Goal: Task Accomplishment & Management: Complete application form

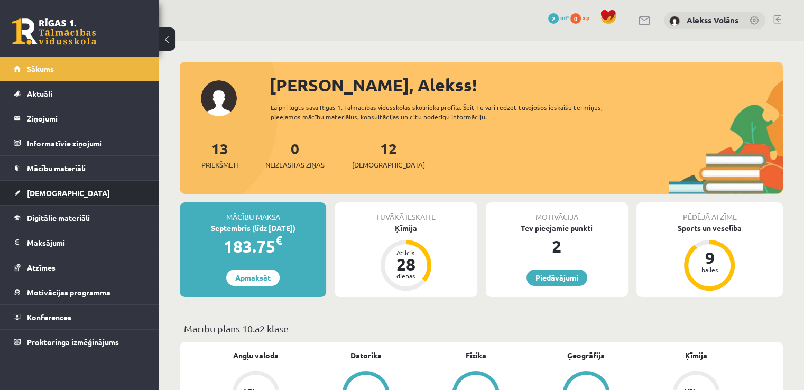
click at [94, 184] on link "[DEMOGRAPHIC_DATA]" at bounding box center [80, 193] width 132 height 24
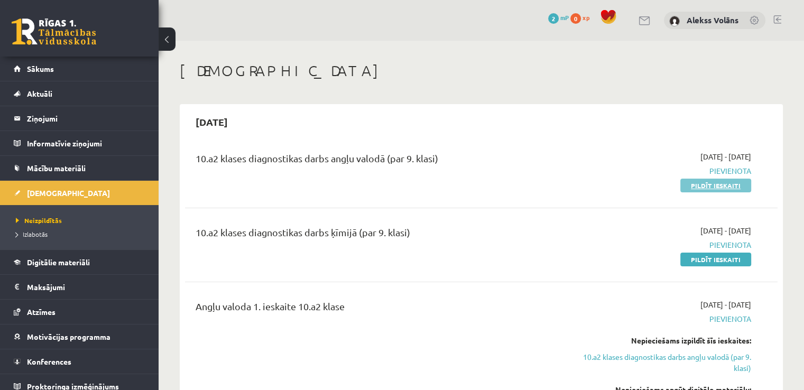
click at [695, 186] on link "Pildīt ieskaiti" at bounding box center [715, 186] width 71 height 14
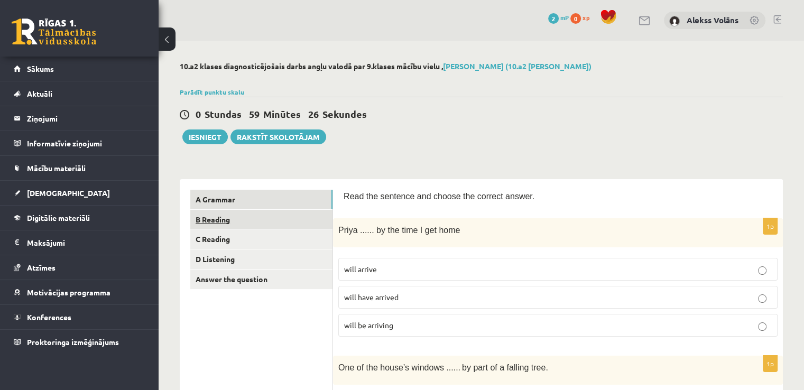
click at [316, 221] on link "B Reading" at bounding box center [261, 220] width 142 height 20
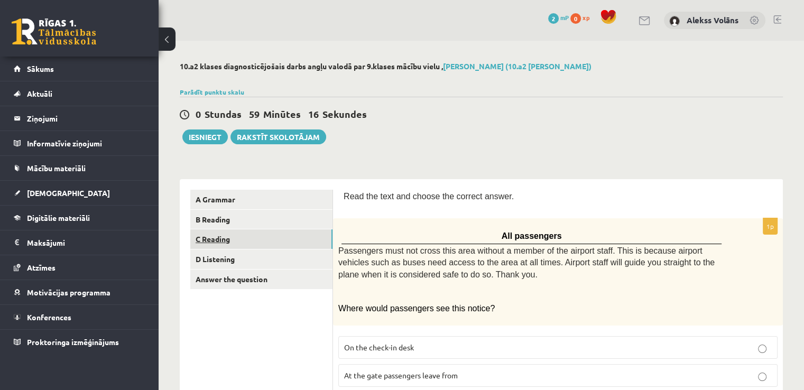
click at [275, 244] on link "C Reading" at bounding box center [261, 239] width 142 height 20
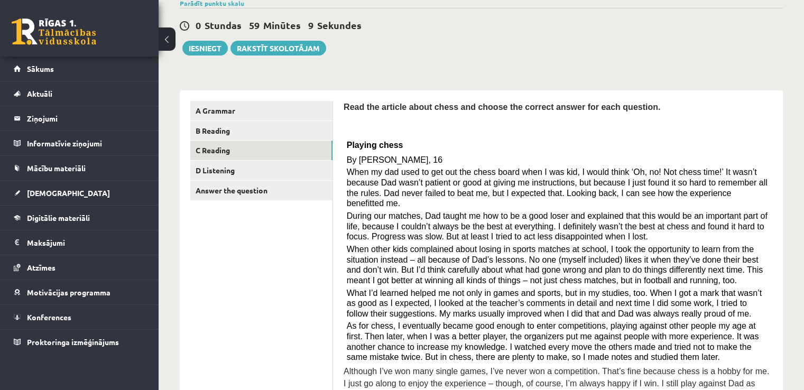
scroll to position [85, 0]
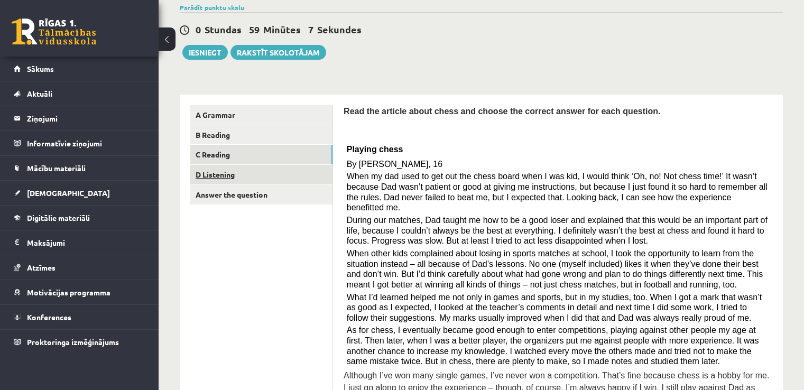
click at [288, 169] on link "D Listening" at bounding box center [261, 175] width 142 height 20
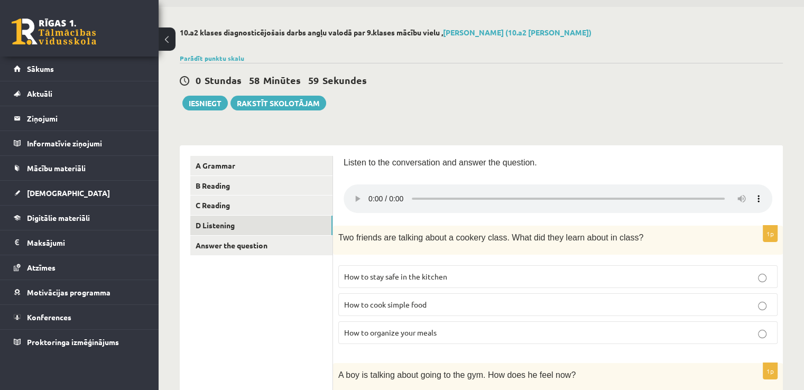
scroll to position [26, 0]
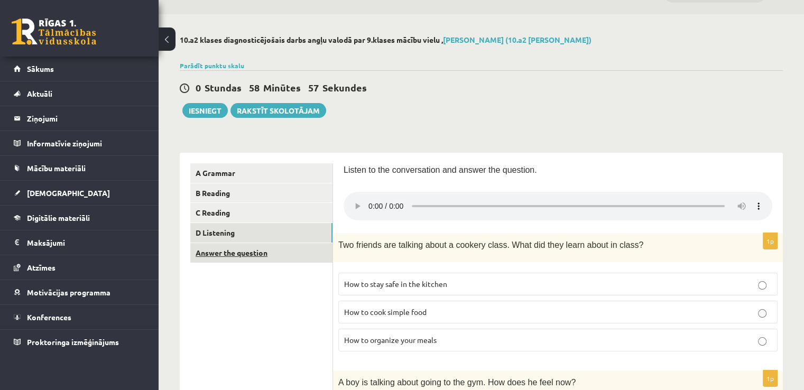
click at [307, 247] on link "Answer the question" at bounding box center [261, 253] width 142 height 20
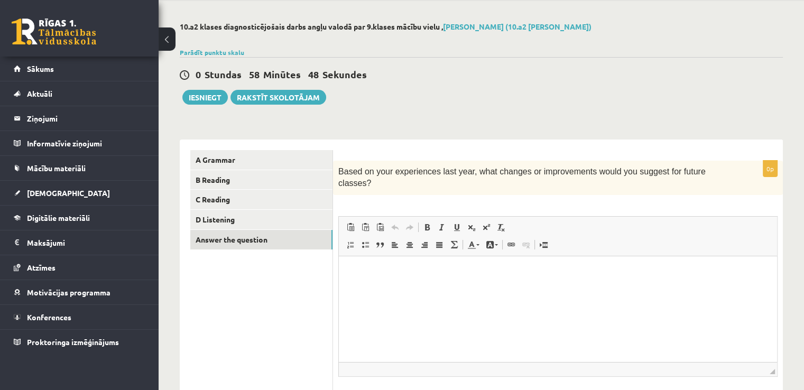
scroll to position [14, 0]
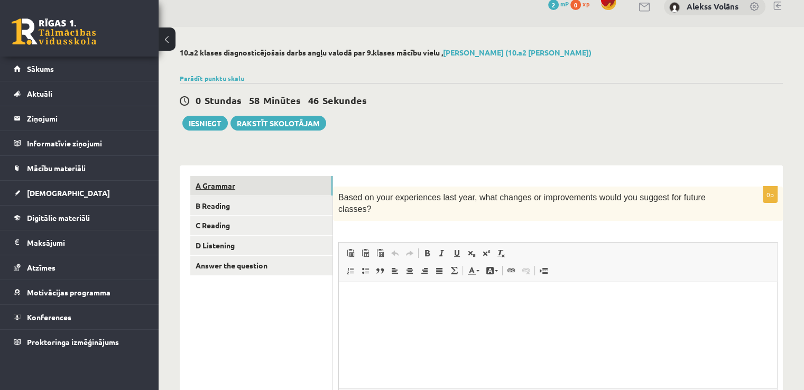
click at [273, 183] on link "A Grammar" at bounding box center [261, 186] width 142 height 20
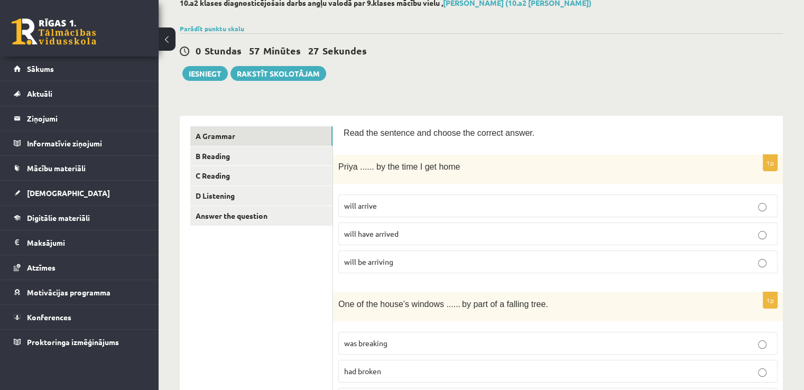
scroll to position [94, 0]
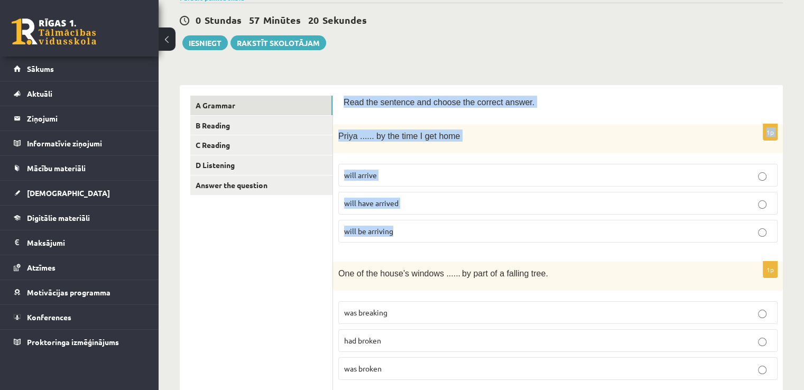
drag, startPoint x: 344, startPoint y: 105, endPoint x: 419, endPoint y: 225, distance: 141.1
copy form "Read the sentence and choose the correct answer. 1p Priya ...... by the time I …"
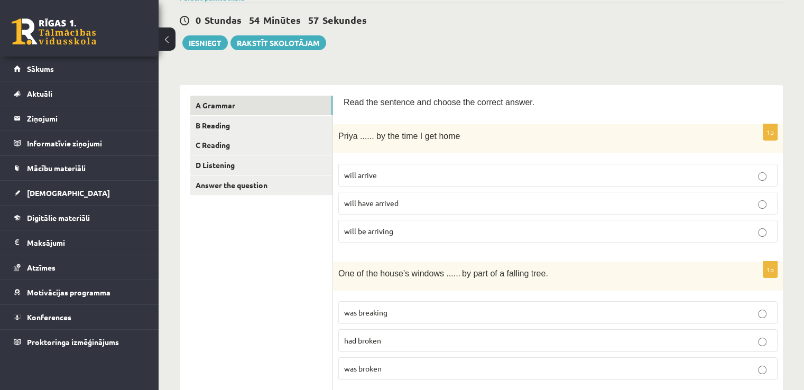
click at [416, 202] on p "will have arrived" at bounding box center [558, 203] width 428 height 11
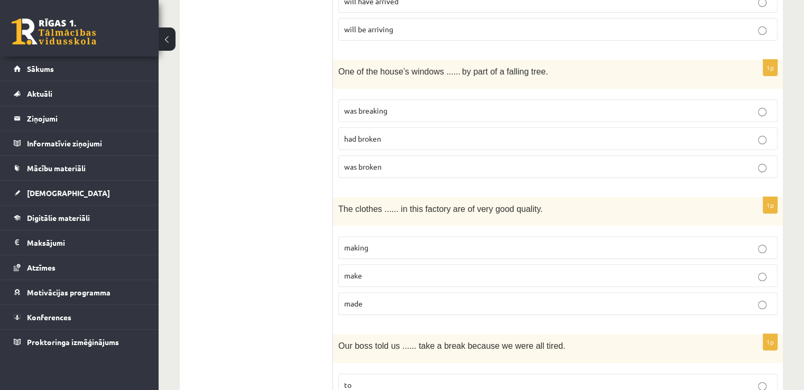
scroll to position [293, 0]
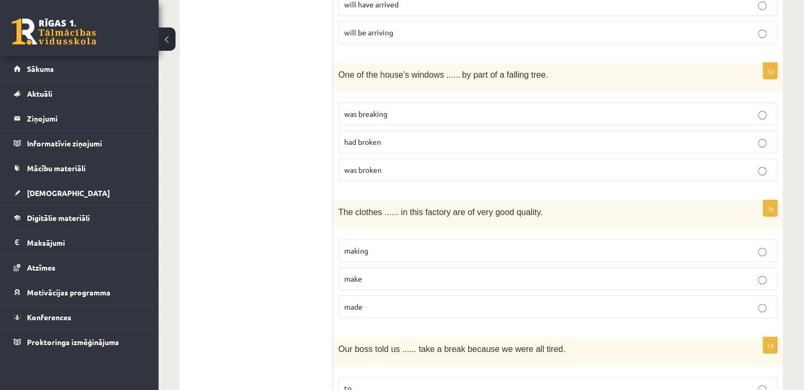
click at [459, 143] on p "had broken" at bounding box center [558, 141] width 428 height 11
click at [449, 170] on p "was broken" at bounding box center [558, 169] width 428 height 11
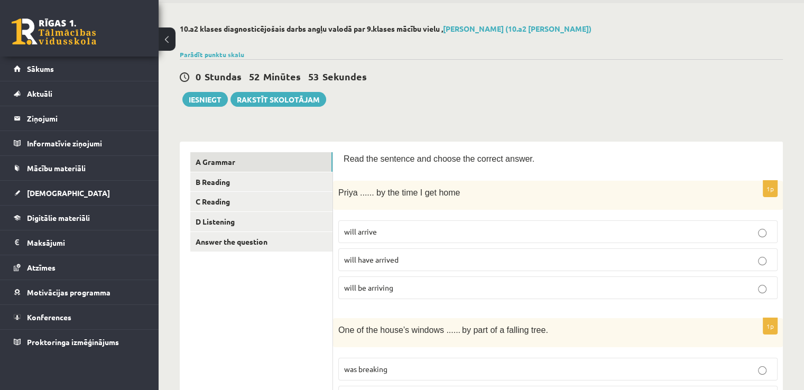
scroll to position [85, 0]
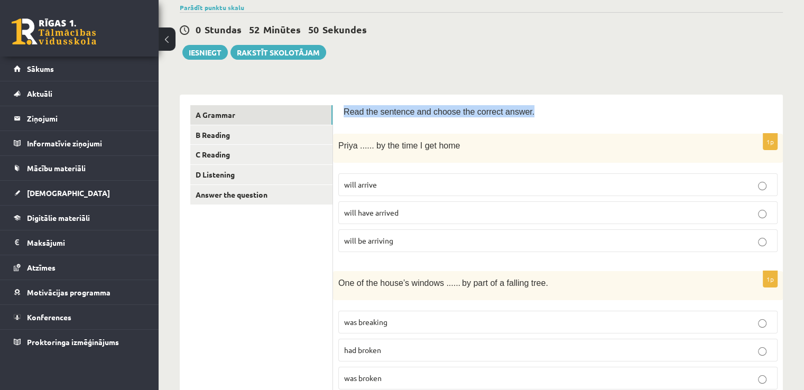
drag, startPoint x: 518, startPoint y: 110, endPoint x: 345, endPoint y: 115, distance: 172.9
click at [345, 115] on p "Read the sentence and choose the correct answer." at bounding box center [558, 111] width 429 height 12
copy span "Read the sentence and choose the correct answer."
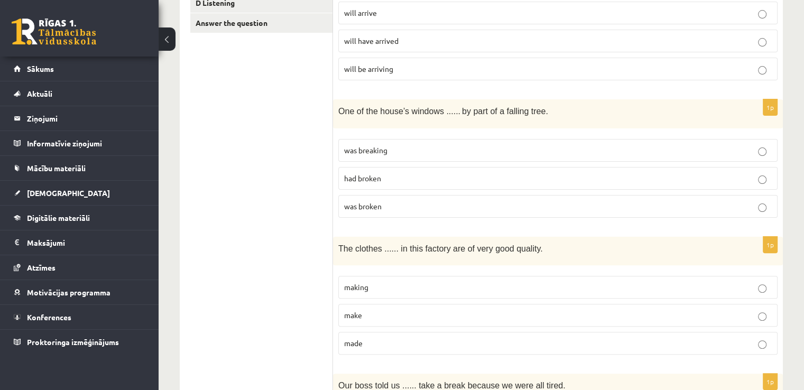
scroll to position [412, 0]
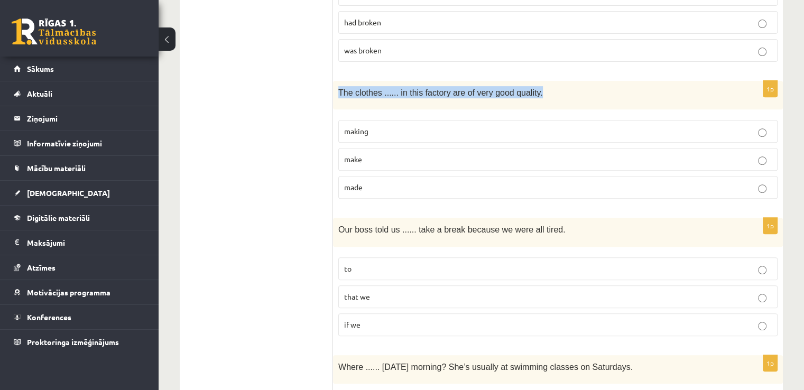
drag, startPoint x: 337, startPoint y: 88, endPoint x: 525, endPoint y: 94, distance: 188.3
click at [525, 94] on div "The clothes ...... in this factory are of very good quality." at bounding box center [558, 95] width 450 height 29
copy span "The clothes ...... in this factory are of very good quality."
click at [346, 88] on span "The clothes ...... in this factory are of very good quality." at bounding box center [440, 92] width 205 height 9
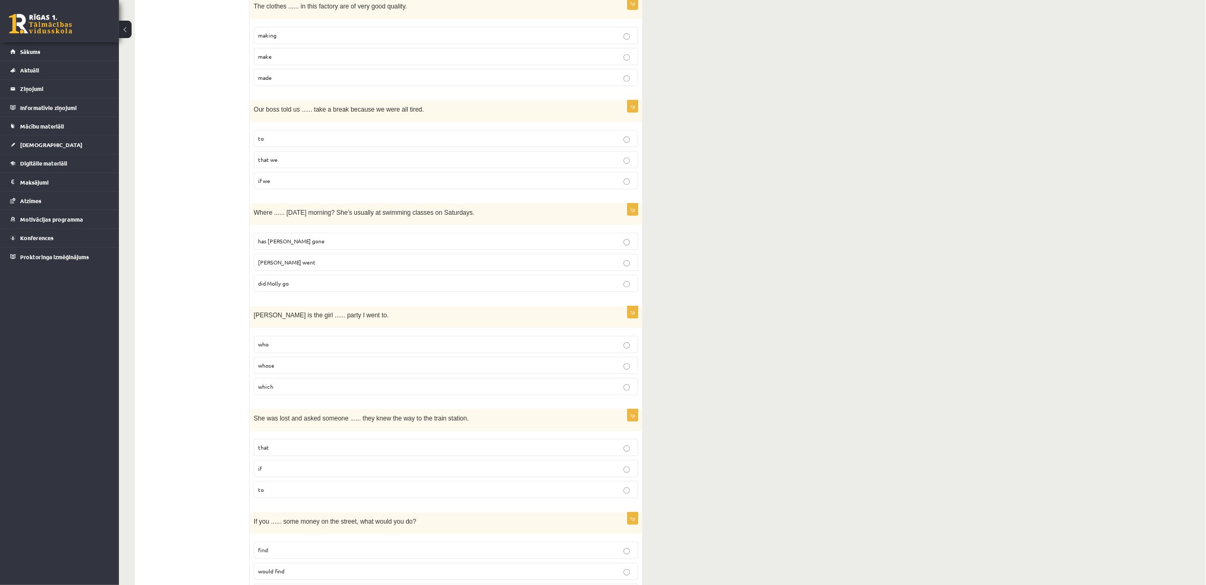
scroll to position [496, 0]
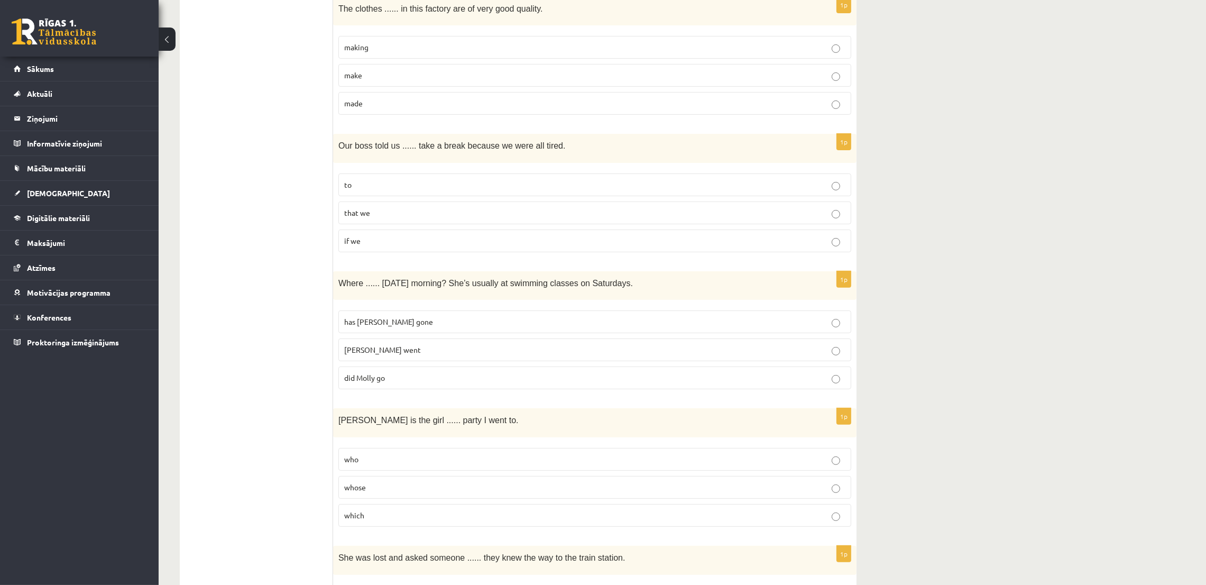
drag, startPoint x: 662, startPoint y: 4, endPoint x: 896, endPoint y: 296, distance: 374.2
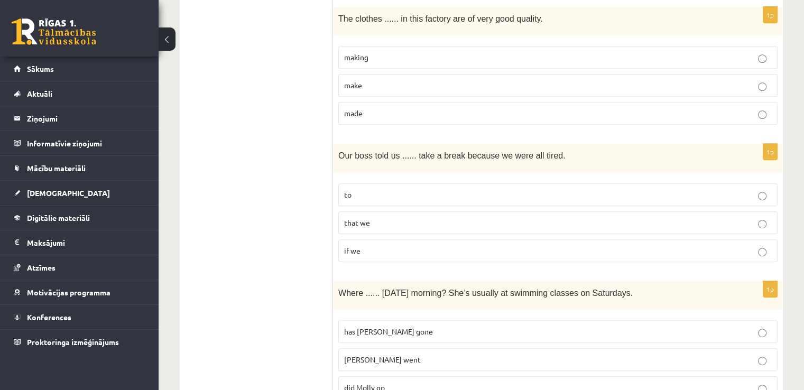
scroll to position [465, 0]
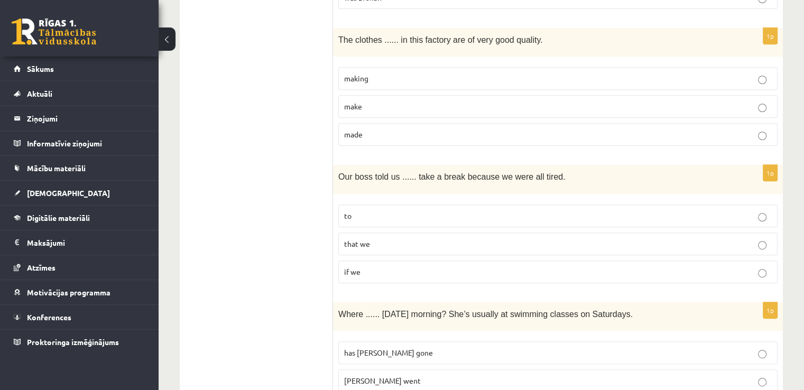
click at [469, 132] on p "made" at bounding box center [558, 134] width 428 height 11
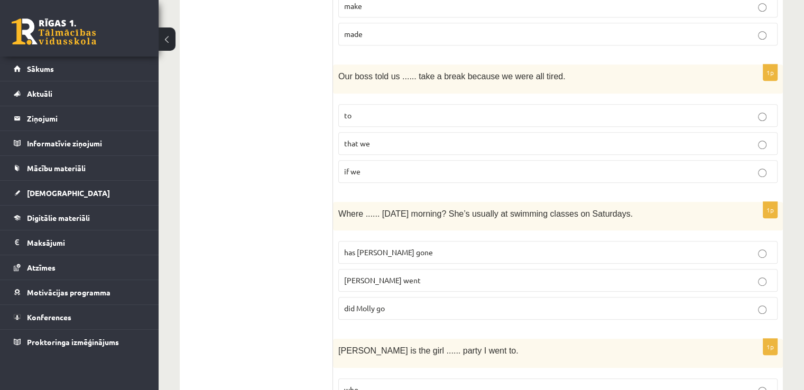
scroll to position [569, 0]
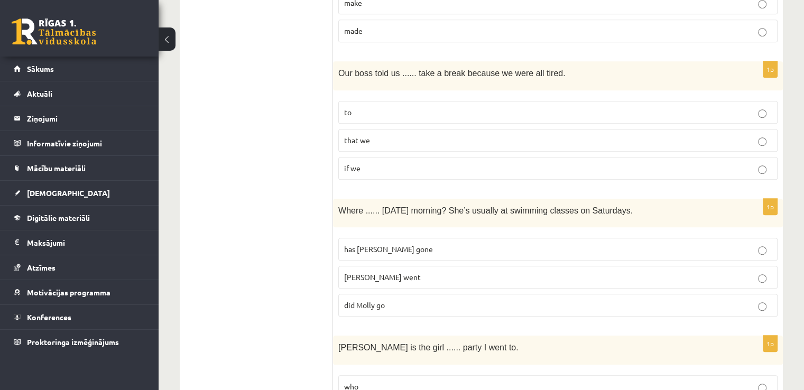
click at [535, 113] on p "to" at bounding box center [558, 112] width 428 height 11
click at [431, 305] on p "did Molly go" at bounding box center [558, 305] width 428 height 11
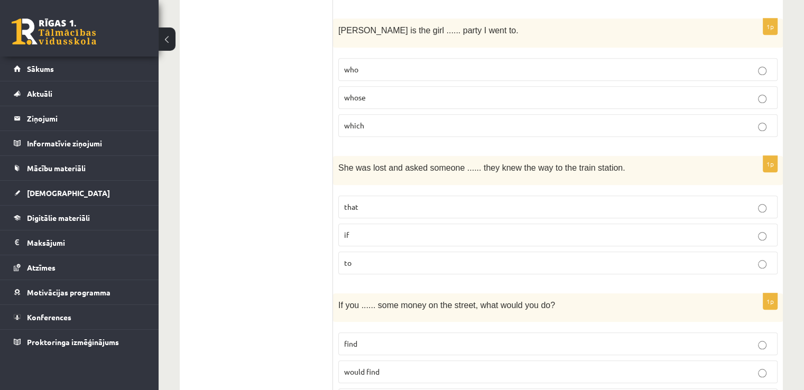
scroll to position [889, 0]
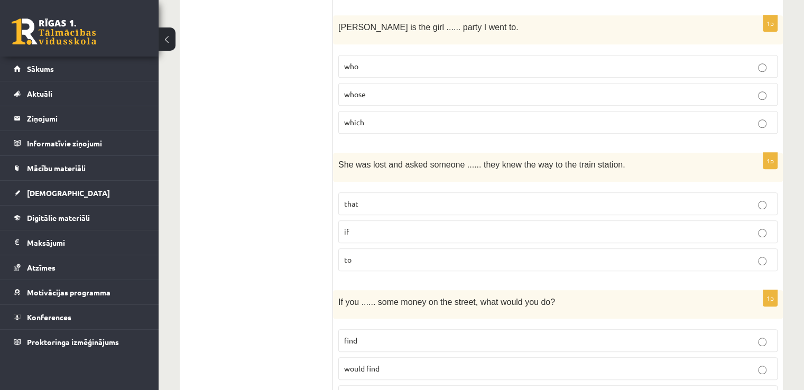
click at [349, 89] on span "whose" at bounding box center [355, 94] width 22 height 10
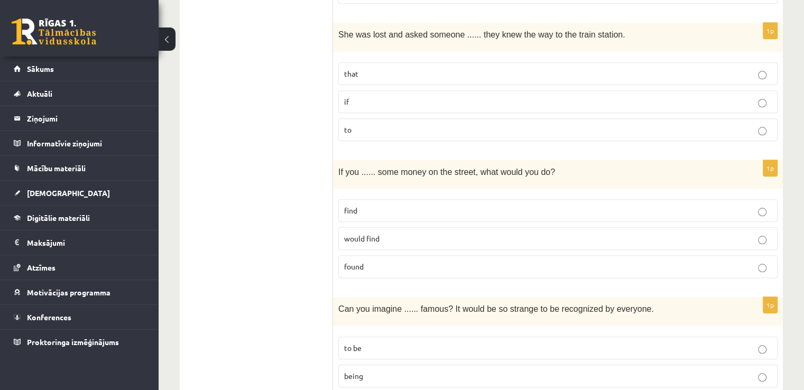
scroll to position [1020, 0]
click at [355, 96] on p "if" at bounding box center [558, 101] width 428 height 11
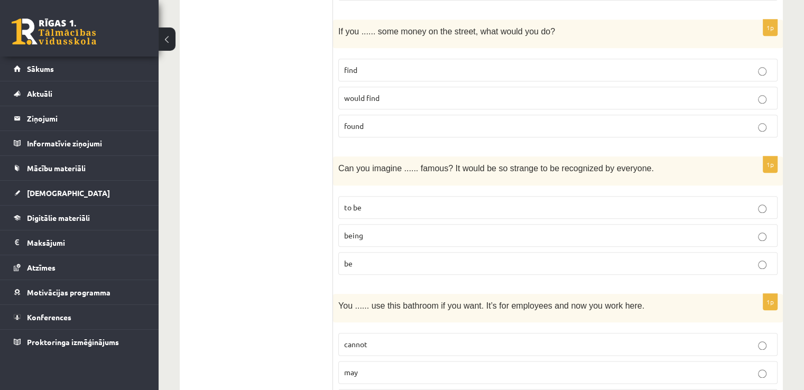
scroll to position [1161, 0]
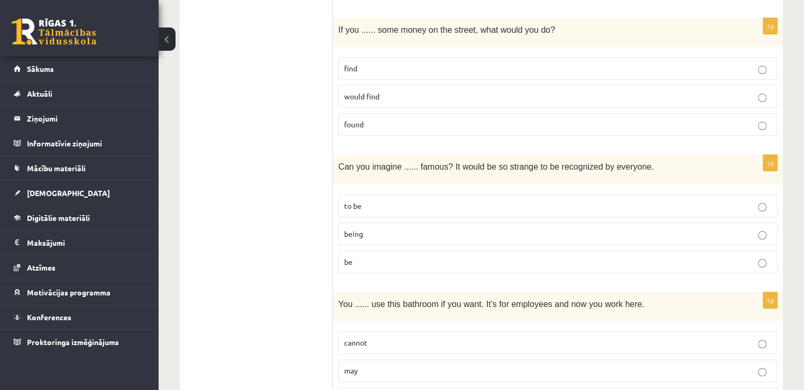
click at [358, 125] on label "found" at bounding box center [557, 124] width 439 height 23
click at [355, 229] on span "being" at bounding box center [353, 234] width 19 height 10
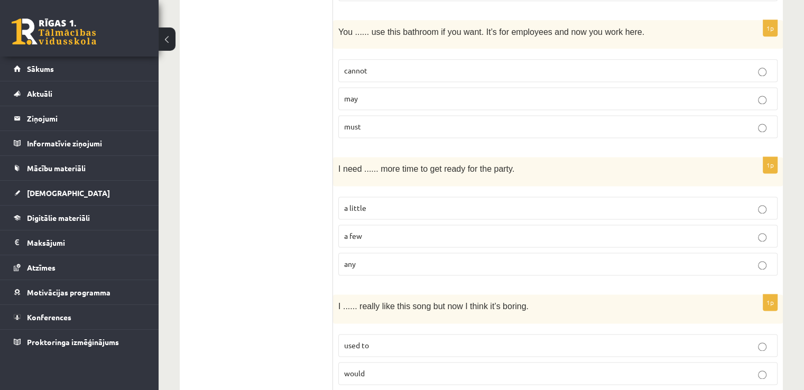
scroll to position [1432, 0]
click at [347, 96] on span "may" at bounding box center [351, 101] width 14 height 10
click at [358, 205] on span "a little" at bounding box center [355, 210] width 22 height 10
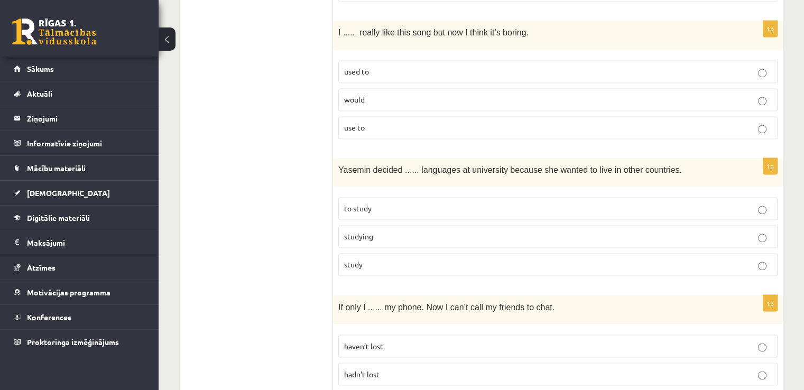
scroll to position [1709, 0]
click at [356, 72] on label "used to" at bounding box center [557, 70] width 439 height 23
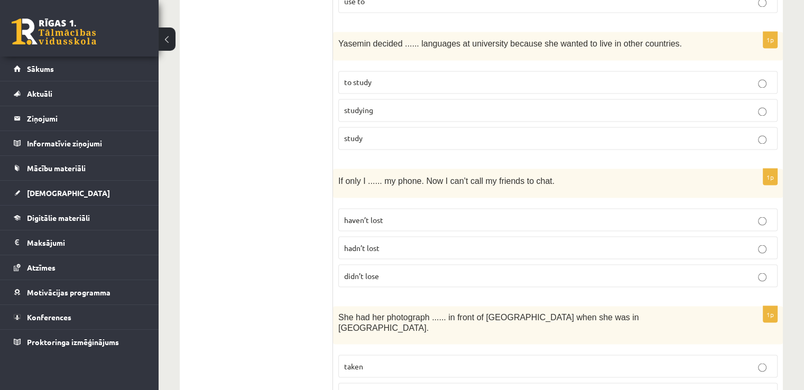
scroll to position [1835, 0]
click at [357, 76] on span "to study" at bounding box center [357, 81] width 27 height 10
click at [349, 218] on label "haven’t lost" at bounding box center [557, 218] width 439 height 23
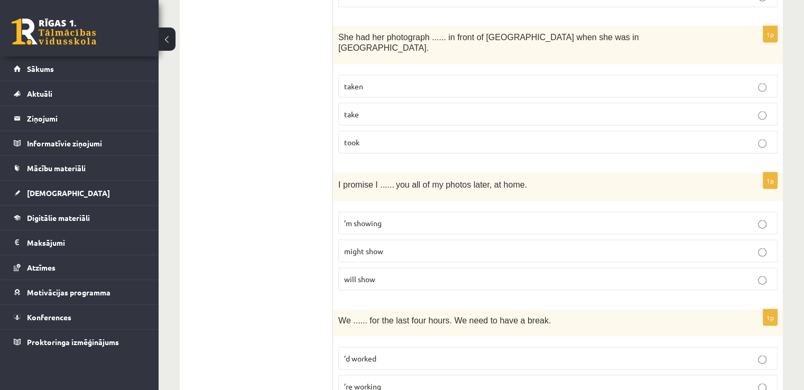
scroll to position [2117, 0]
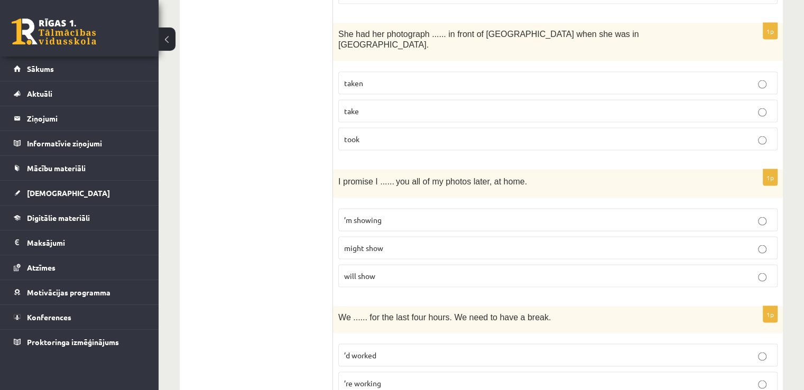
click at [410, 100] on label "take" at bounding box center [557, 111] width 439 height 23
click at [344, 271] on p "will show" at bounding box center [558, 276] width 428 height 11
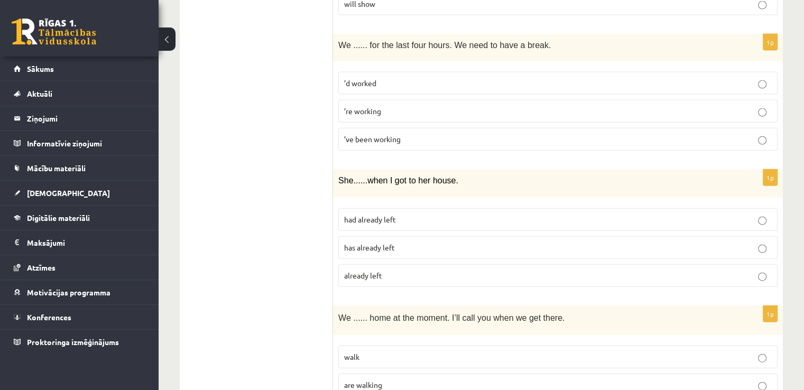
scroll to position [2390, 0]
click at [347, 133] on p "’ve been working" at bounding box center [558, 138] width 428 height 11
click at [352, 127] on label "’ve been working" at bounding box center [557, 138] width 439 height 23
click at [359, 133] on span "’ve been working" at bounding box center [372, 138] width 57 height 10
click at [349, 207] on label "had already left" at bounding box center [557, 218] width 439 height 23
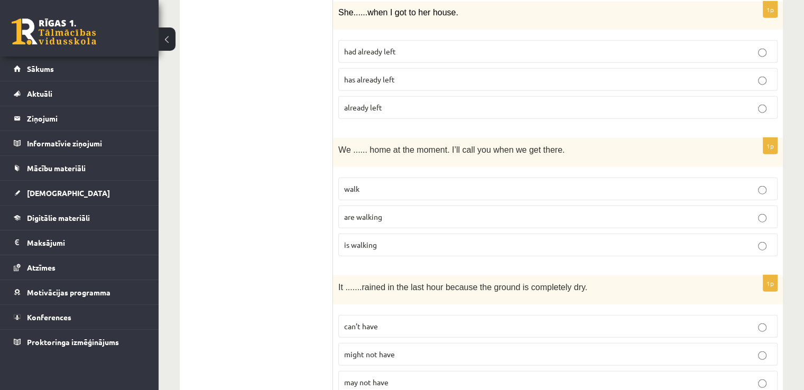
scroll to position [2576, 0]
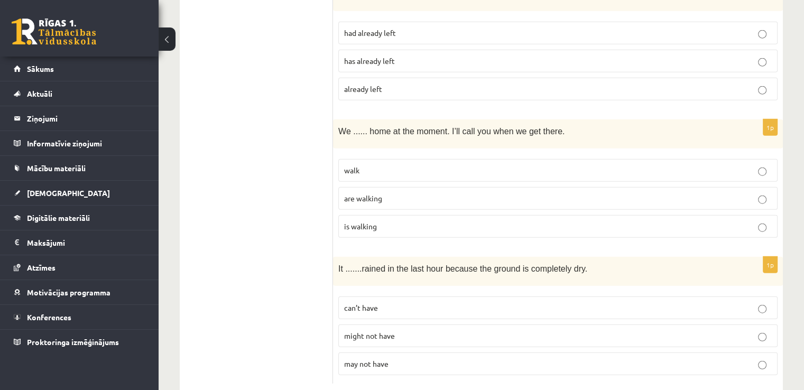
click at [348, 193] on span "are walking" at bounding box center [363, 198] width 38 height 10
click at [361, 303] on span "can’t have" at bounding box center [361, 308] width 34 height 10
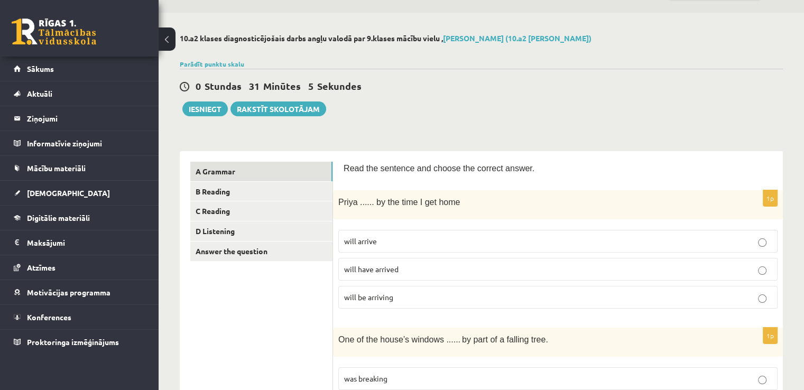
scroll to position [32, 0]
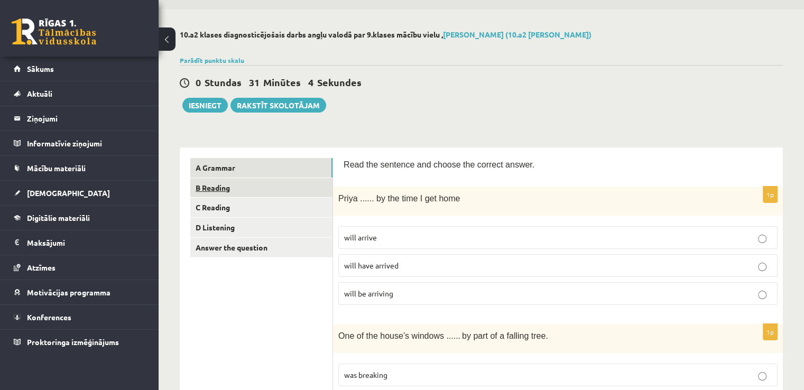
click at [246, 190] on link "B Reading" at bounding box center [261, 188] width 142 height 20
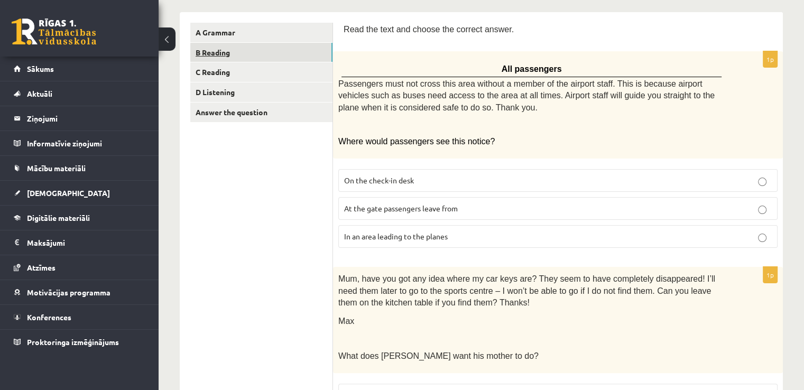
scroll to position [168, 0]
click at [364, 237] on span "In an area leading to the planes" at bounding box center [396, 236] width 104 height 10
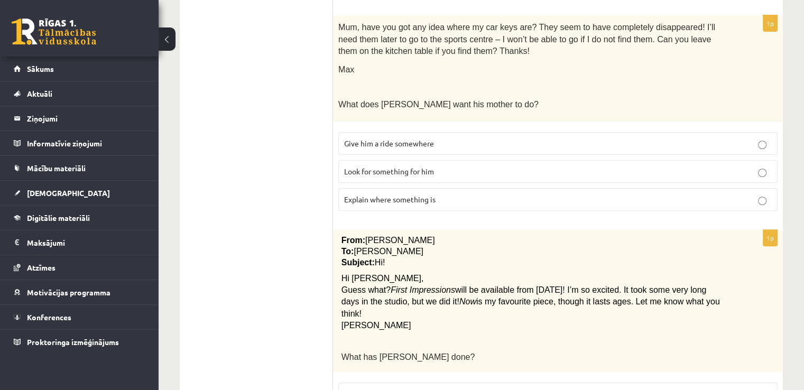
scroll to position [419, 0]
click at [360, 166] on span "Look for something for him" at bounding box center [389, 171] width 90 height 10
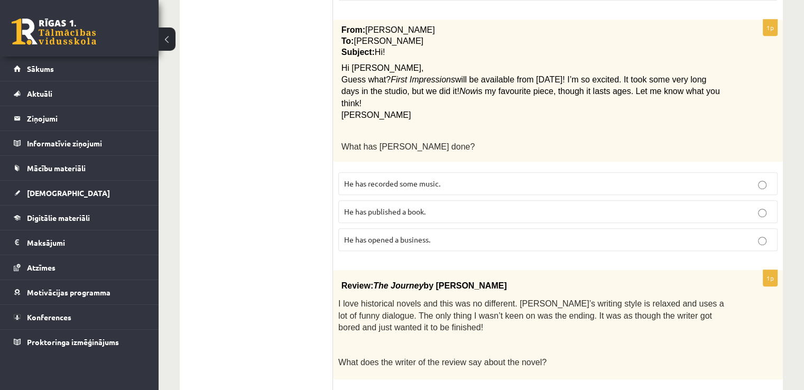
scroll to position [630, 0]
click at [363, 178] on span "He has recorded some music." at bounding box center [392, 183] width 96 height 10
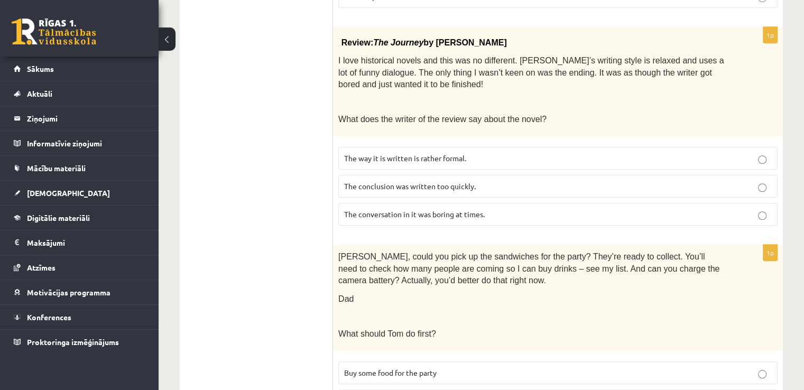
scroll to position [873, 0]
click at [365, 181] on span "The conclusion was written too quickly." at bounding box center [410, 186] width 132 height 10
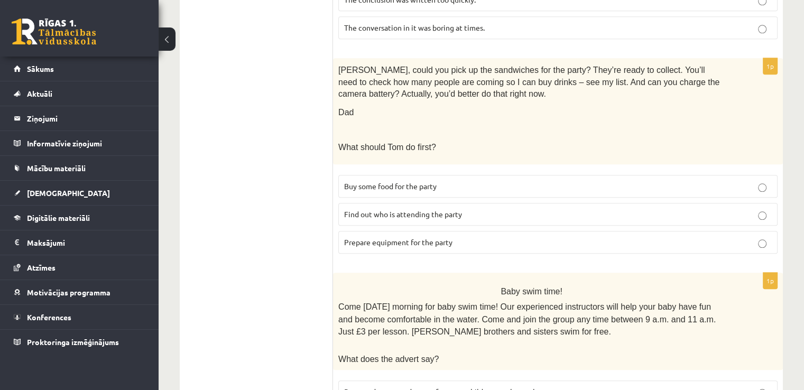
scroll to position [1061, 0]
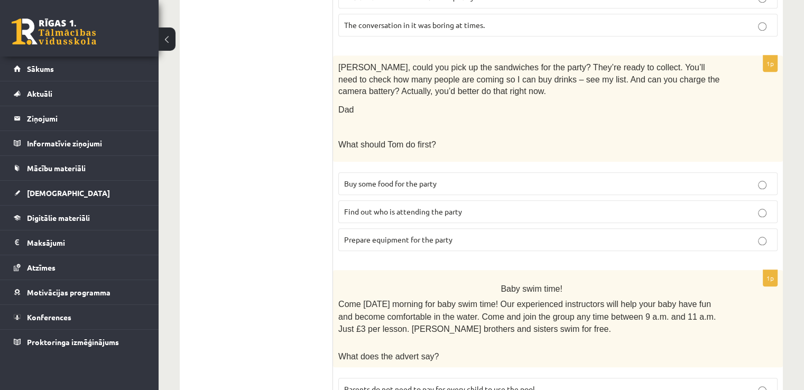
click at [364, 235] on span "Prepare equipment for the party" at bounding box center [398, 240] width 108 height 10
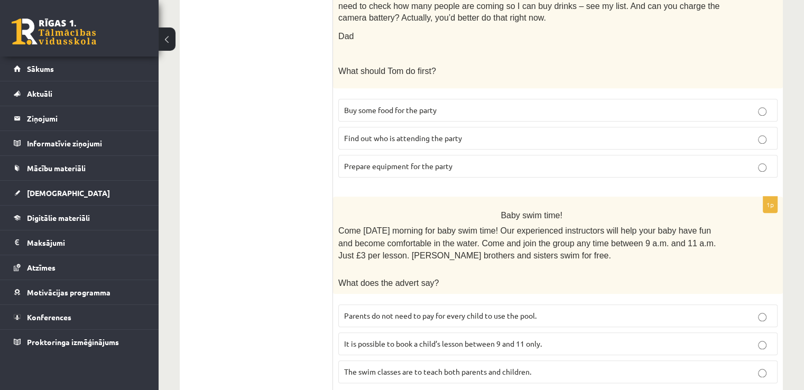
scroll to position [1146, 0]
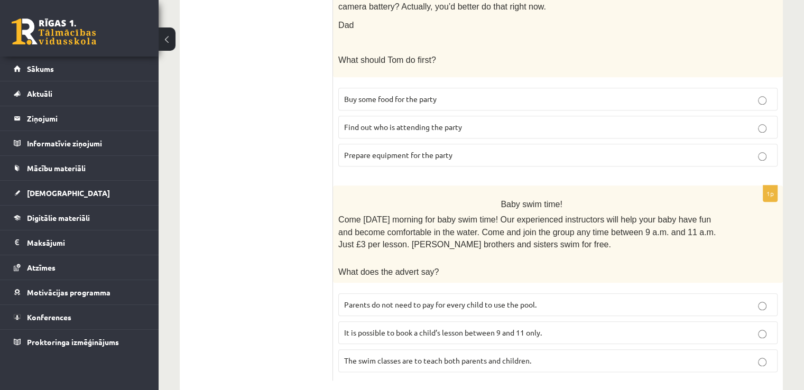
click at [357, 293] on label "Parents do not need to pay for every child to use the pool." at bounding box center [557, 304] width 439 height 23
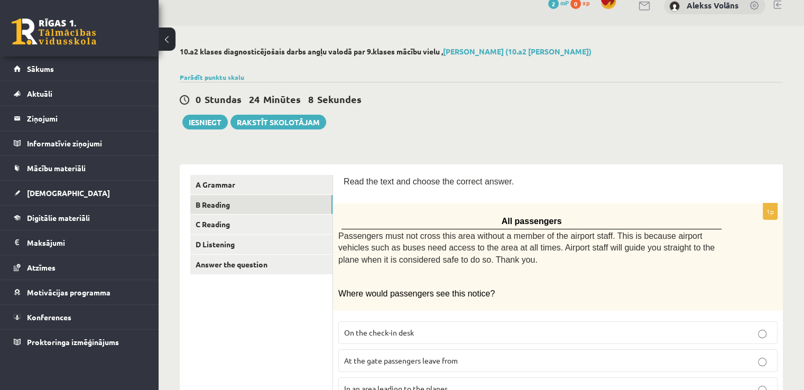
scroll to position [0, 0]
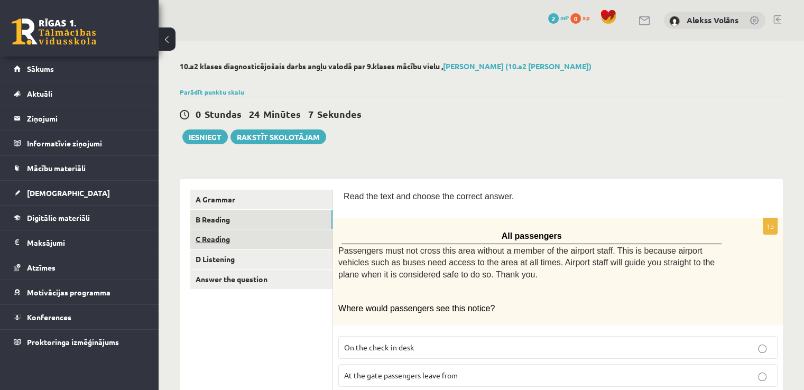
click at [214, 240] on link "C Reading" at bounding box center [261, 239] width 142 height 20
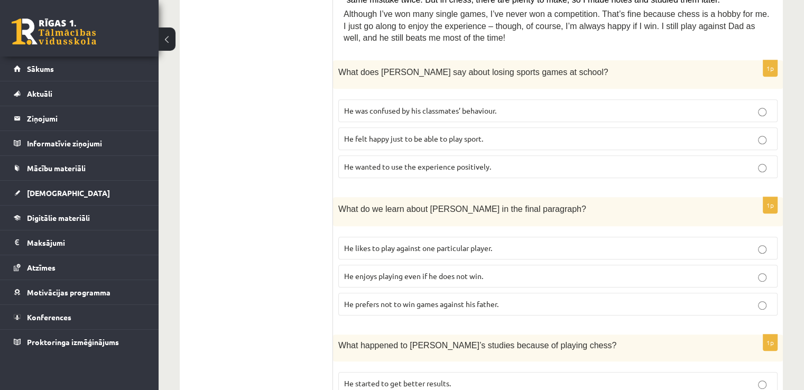
scroll to position [466, 0]
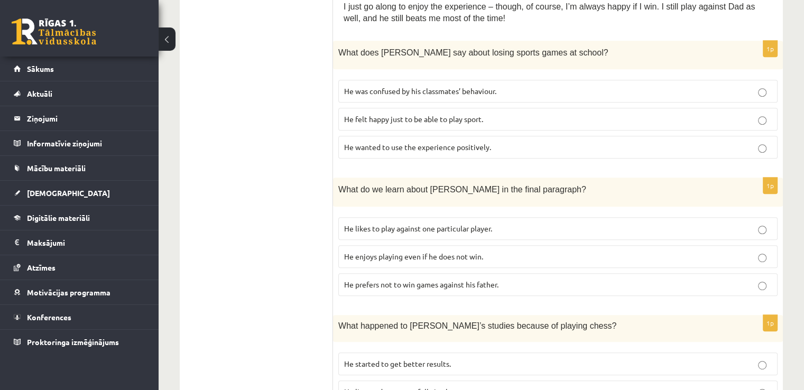
click at [346, 144] on label "He wanted to use the experience positively." at bounding box center [557, 147] width 439 height 23
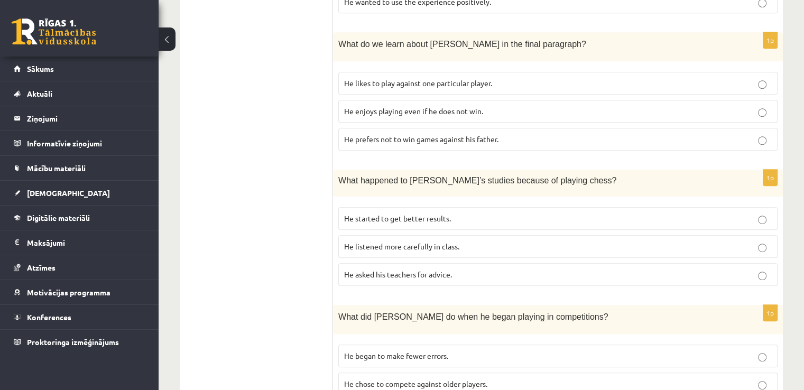
scroll to position [612, 0]
click at [351, 108] on label "He enjoys playing even if he does not win." at bounding box center [557, 110] width 439 height 23
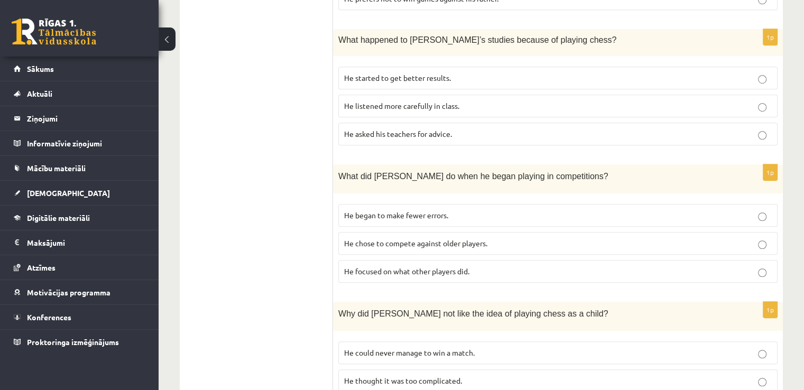
scroll to position [754, 0]
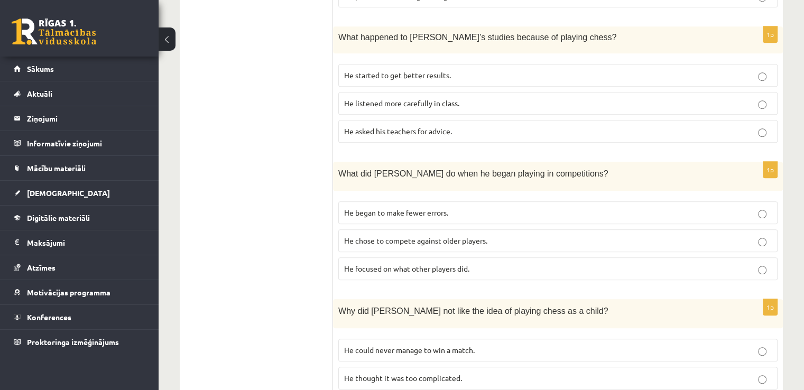
click at [359, 70] on span "He started to get better results." at bounding box center [397, 75] width 107 height 10
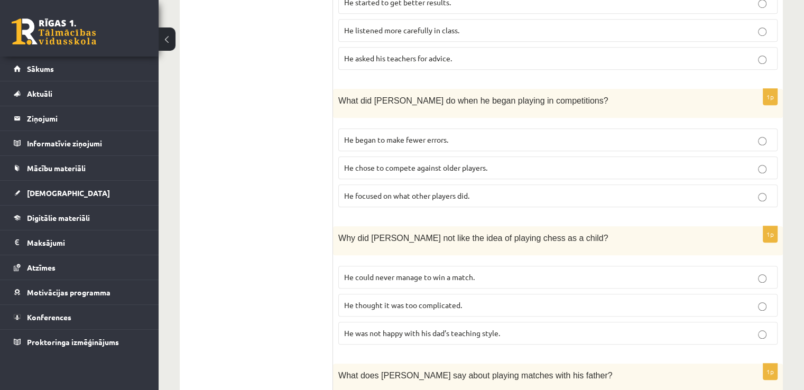
scroll to position [829, 0]
click at [354, 189] on p "He focused on what other players did." at bounding box center [558, 194] width 428 height 11
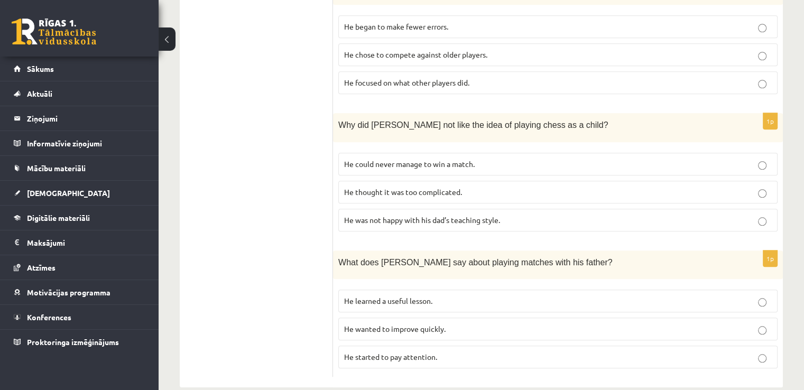
scroll to position [943, 0]
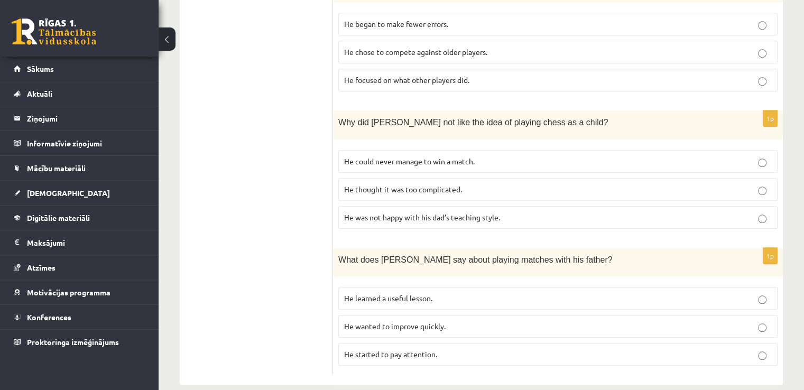
click at [358, 181] on label "He thought it was too complicated." at bounding box center [557, 189] width 439 height 23
click at [353, 293] on span "He learned a useful lesson." at bounding box center [388, 298] width 88 height 10
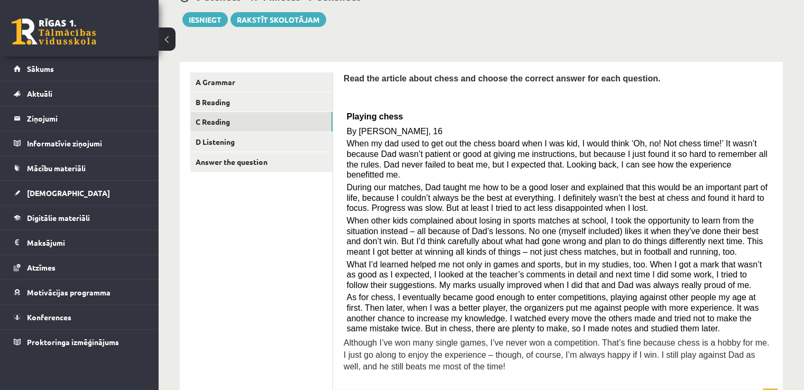
scroll to position [0, 0]
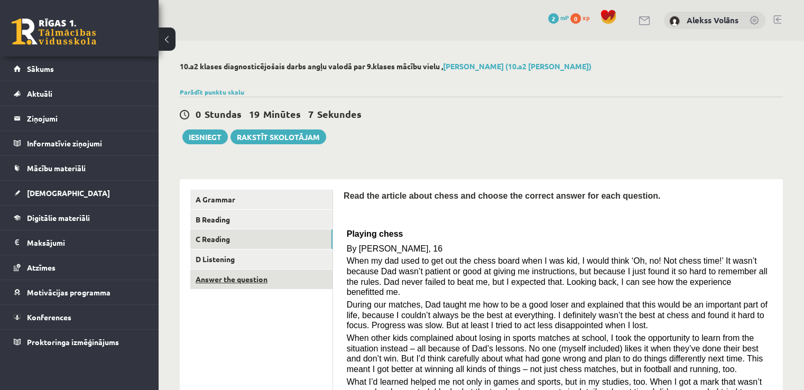
click at [214, 270] on link "Answer the question" at bounding box center [261, 280] width 142 height 20
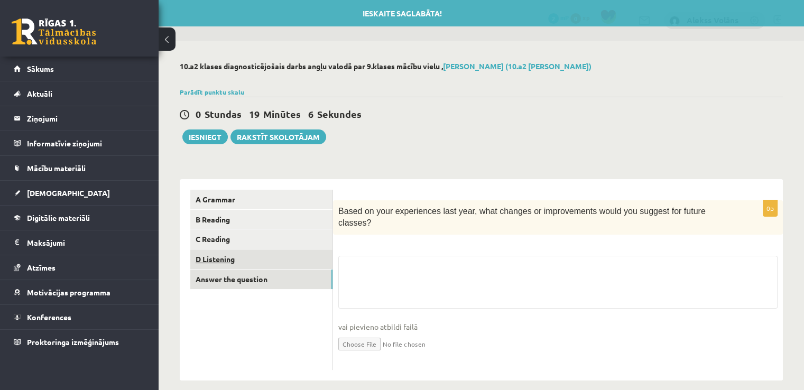
click at [212, 260] on link "D Listening" at bounding box center [261, 260] width 142 height 20
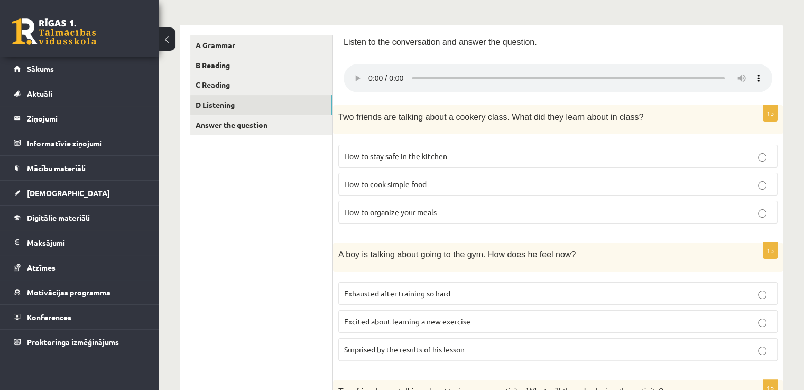
scroll to position [118, 0]
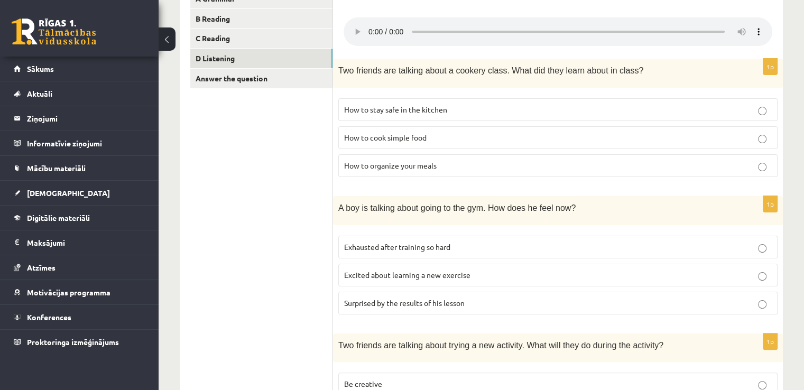
scroll to position [213, 0]
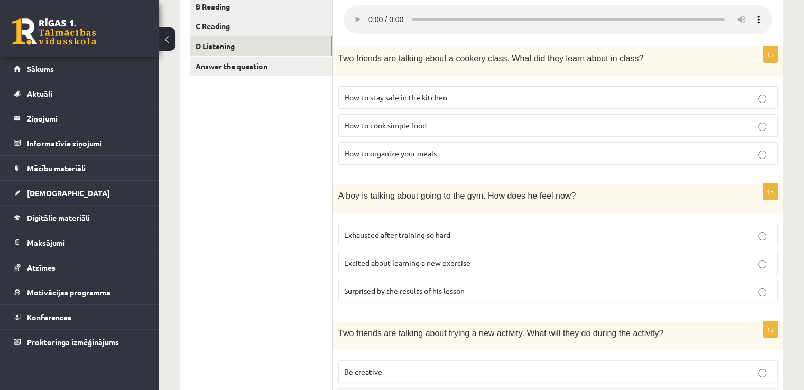
click at [363, 106] on label "How to stay safe in the kitchen" at bounding box center [557, 97] width 439 height 23
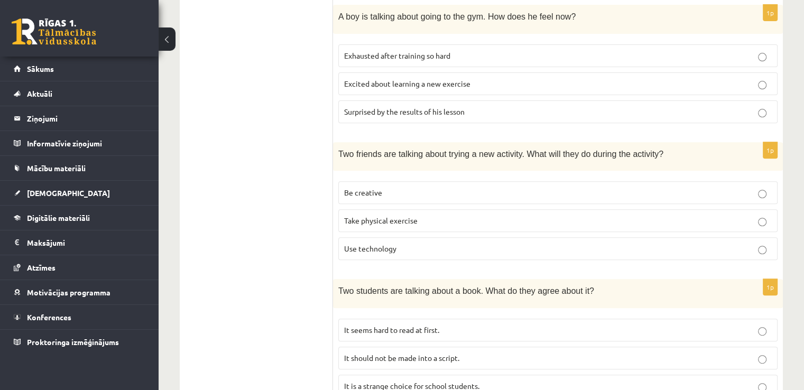
scroll to position [374, 0]
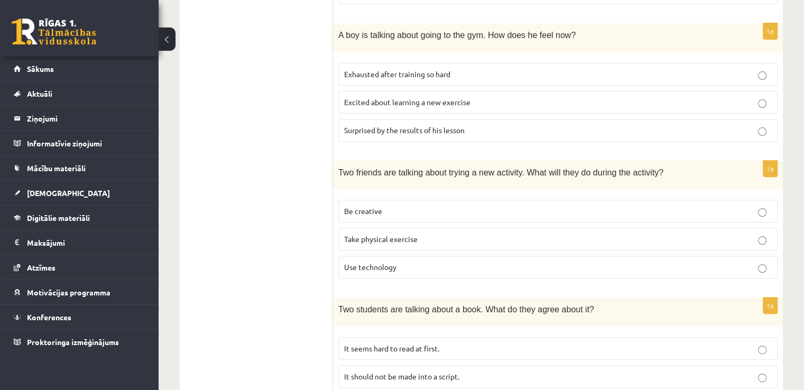
click at [359, 122] on label "Surprised by the results of his lesson" at bounding box center [557, 130] width 439 height 23
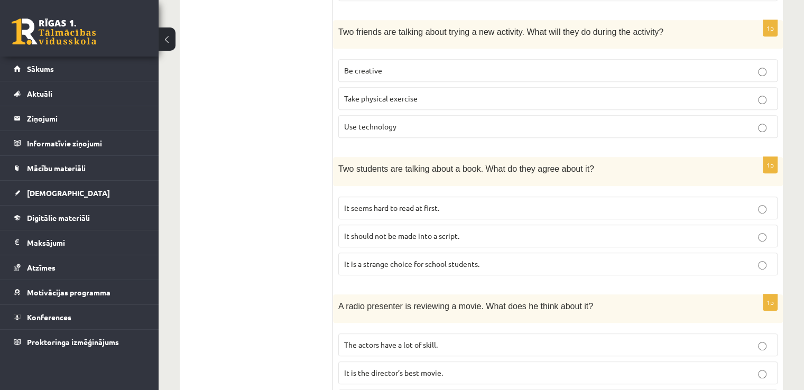
scroll to position [514, 0]
click at [353, 70] on span "Be creative" at bounding box center [363, 71] width 38 height 10
click at [362, 206] on span "It seems hard to read at first." at bounding box center [391, 209] width 95 height 10
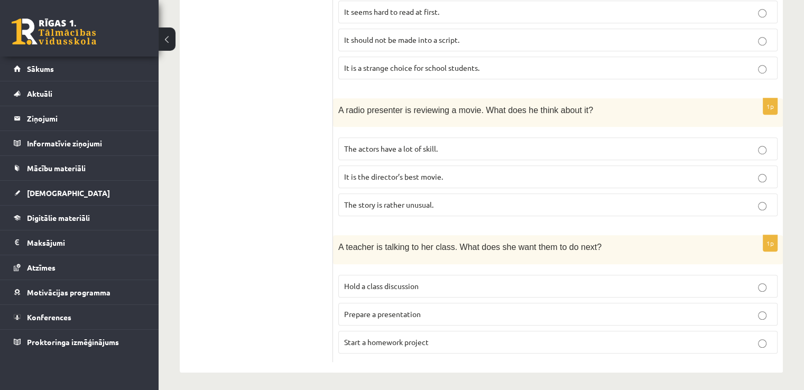
scroll to position [711, 0]
click at [359, 205] on span "The story is rather unusual." at bounding box center [388, 204] width 89 height 10
click at [364, 317] on label "Prepare a presentation" at bounding box center [557, 313] width 439 height 23
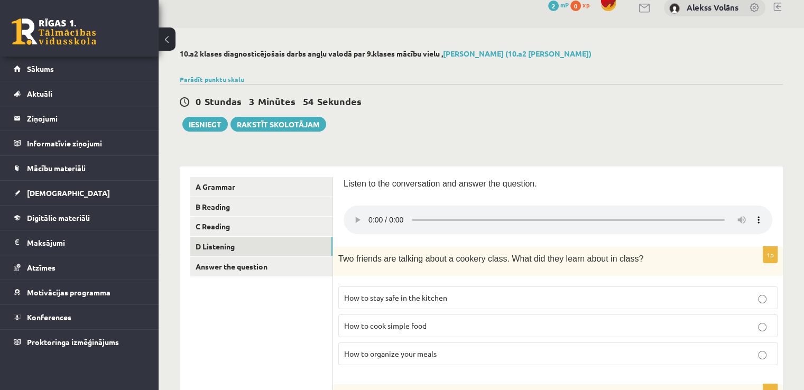
scroll to position [0, 0]
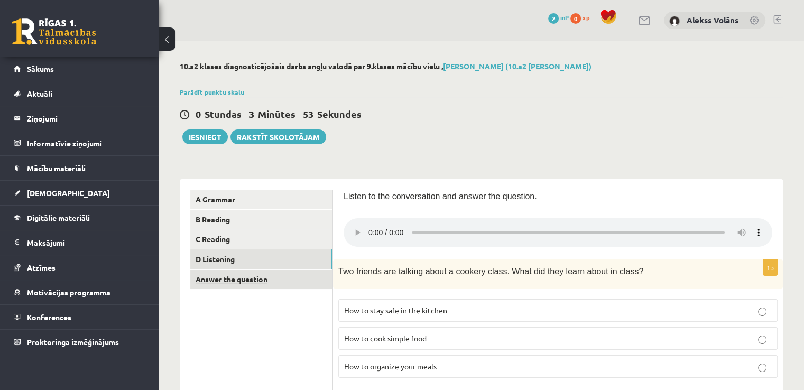
click at [226, 279] on link "Answer the question" at bounding box center [261, 280] width 142 height 20
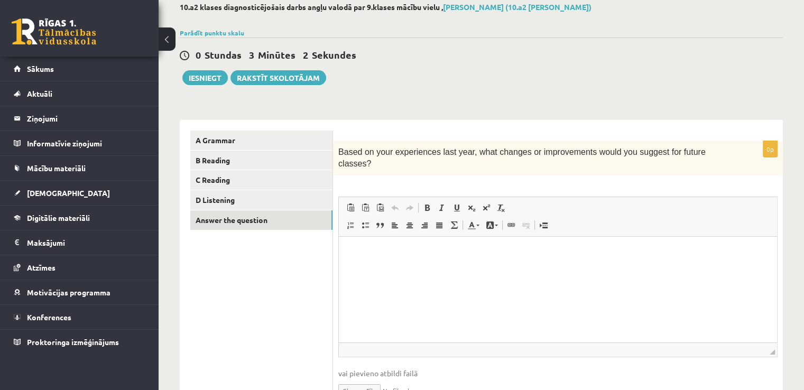
scroll to position [66, 0]
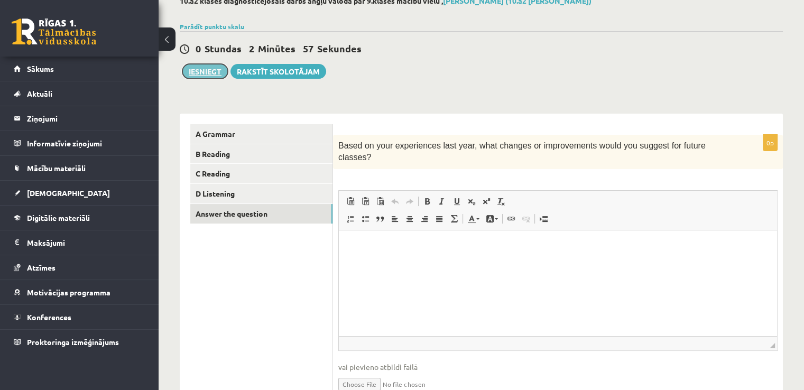
click at [203, 72] on button "Iesniegt" at bounding box center [204, 71] width 45 height 15
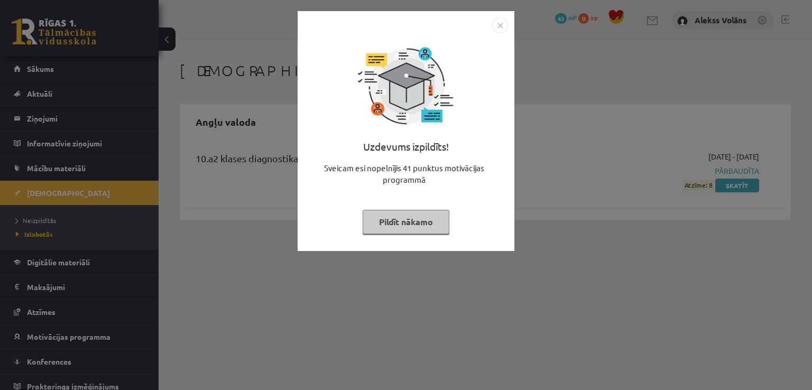
click at [495, 30] on img "Close" at bounding box center [500, 25] width 16 height 16
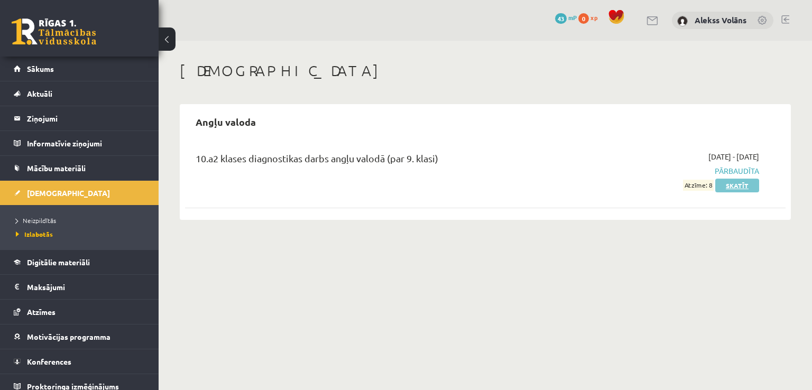
click at [746, 180] on link "Skatīt" at bounding box center [737, 186] width 44 height 14
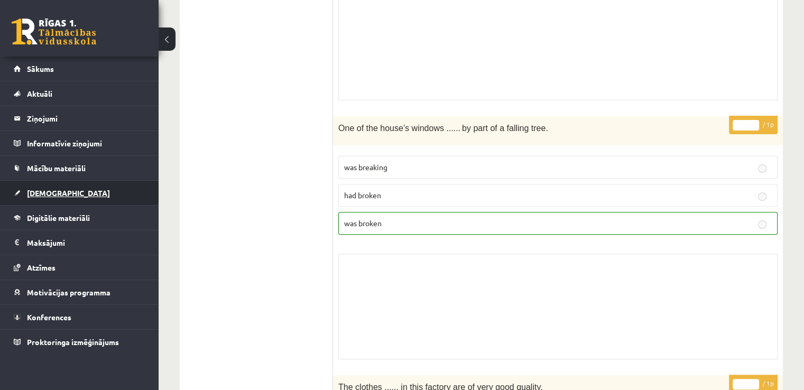
click at [101, 191] on link "[DEMOGRAPHIC_DATA]" at bounding box center [80, 193] width 132 height 24
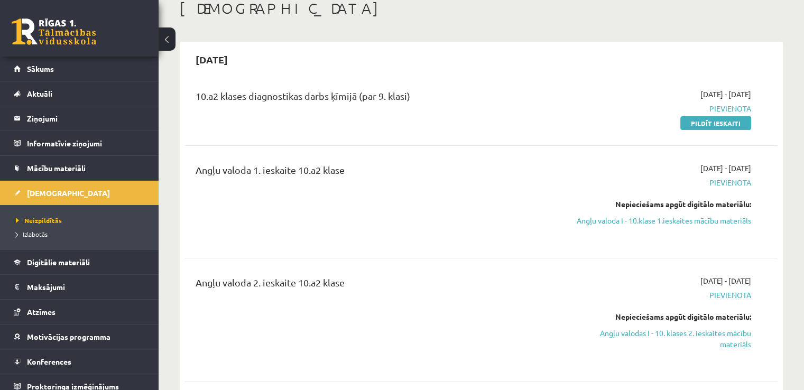
scroll to position [73, 0]
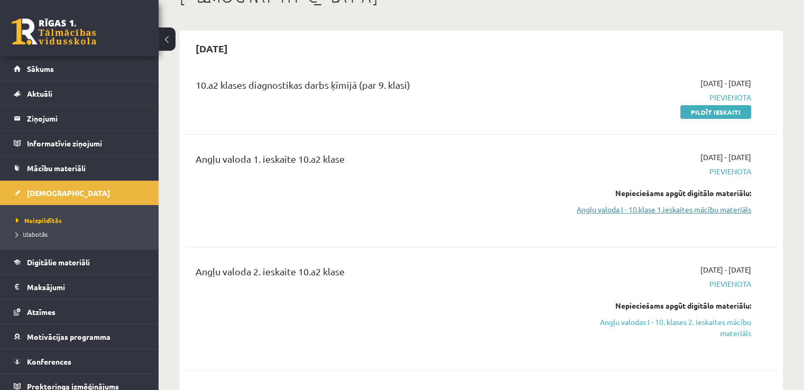
click at [694, 206] on link "Angļu valoda I - 10.klase 1.ieskaites mācību materiāls" at bounding box center [664, 209] width 174 height 11
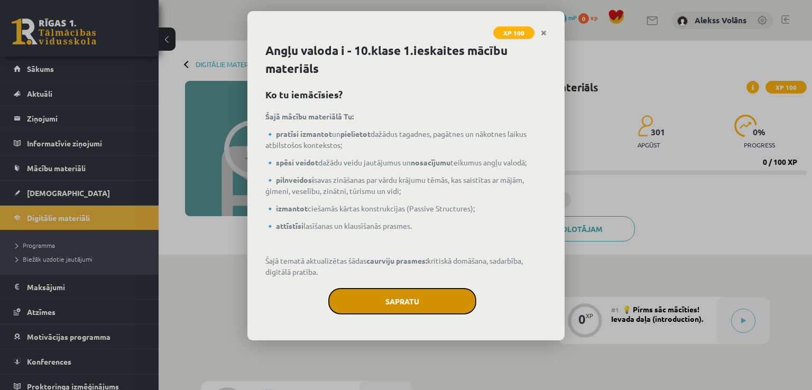
click at [457, 290] on button "Sapratu" at bounding box center [402, 301] width 148 height 26
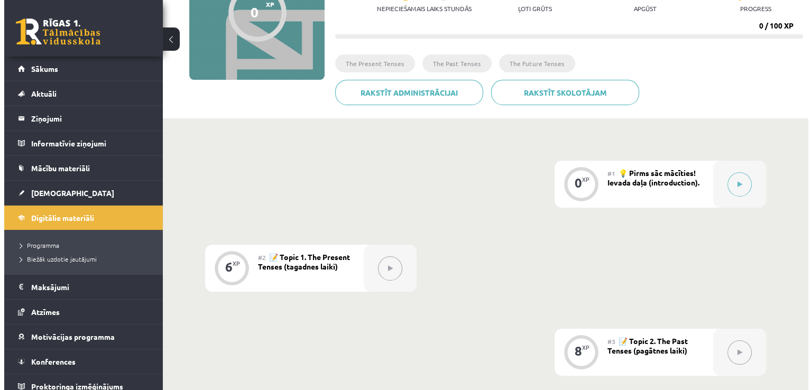
scroll to position [131, 0]
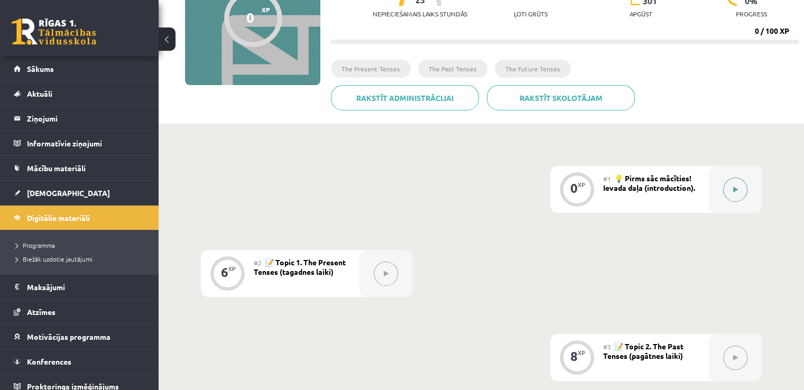
click at [726, 186] on button at bounding box center [735, 190] width 24 height 24
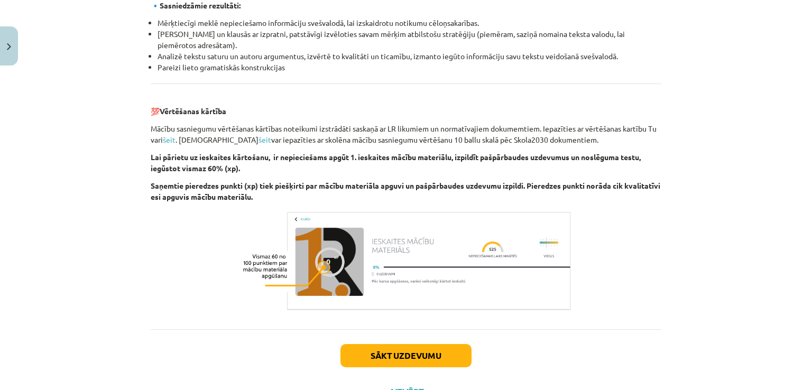
scroll to position [1151, 0]
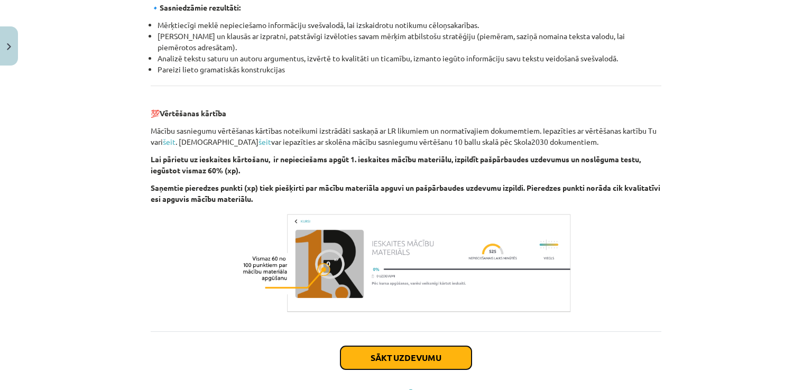
click at [429, 360] on button "Sākt uzdevumu" at bounding box center [405, 357] width 131 height 23
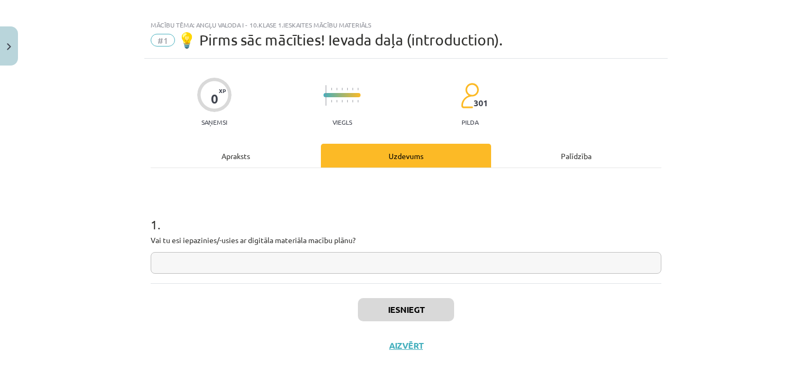
scroll to position [11, 0]
click at [292, 262] on input "text" at bounding box center [406, 264] width 511 height 22
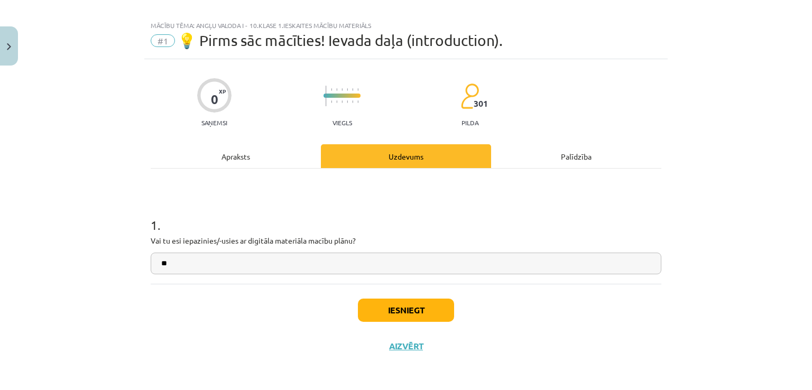
type input "**"
click at [405, 303] on button "Iesniegt" at bounding box center [406, 310] width 96 height 23
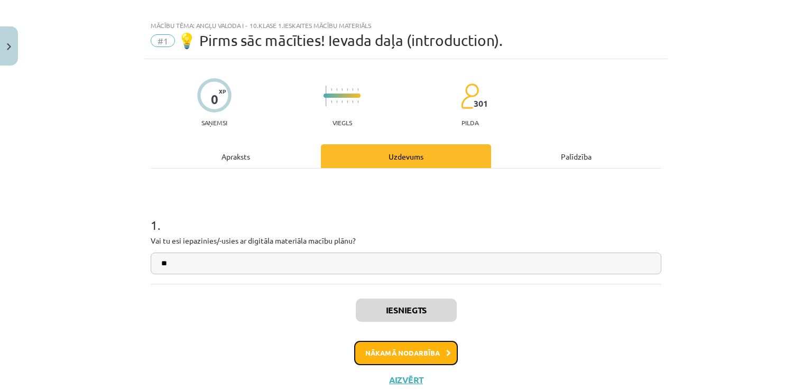
click at [405, 362] on button "Nākamā nodarbība" at bounding box center [406, 353] width 104 height 24
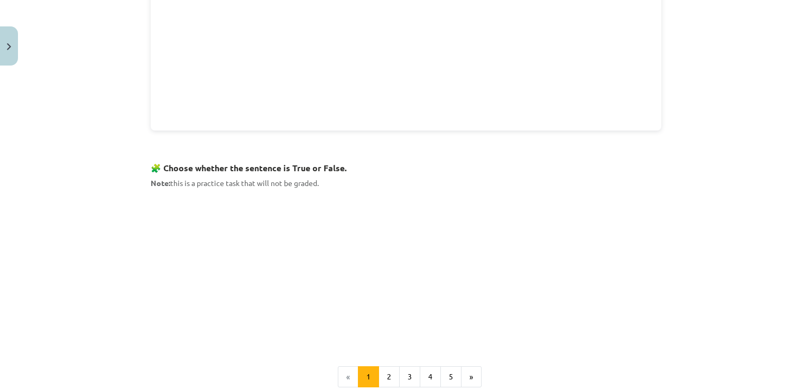
scroll to position [577, 0]
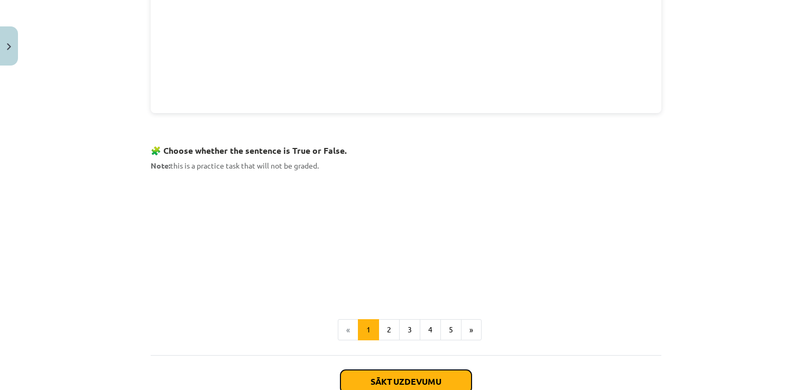
click at [420, 370] on button "Sākt uzdevumu" at bounding box center [405, 381] width 131 height 23
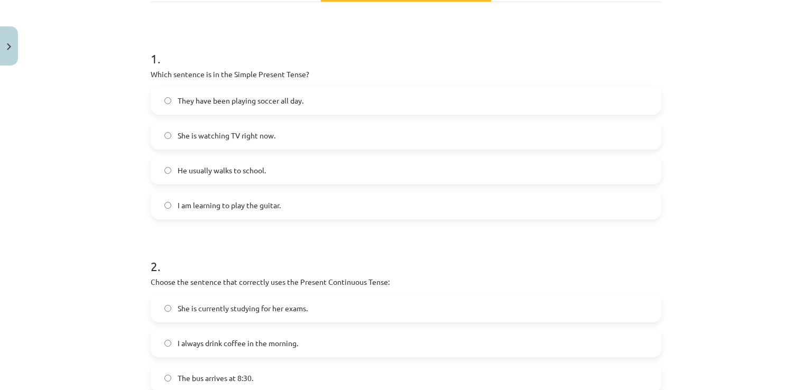
scroll to position [176, 0]
click at [404, 170] on label "He usually walks to school." at bounding box center [406, 172] width 509 height 26
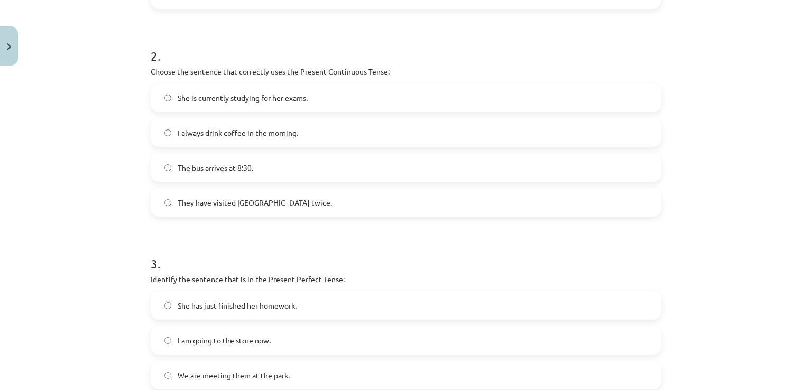
scroll to position [385, 0]
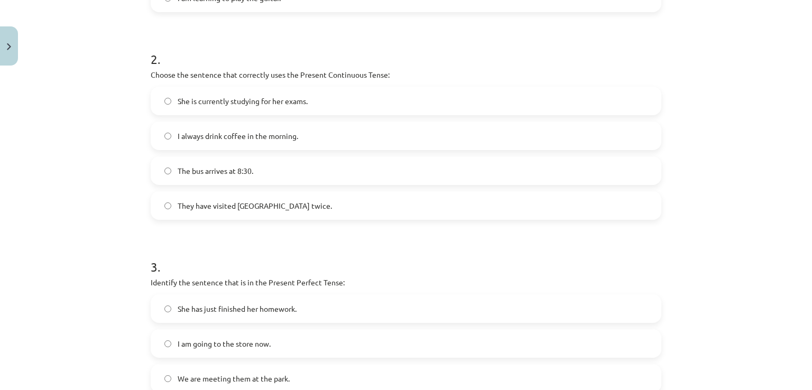
click at [188, 91] on label "She is currently studying for her exams." at bounding box center [406, 101] width 509 height 26
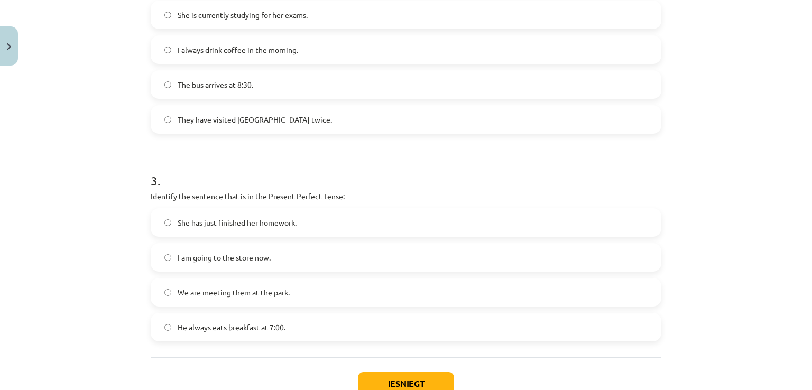
scroll to position [545, 0]
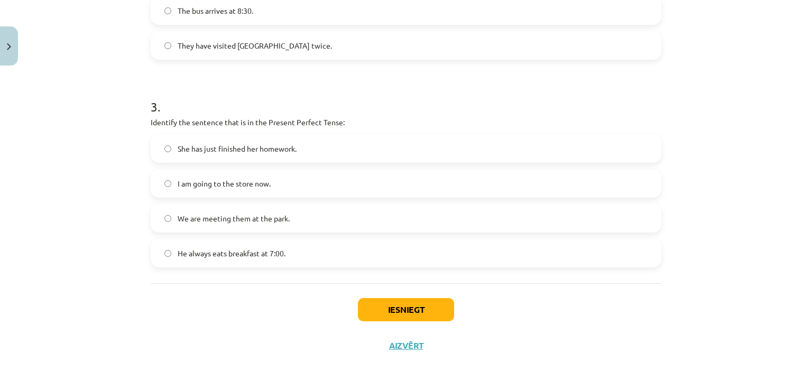
click at [391, 307] on button "Iesniegt" at bounding box center [406, 309] width 96 height 23
click at [379, 319] on button "Iesniegt" at bounding box center [406, 309] width 96 height 23
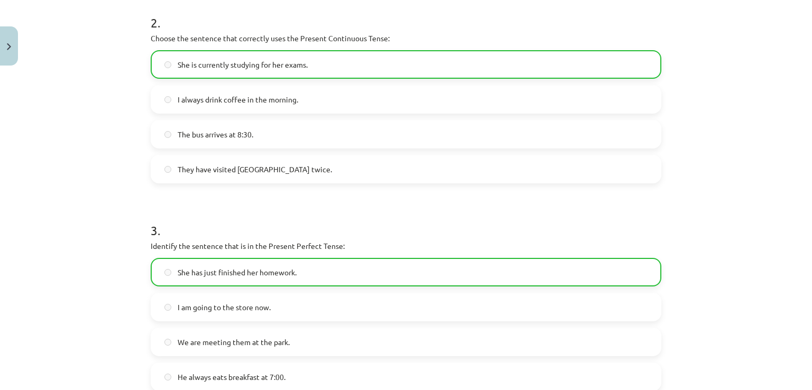
scroll to position [578, 0]
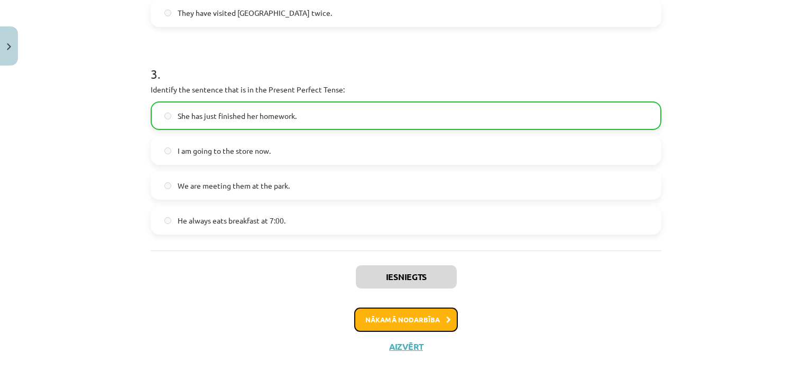
click at [446, 320] on icon at bounding box center [448, 320] width 5 height 7
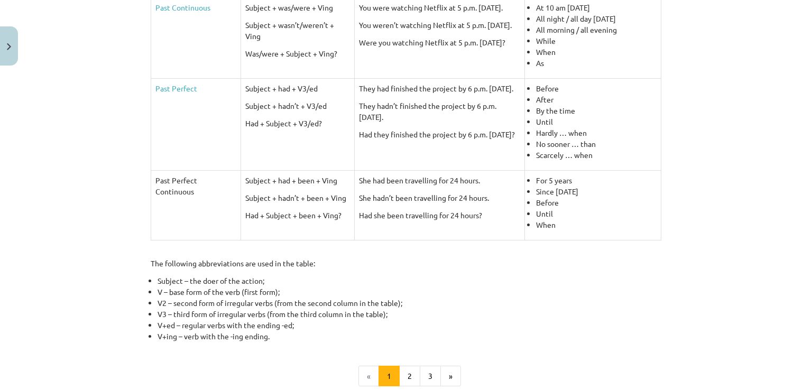
scroll to position [504, 0]
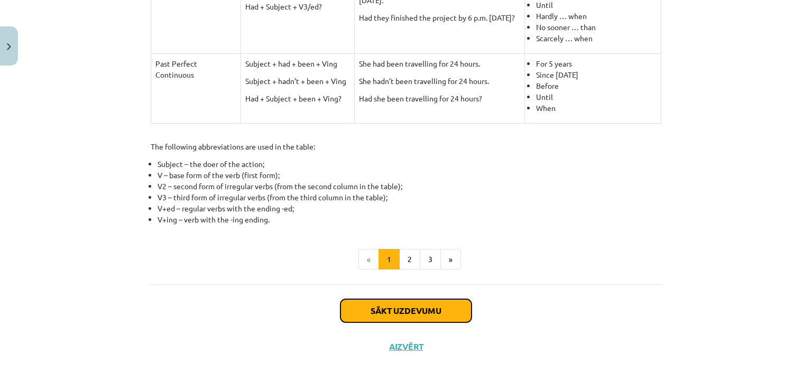
click at [432, 301] on button "Sākt uzdevumu" at bounding box center [405, 310] width 131 height 23
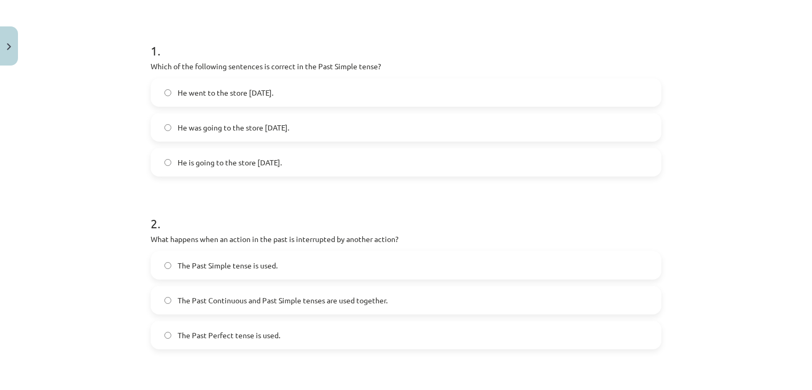
scroll to position [196, 0]
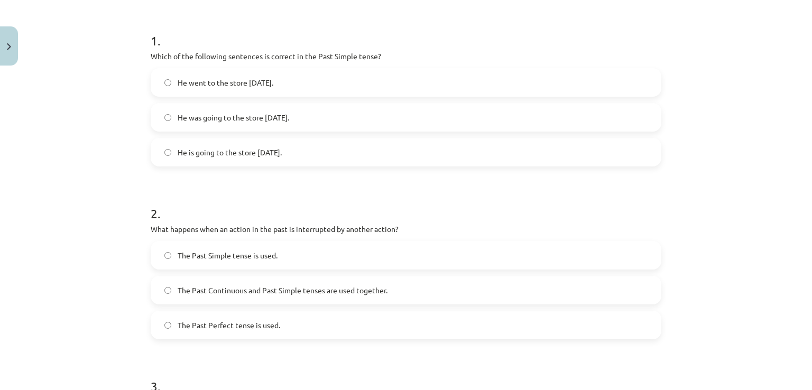
click at [298, 87] on label "He went to the store yesterday." at bounding box center [406, 82] width 509 height 26
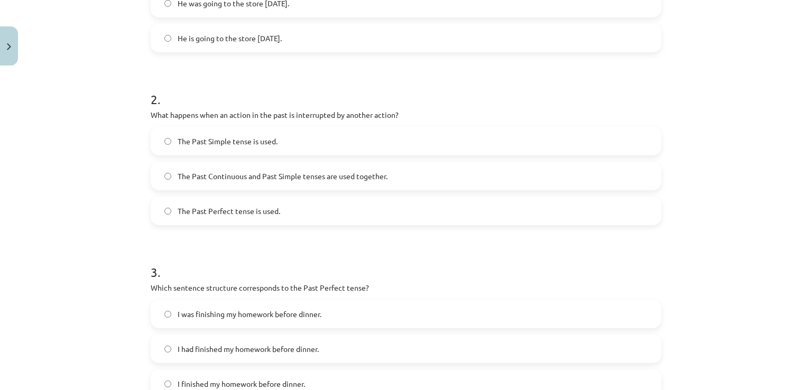
scroll to position [313, 0]
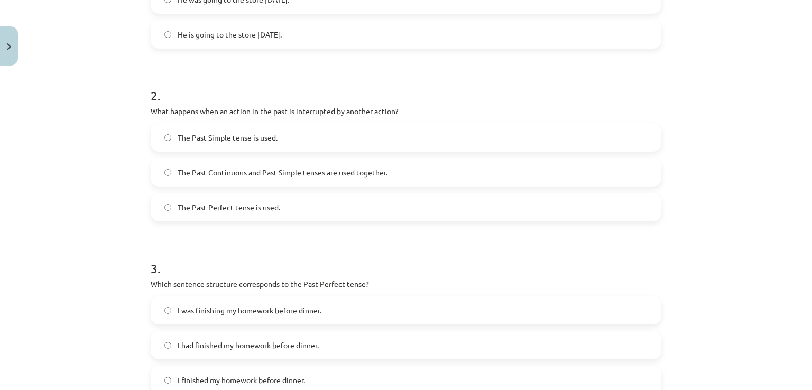
click at [418, 180] on label "The Past Continuous and Past Simple tenses are used together." at bounding box center [406, 172] width 509 height 26
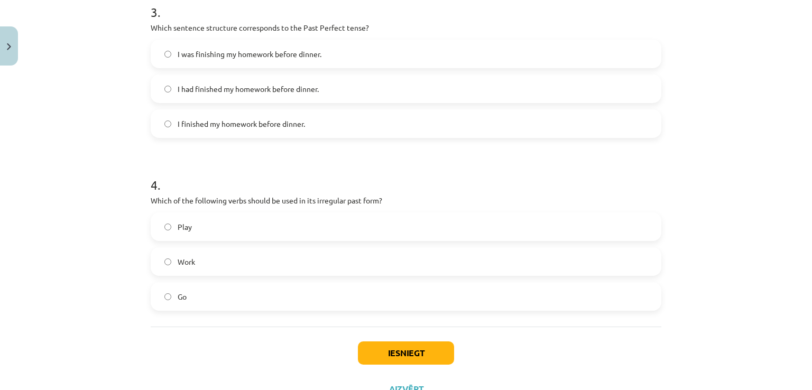
scroll to position [569, 0]
click at [372, 350] on button "Iesniegt" at bounding box center [406, 354] width 96 height 23
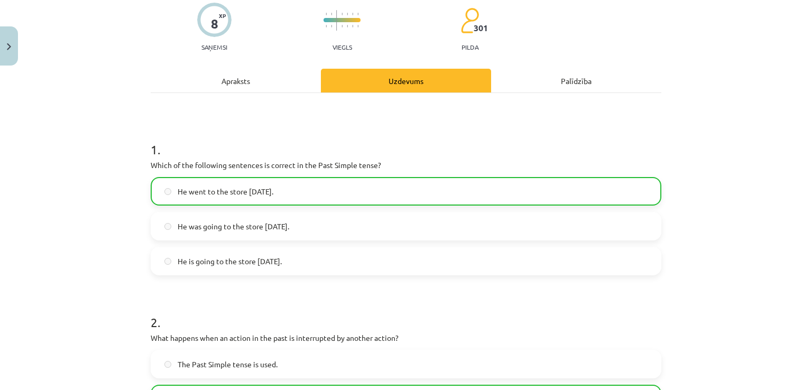
scroll to position [0, 0]
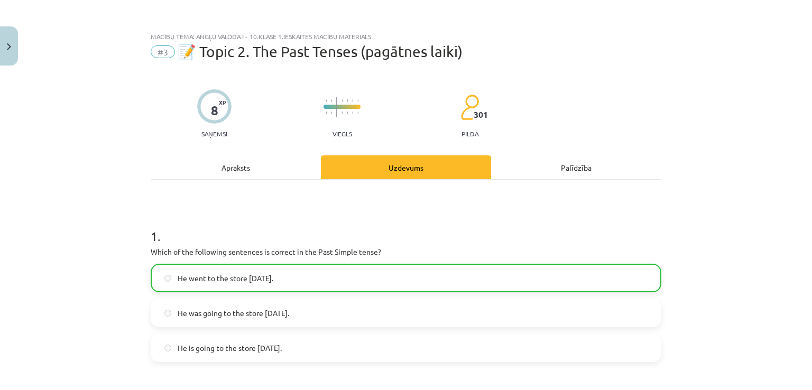
click at [711, 315] on div "Mācību tēma: Angļu valoda i - 10.klase 1.ieskaites mācību materiāls #3 📝 Topic …" at bounding box center [406, 195] width 812 height 390
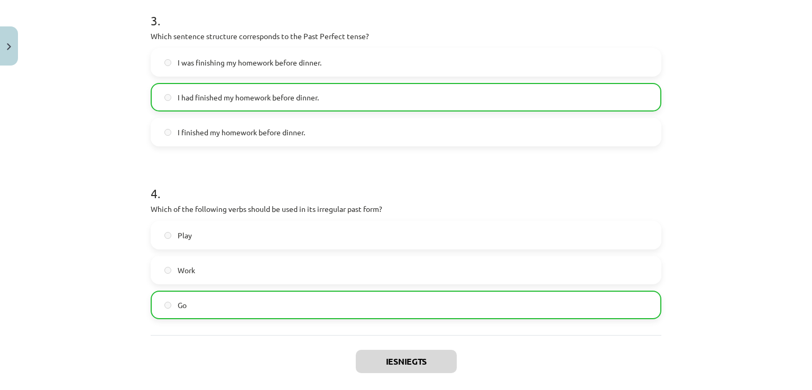
scroll to position [647, 0]
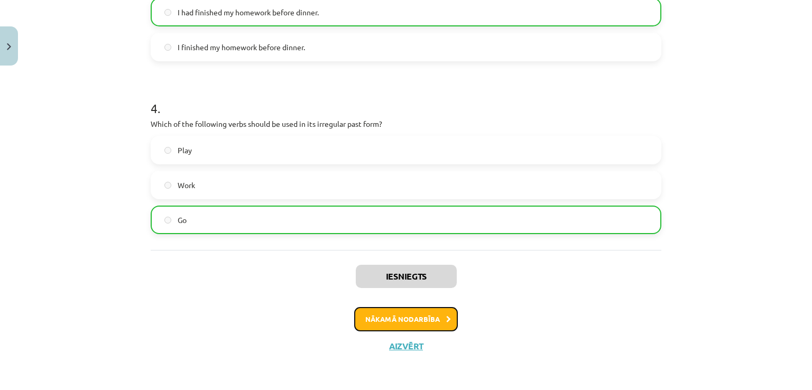
click at [432, 315] on button "Nākamā nodarbība" at bounding box center [406, 319] width 104 height 24
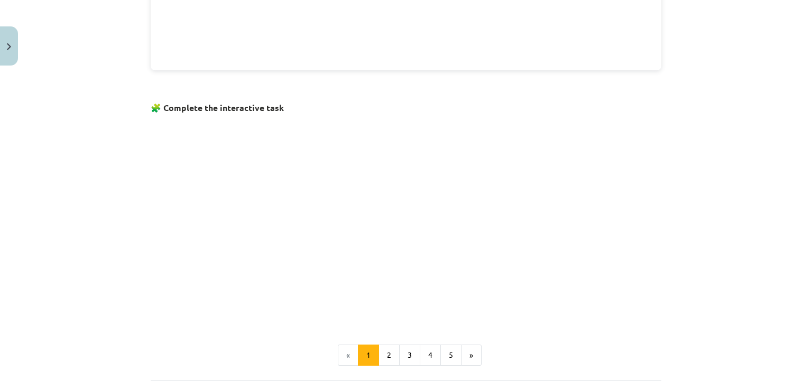
scroll to position [681, 0]
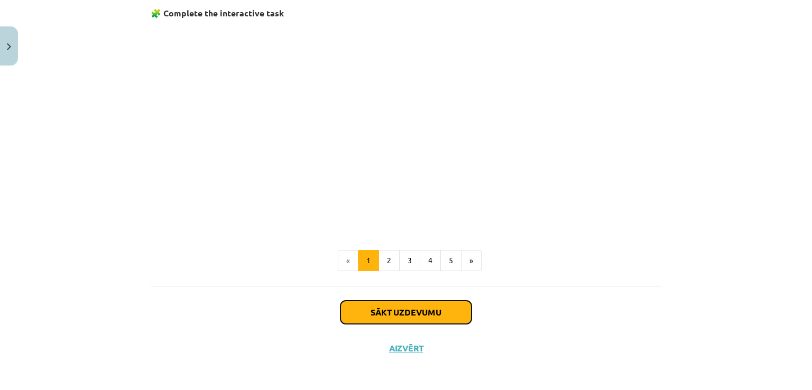
click at [446, 312] on button "Sākt uzdevumu" at bounding box center [405, 312] width 131 height 23
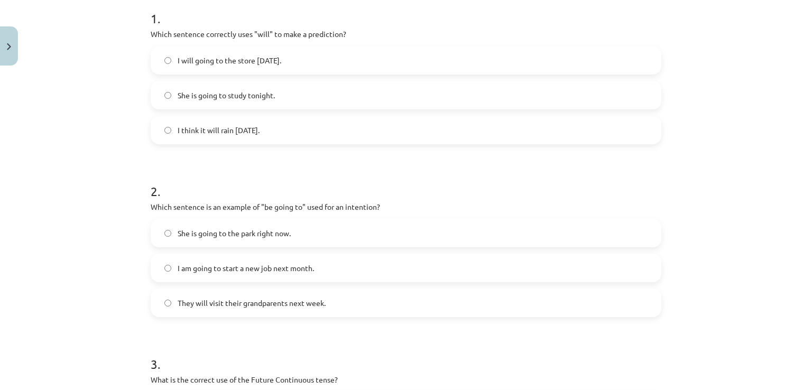
scroll to position [217, 0]
click at [179, 133] on span "I think it will rain tomorrow." at bounding box center [219, 130] width 82 height 11
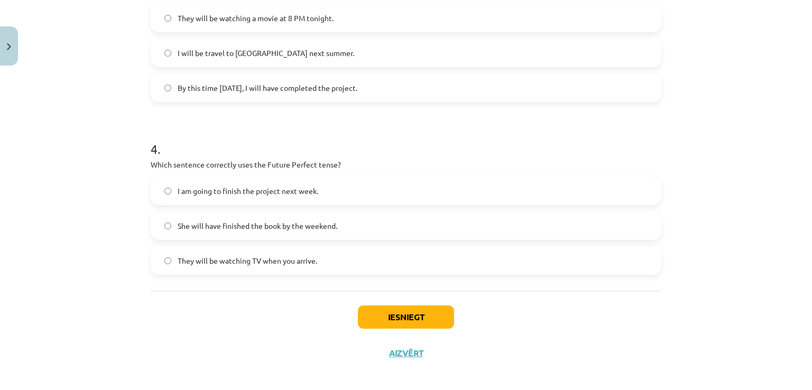
scroll to position [613, 0]
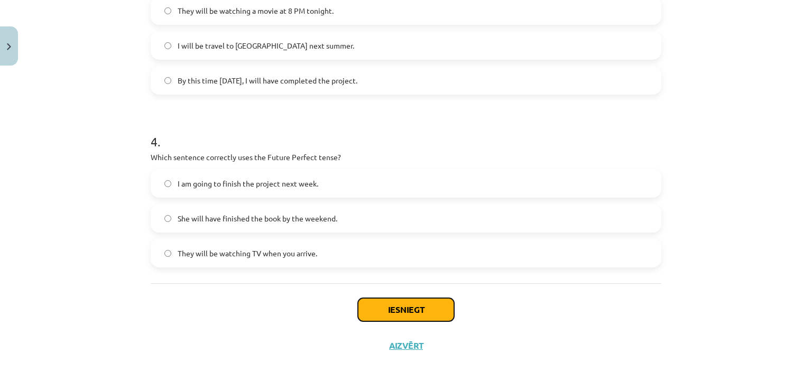
click at [375, 317] on button "Iesniegt" at bounding box center [406, 309] width 96 height 23
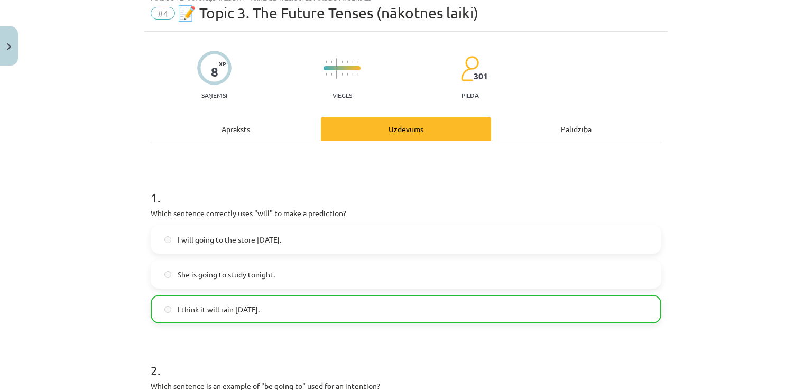
scroll to position [0, 0]
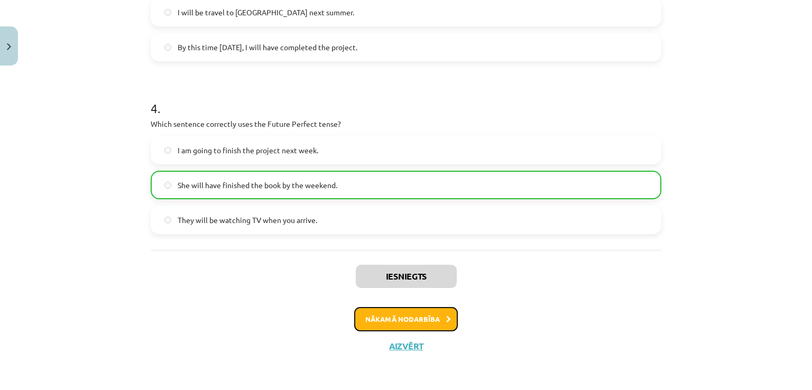
click at [430, 310] on button "Nākamā nodarbība" at bounding box center [406, 319] width 104 height 24
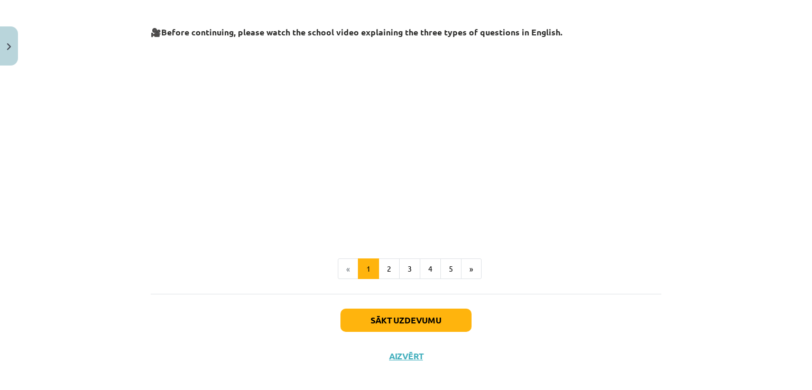
scroll to position [259, 0]
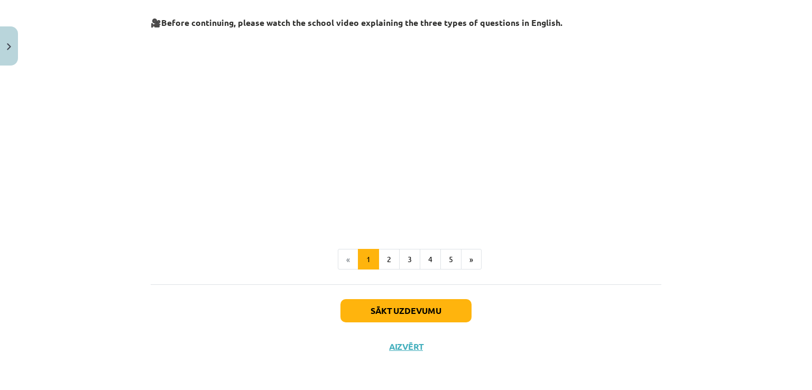
click at [770, 159] on div "Mācību tēma: Angļu valoda i - 10.klase 1.ieskaites mācību materiāls #5 💬 Topic …" at bounding box center [406, 195] width 812 height 390
click at [425, 258] on button "4" at bounding box center [430, 259] width 21 height 21
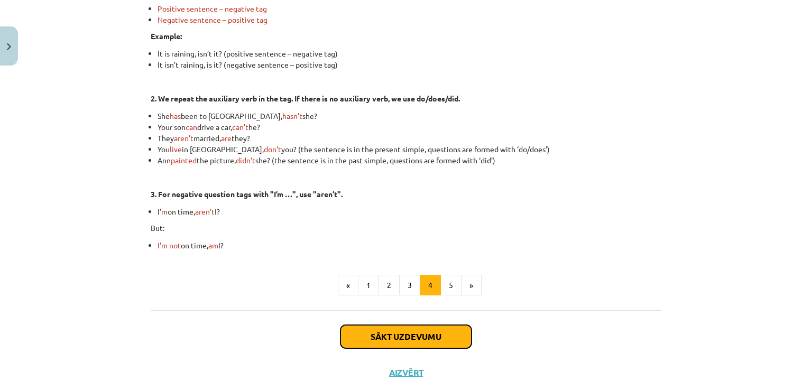
click at [429, 346] on button "Sākt uzdevumu" at bounding box center [405, 336] width 131 height 23
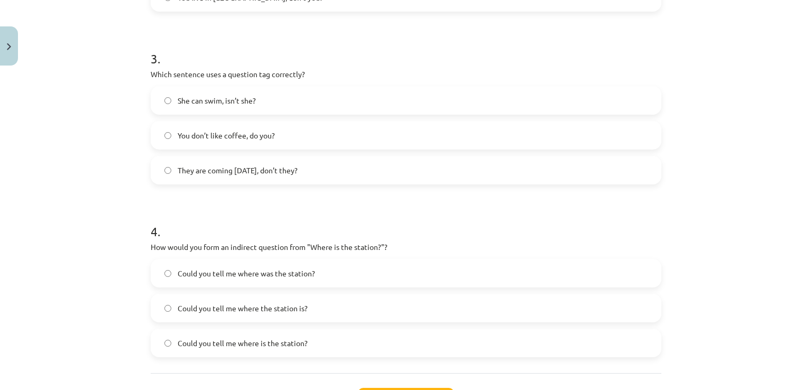
scroll to position [524, 0]
click at [178, 140] on span "You don’t like coffee, do you?" at bounding box center [226, 135] width 97 height 11
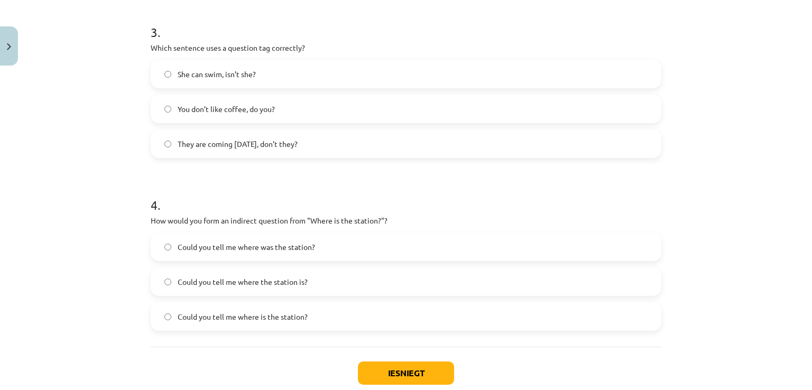
scroll to position [550, 0]
click at [181, 280] on span "Could you tell me where the station is?" at bounding box center [243, 281] width 130 height 11
click at [373, 375] on button "Iesniegt" at bounding box center [406, 373] width 96 height 23
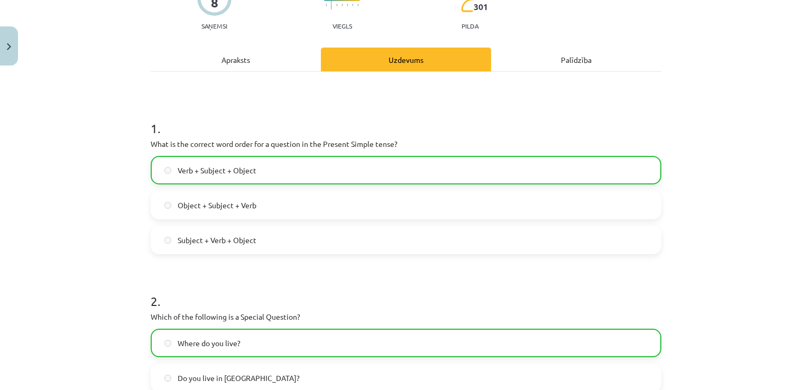
scroll to position [0, 0]
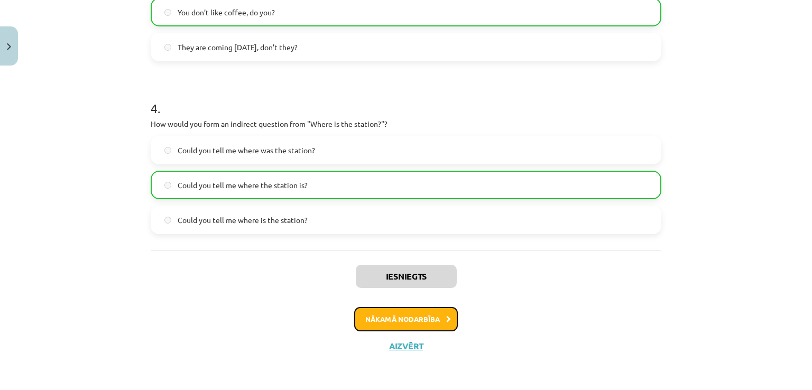
click at [377, 318] on button "Nākamā nodarbība" at bounding box center [406, 319] width 104 height 24
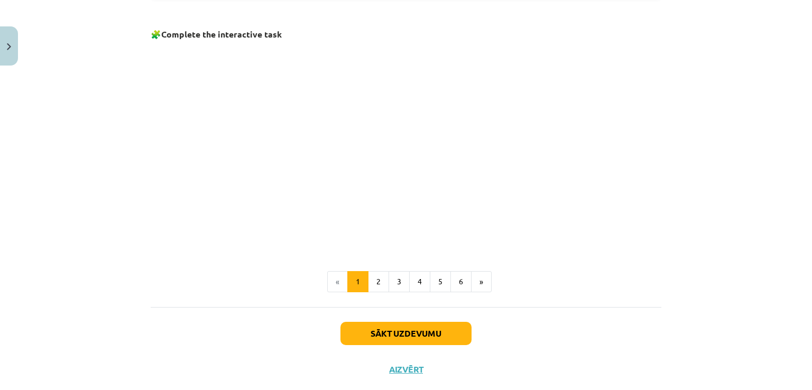
scroll to position [716, 0]
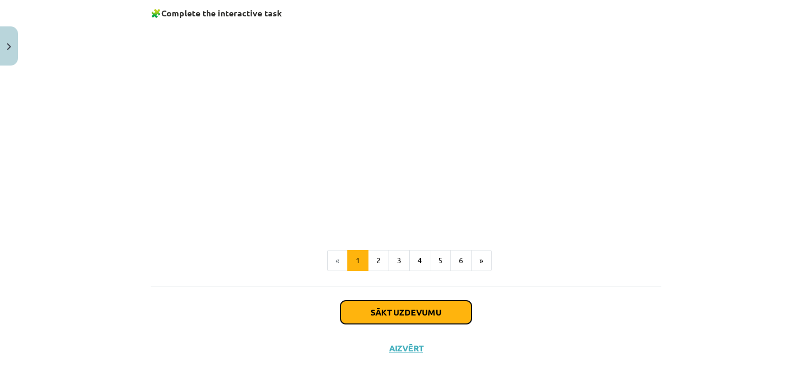
click at [370, 309] on button "Sākt uzdevumu" at bounding box center [405, 312] width 131 height 23
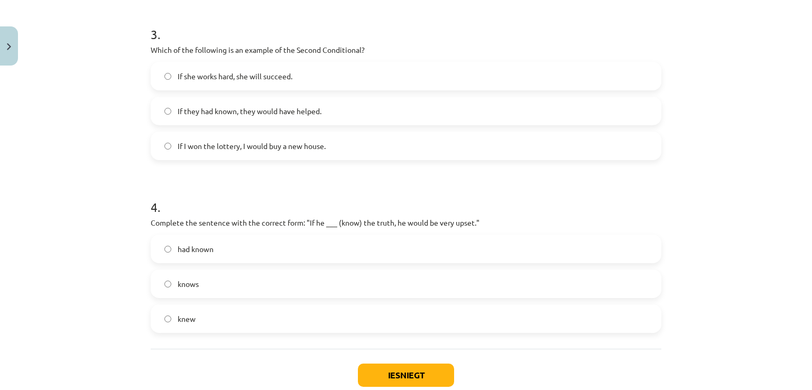
scroll to position [544, 0]
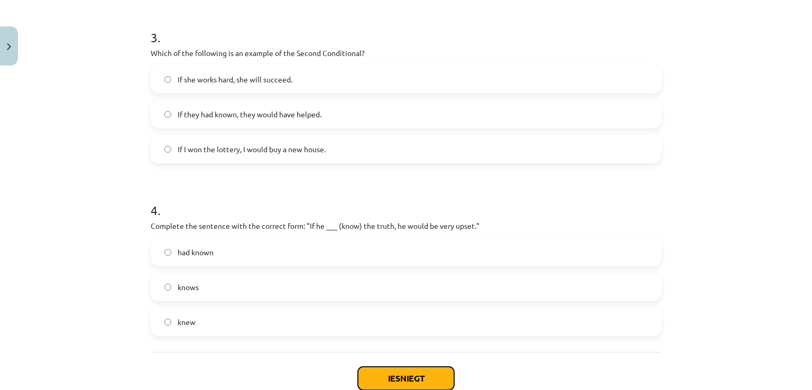
click at [375, 377] on button "Iesniegt" at bounding box center [406, 378] width 96 height 23
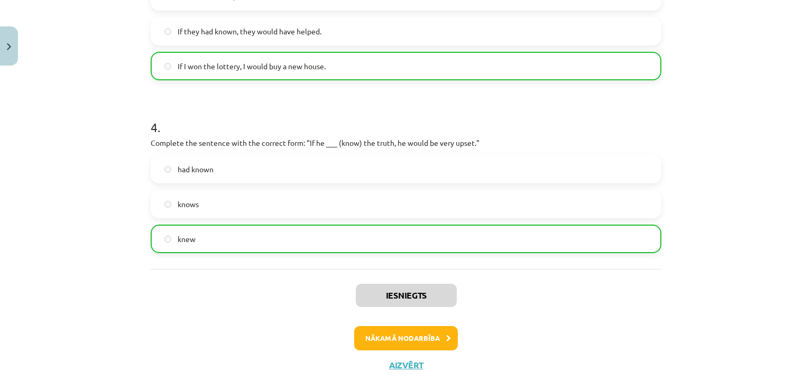
scroll to position [647, 0]
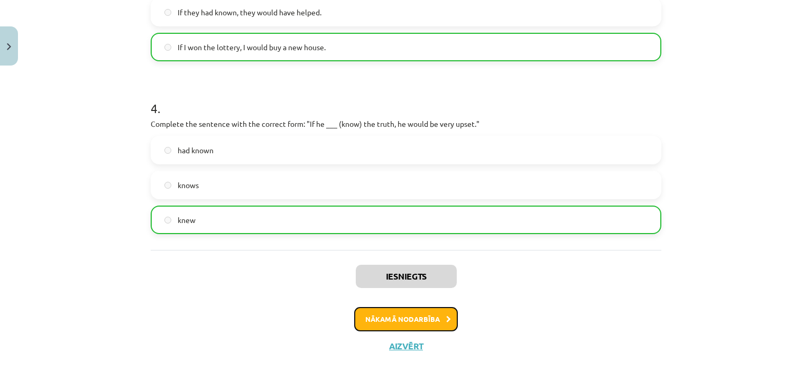
click at [368, 328] on button "Nākamā nodarbība" at bounding box center [406, 319] width 104 height 24
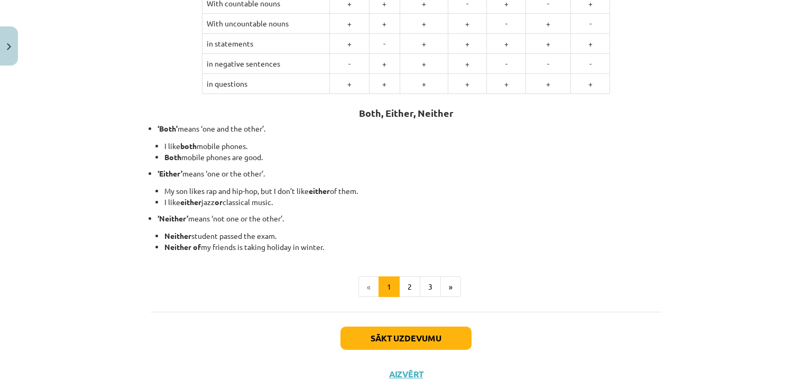
scroll to position [261, 0]
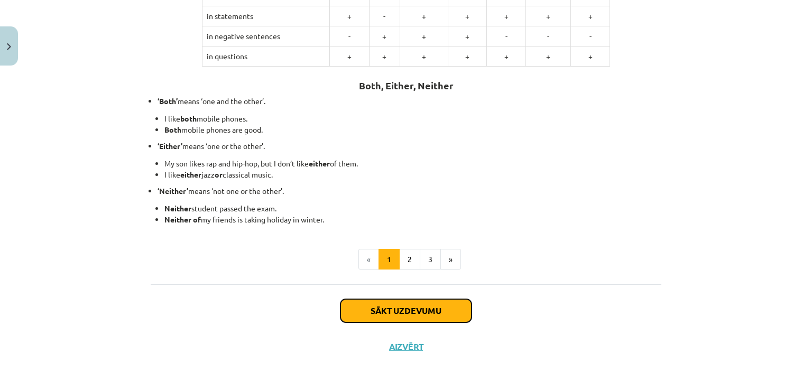
click at [360, 300] on button "Sākt uzdevumu" at bounding box center [405, 310] width 131 height 23
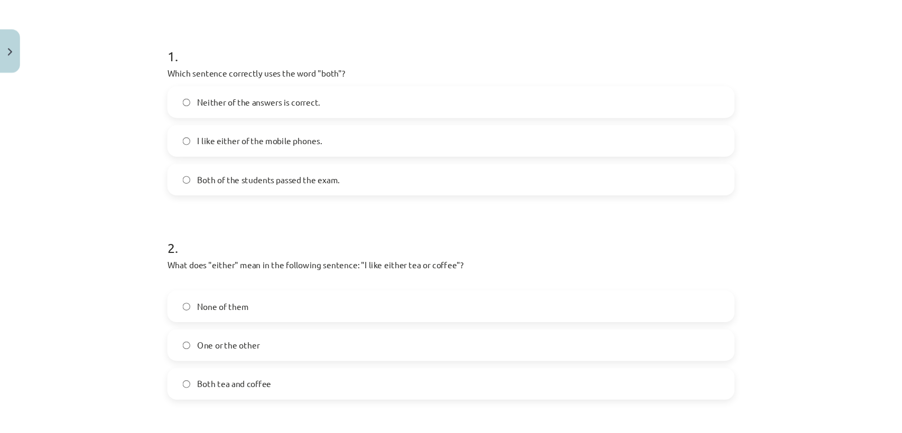
scroll to position [193, 0]
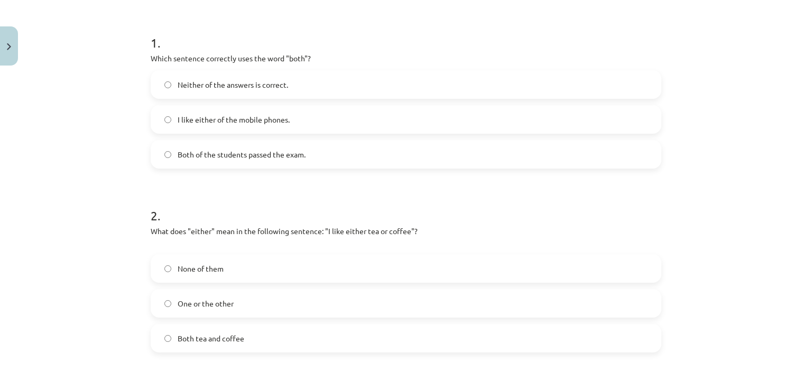
click at [801, 0] on div "Mācību tēma: Angļu valoda i - 10.klase 1.ieskaites mācību materiāls #7 📝 Topic …" at bounding box center [406, 195] width 812 height 390
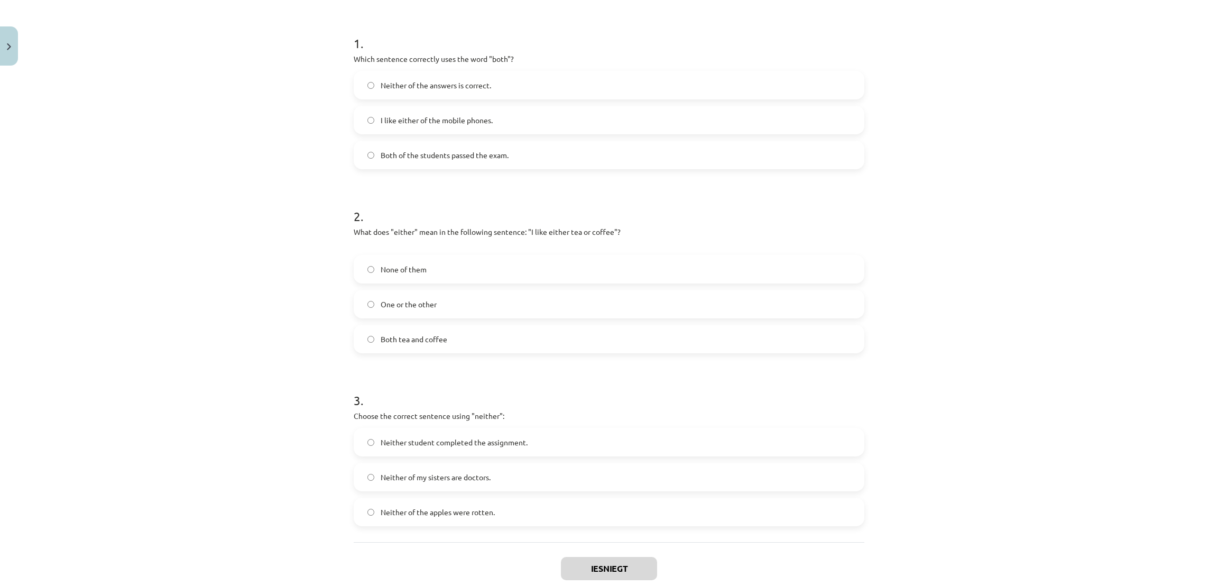
scroll to position [193, 0]
click at [205, 333] on div "Mācību tēma: Angļu valoda i - 10.klase 1.ieskaites mācību materiāls #7 📝 Topic …" at bounding box center [609, 292] width 1218 height 585
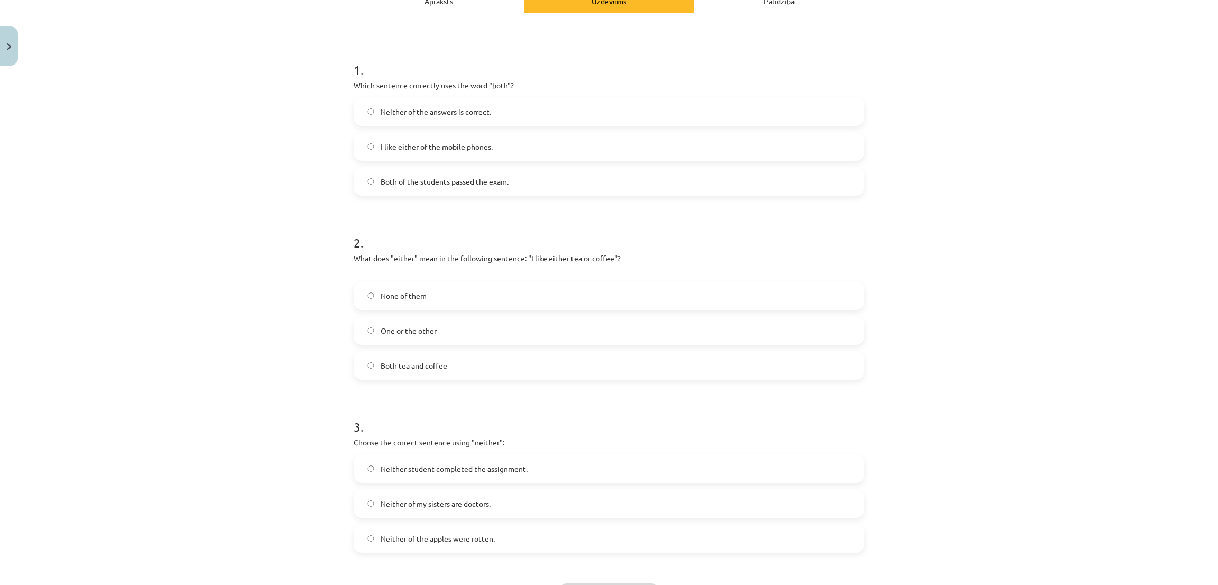
scroll to position [170, 0]
click at [779, 184] on label "Both of the students passed the exam." at bounding box center [609, 178] width 509 height 26
click at [533, 328] on label "One or the other" at bounding box center [609, 327] width 509 height 26
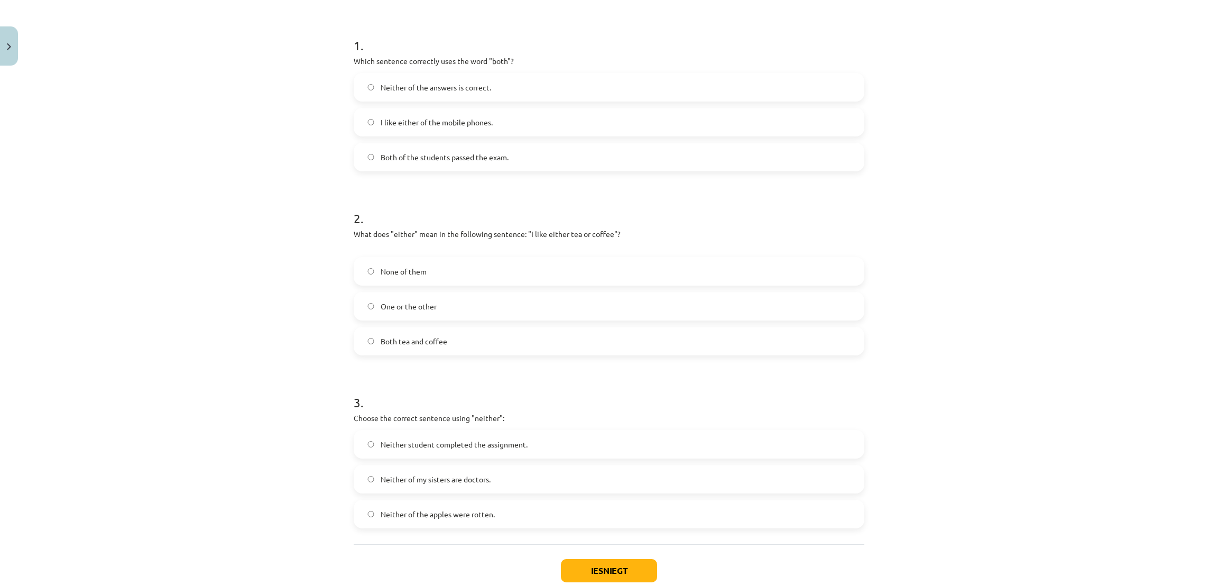
scroll to position [195, 0]
click at [544, 390] on label "Neither student completed the assignment." at bounding box center [609, 440] width 509 height 26
click at [617, 390] on button "Iesniegt" at bounding box center [609, 566] width 96 height 23
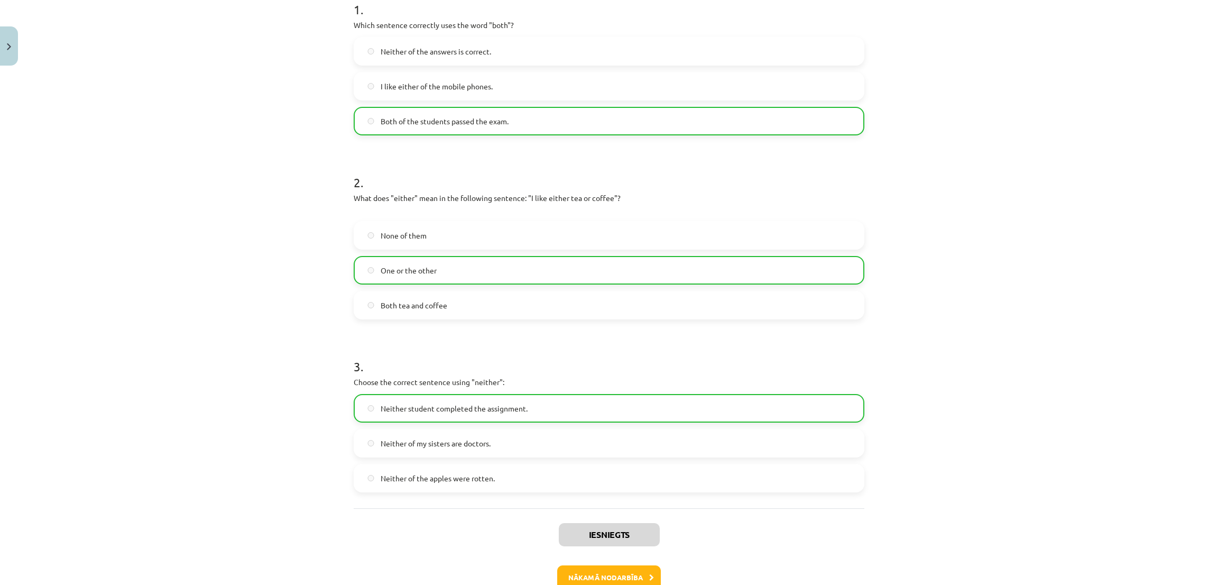
scroll to position [259, 0]
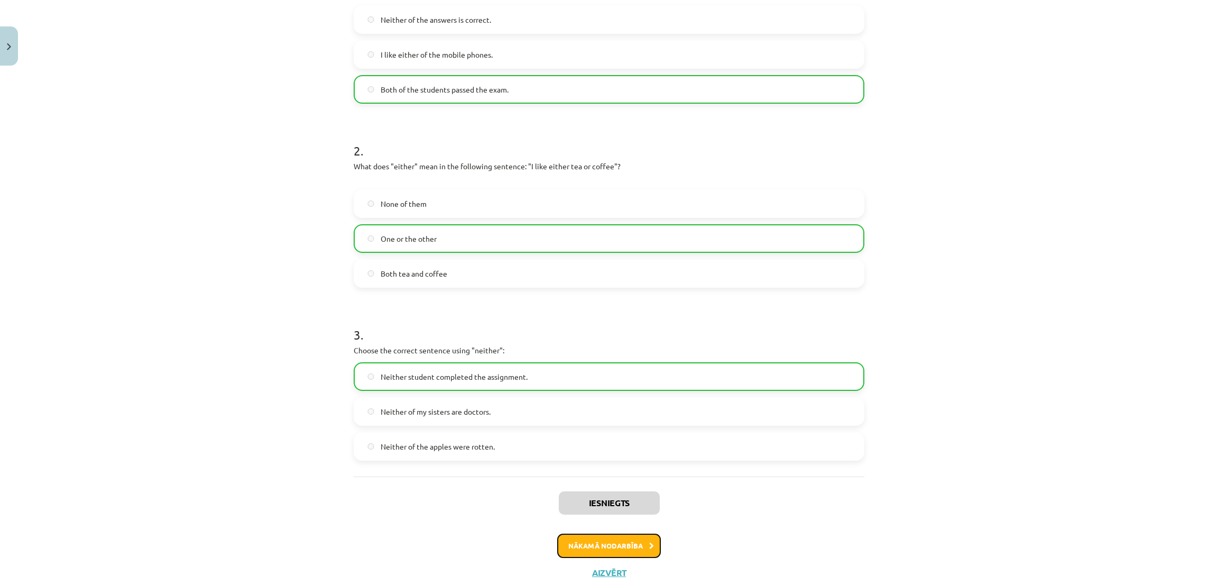
click at [642, 390] on button "Nākamā nodarbība" at bounding box center [609, 545] width 104 height 24
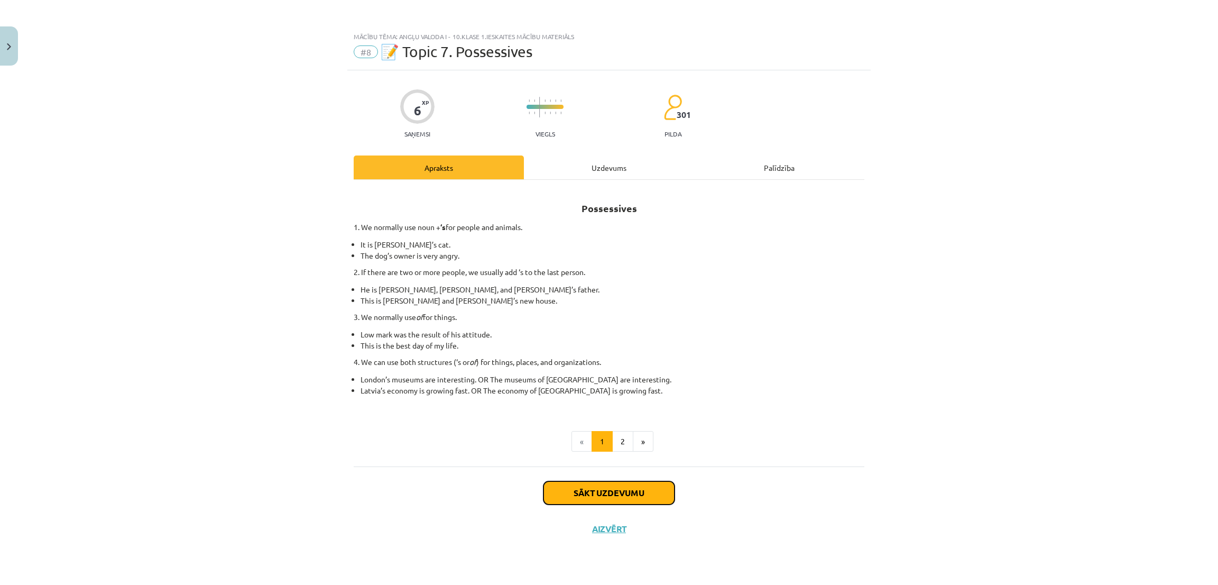
click at [640, 390] on button "Sākt uzdevumu" at bounding box center [608, 492] width 131 height 23
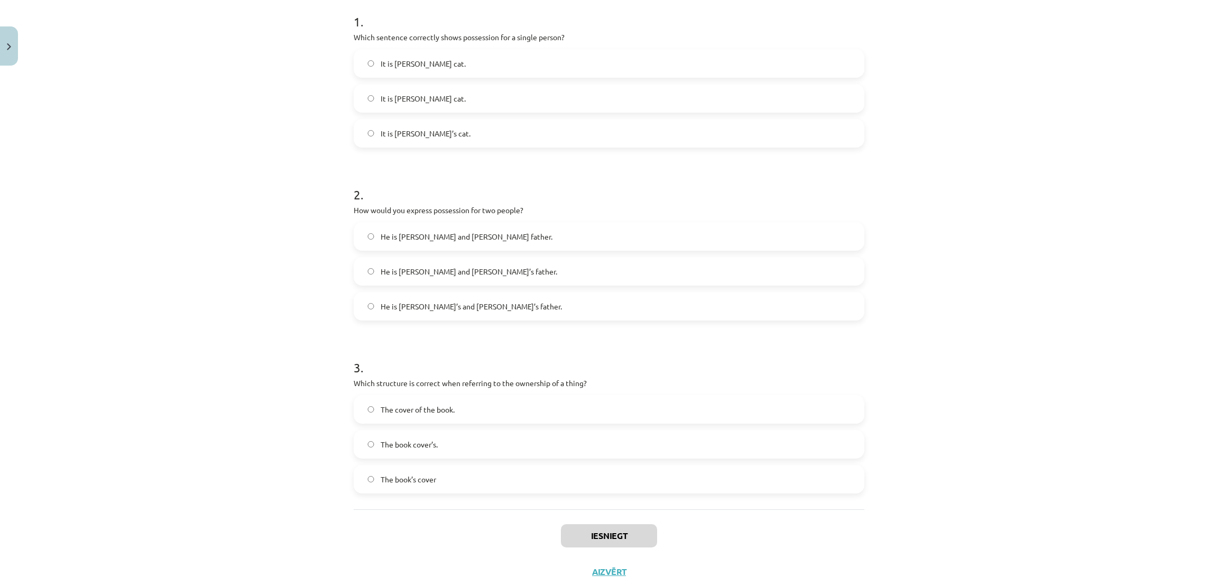
scroll to position [211, 0]
click at [462, 125] on label "It is Jane’s cat." at bounding box center [609, 137] width 509 height 26
click at [468, 281] on label "He is Alice and James’s father." at bounding box center [609, 275] width 509 height 26
click at [477, 390] on label "The book’s cover" at bounding box center [609, 482] width 509 height 26
click at [581, 390] on button "Iesniegt" at bounding box center [609, 539] width 96 height 23
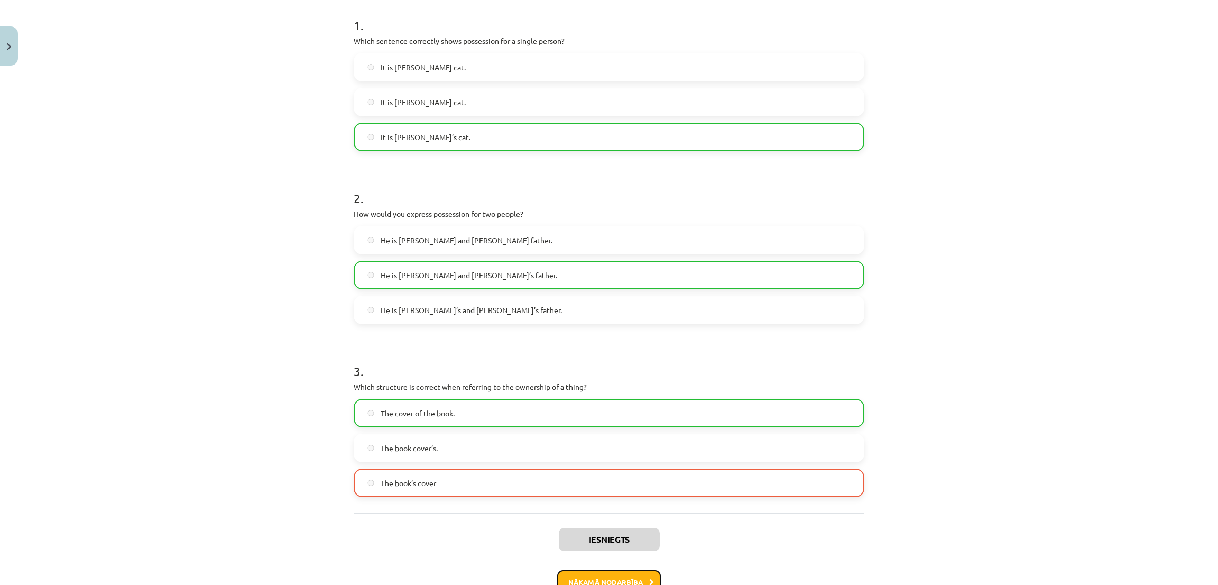
click at [603, 390] on button "Nākamā nodarbība" at bounding box center [609, 582] width 104 height 24
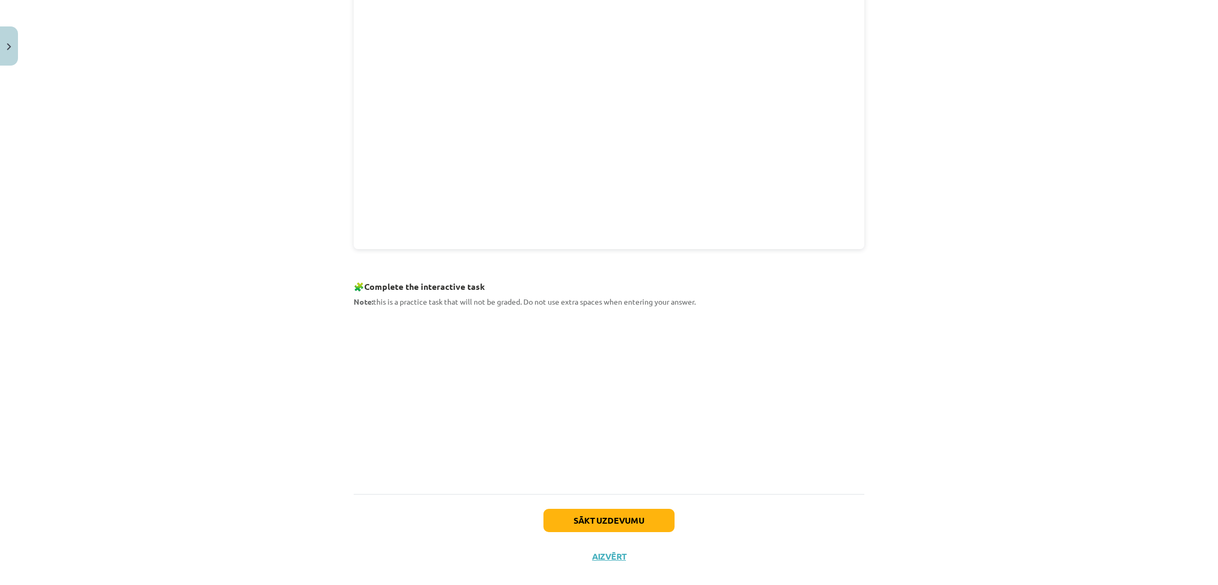
scroll to position [309, 0]
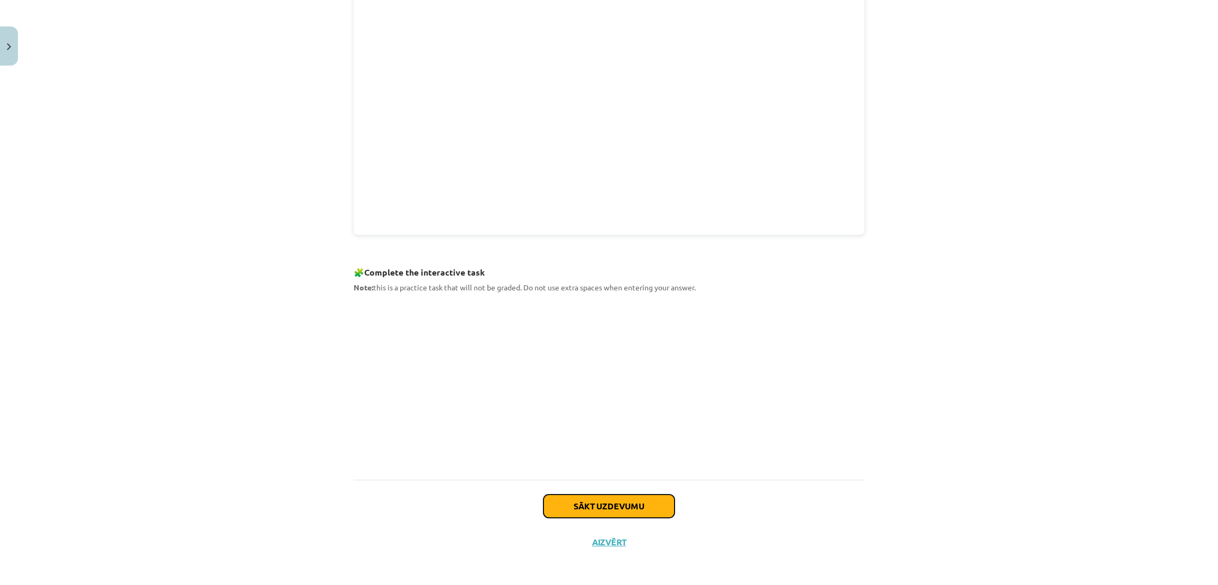
click at [620, 390] on button "Sākt uzdevumu" at bounding box center [608, 505] width 131 height 23
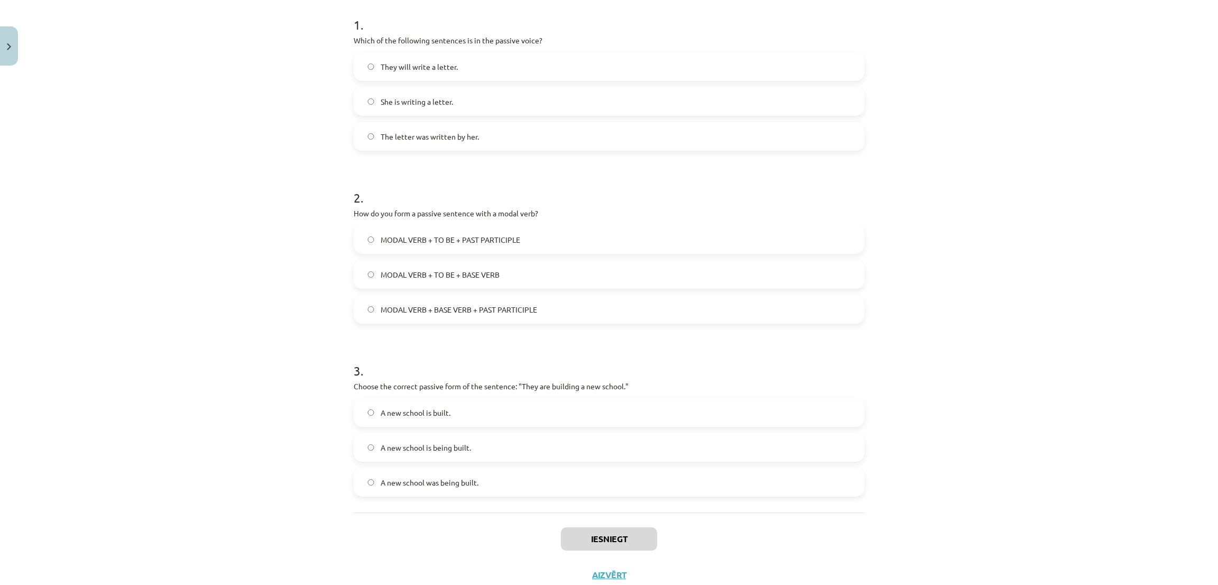
scroll to position [204, 0]
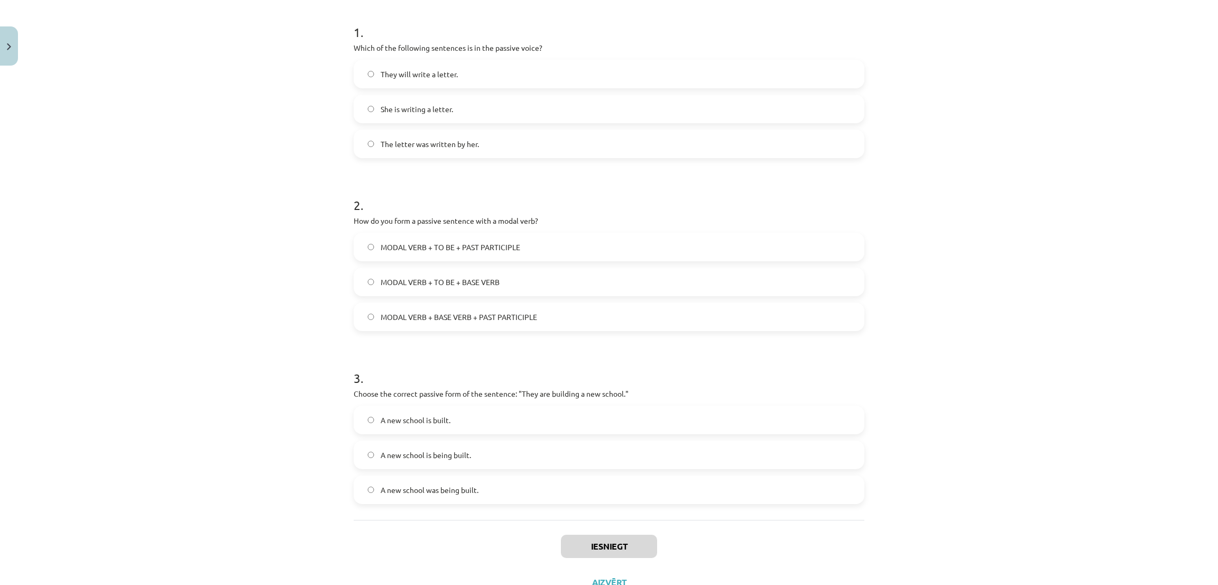
click at [728, 143] on label "The letter was written by her." at bounding box center [609, 144] width 509 height 26
click at [681, 251] on label "MODAL VERB + TO BE + PAST PARTICIPLE" at bounding box center [609, 247] width 509 height 26
click at [521, 390] on label "A new school is being built." at bounding box center [609, 454] width 509 height 26
click at [605, 390] on button "Iesniegt" at bounding box center [609, 545] width 96 height 23
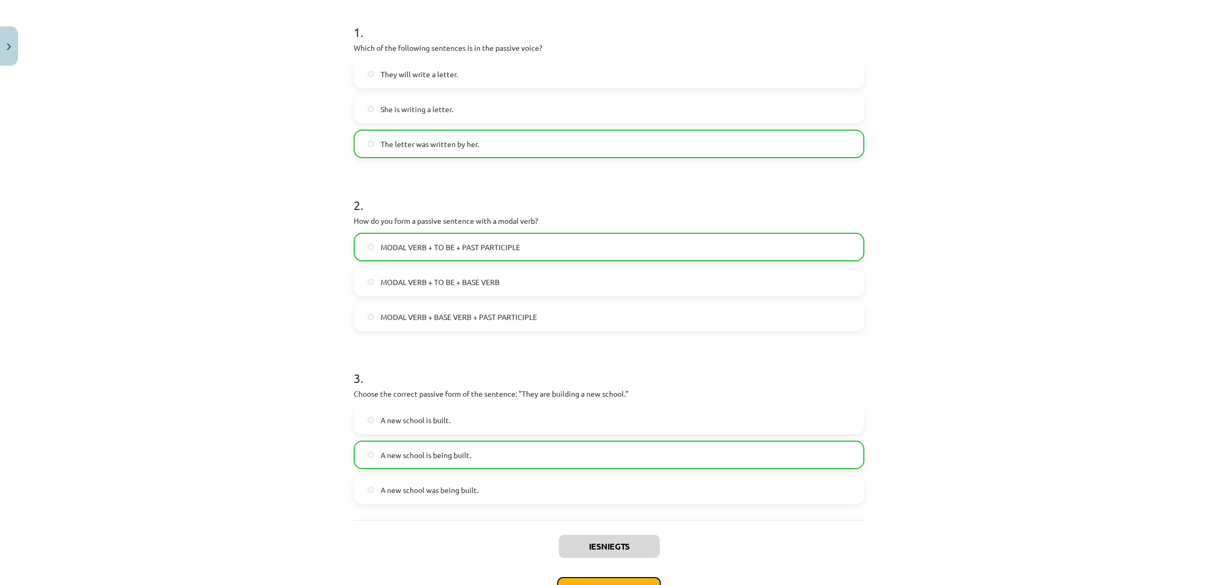
click at [626, 390] on button "Nākamā nodarbība" at bounding box center [609, 589] width 104 height 24
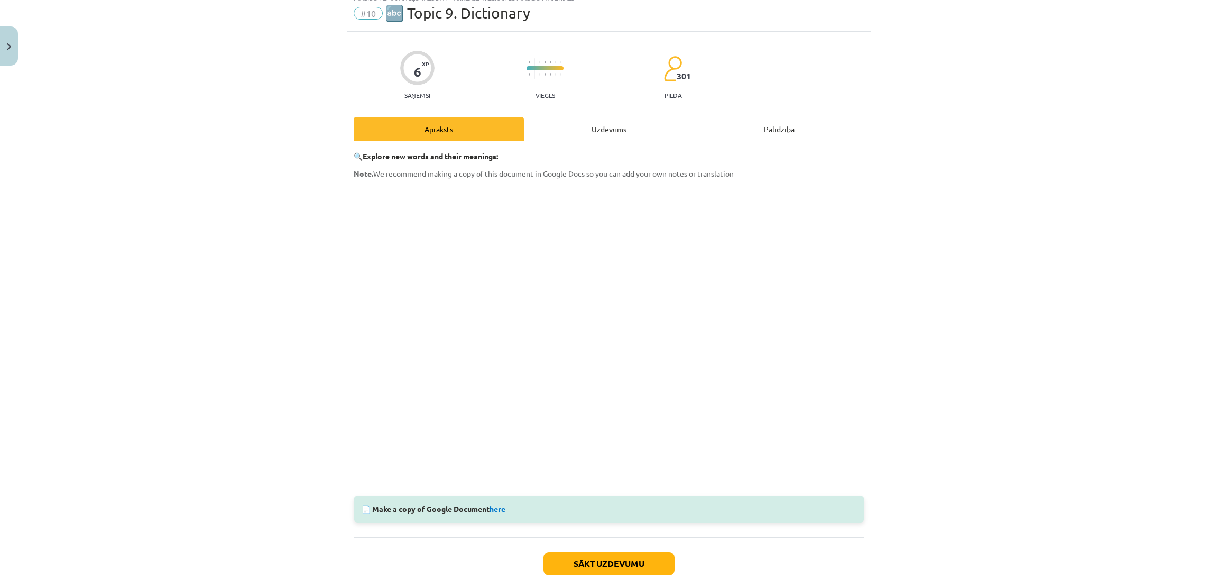
scroll to position [98, 0]
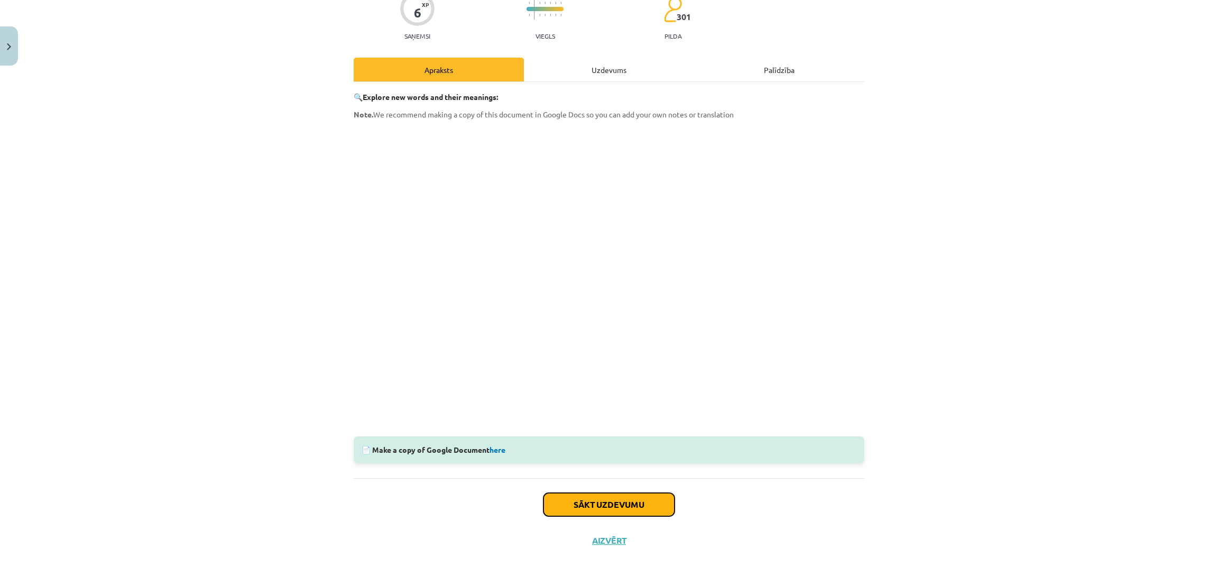
click at [605, 390] on button "Sākt uzdevumu" at bounding box center [608, 504] width 131 height 23
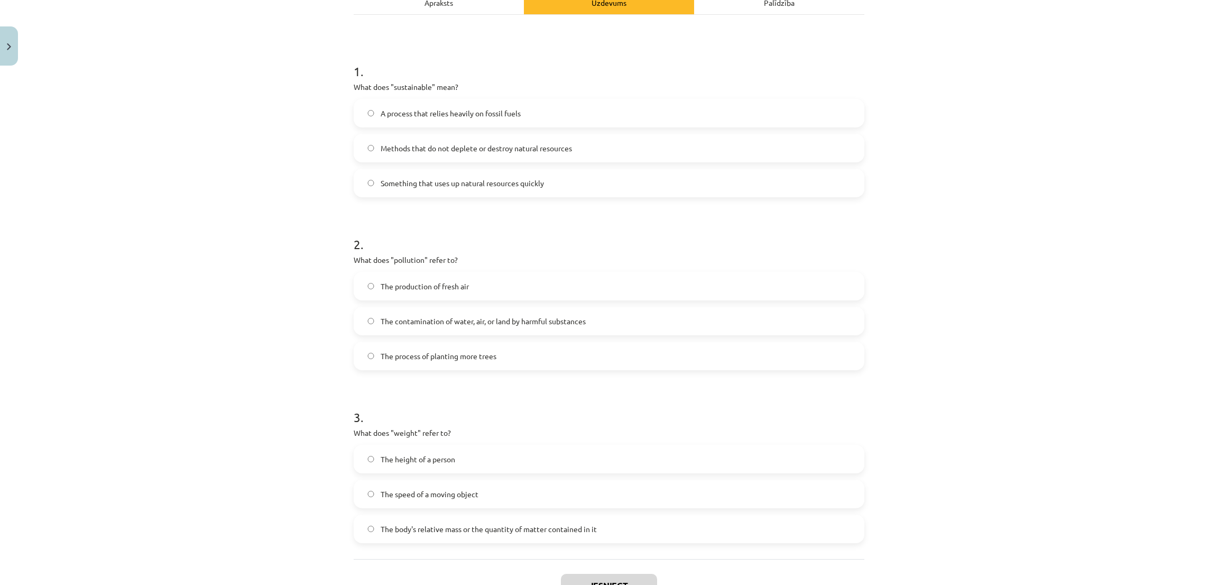
scroll to position [166, 0]
click at [387, 390] on span "The body's relative mass or the quantity of matter contained in it" at bounding box center [489, 527] width 216 height 11
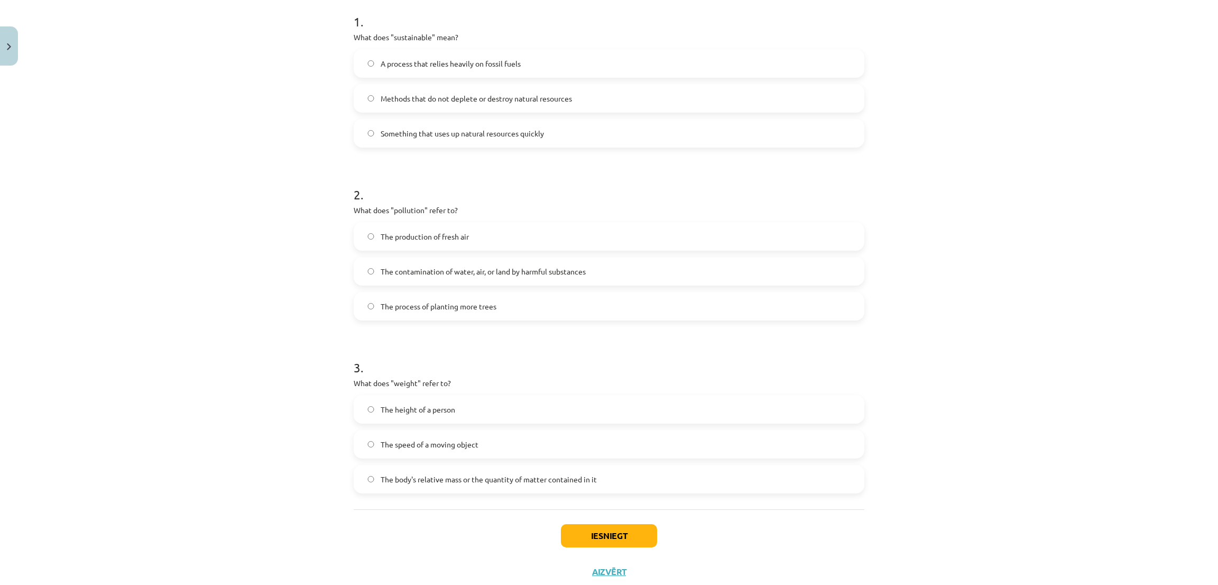
scroll to position [240, 0]
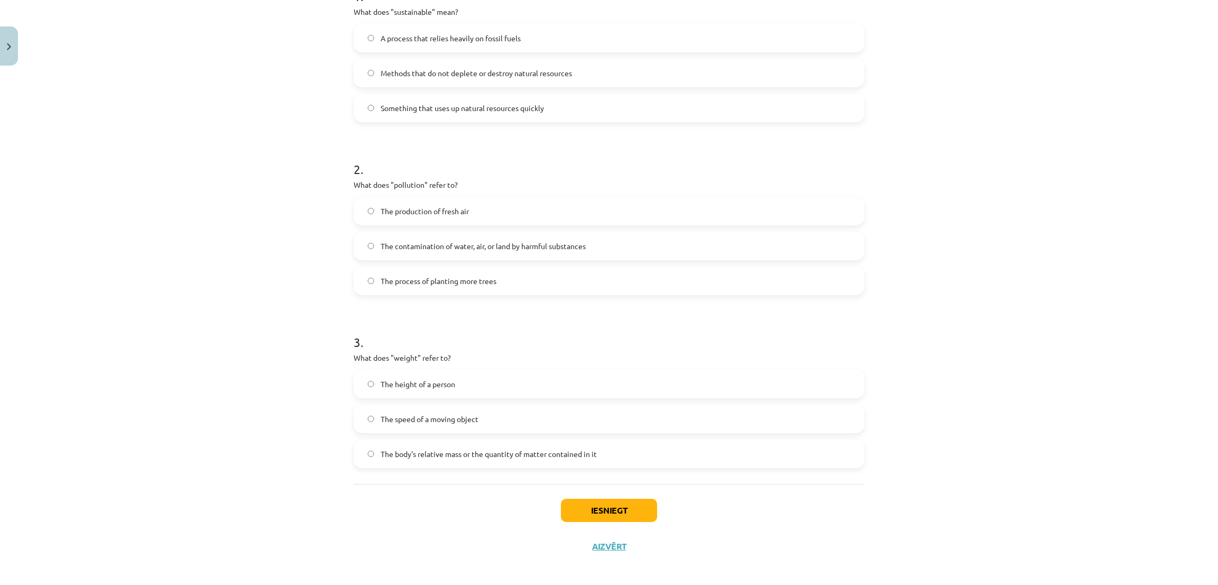
click at [567, 390] on button "Iesniegt" at bounding box center [609, 510] width 96 height 23
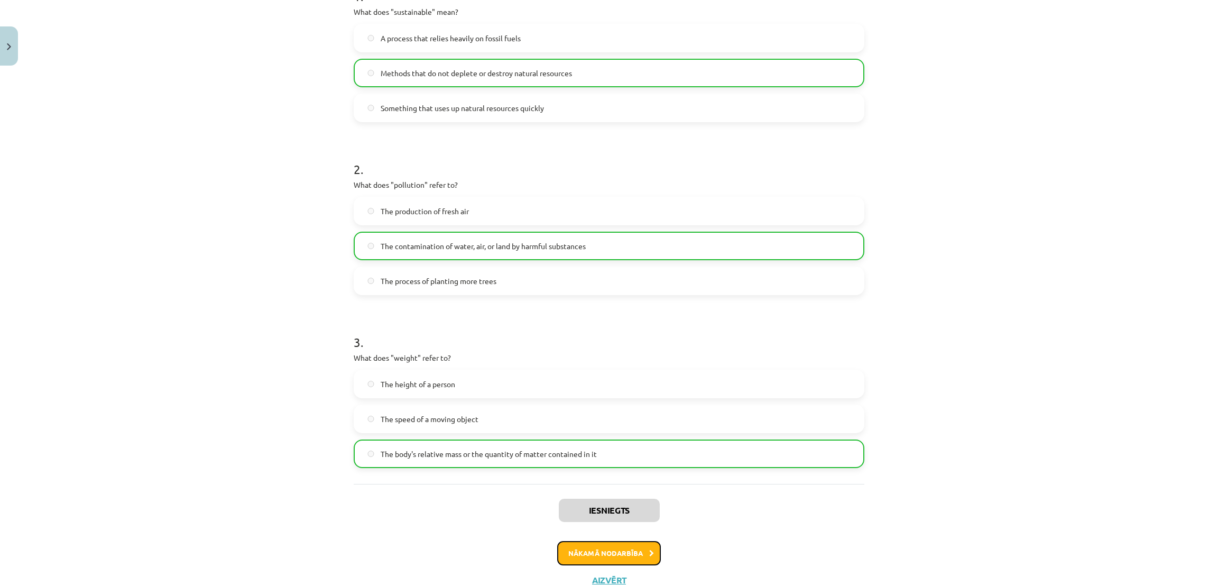
click at [574, 390] on button "Nākamā nodarbība" at bounding box center [609, 553] width 104 height 24
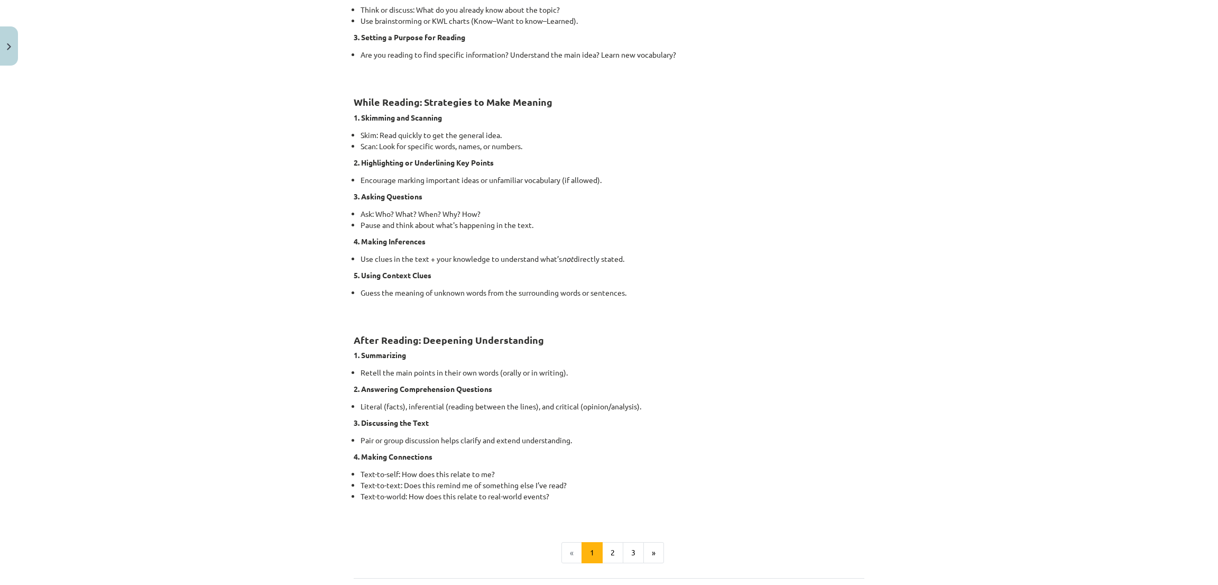
scroll to position [636, 0]
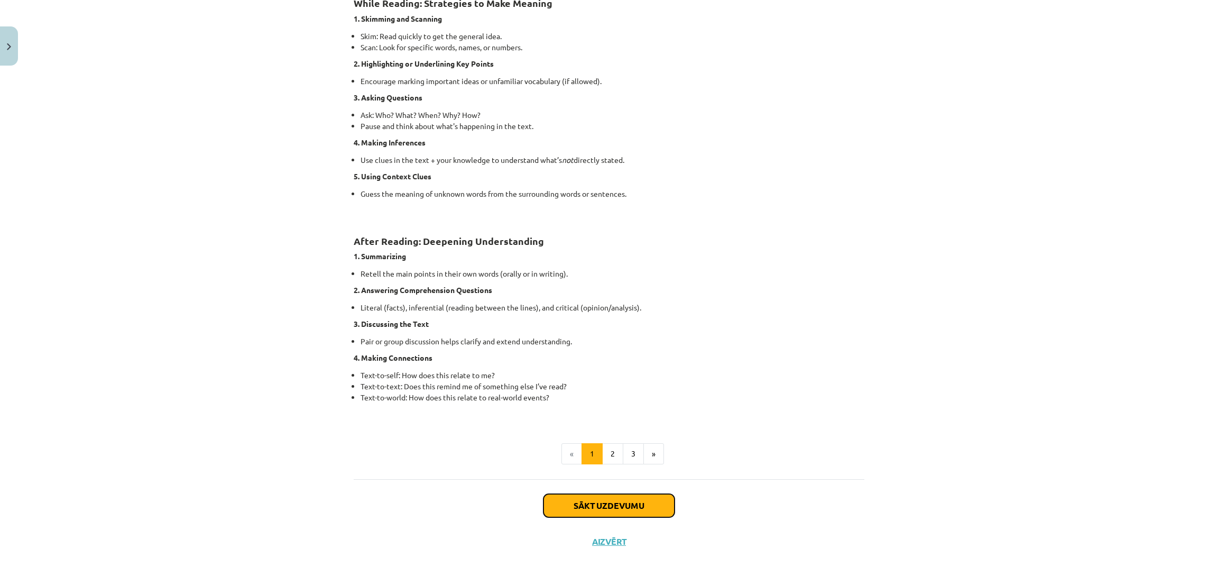
click at [553, 390] on button "Sākt uzdevumu" at bounding box center [608, 505] width 131 height 23
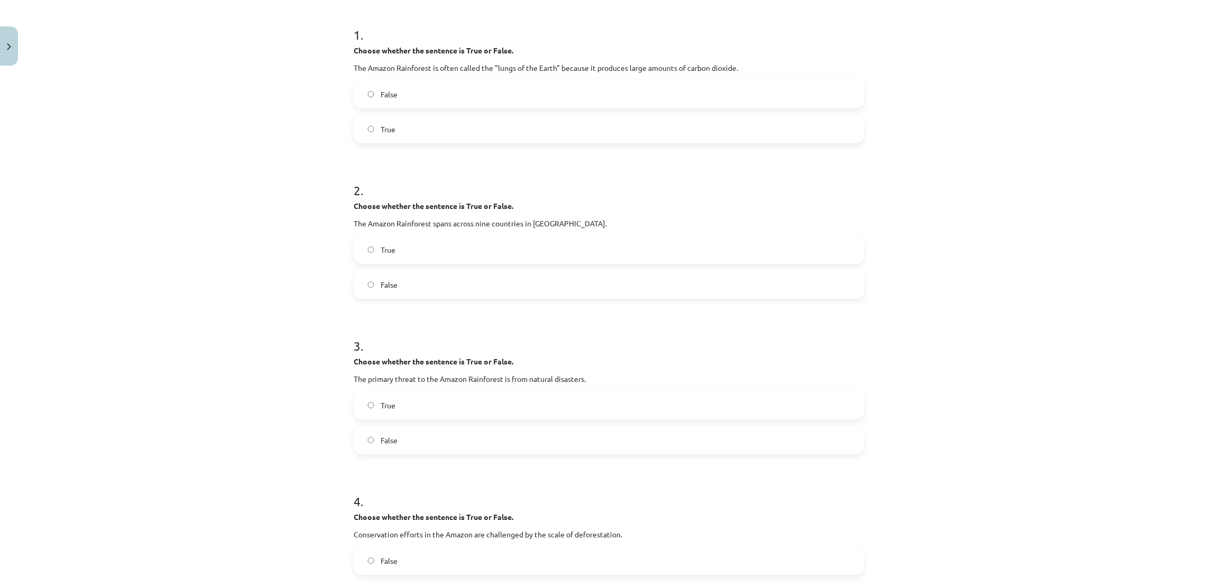
scroll to position [202, 0]
click at [379, 115] on label "True" at bounding box center [609, 128] width 509 height 26
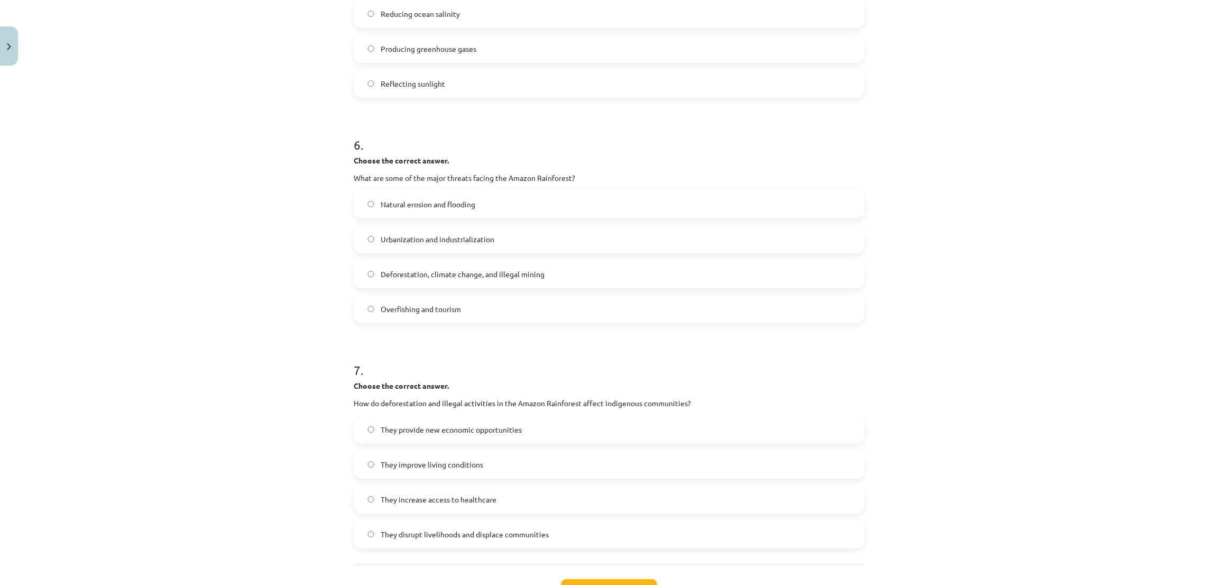
scroll to position [1024, 0]
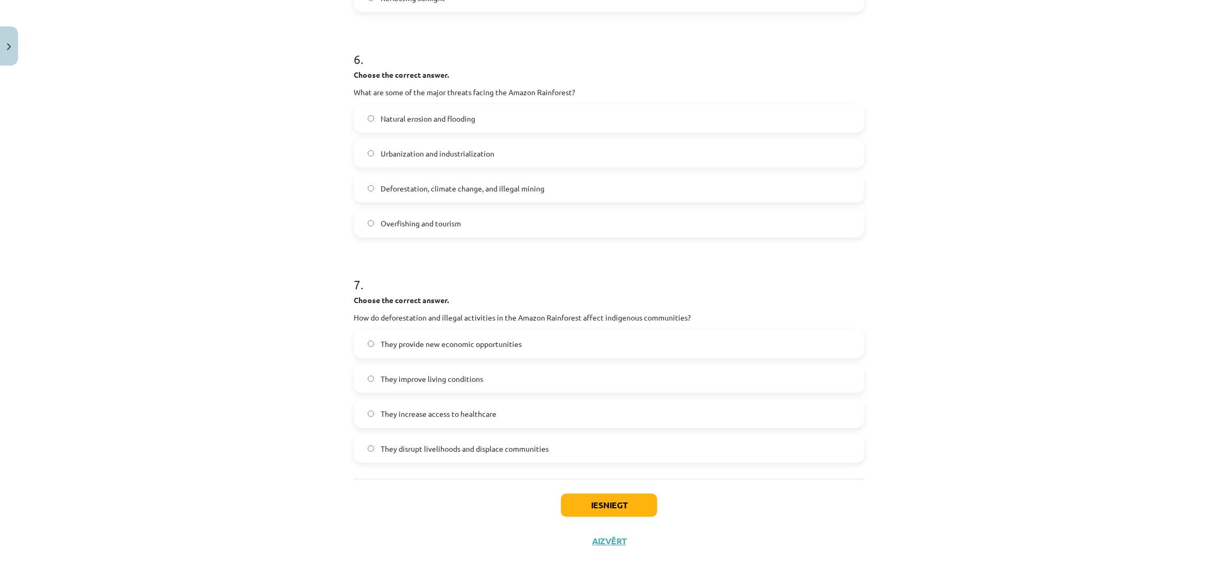
click at [391, 389] on label "They improve living conditions" at bounding box center [609, 378] width 509 height 26
click at [421, 390] on span "They disrupt livelihoods and displace communities" at bounding box center [465, 448] width 168 height 11
click at [581, 390] on button "Iesniegt" at bounding box center [609, 504] width 96 height 23
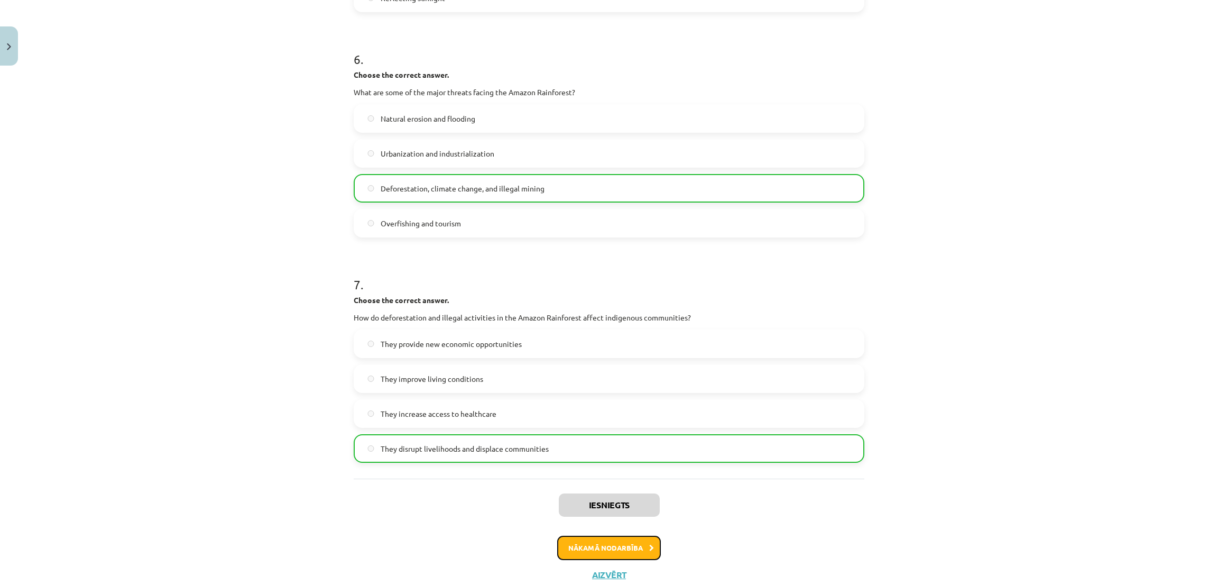
click at [584, 390] on button "Nākamā nodarbība" at bounding box center [609, 548] width 104 height 24
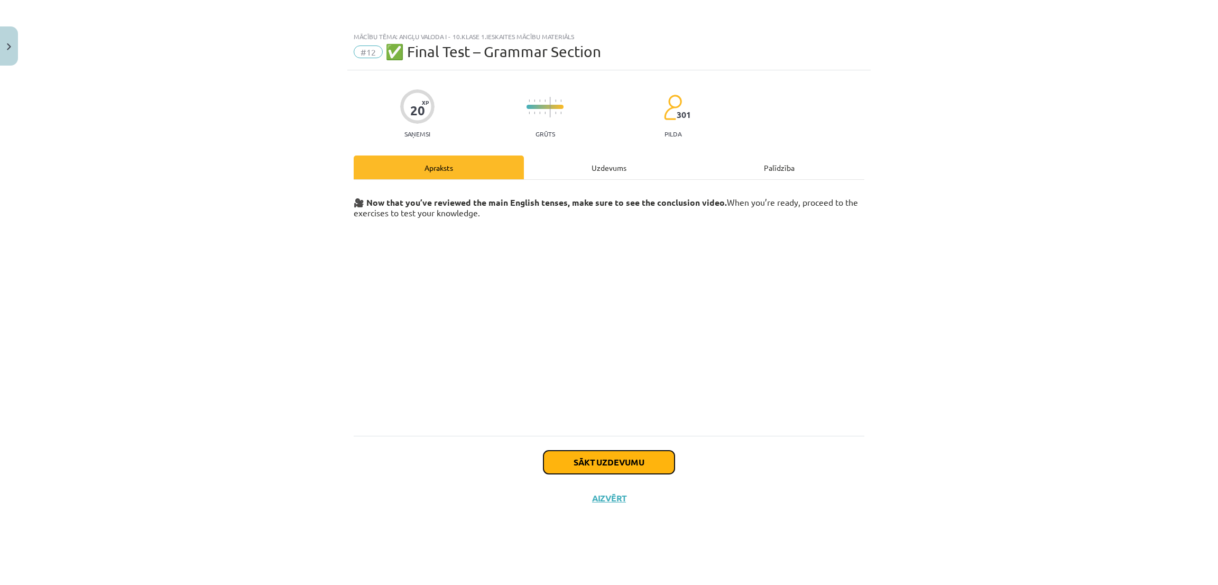
click at [574, 390] on button "Sākt uzdevumu" at bounding box center [608, 461] width 131 height 23
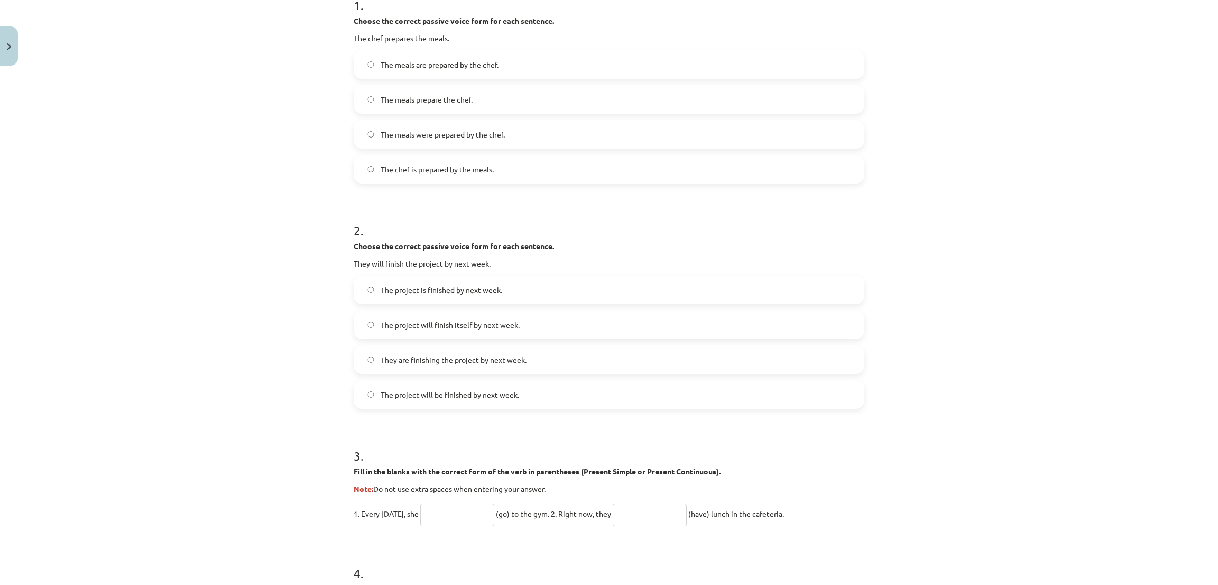
scroll to position [225, 0]
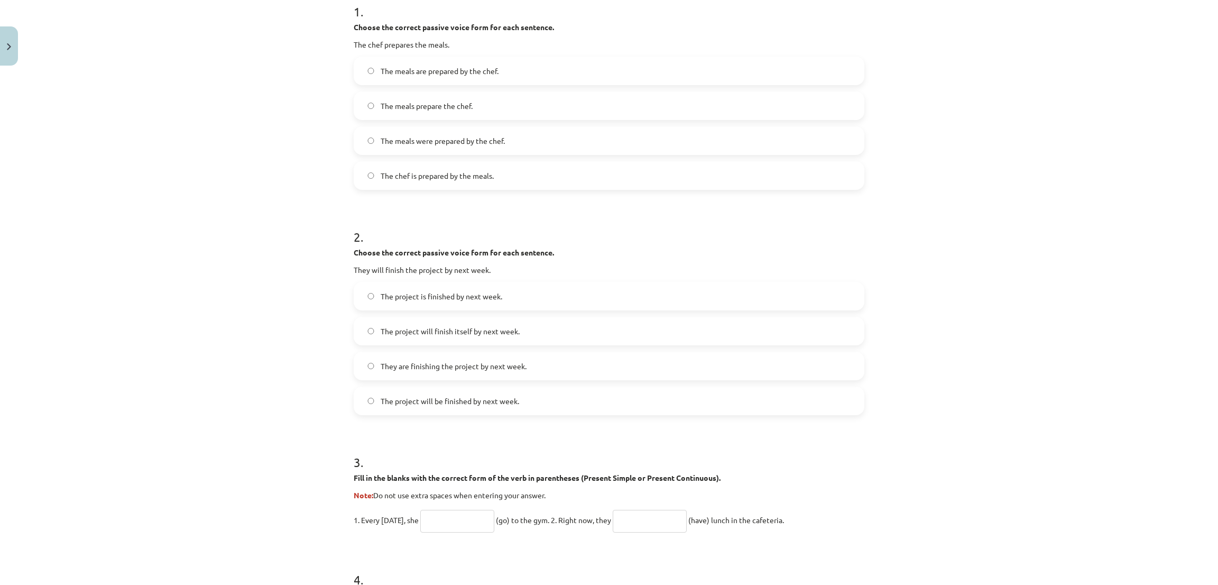
click at [396, 70] on span "The meals are prepared by the chef." at bounding box center [440, 71] width 118 height 11
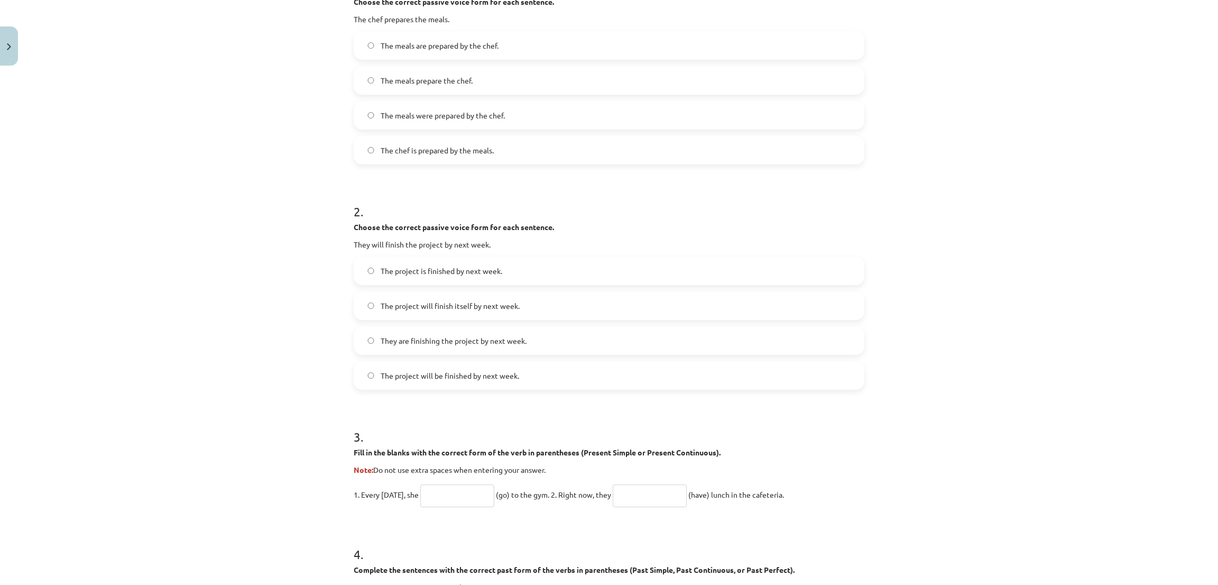
scroll to position [252, 0]
click at [434, 390] on input "text" at bounding box center [457, 493] width 74 height 23
type input "****"
click at [659, 390] on input "text" at bounding box center [650, 493] width 74 height 23
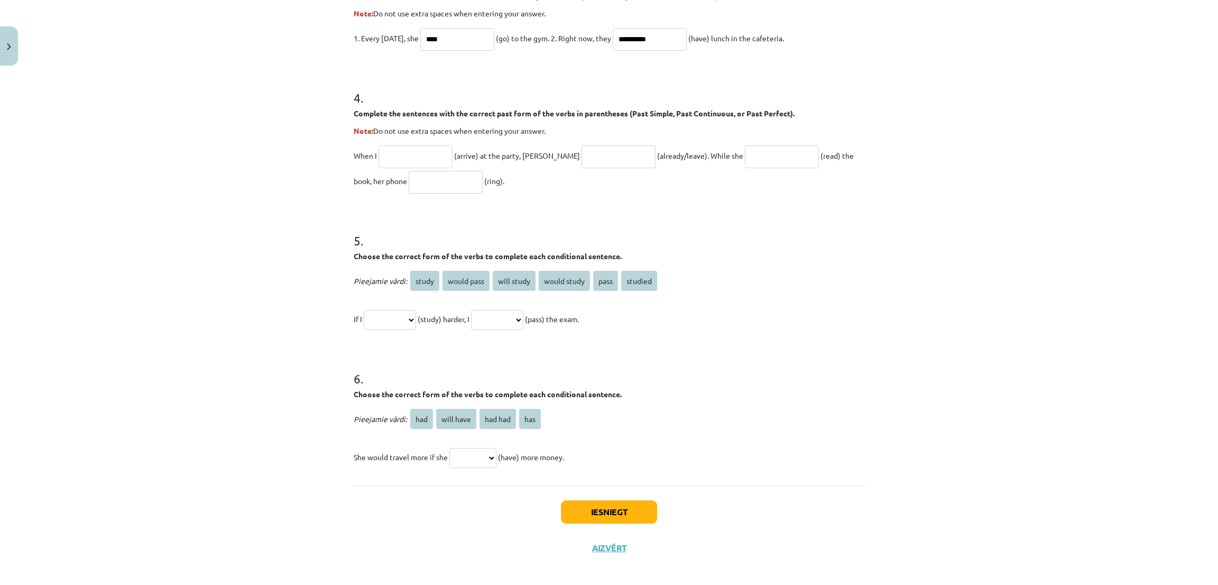
scroll to position [700, 0]
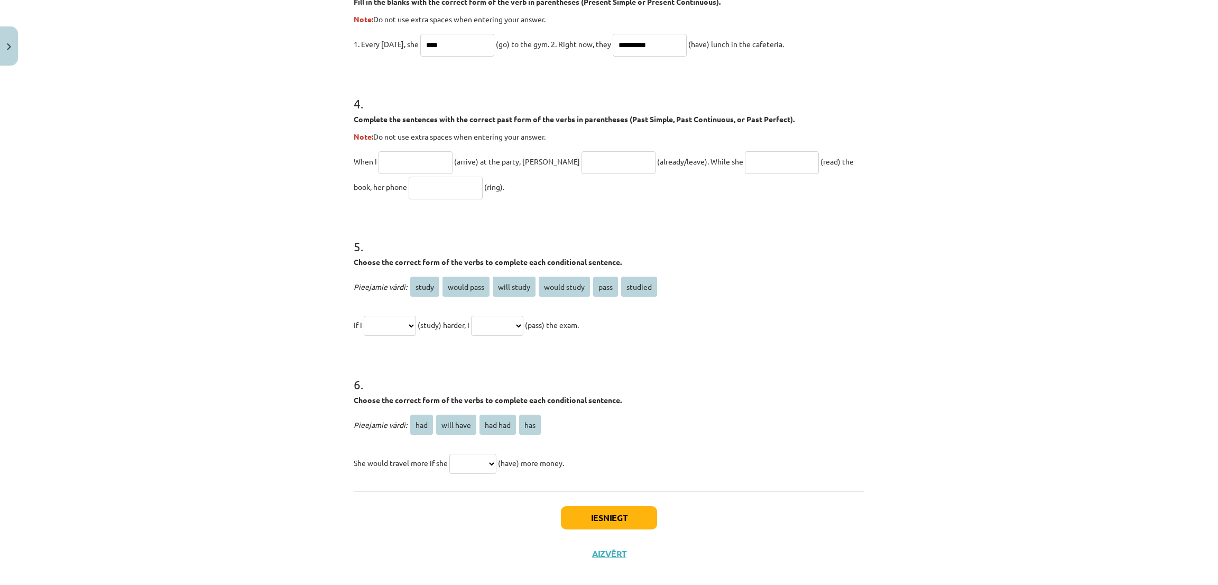
type input "**********"
click at [384, 327] on select "**********" at bounding box center [390, 326] width 52 height 20
click at [523, 320] on select "**********" at bounding box center [497, 326] width 52 height 20
click at [390, 328] on select "**********" at bounding box center [390, 326] width 52 height 20
click at [267, 355] on div "**********" at bounding box center [609, 292] width 1218 height 585
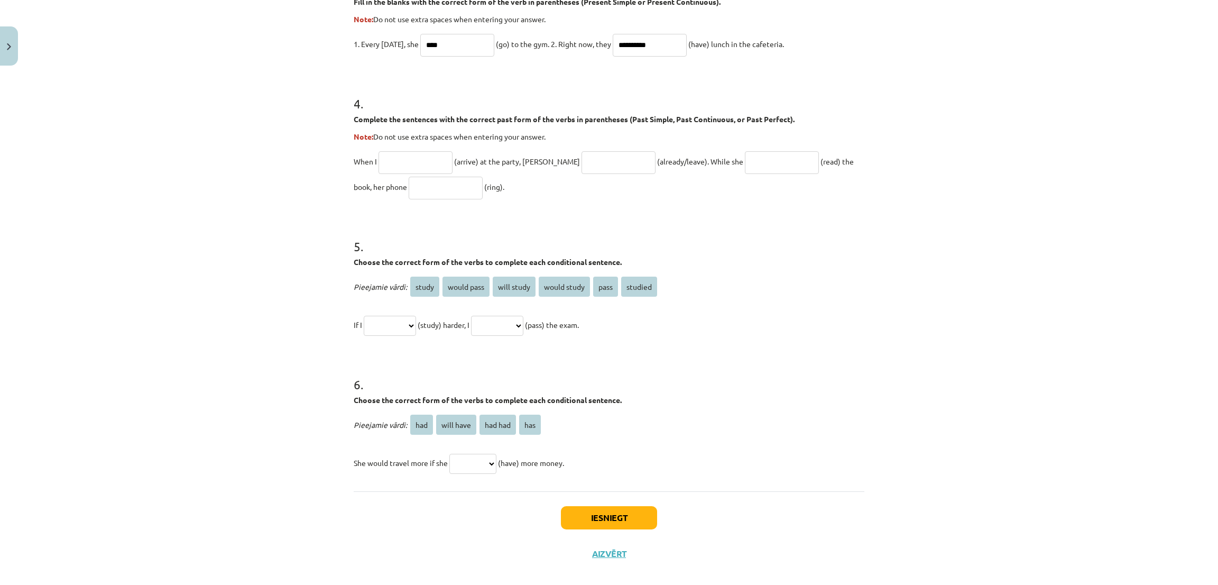
click at [407, 163] on input "text" at bounding box center [416, 162] width 74 height 23
type input "*******"
click at [583, 160] on input "text" at bounding box center [618, 162] width 74 height 23
click at [745, 162] on input "text" at bounding box center [782, 162] width 74 height 23
click at [605, 163] on input "**********" at bounding box center [618, 162] width 74 height 23
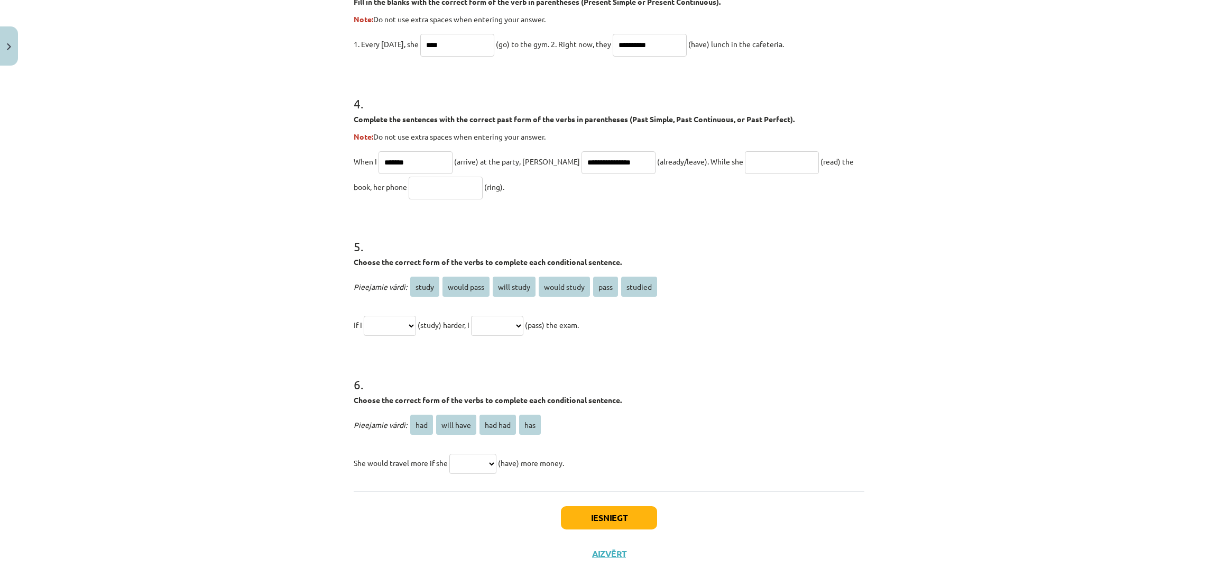
click at [605, 163] on input "**********" at bounding box center [618, 162] width 74 height 23
type input "*"
type input "**********"
click at [745, 153] on input "text" at bounding box center [782, 162] width 74 height 23
type input "**********"
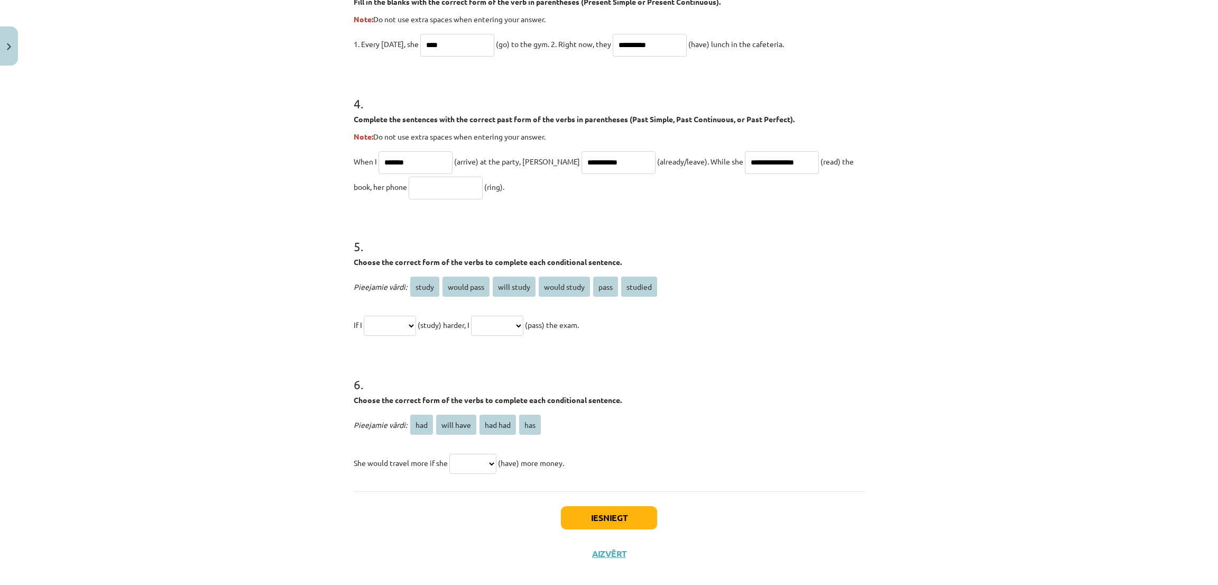
click at [420, 180] on input "text" at bounding box center [446, 188] width 74 height 23
type input "**********"
click at [401, 319] on select "**********" at bounding box center [390, 326] width 52 height 20
select select "*****"
click at [364, 316] on select "**********" at bounding box center [390, 326] width 52 height 20
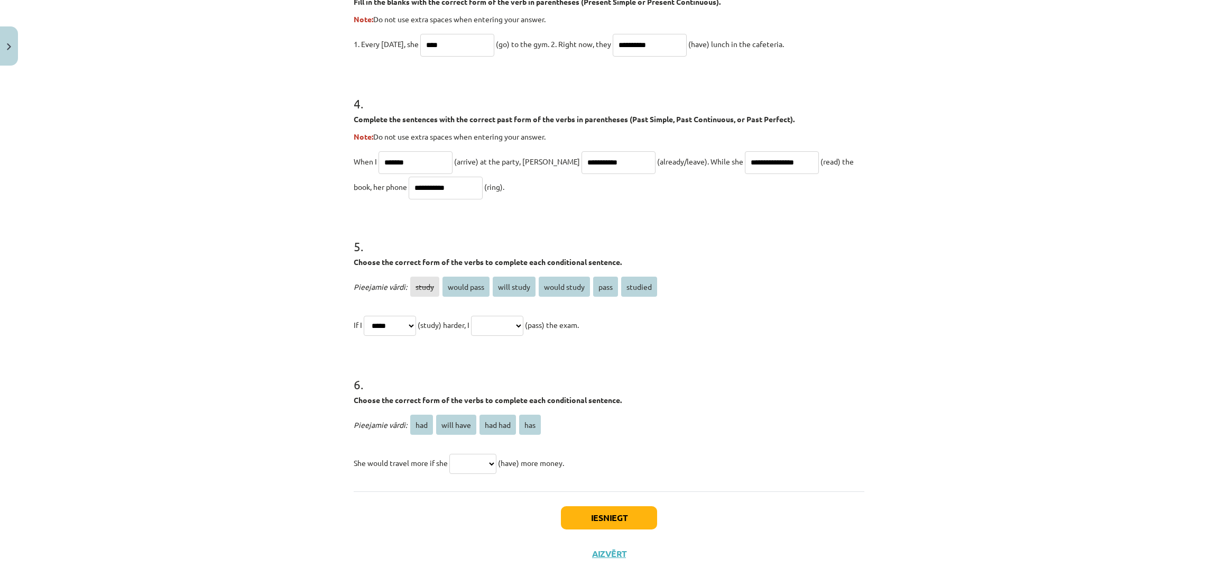
click at [519, 329] on select "**********" at bounding box center [497, 326] width 52 height 20
click at [718, 376] on h1 "6 ." at bounding box center [609, 374] width 511 height 33
click at [523, 328] on select "**********" at bounding box center [497, 326] width 52 height 20
select select "**********"
click at [485, 316] on select "**********" at bounding box center [497, 326] width 52 height 20
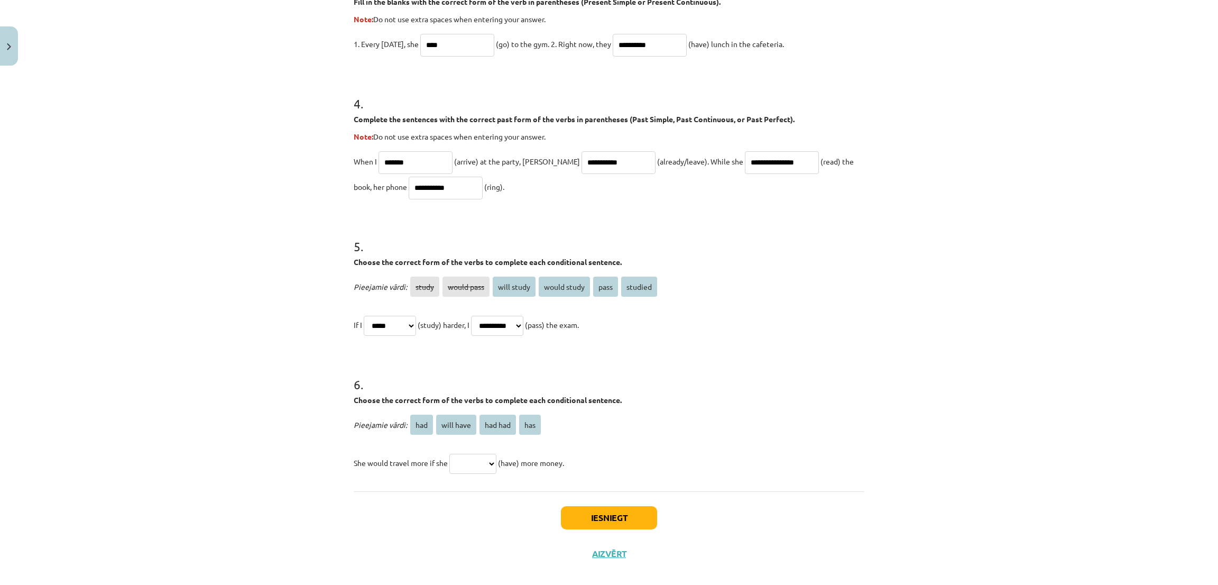
click at [408, 322] on select "**********" at bounding box center [390, 326] width 52 height 20
select select "*******"
click at [364, 316] on select "**********" at bounding box center [390, 326] width 52 height 20
click at [479, 390] on select "*** ********* ******* ***" at bounding box center [472, 464] width 47 height 20
select select "***"
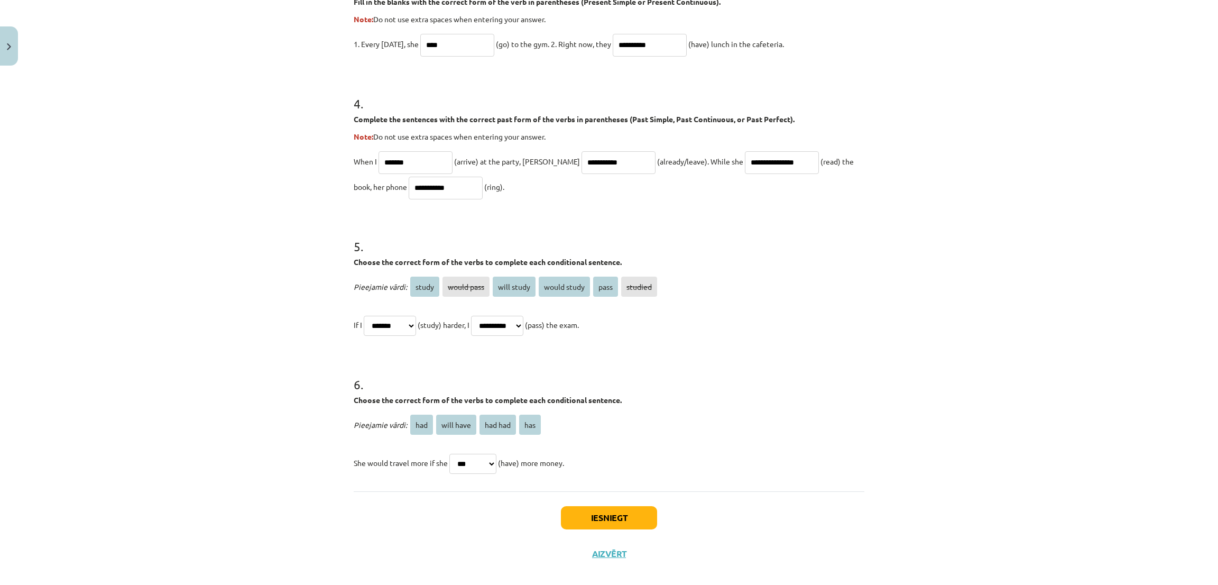
click at [449, 390] on select "*** ********* ******* ***" at bounding box center [472, 464] width 47 height 20
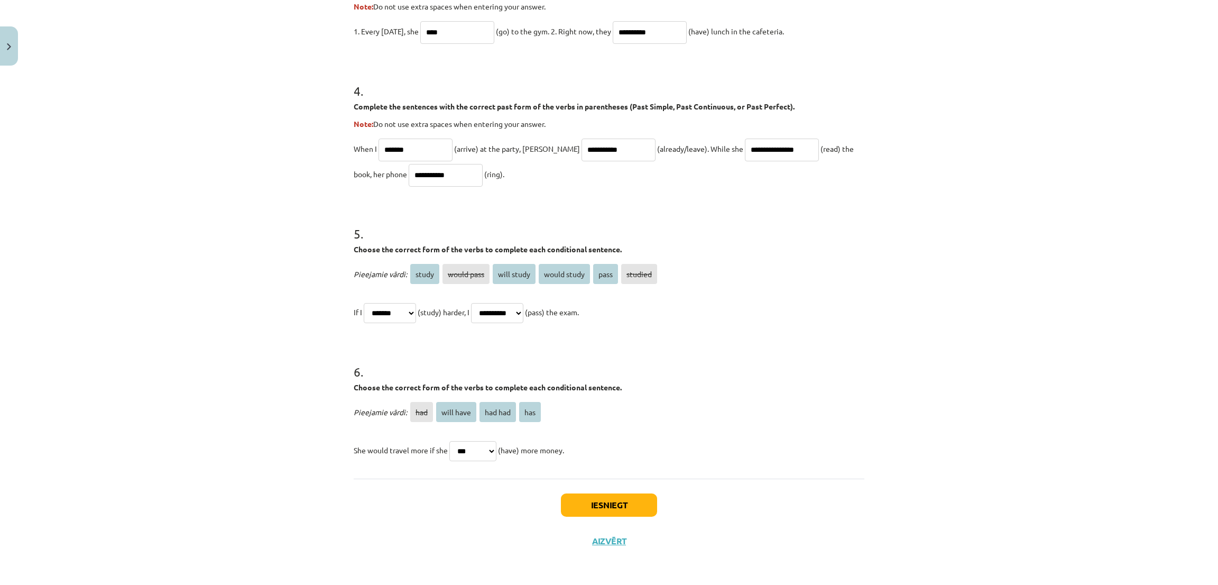
click at [616, 390] on button "Iesniegt" at bounding box center [609, 504] width 96 height 23
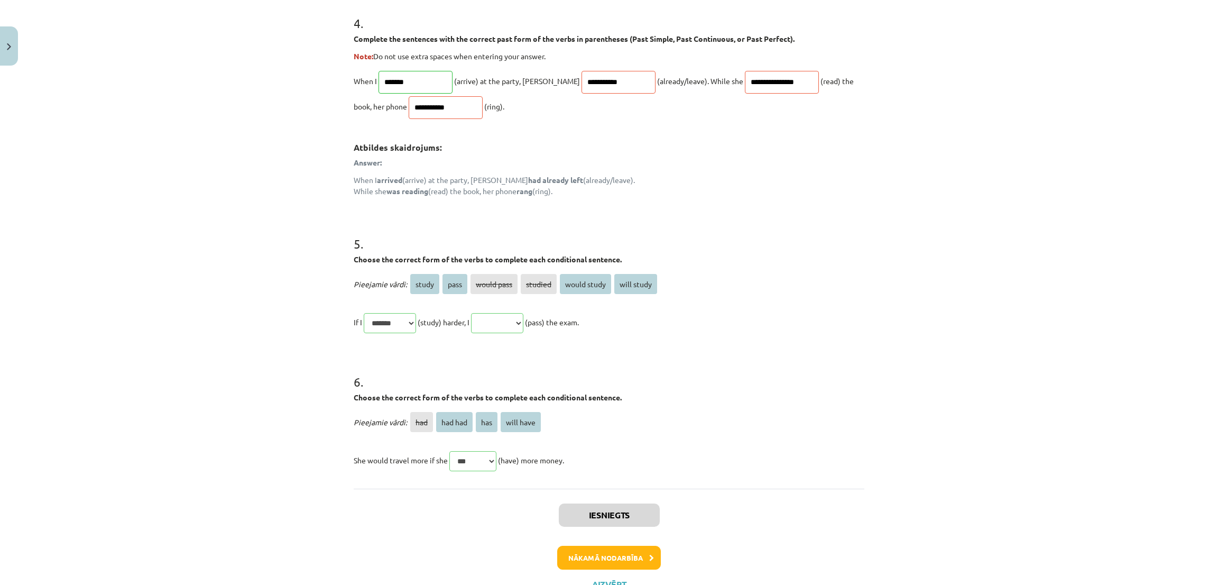
scroll to position [902, 0]
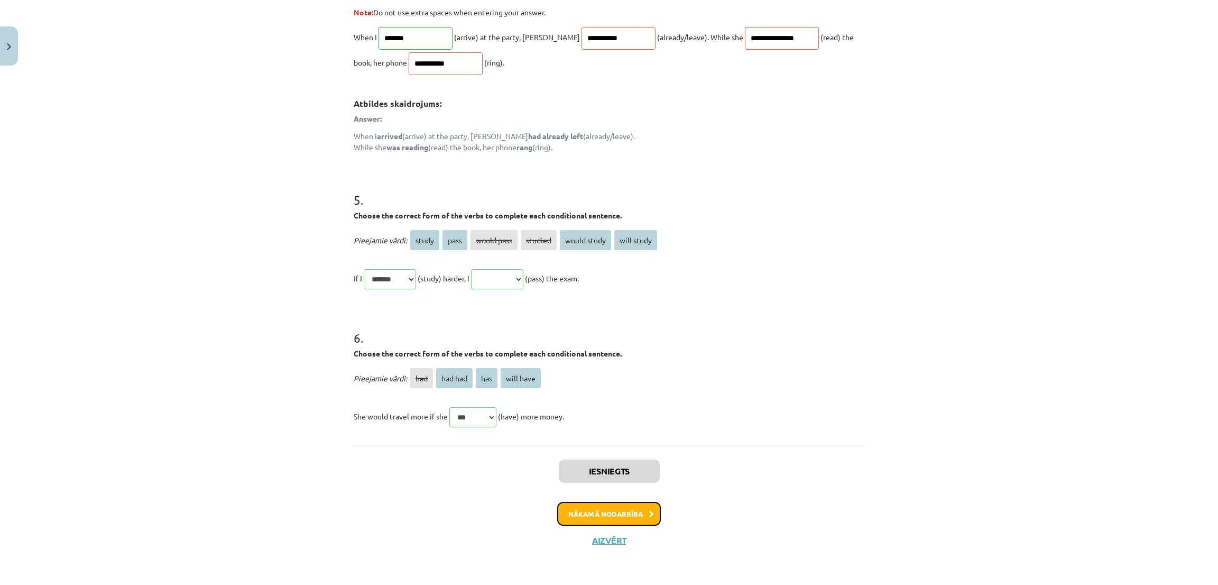
click at [636, 390] on button "Nākamā nodarbība" at bounding box center [609, 514] width 104 height 24
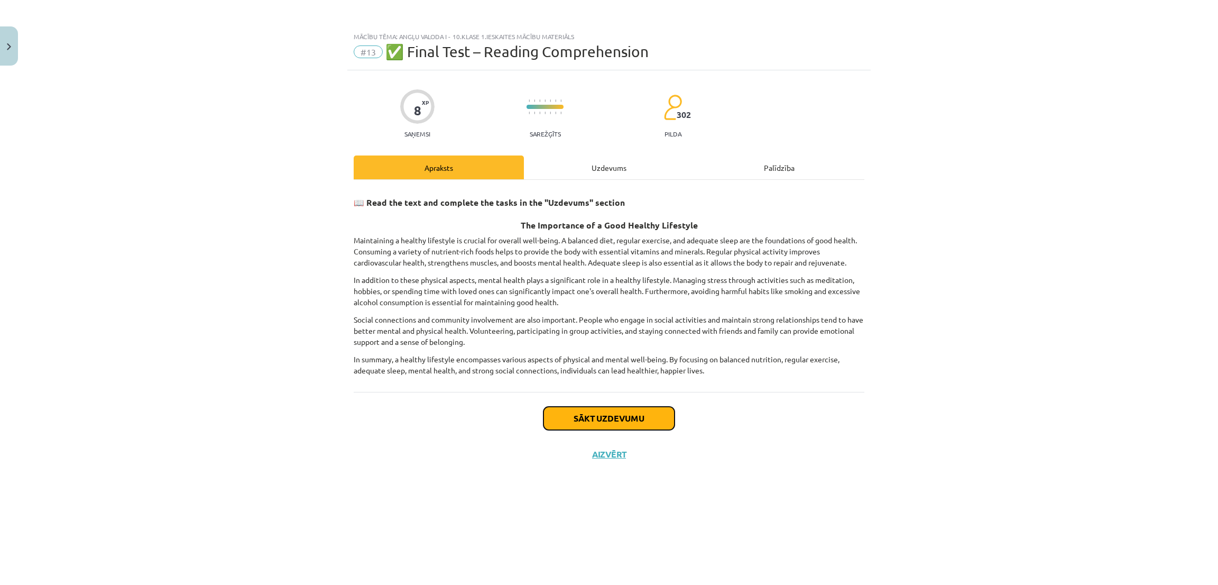
click at [637, 390] on button "Sākt uzdevumu" at bounding box center [608, 418] width 131 height 23
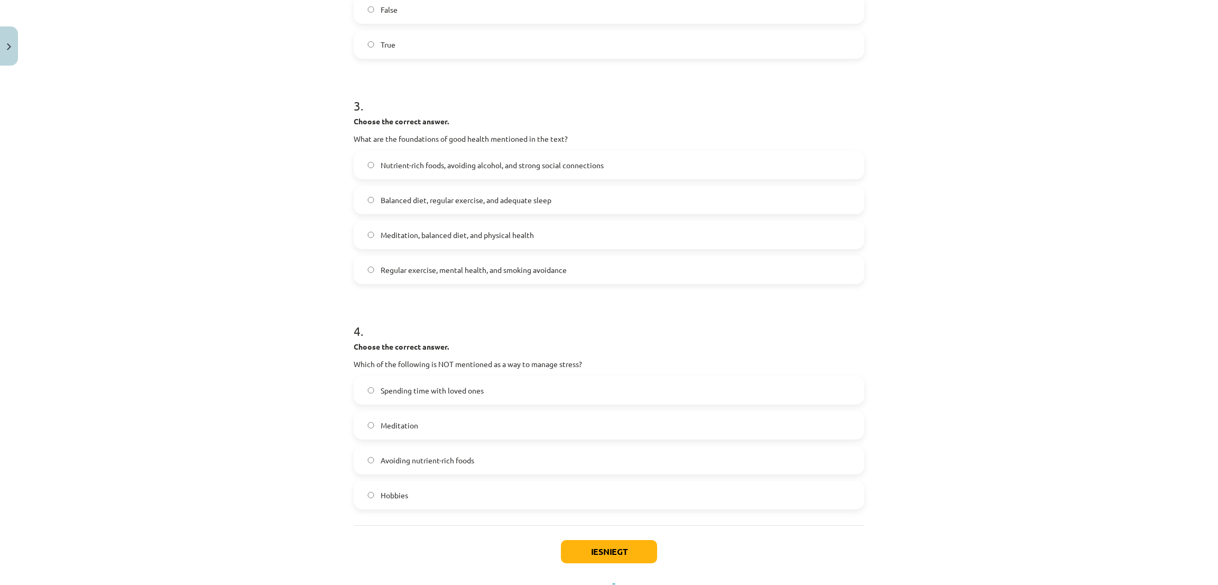
scroll to position [488, 0]
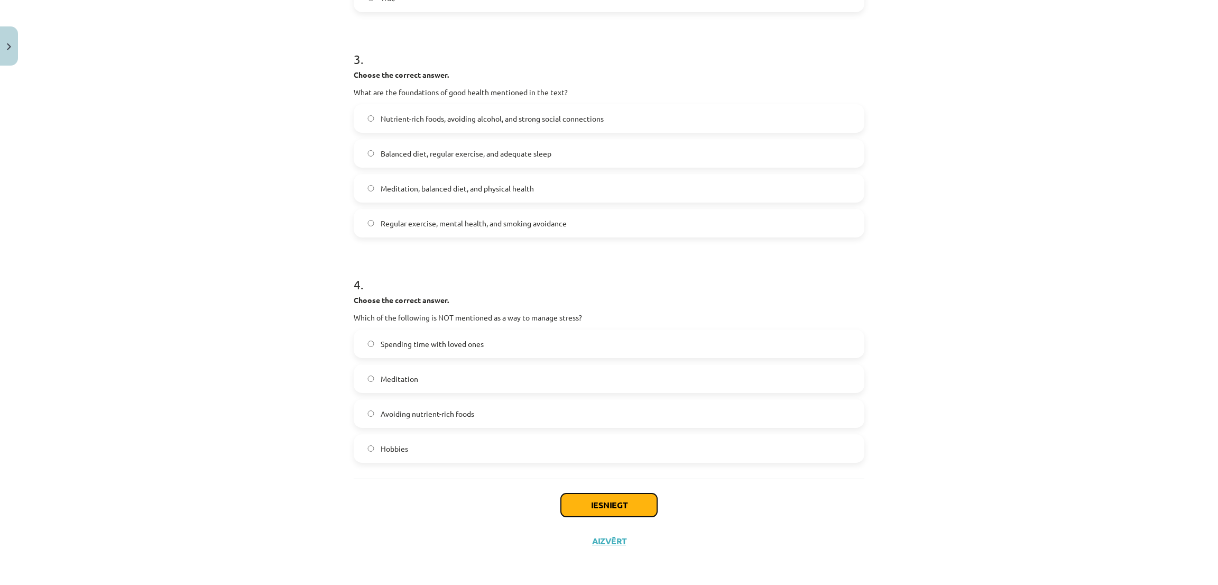
click at [581, 390] on button "Iesniegt" at bounding box center [609, 504] width 96 height 23
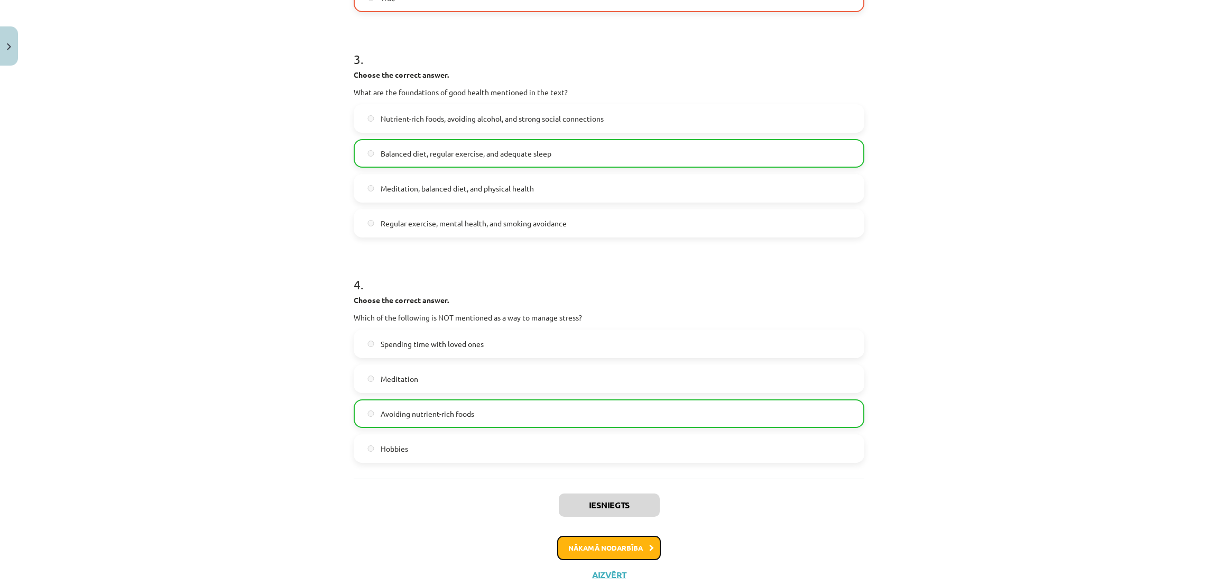
click at [629, 390] on button "Nākamā nodarbība" at bounding box center [609, 548] width 104 height 24
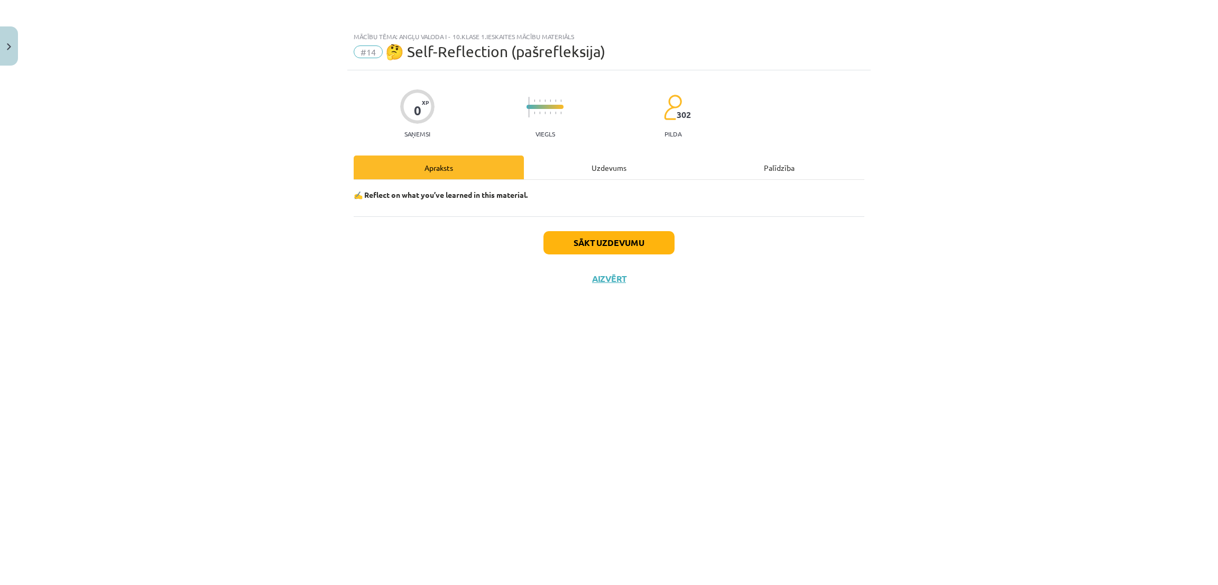
scroll to position [0, 0]
click at [619, 237] on button "Sākt uzdevumu" at bounding box center [608, 242] width 131 height 23
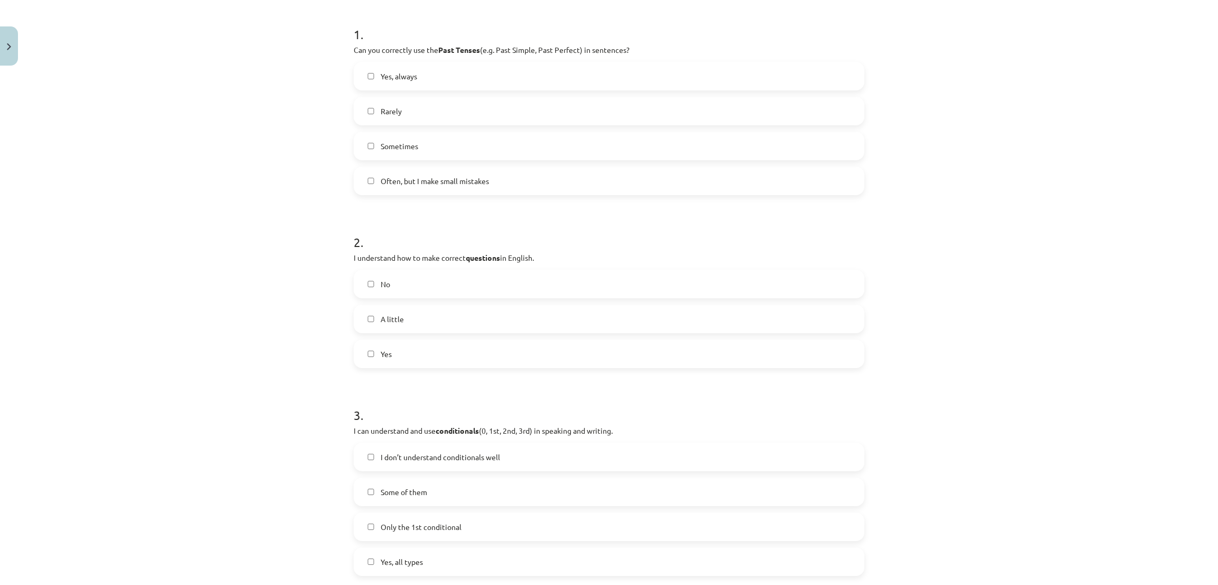
scroll to position [213, 0]
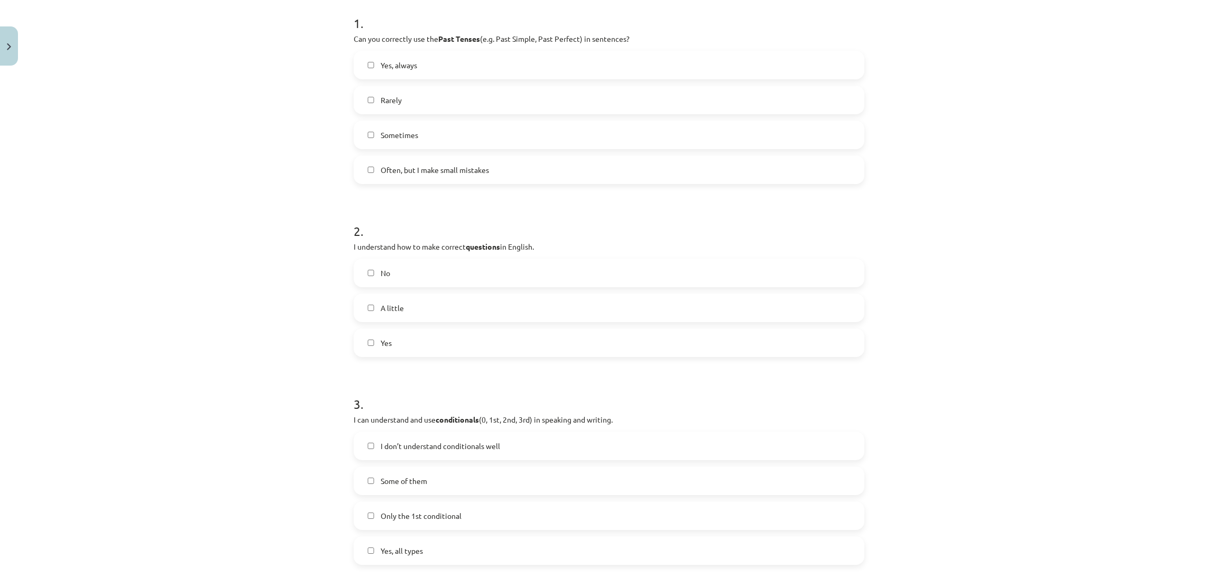
click at [427, 57] on label "Yes, always" at bounding box center [609, 65] width 509 height 26
click at [454, 128] on label "Sometimes" at bounding box center [609, 135] width 509 height 26
click at [464, 61] on label "Yes, always" at bounding box center [609, 65] width 509 height 26
click at [445, 355] on label "Yes" at bounding box center [609, 342] width 509 height 26
click at [422, 390] on label "Yes, all types" at bounding box center [609, 550] width 509 height 26
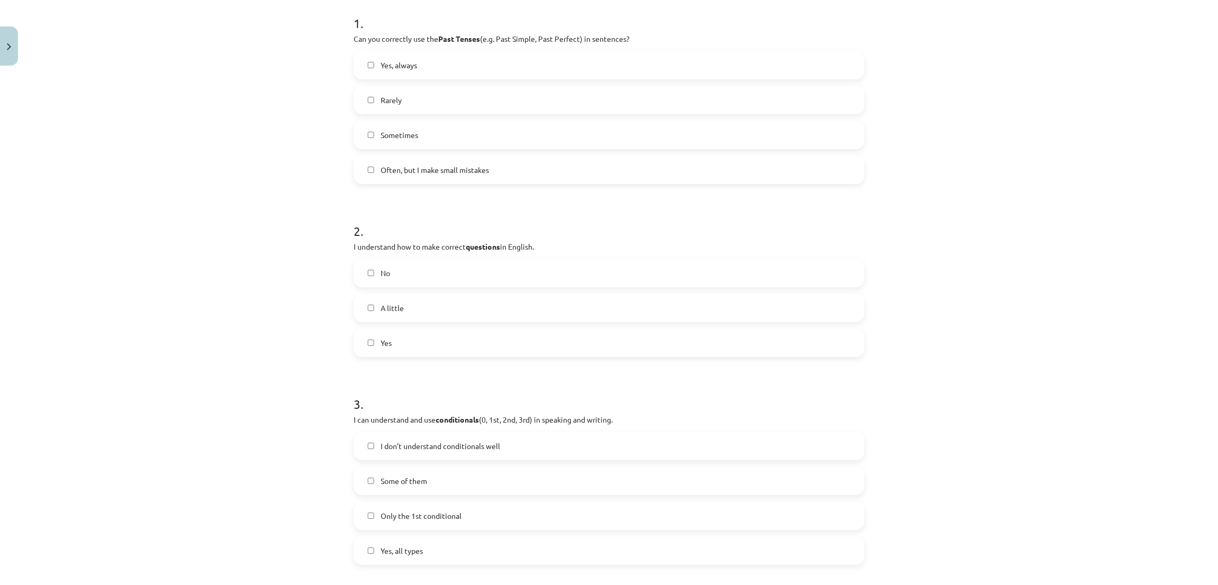
click at [422, 390] on label "Yes, all types" at bounding box center [609, 550] width 509 height 26
click at [424, 390] on label "Yes, all types" at bounding box center [609, 550] width 509 height 26
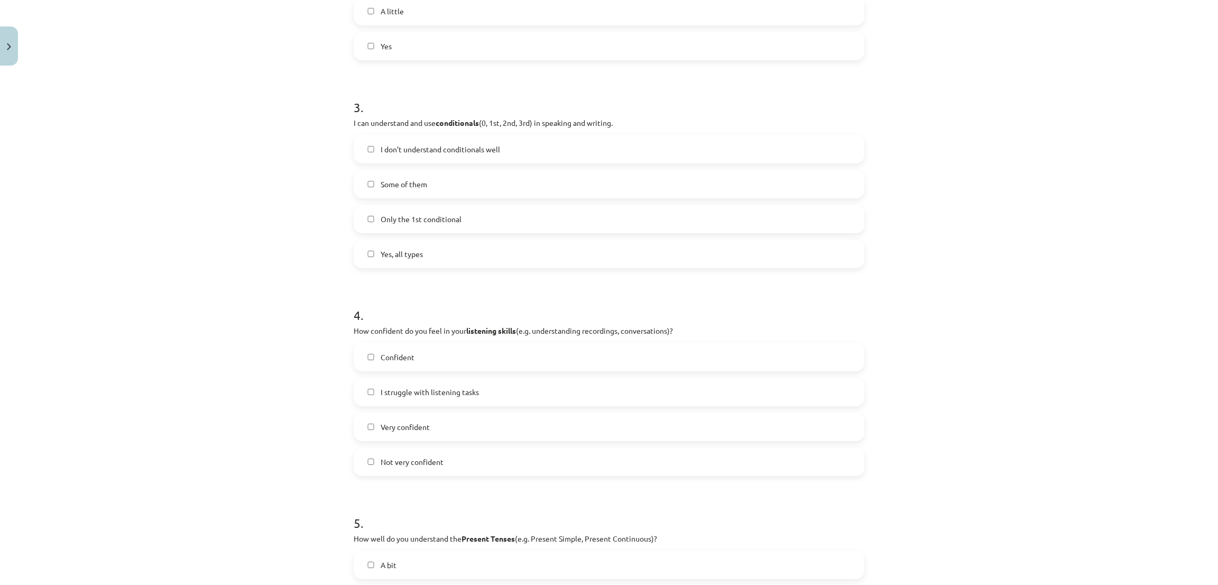
scroll to position [518, 0]
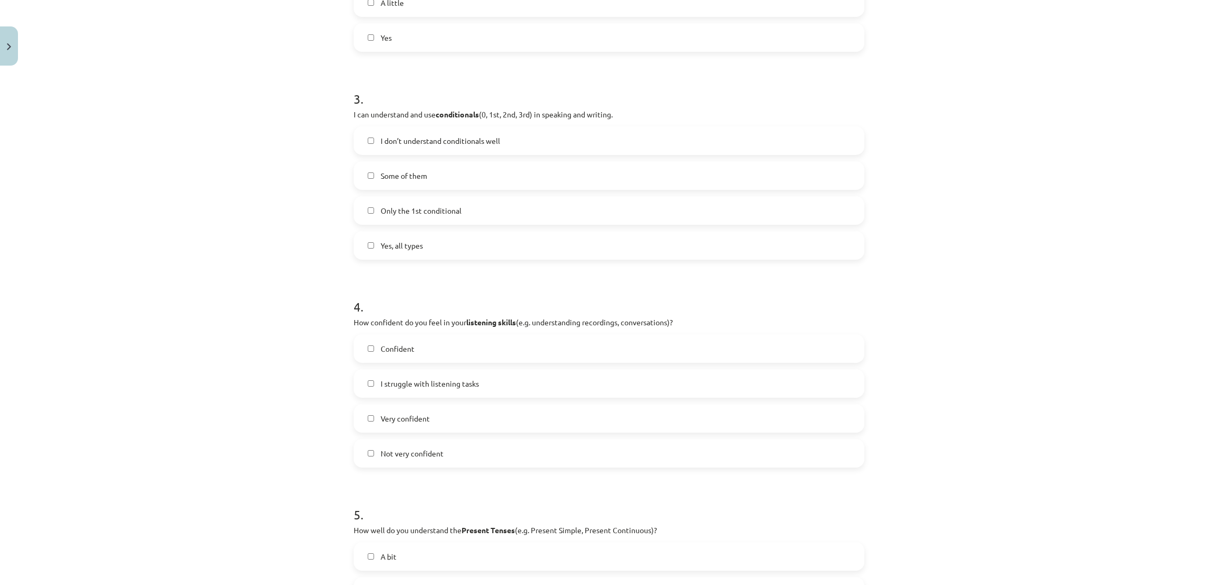
click at [639, 390] on label "Very confident" at bounding box center [609, 418] width 509 height 26
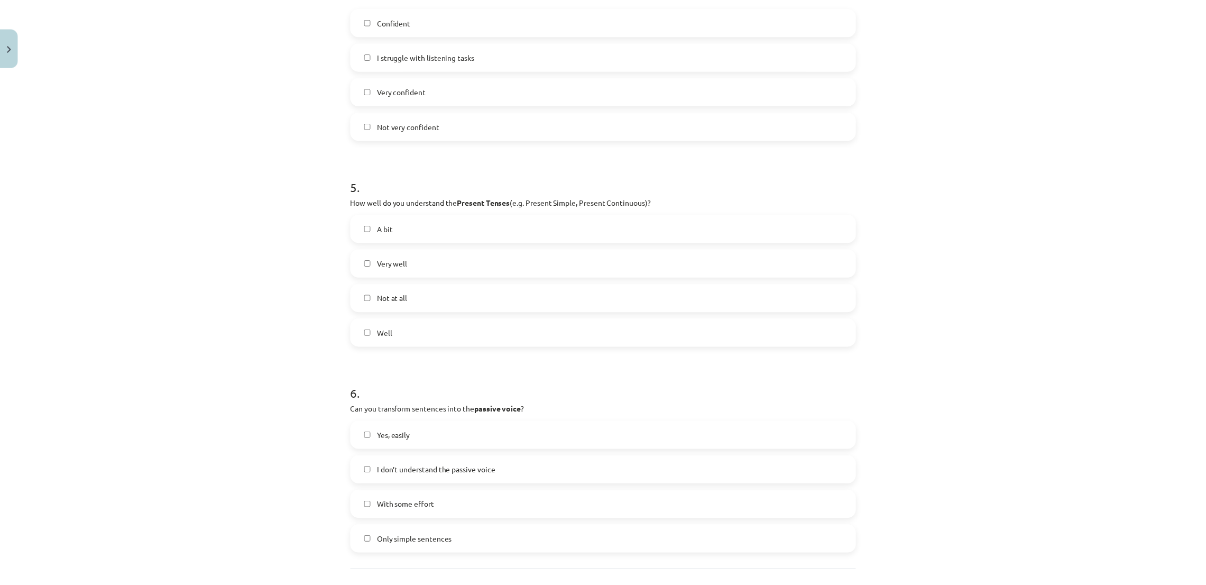
scroll to position [861, 0]
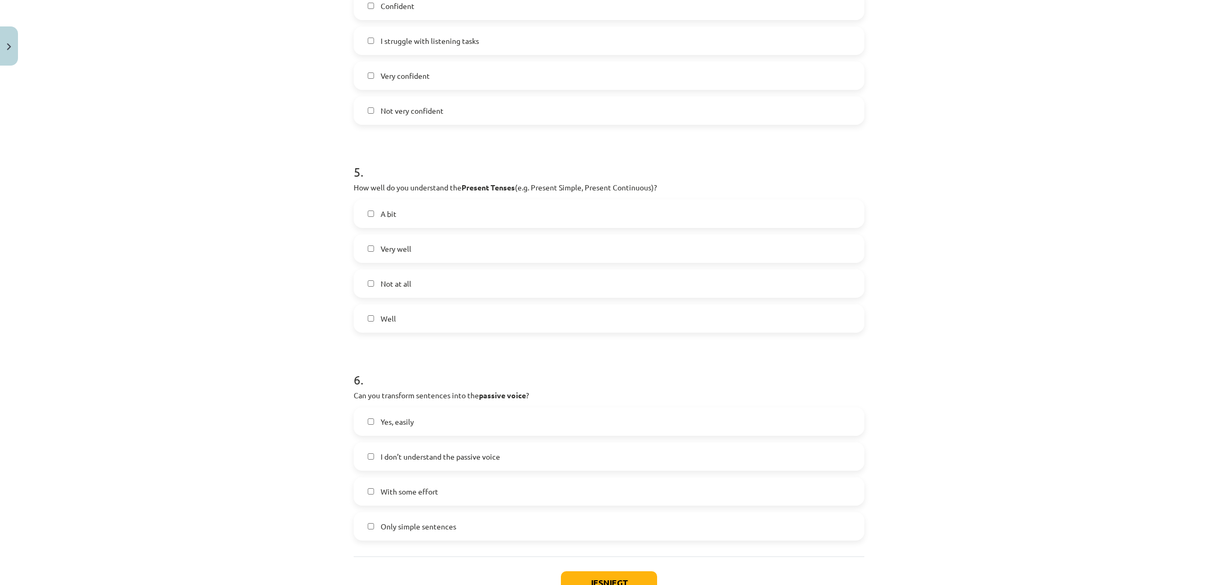
click at [510, 307] on label "Well" at bounding box center [609, 318] width 509 height 26
click at [503, 390] on label "Yes, easily" at bounding box center [609, 421] width 509 height 26
click at [611, 390] on button "Iesniegt" at bounding box center [609, 582] width 96 height 23
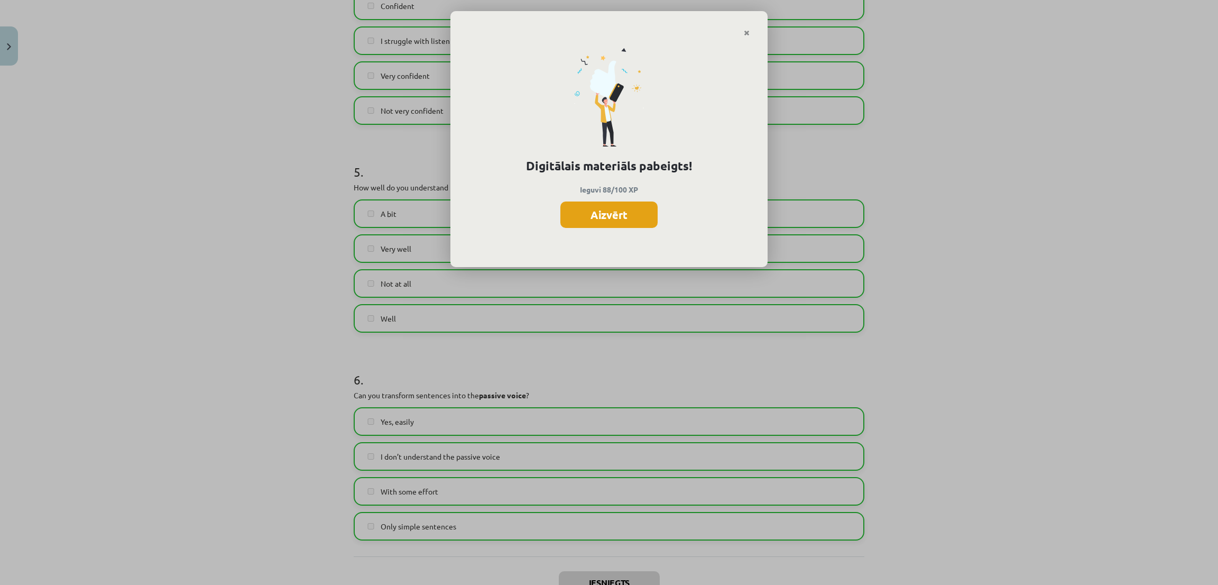
click at [627, 222] on button "Aizvērt" at bounding box center [608, 214] width 97 height 26
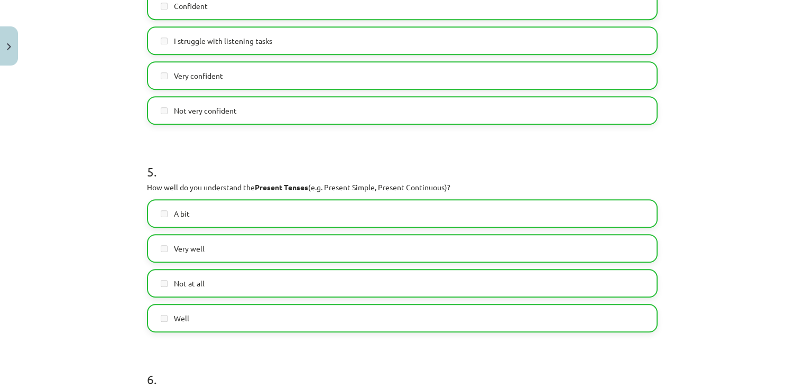
click at [731, 98] on div "Mācību tēma: Angļu valoda i - 10.klase 1.ieskaites mācību materiāls #14 🤔 Self-…" at bounding box center [402, 195] width 804 height 390
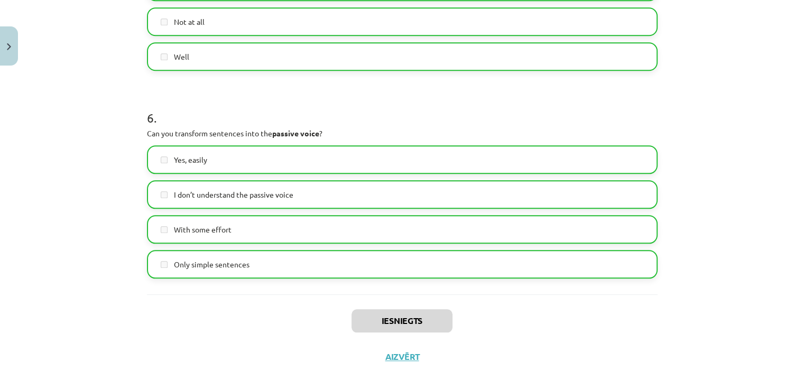
scroll to position [1133, 0]
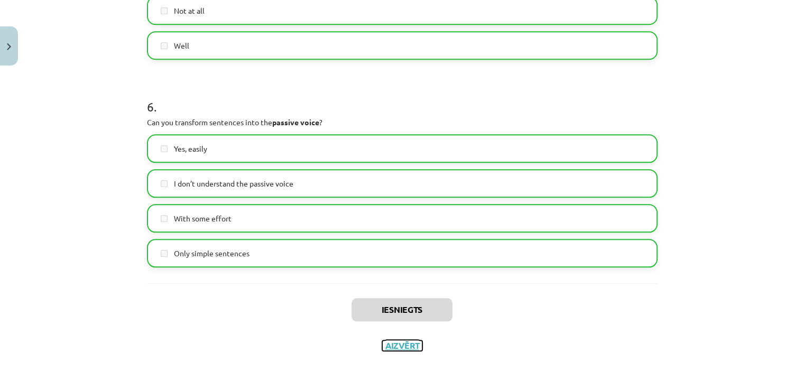
click at [411, 347] on button "Aizvērt" at bounding box center [402, 345] width 40 height 11
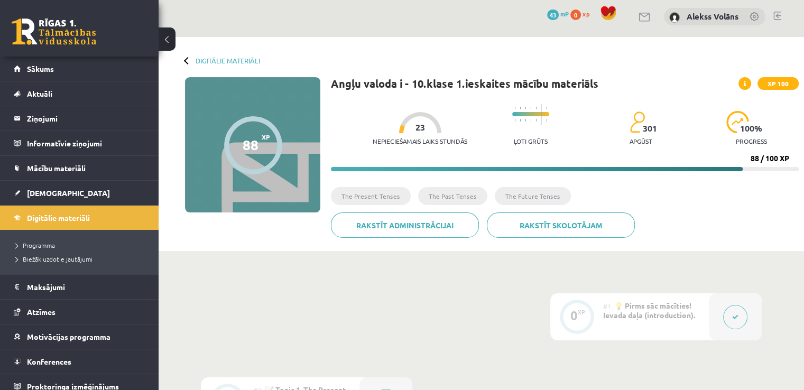
scroll to position [0, 0]
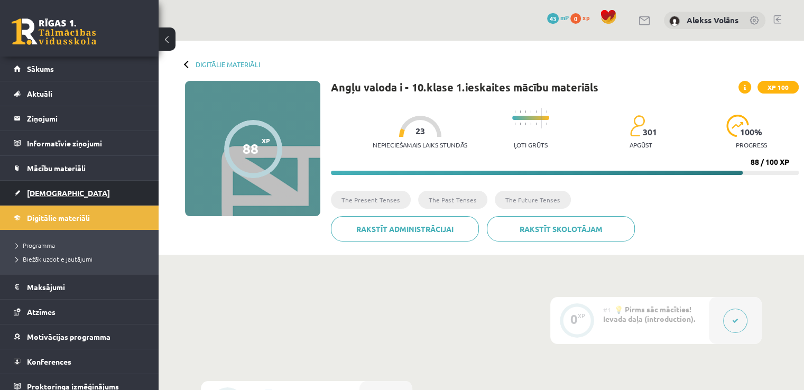
click at [75, 190] on link "[DEMOGRAPHIC_DATA]" at bounding box center [80, 193] width 132 height 24
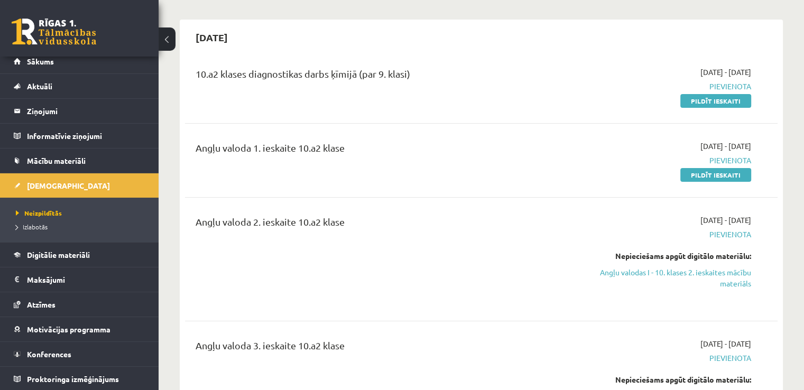
scroll to position [106, 0]
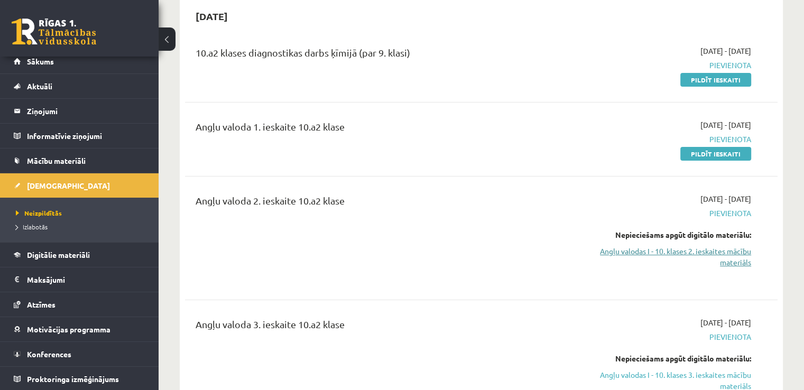
click at [666, 251] on link "Angļu valodas I - 10. klases 2. ieskaites mācību materiāls" at bounding box center [664, 257] width 174 height 22
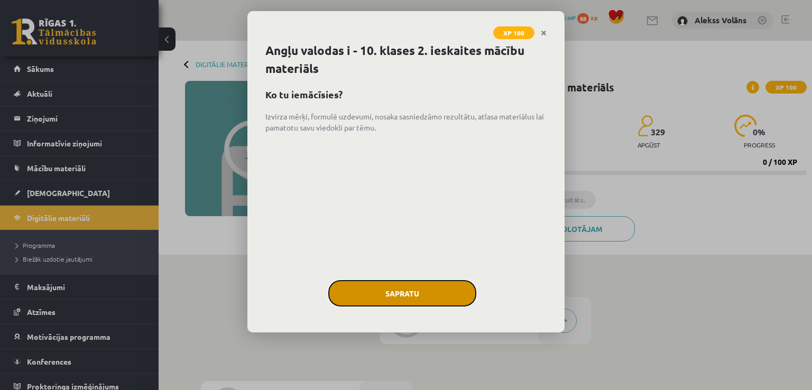
click at [431, 284] on button "Sapratu" at bounding box center [402, 293] width 148 height 26
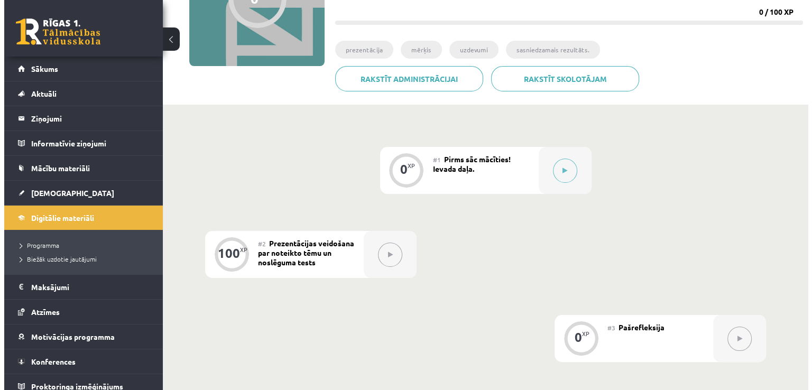
scroll to position [133, 0]
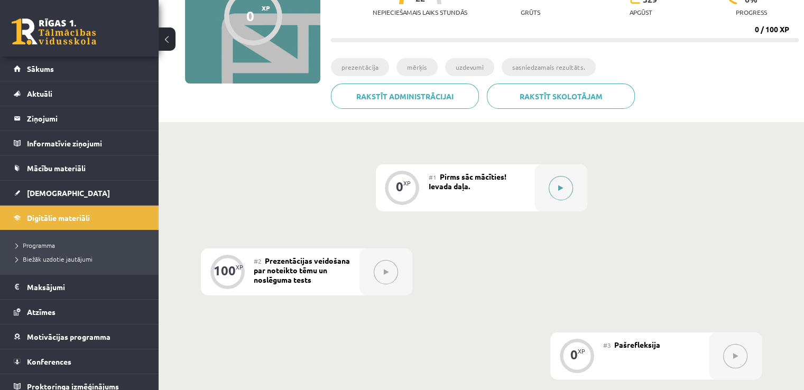
click at [558, 204] on div at bounding box center [560, 187] width 53 height 47
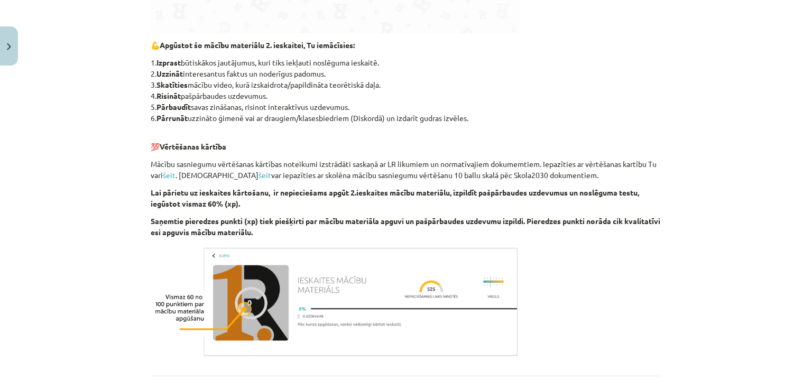
scroll to position [535, 0]
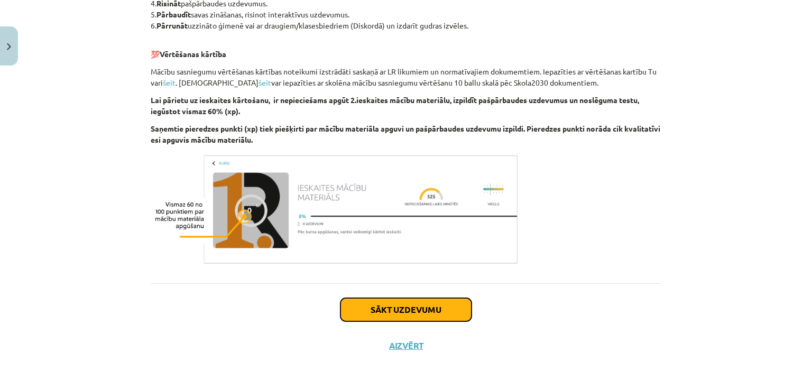
click at [449, 316] on button "Sākt uzdevumu" at bounding box center [405, 309] width 131 height 23
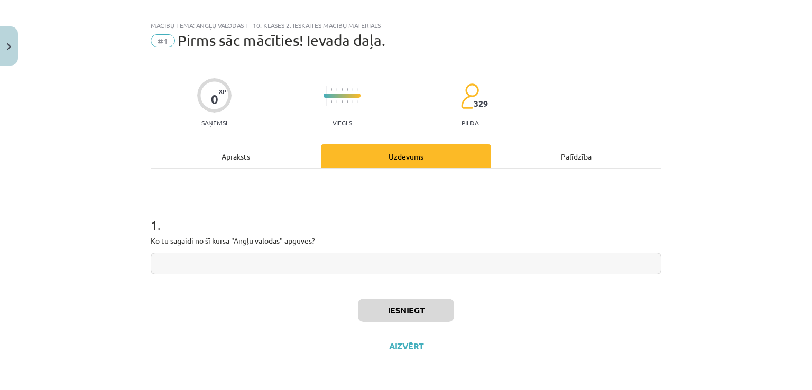
click at [342, 272] on input "text" at bounding box center [406, 264] width 511 height 22
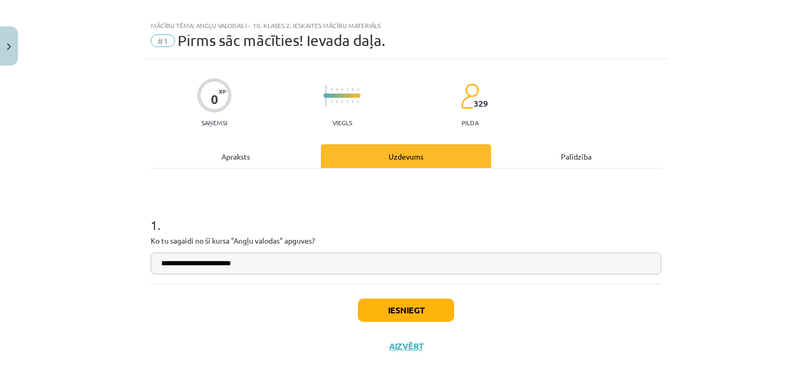
type input "**********"
click at [376, 301] on button "Iesniegt" at bounding box center [406, 310] width 96 height 23
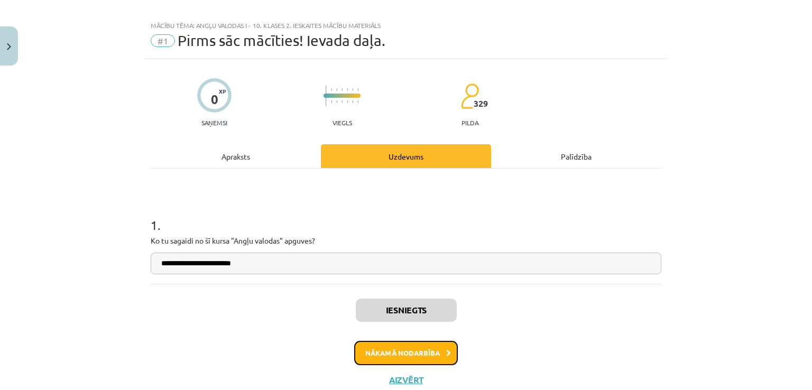
click at [400, 351] on button "Nākamā nodarbība" at bounding box center [406, 353] width 104 height 24
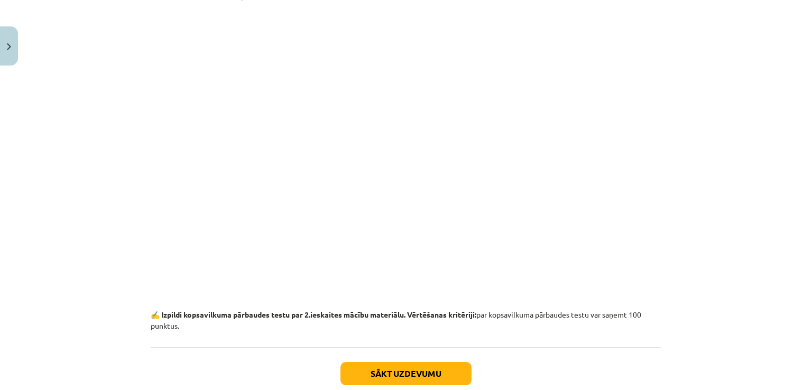
scroll to position [1456, 0]
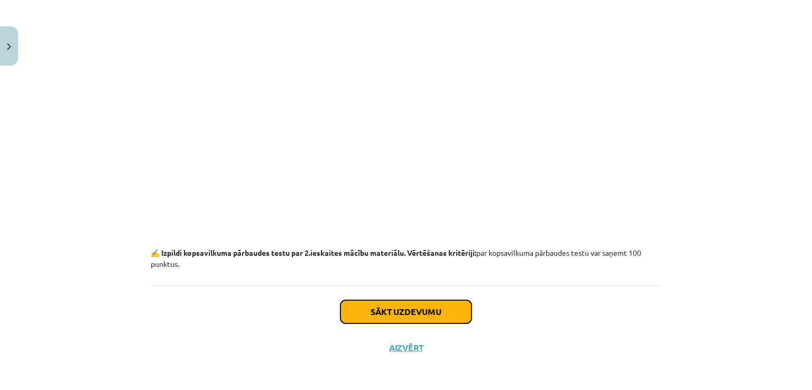
click at [421, 308] on button "Sākt uzdevumu" at bounding box center [405, 311] width 131 height 23
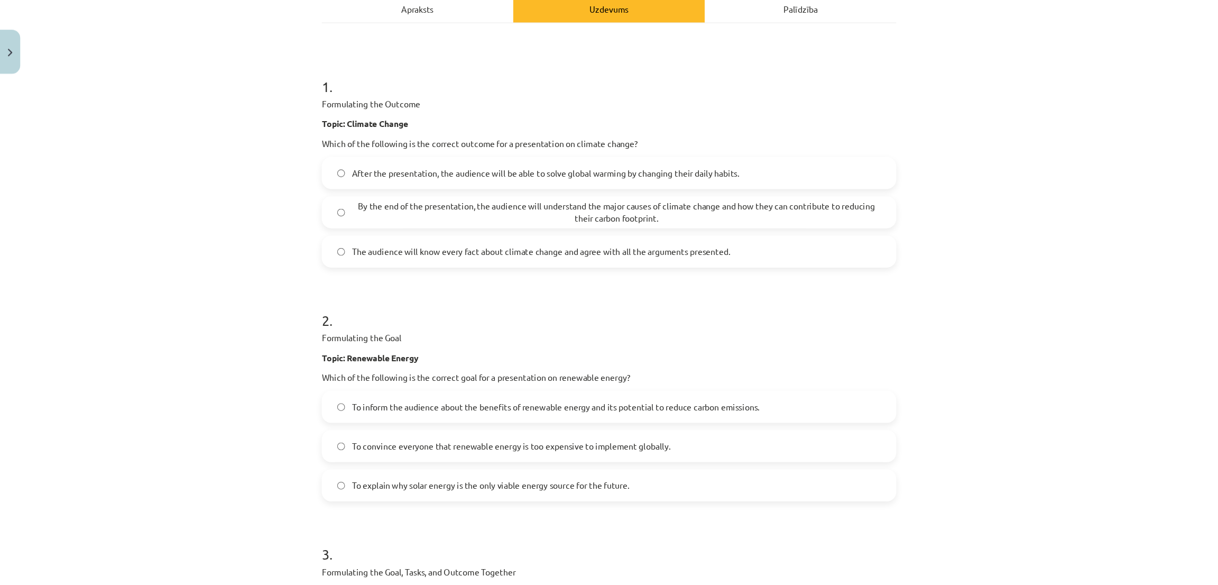
scroll to position [160, 0]
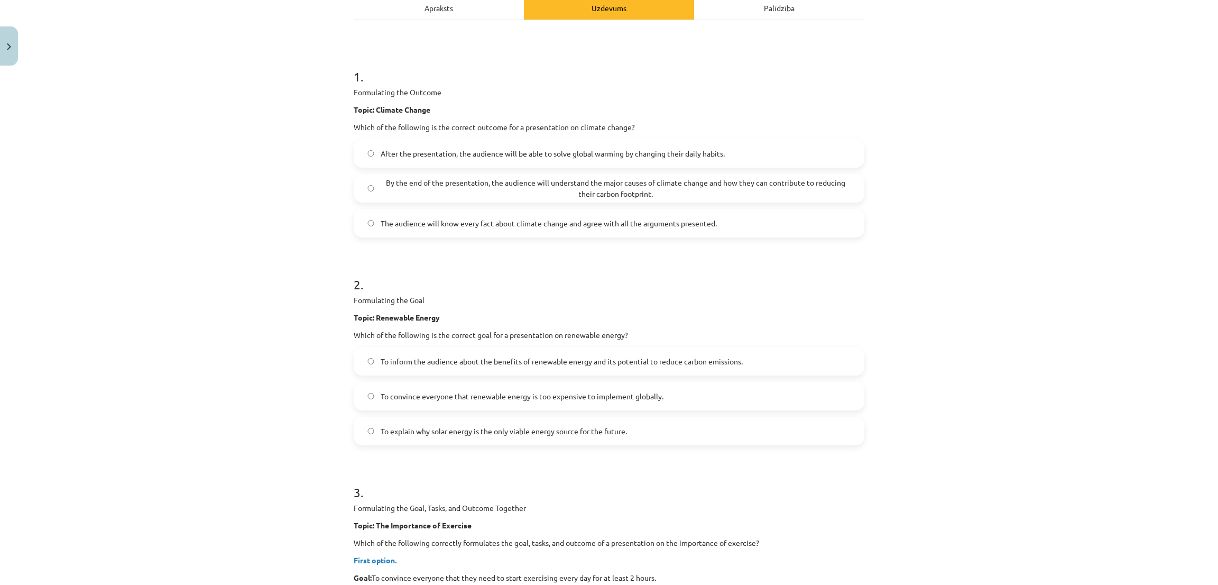
drag, startPoint x: 753, startPoint y: 3, endPoint x: 734, endPoint y: 371, distance: 368.9
click at [734, 371] on label "To inform the audience about the benefits of renewable energy and its potential…" at bounding box center [609, 361] width 509 height 26
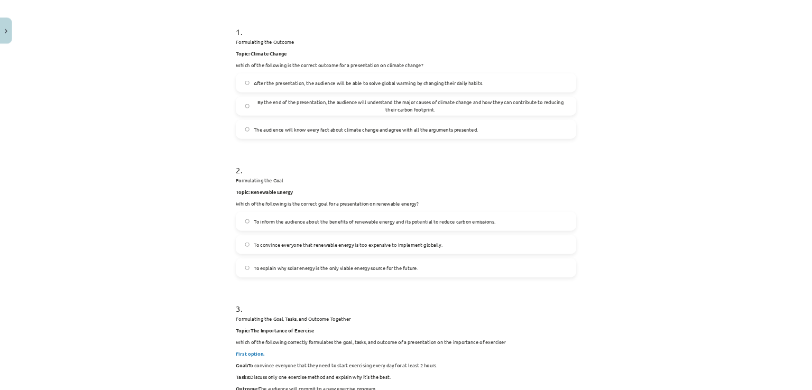
scroll to position [189, 0]
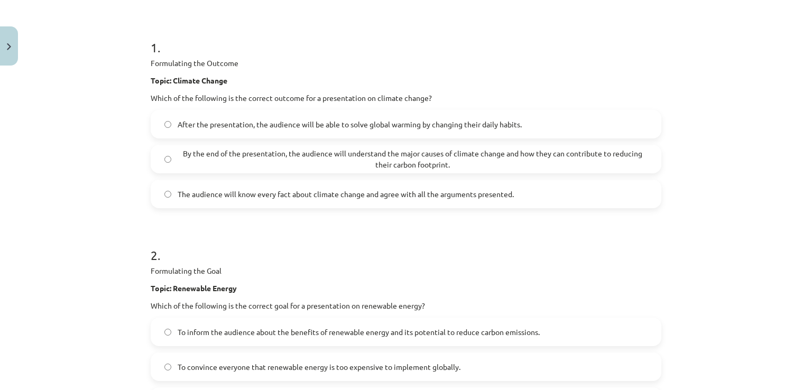
click at [786, 123] on div "Mācību tēma: Angļu valodas i - 10. klases 2. ieskaites mācību materiāls #2 Prez…" at bounding box center [406, 195] width 812 height 390
click at [379, 160] on span "By the end of the presentation, the audience will understand the major causes o…" at bounding box center [413, 159] width 470 height 22
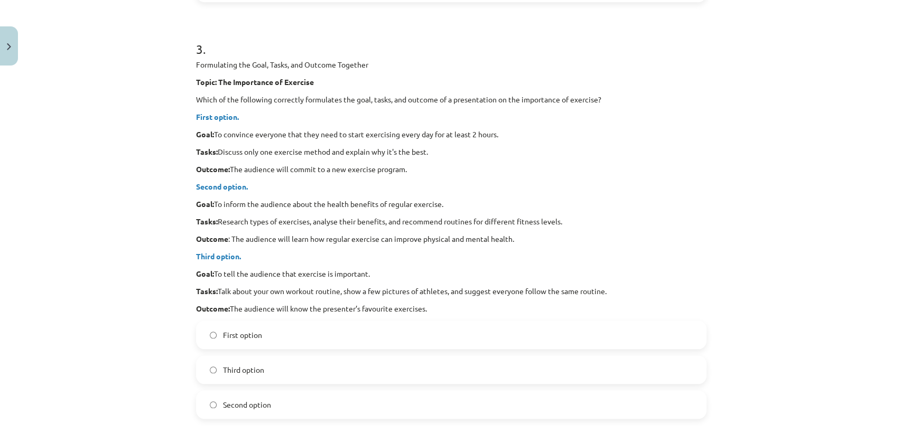
scroll to position [604, 0]
click at [285, 390] on label "Second option" at bounding box center [451, 404] width 509 height 26
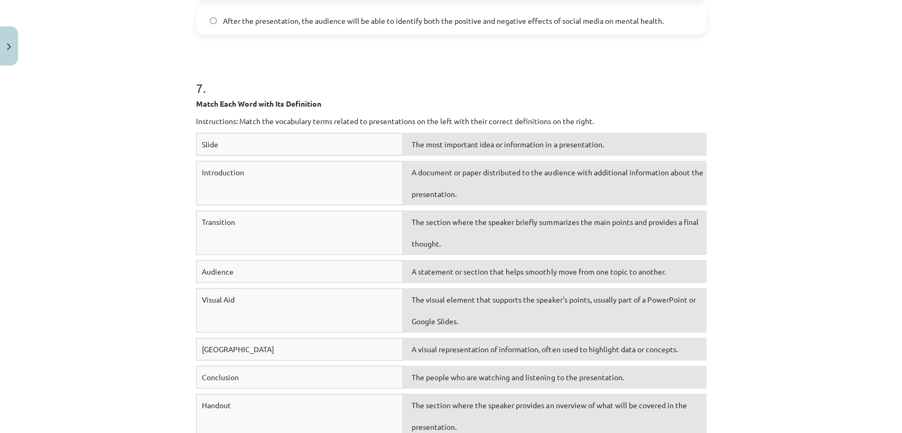
scroll to position [1611, 0]
click at [461, 148] on div "The most important idea or information in a presentation." at bounding box center [554, 143] width 303 height 23
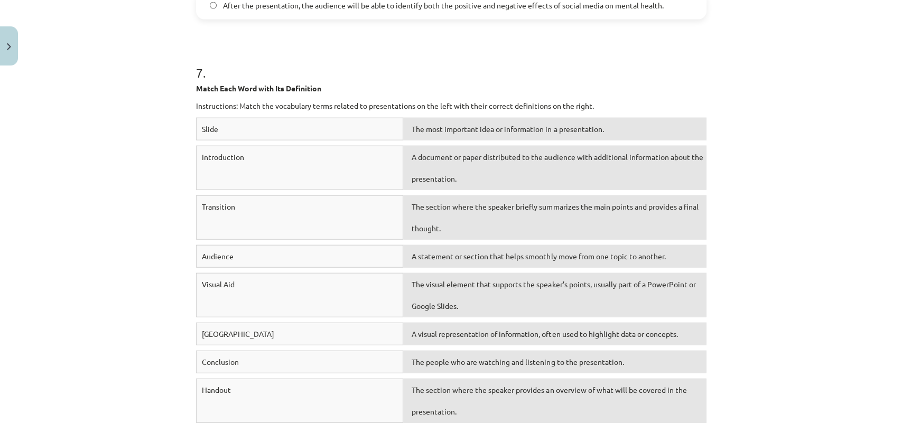
scroll to position [1609, 0]
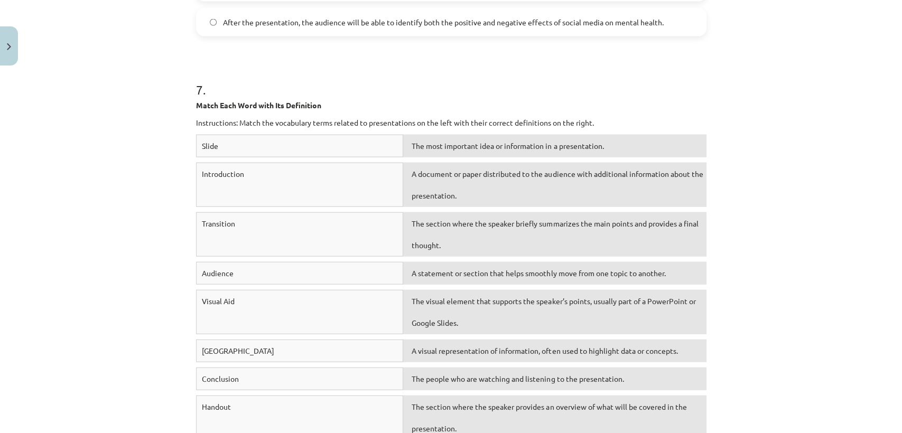
click at [368, 179] on div "Introduction" at bounding box center [300, 185] width 208 height 44
click at [460, 183] on div "A document or paper distributed to the audience with additional information abo…" at bounding box center [554, 185] width 303 height 44
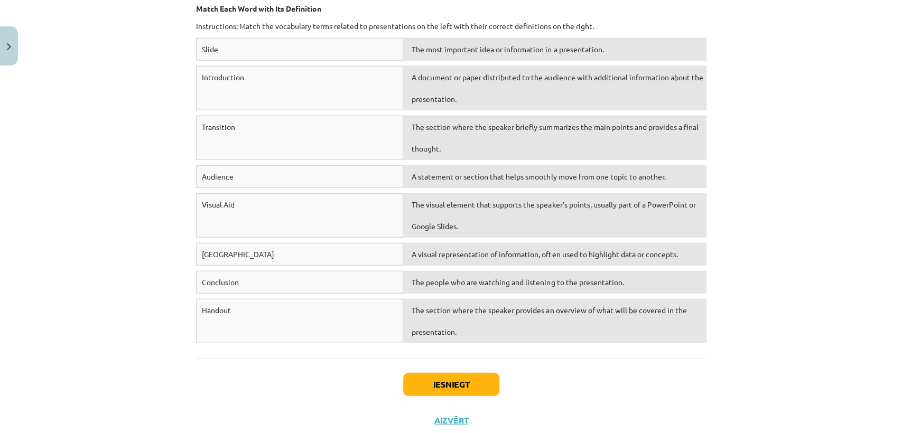
scroll to position [1736, 0]
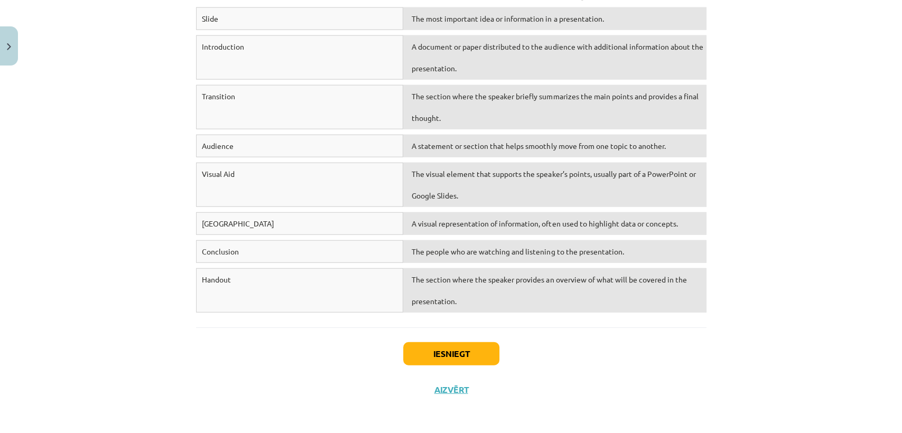
click at [445, 307] on div "The section where the speaker provides an overview of what will be covered in t…" at bounding box center [554, 291] width 303 height 44
click at [350, 290] on div "Handout" at bounding box center [300, 291] width 208 height 44
click at [455, 233] on div "A visual representation of information, often used to highlight data or concept…" at bounding box center [554, 224] width 303 height 23
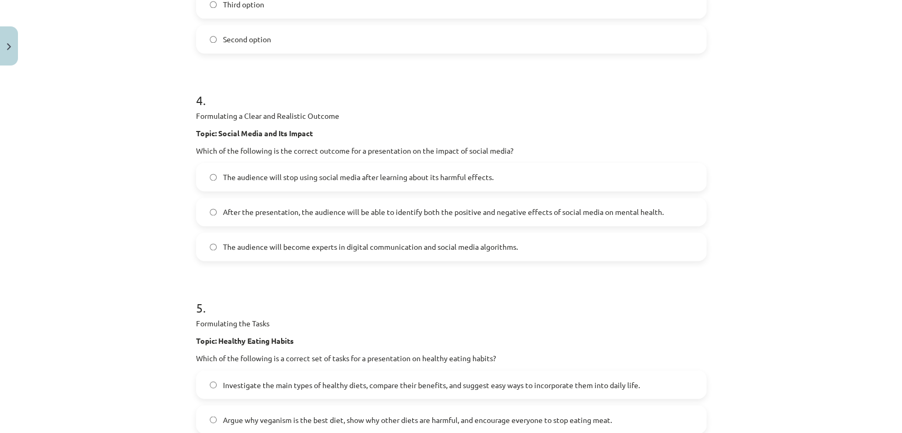
scroll to position [987, 0]
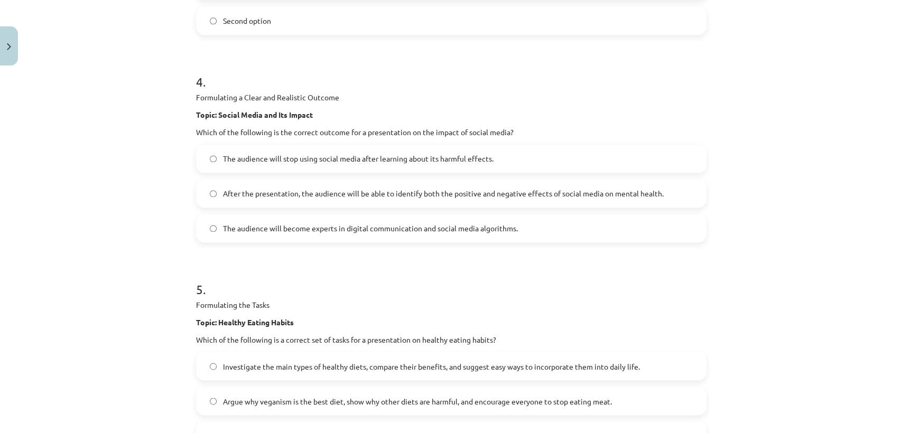
click at [369, 190] on span "After the presentation, the audience will be able to identify both the positive…" at bounding box center [443, 193] width 441 height 11
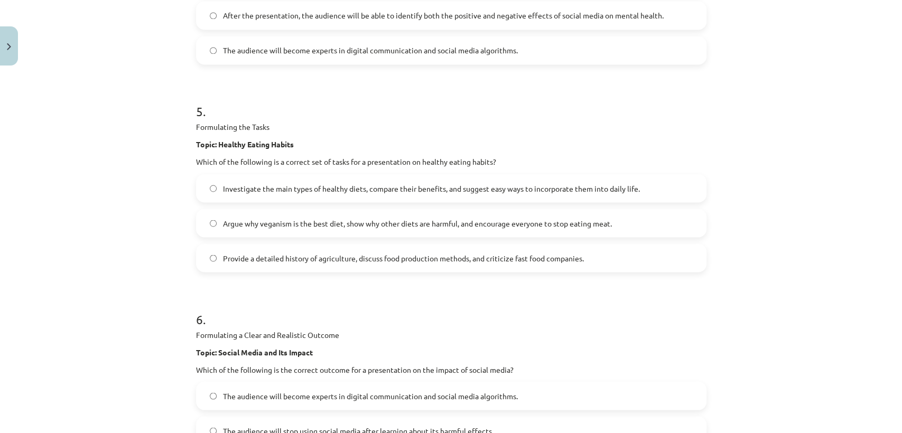
scroll to position [1183, 0]
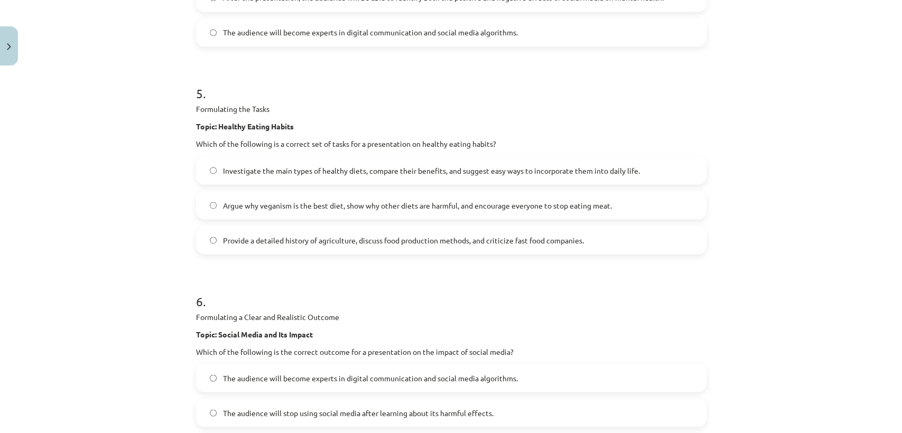
click at [631, 165] on span "Investigate the main types of healthy diets, compare their benefits, and sugges…" at bounding box center [431, 170] width 417 height 11
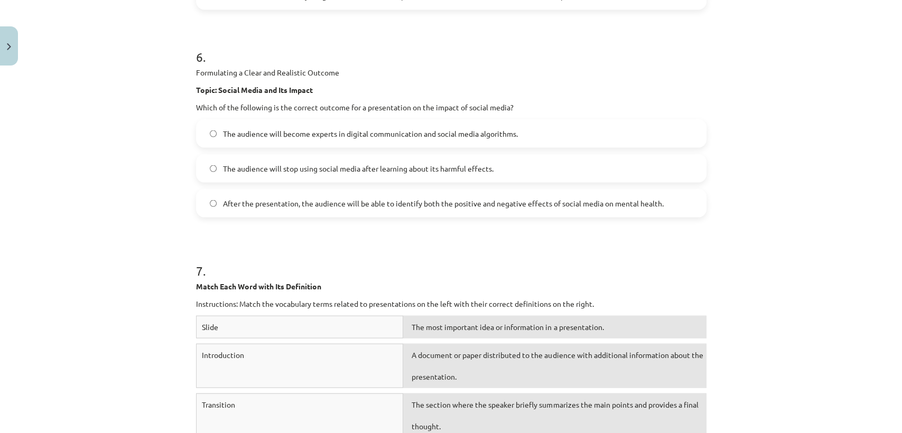
scroll to position [1370, 0]
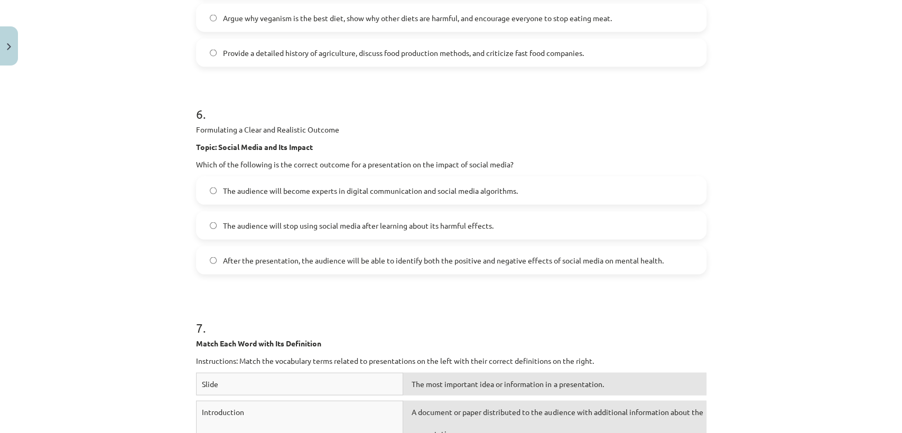
click at [276, 262] on span "After the presentation, the audience will be able to identify both the positive…" at bounding box center [443, 260] width 441 height 11
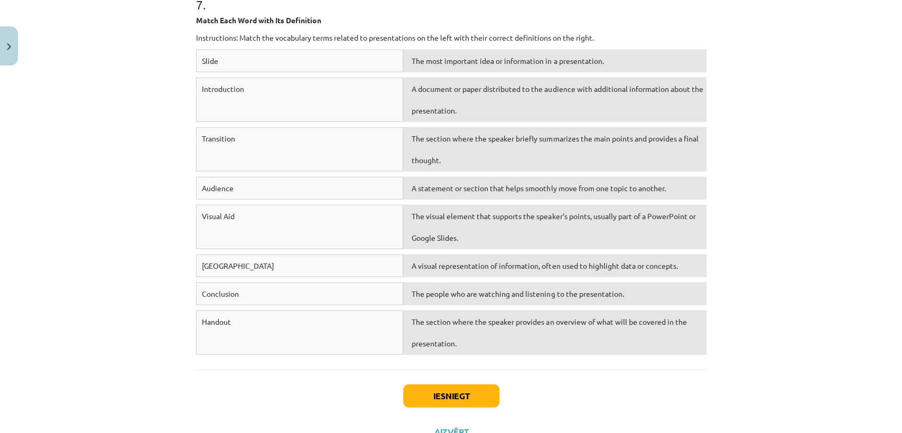
scroll to position [1736, 0]
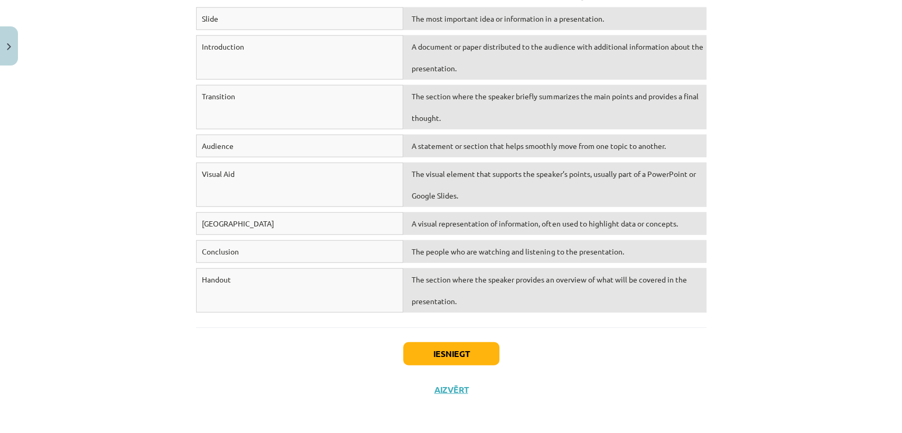
click at [476, 292] on div "The section where the speaker provides an overview of what will be covered in t…" at bounding box center [554, 291] width 303 height 44
click at [502, 281] on div "The section where the speaker provides an overview of what will be covered in t…" at bounding box center [554, 291] width 303 height 44
click at [508, 283] on div "The section where the speaker provides an overview of what will be covered in t…" at bounding box center [554, 291] width 303 height 44
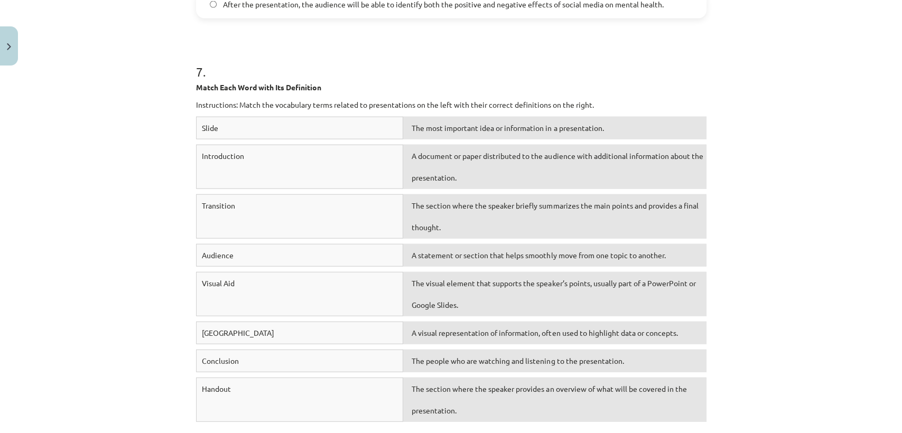
scroll to position [1629, 0]
click at [621, 298] on div "The visual element that supports the speaker’s points, usually part of a PowerP…" at bounding box center [554, 292] width 303 height 44
click at [562, 293] on div "The visual element that supports the speaker’s points, usually part of a PowerP…" at bounding box center [554, 292] width 303 height 44
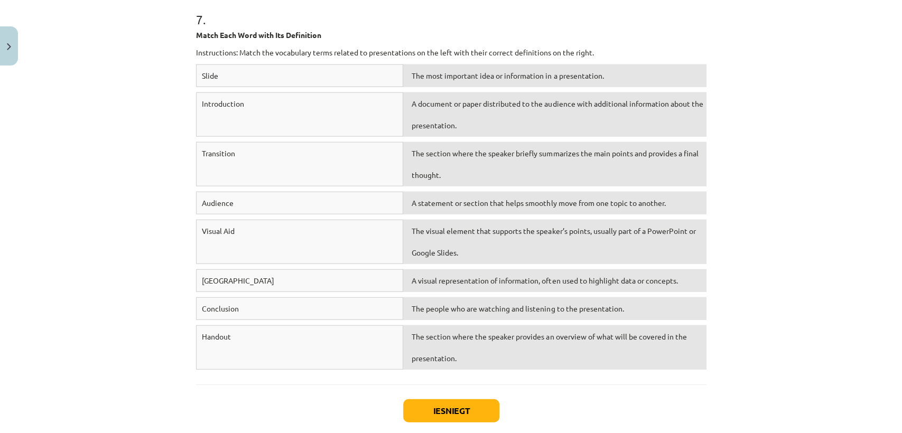
scroll to position [1679, 0]
click at [551, 248] on div "The visual element that supports the speaker’s points, usually part of a PowerP…" at bounding box center [554, 242] width 303 height 44
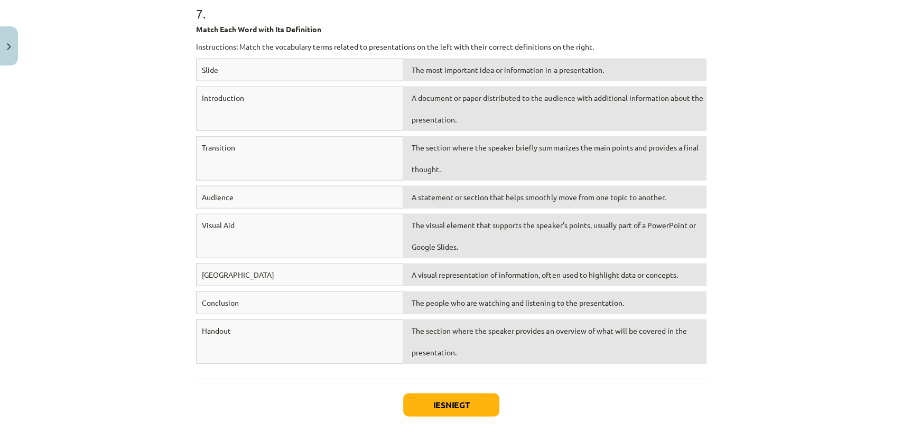
scroll to position [1691, 0]
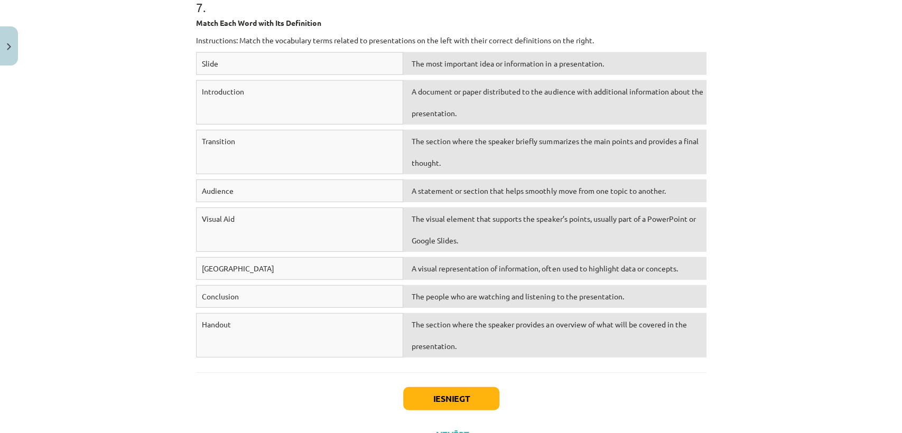
click at [557, 227] on div "The visual element that supports the speaker’s points, usually part of a PowerP…" at bounding box center [554, 230] width 303 height 44
click at [550, 233] on div "The visual element that supports the speaker’s points, usually part of a PowerP…" at bounding box center [554, 230] width 303 height 44
click at [539, 236] on div "The visual element that supports the speaker’s points, usually part of a PowerP…" at bounding box center [554, 230] width 303 height 44
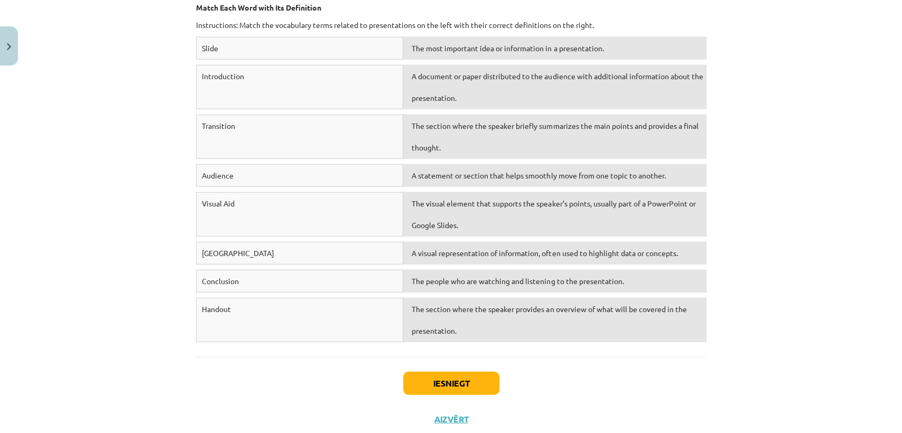
scroll to position [1707, 0]
click at [549, 201] on div "The visual element that supports the speaker’s points, usually part of a PowerP…" at bounding box center [554, 213] width 303 height 44
click at [551, 197] on div "The visual element that supports the speaker’s points, usually part of a PowerP…" at bounding box center [554, 213] width 303 height 44
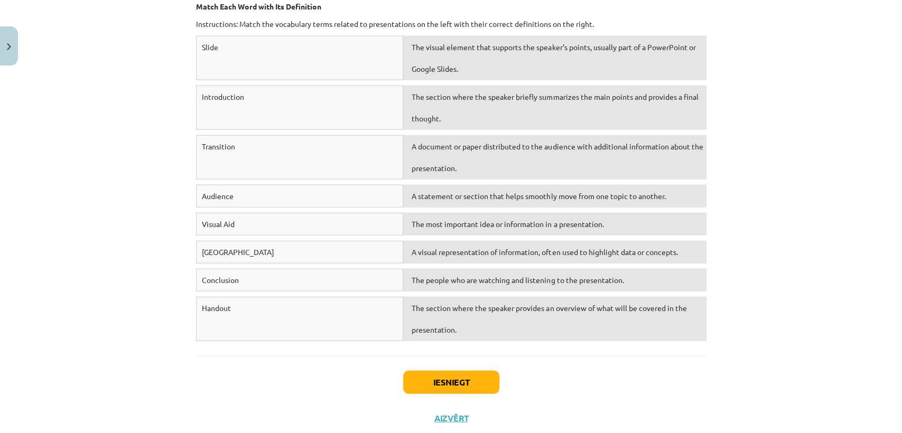
click at [460, 287] on div "The people who are watching and listening to the presentation." at bounding box center [554, 280] width 303 height 23
click at [461, 307] on div "The section where the speaker provides an overview of what will be covered in t…" at bounding box center [554, 319] width 303 height 44
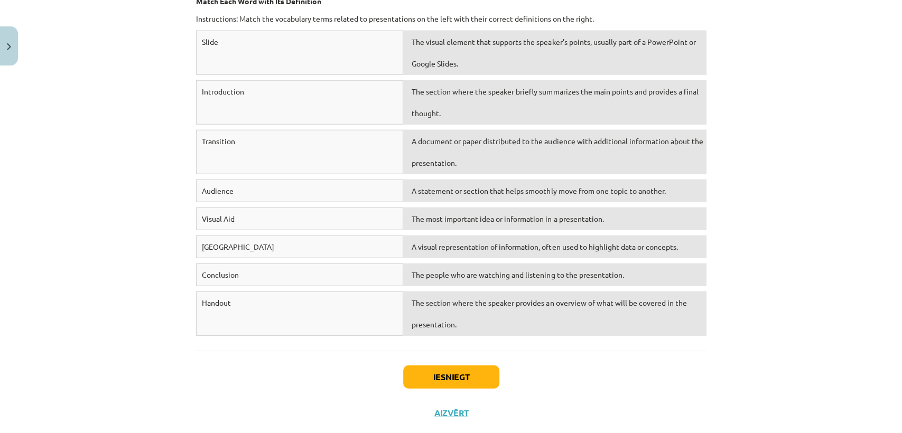
scroll to position [1712, 0]
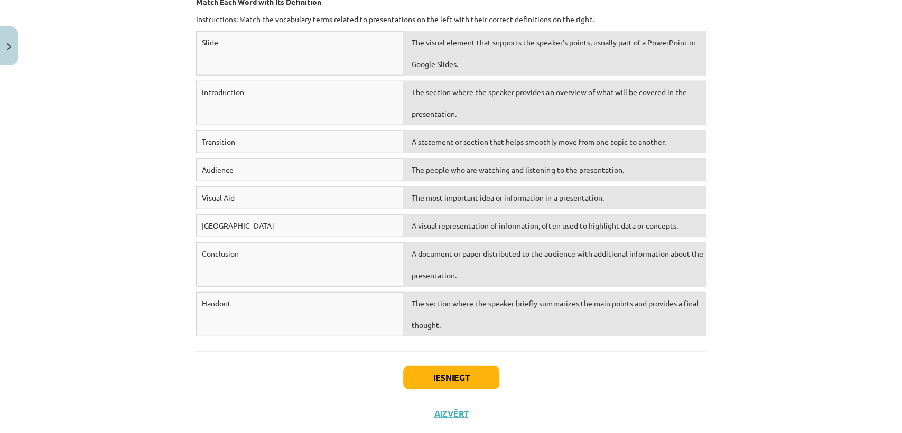
click at [435, 216] on div "A visual representation of information, often used to highlight data or concept…" at bounding box center [554, 226] width 303 height 23
click at [442, 272] on div "A document or paper distributed to the audience with additional information abo…" at bounding box center [554, 265] width 303 height 44
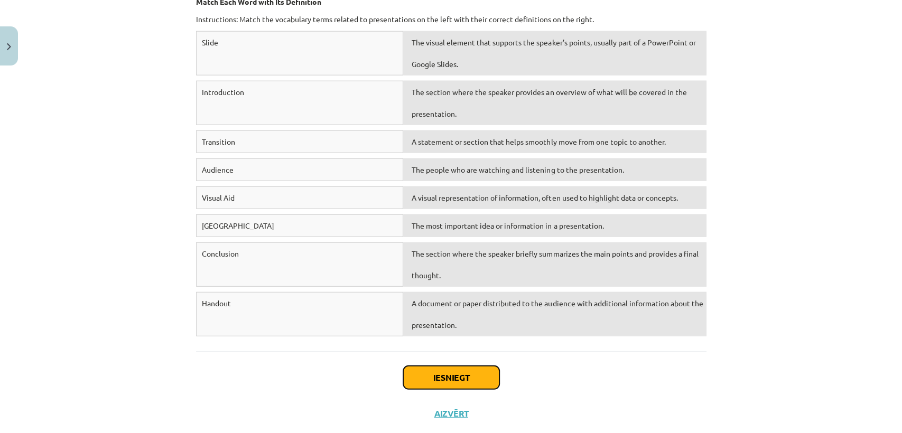
click at [445, 379] on button "Iesniegt" at bounding box center [451, 377] width 96 height 23
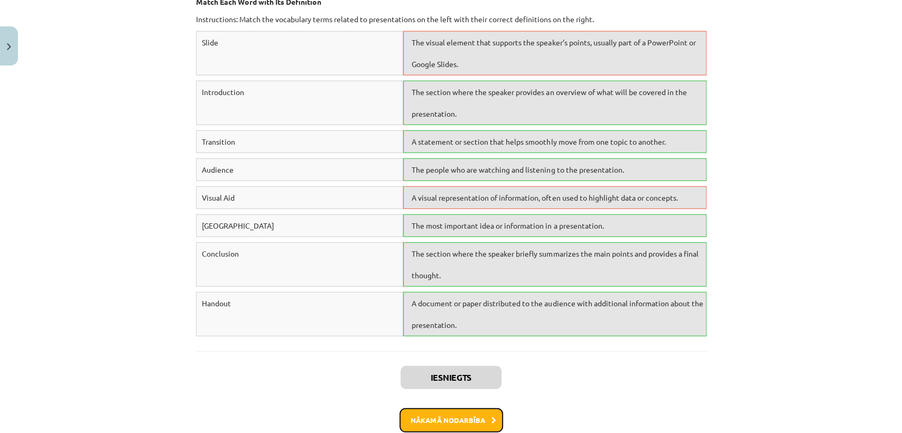
click at [477, 390] on button "Nākamā nodarbība" at bounding box center [452, 421] width 104 height 24
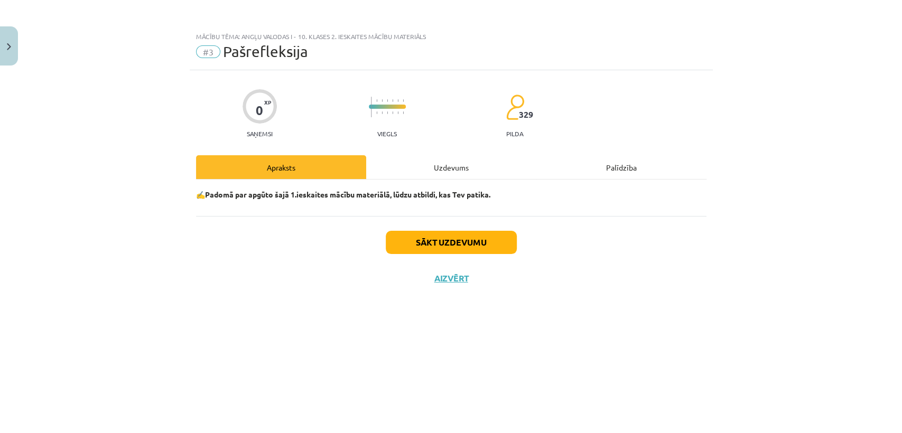
scroll to position [0, 0]
click at [458, 252] on button "Sākt uzdevumu" at bounding box center [451, 242] width 131 height 23
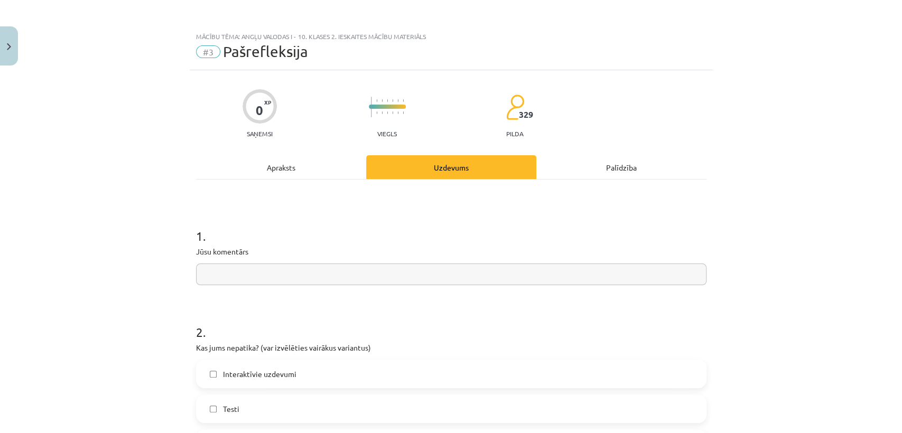
click at [620, 264] on input "text" at bounding box center [451, 275] width 511 height 22
type input "**********"
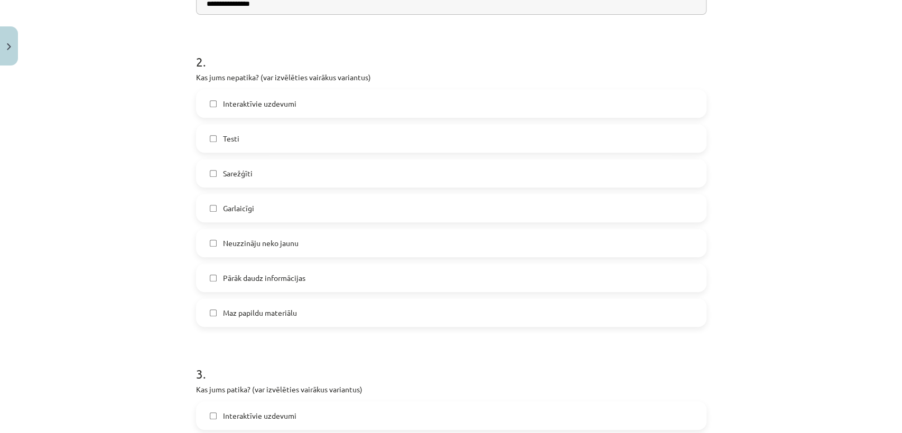
scroll to position [267, 0]
click at [359, 101] on label "Interaktīvie uzdevumi" at bounding box center [451, 107] width 509 height 26
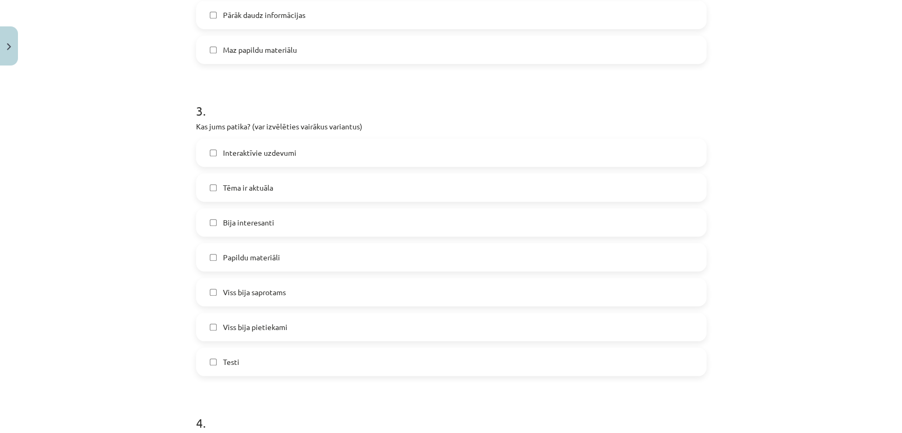
scroll to position [552, 0]
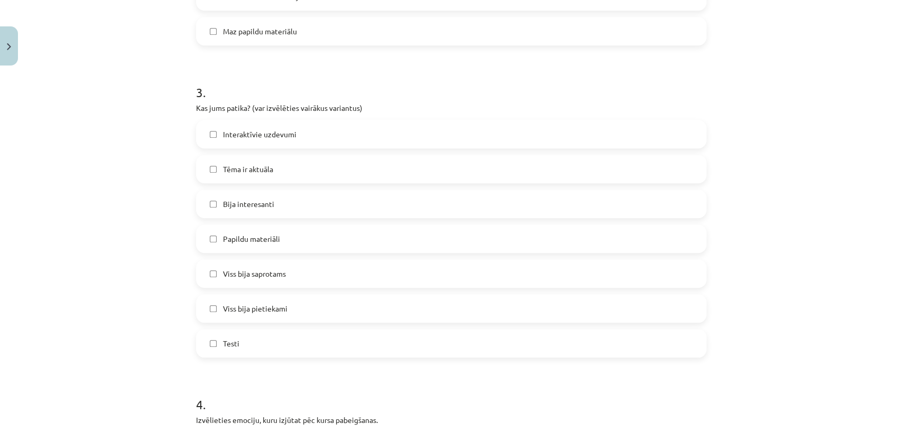
click at [343, 329] on div "Testi" at bounding box center [451, 343] width 511 height 29
click at [348, 179] on label "Tēma ir aktuāla" at bounding box center [451, 169] width 509 height 26
click at [331, 350] on label "Testi" at bounding box center [451, 343] width 509 height 26
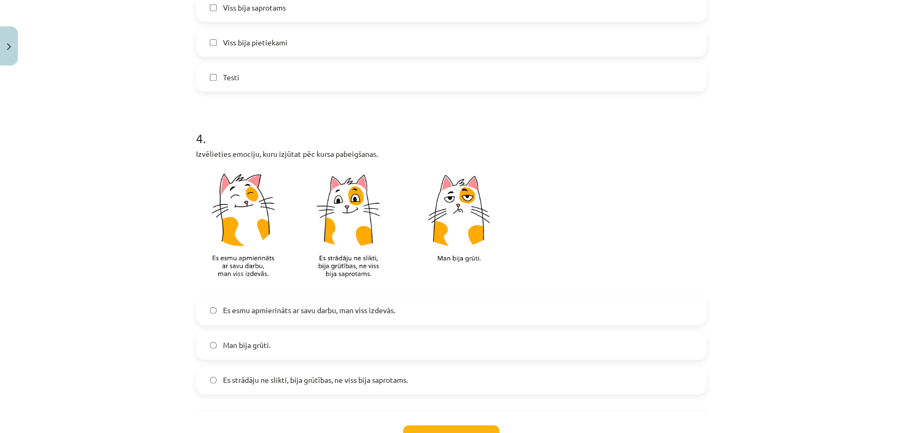
scroll to position [822, 0]
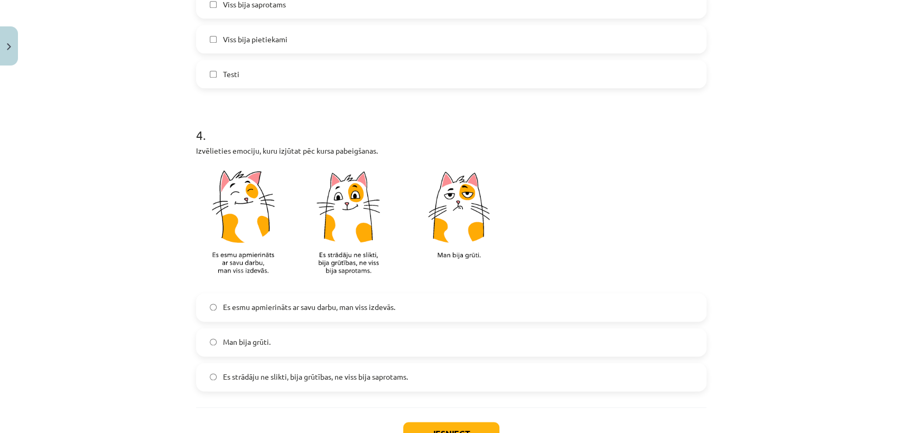
click at [266, 309] on span "Es esmu apmierināts ar savu darbu, man viss izdevās." at bounding box center [309, 307] width 172 height 11
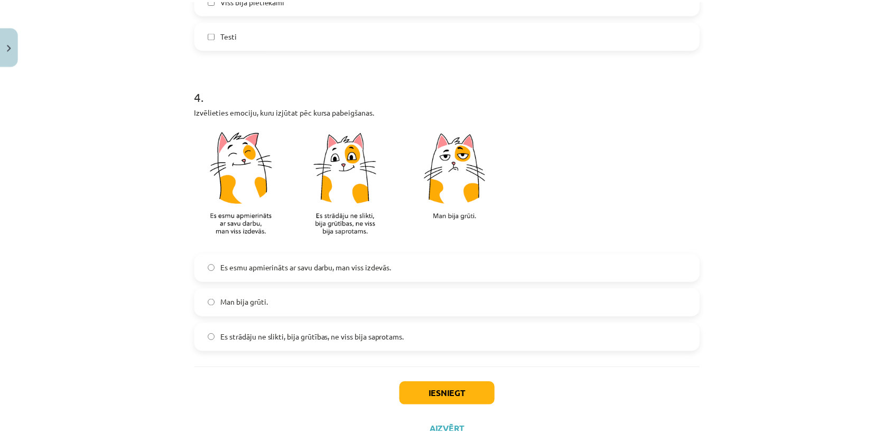
scroll to position [901, 0]
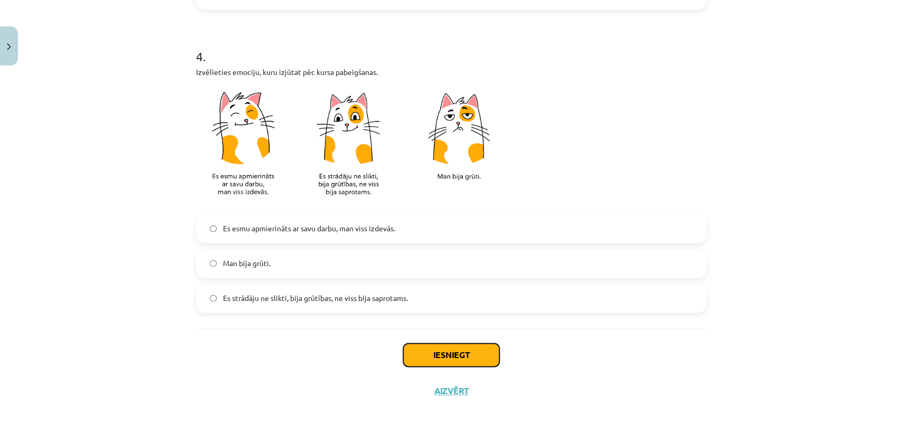
click at [461, 348] on button "Iesniegt" at bounding box center [451, 355] width 96 height 23
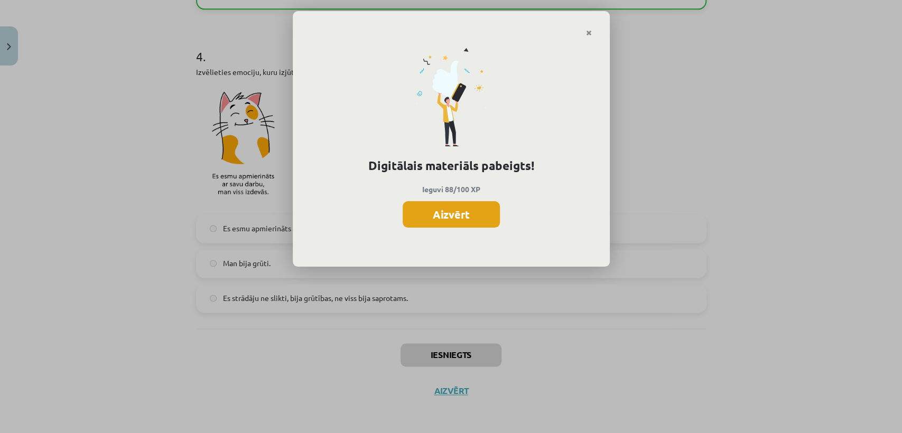
click at [473, 210] on button "Aizvērt" at bounding box center [451, 214] width 97 height 26
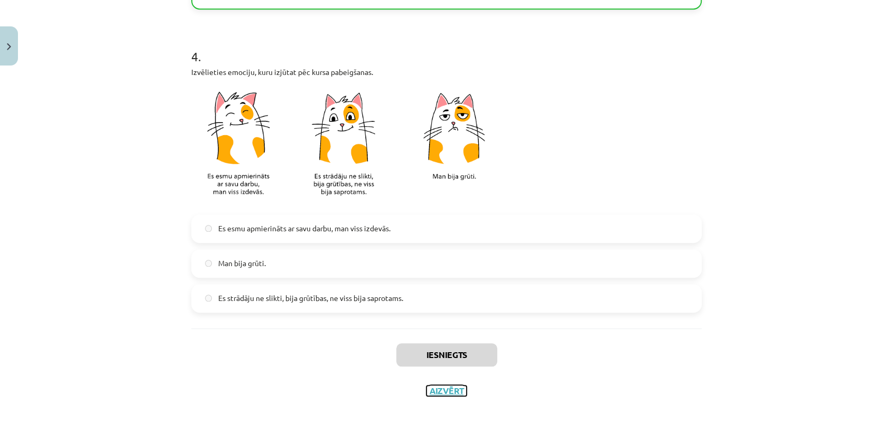
click at [461, 390] on button "Aizvērt" at bounding box center [447, 391] width 40 height 11
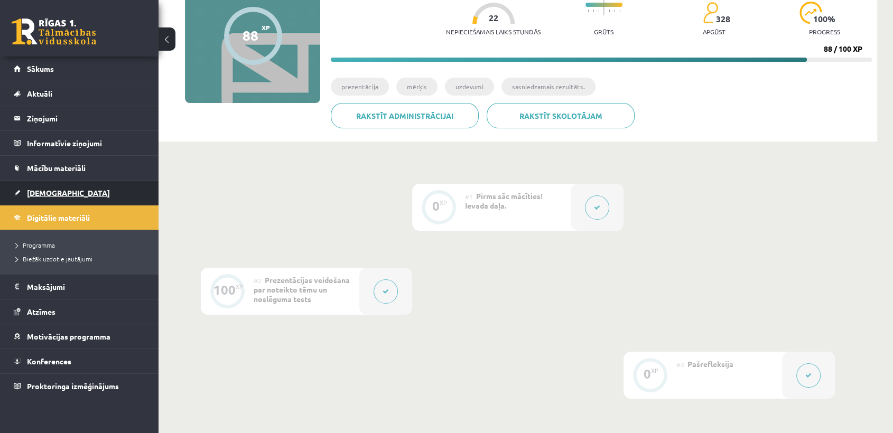
click at [96, 183] on link "[DEMOGRAPHIC_DATA]" at bounding box center [80, 193] width 132 height 24
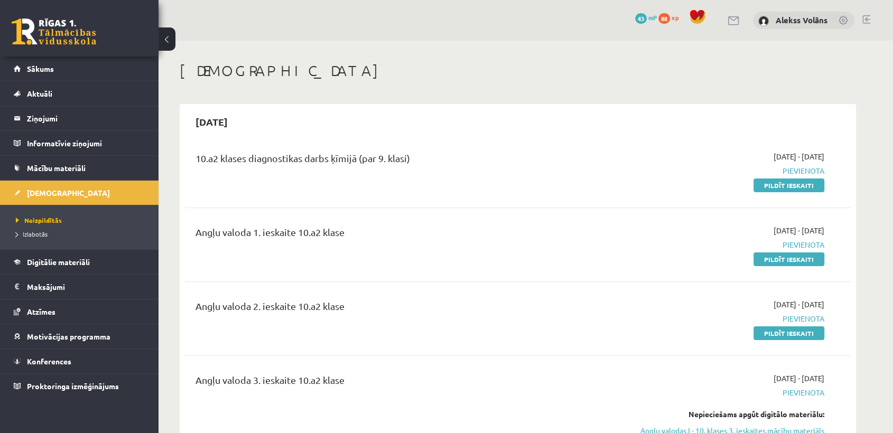
click at [649, 19] on span "mP" at bounding box center [653, 17] width 8 height 8
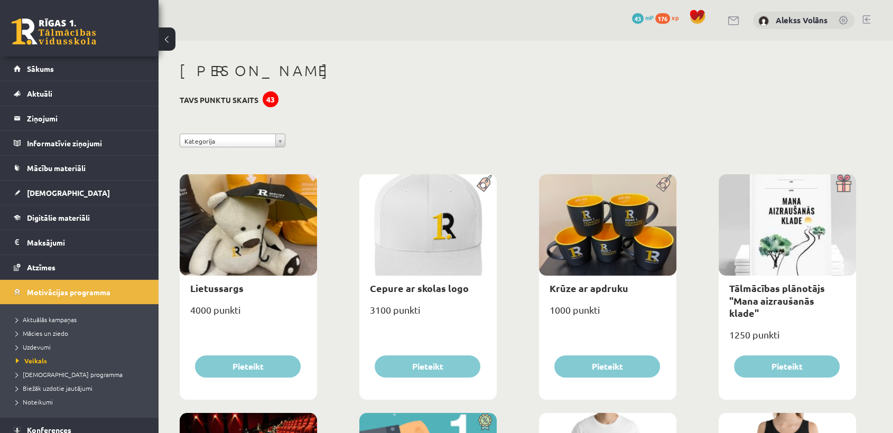
click at [661, 19] on span "176" at bounding box center [663, 18] width 15 height 11
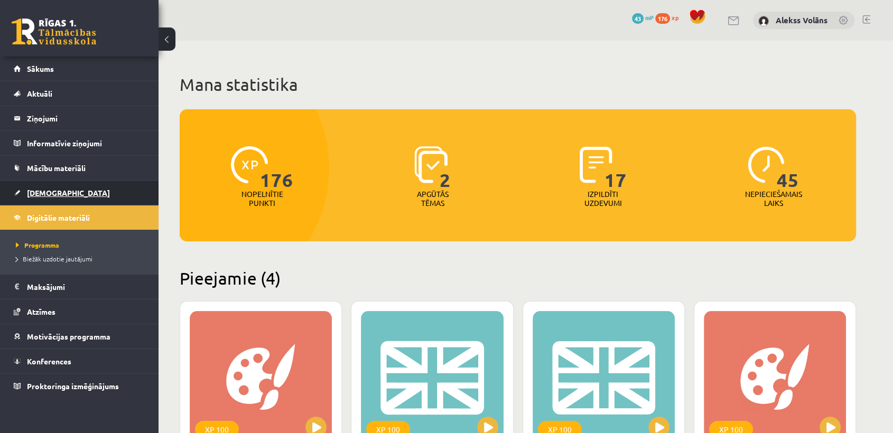
click at [122, 186] on link "[DEMOGRAPHIC_DATA]" at bounding box center [80, 193] width 132 height 24
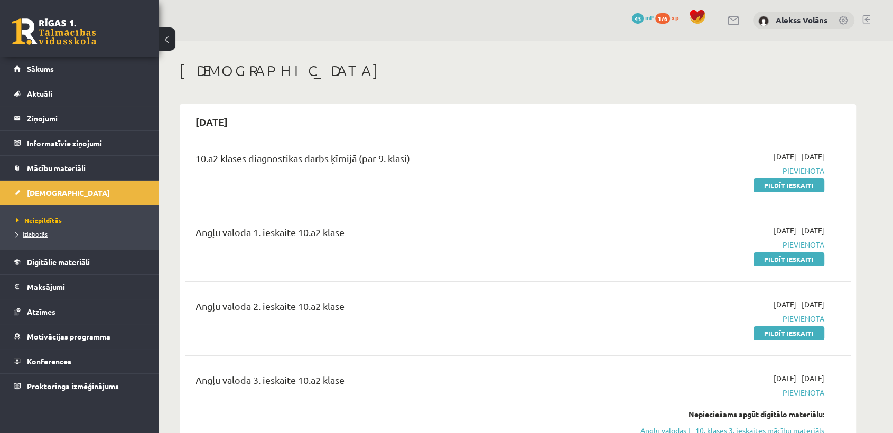
click at [44, 234] on span "Izlabotās" at bounding box center [32, 234] width 32 height 8
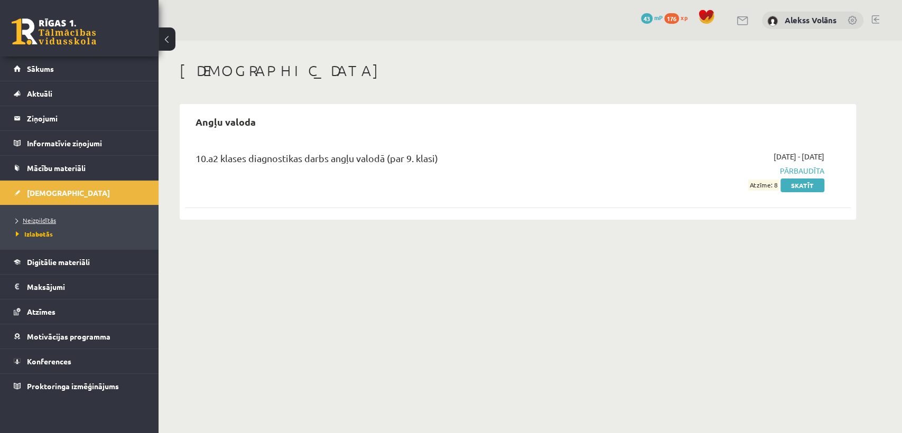
click at [48, 223] on span "Neizpildītās" at bounding box center [36, 220] width 40 height 8
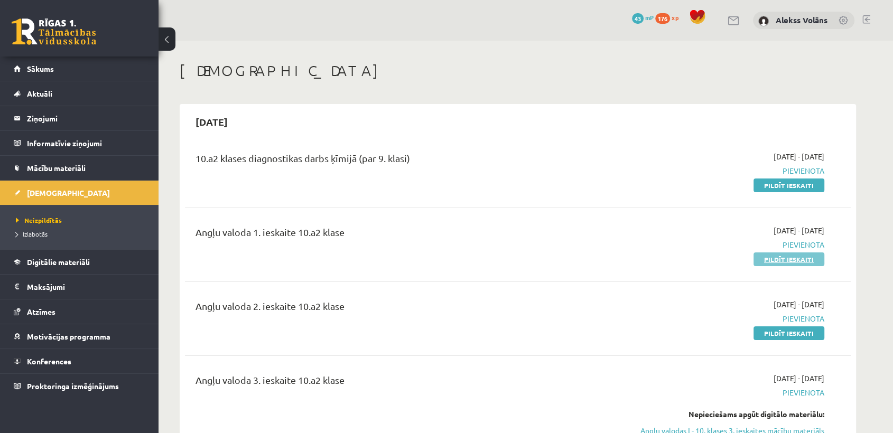
click at [770, 260] on link "Pildīt ieskaiti" at bounding box center [789, 260] width 71 height 14
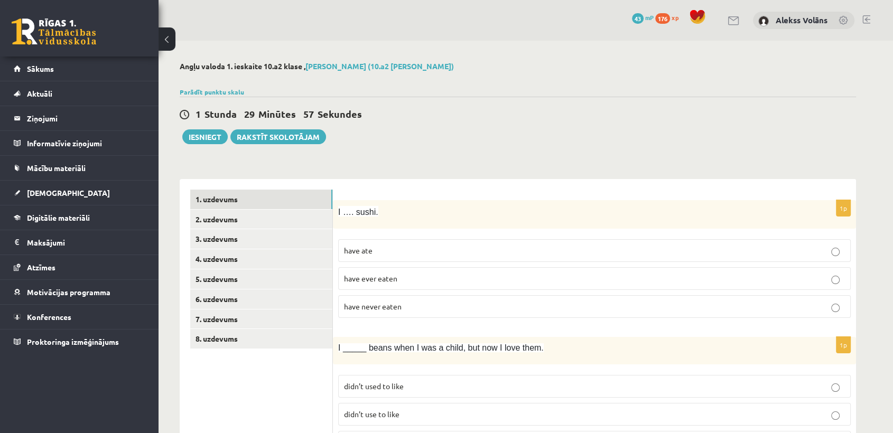
click at [519, 100] on div "1 [PERSON_NAME] 29 Minūtes 57 Sekundes Iesniegt Rakstīt skolotājam" at bounding box center [518, 121] width 677 height 48
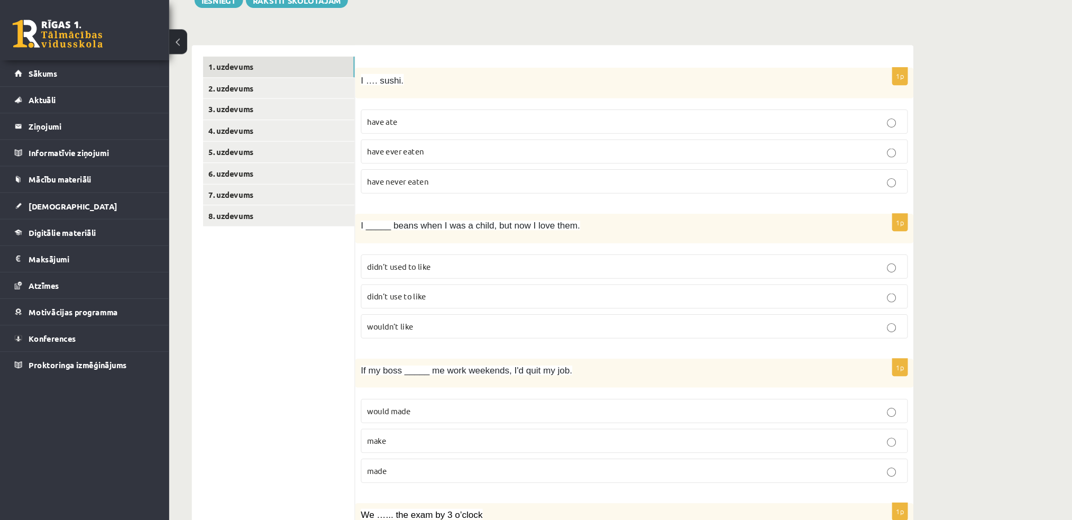
scroll to position [137, 0]
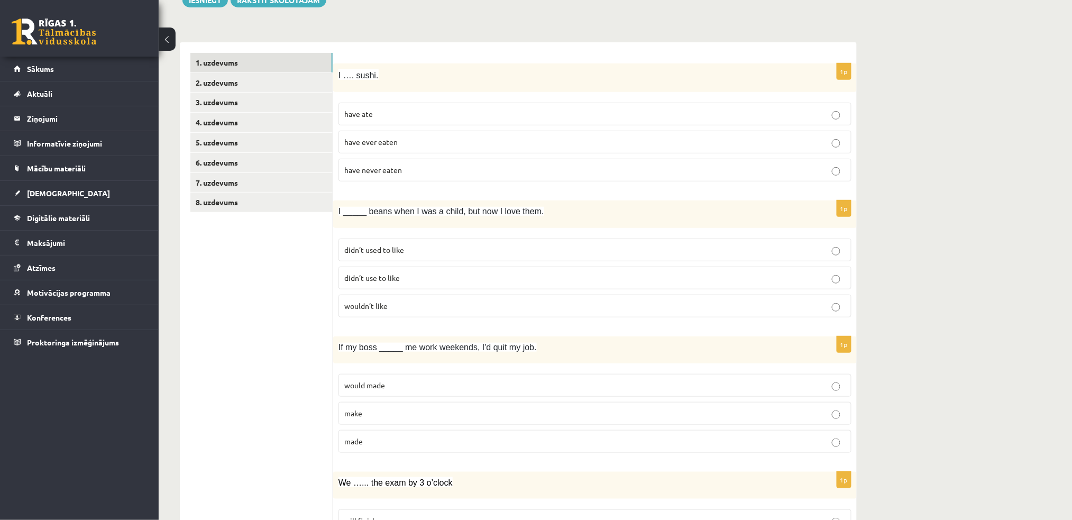
drag, startPoint x: 860, startPoint y: 0, endPoint x: 756, endPoint y: 29, distance: 108.1
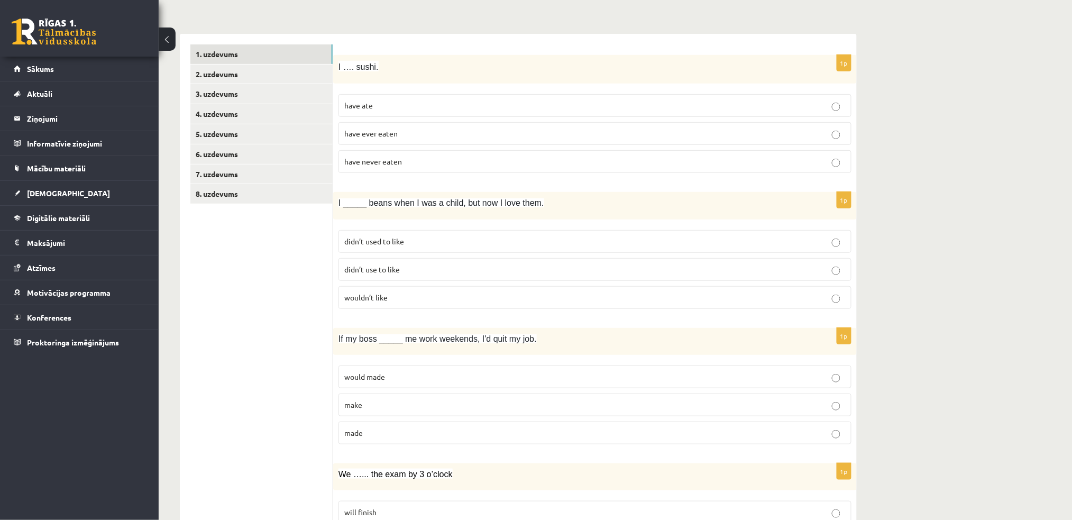
click at [419, 163] on p "have never eaten" at bounding box center [594, 161] width 501 height 11
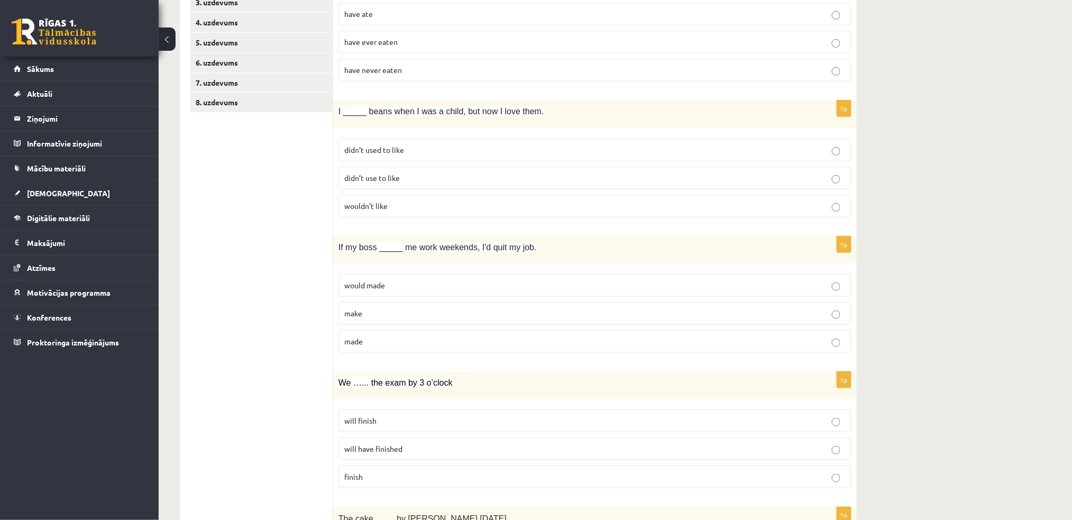
scroll to position [264, 0]
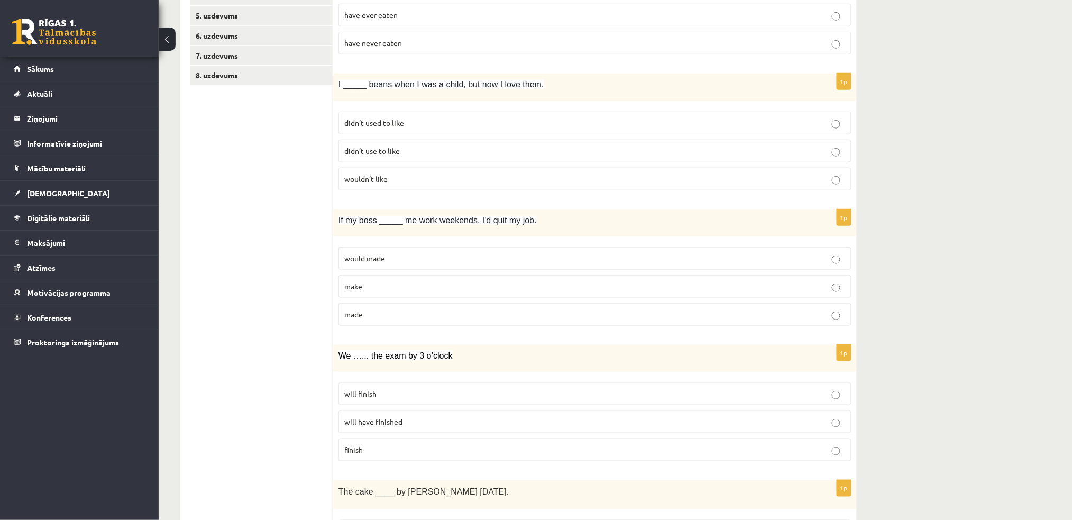
click at [349, 161] on label "didn’t use to like" at bounding box center [594, 151] width 513 height 23
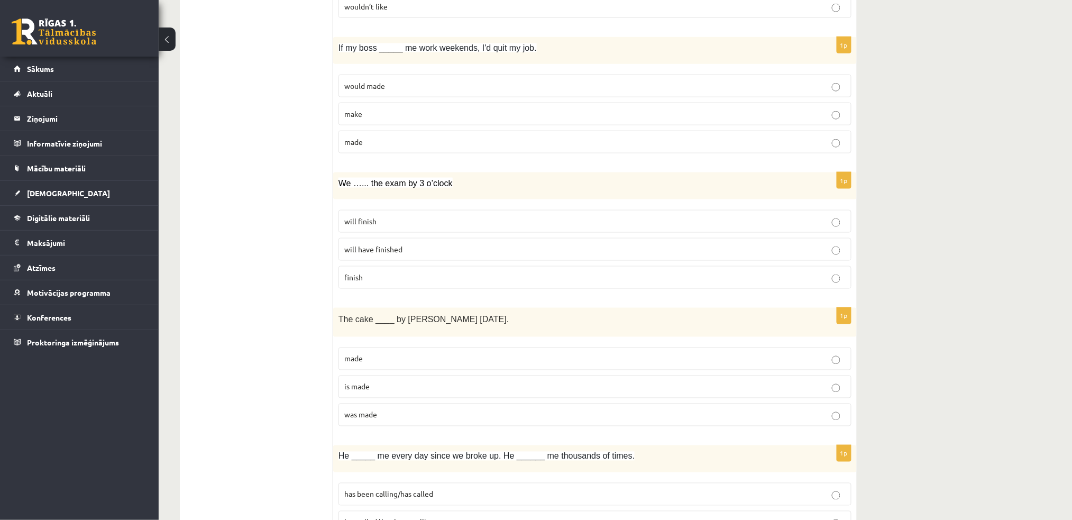
scroll to position [439, 0]
click at [356, 141] on span "made" at bounding box center [353, 139] width 19 height 10
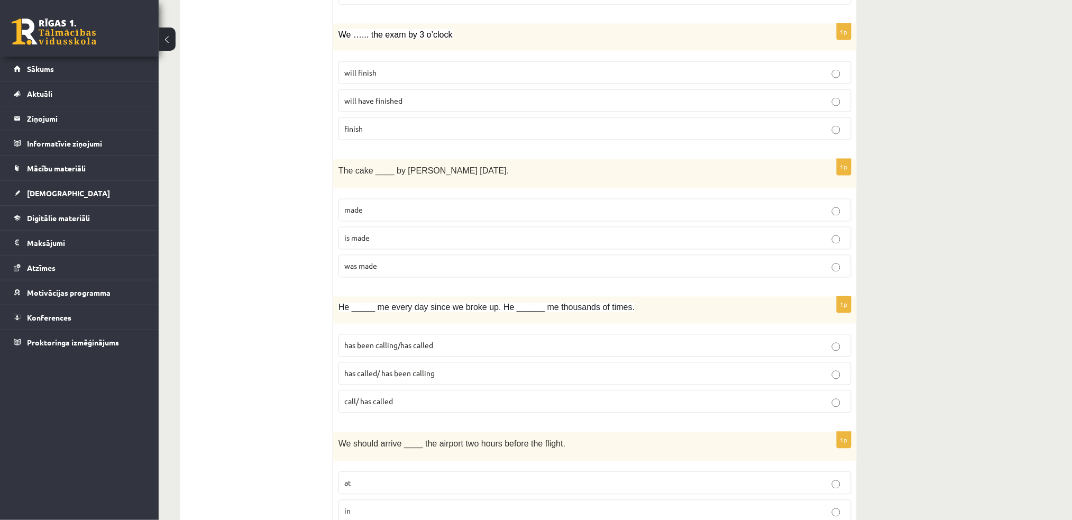
scroll to position [584, 0]
click at [356, 104] on span "will have finished" at bounding box center [373, 102] width 58 height 10
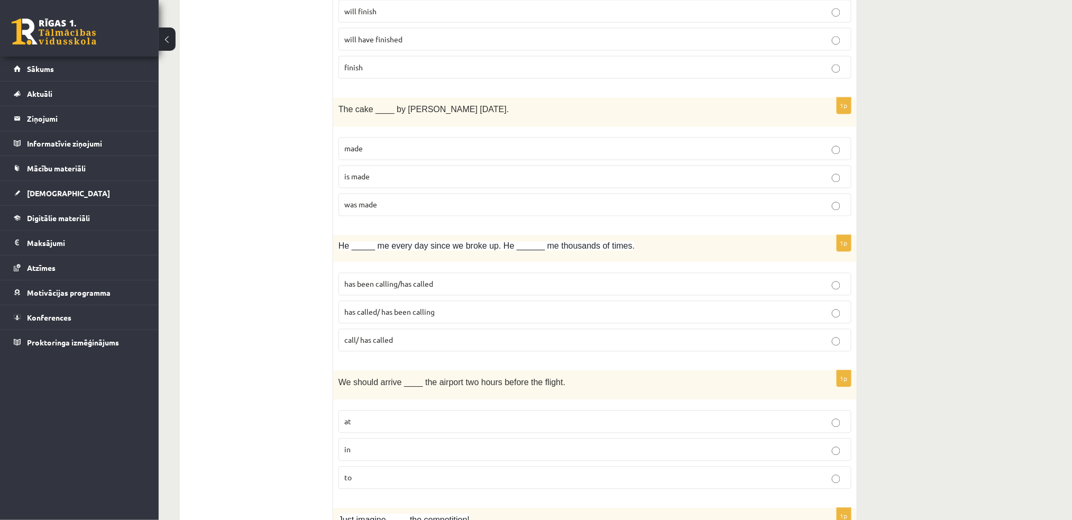
scroll to position [648, 0]
click at [359, 206] on span "was made" at bounding box center [360, 203] width 33 height 10
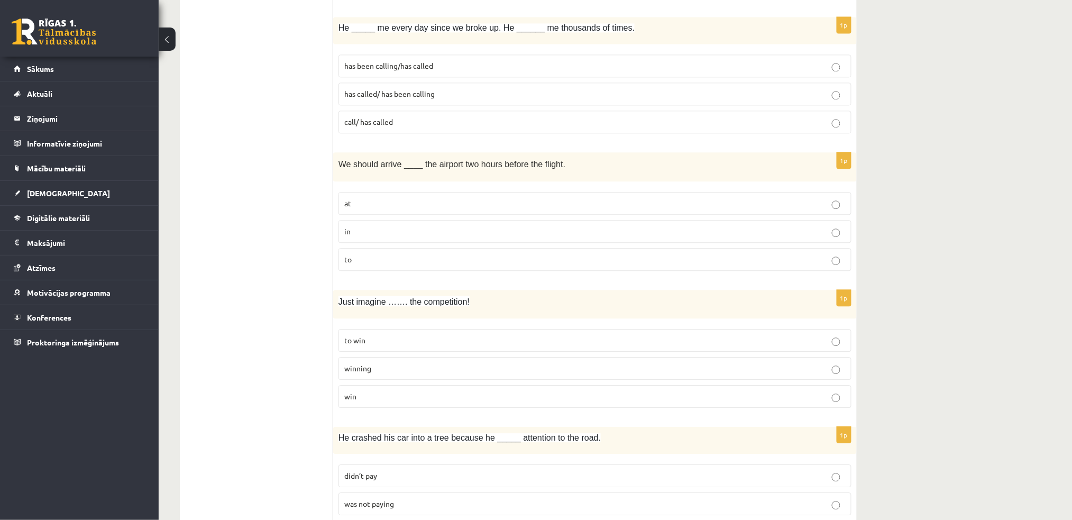
scroll to position [866, 0]
click at [556, 370] on p "winning" at bounding box center [594, 366] width 501 height 11
click at [484, 66] on p "has been calling/has called" at bounding box center [594, 63] width 501 height 11
click at [444, 201] on p "at" at bounding box center [594, 201] width 501 height 11
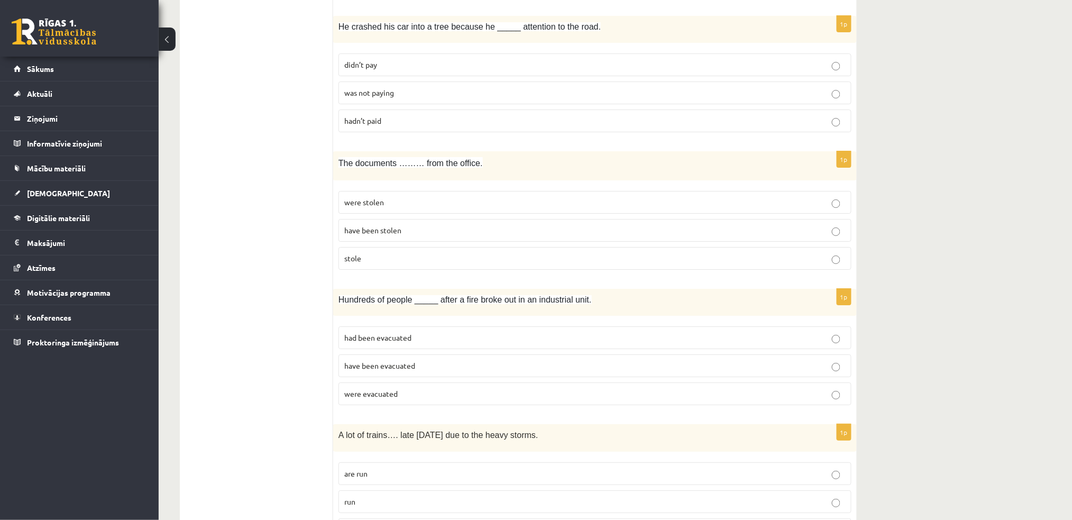
scroll to position [1275, 0]
click at [485, 67] on p "didn’t pay" at bounding box center [594, 65] width 501 height 11
click at [456, 205] on p "were stolen" at bounding box center [594, 202] width 501 height 11
click at [526, 403] on label "were evacuated" at bounding box center [594, 394] width 513 height 23
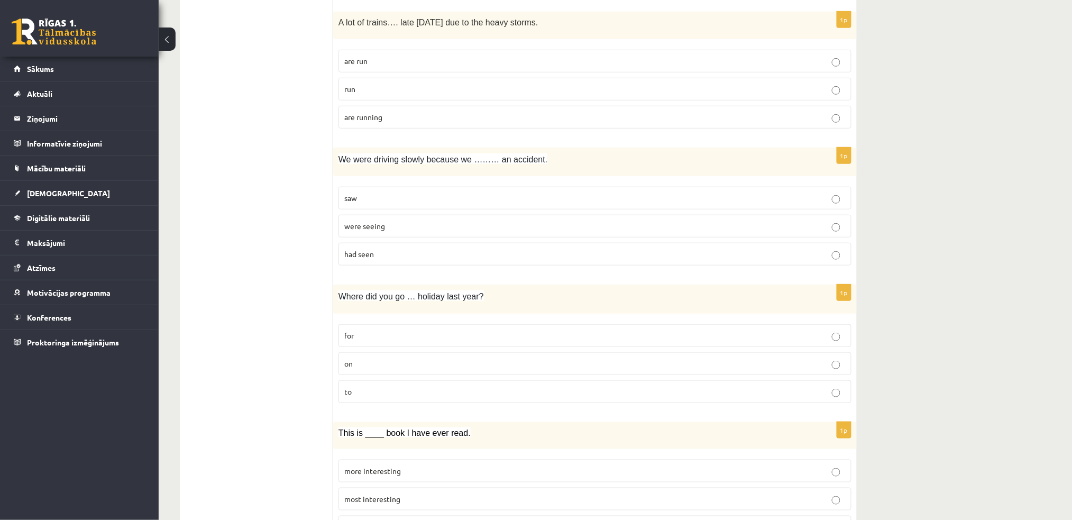
scroll to position [1687, 0]
click at [357, 119] on span "are running" at bounding box center [363, 118] width 38 height 10
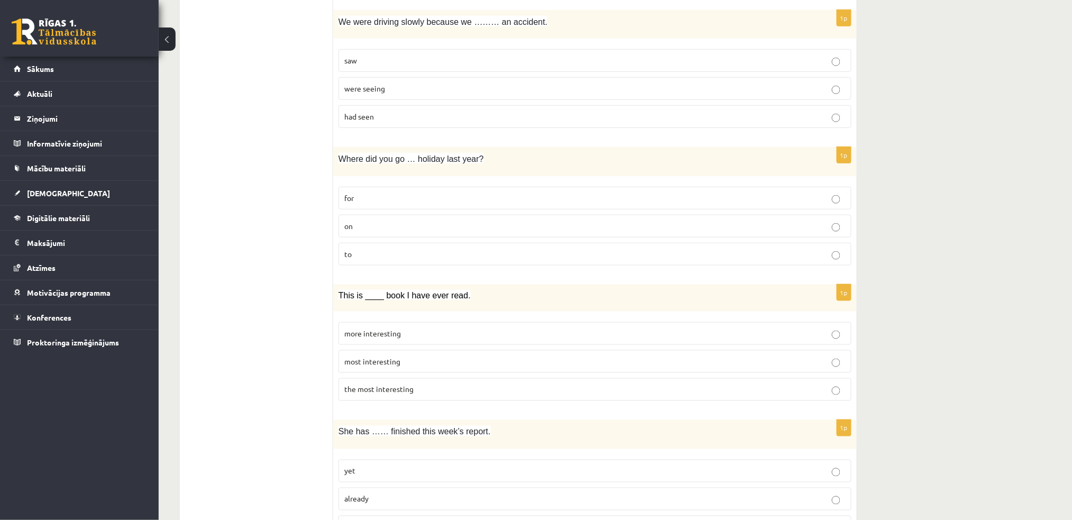
scroll to position [1824, 0]
click at [471, 120] on p "had seen" at bounding box center [594, 117] width 501 height 11
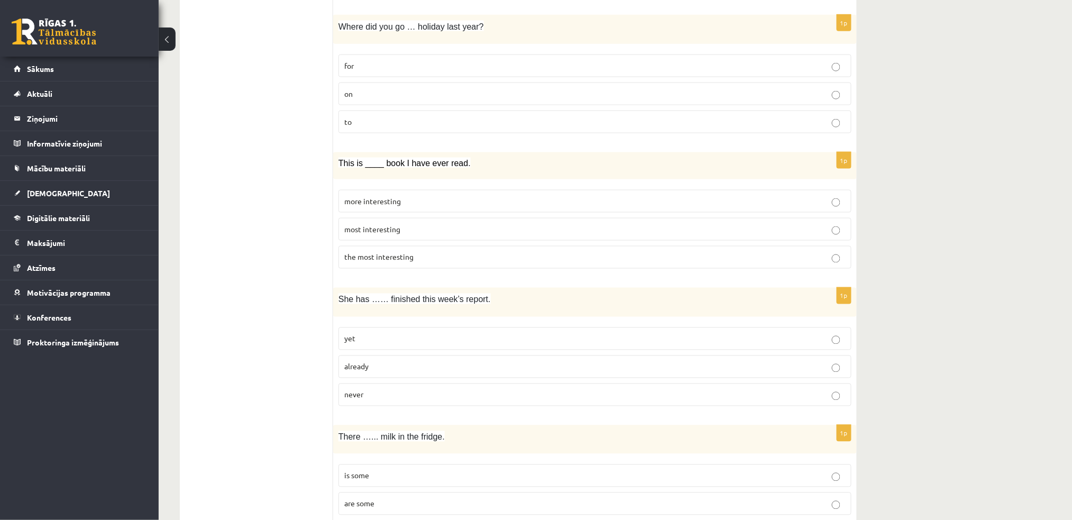
scroll to position [1960, 0]
click at [525, 263] on label "the most interesting" at bounding box center [594, 254] width 513 height 23
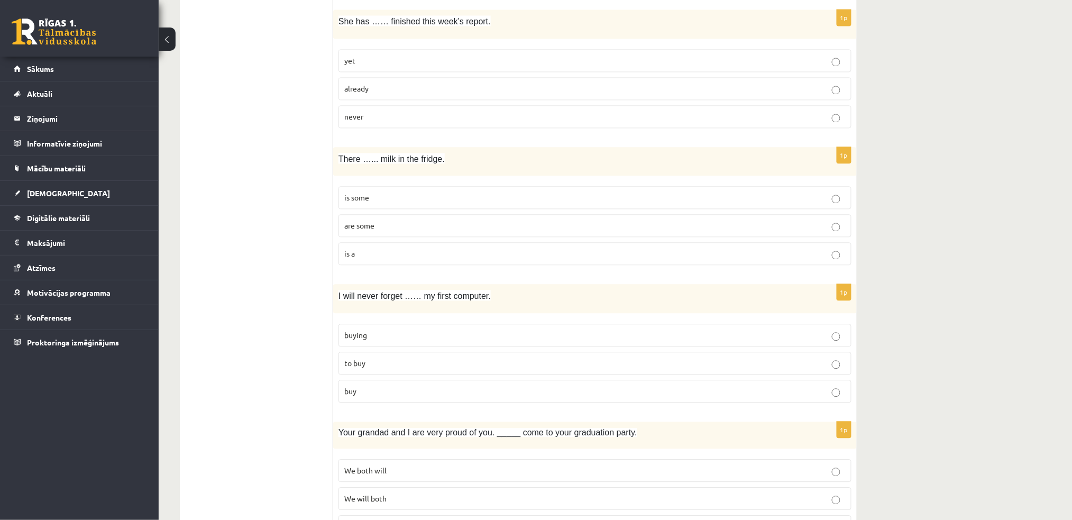
scroll to position [2239, 0]
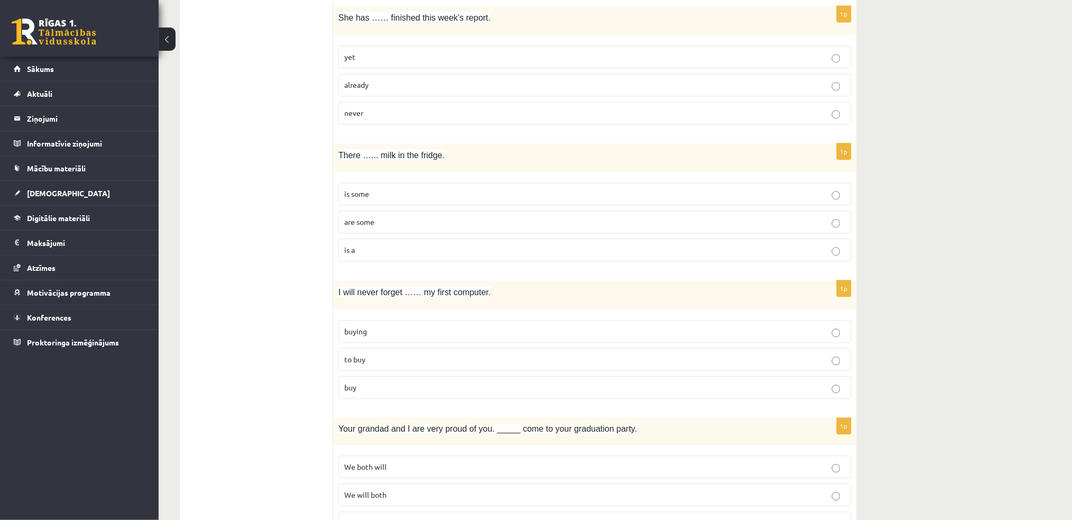
click at [352, 90] on p "already" at bounding box center [594, 84] width 501 height 11
click at [353, 193] on span "is some" at bounding box center [356, 194] width 25 height 10
click at [356, 331] on span "buying" at bounding box center [355, 331] width 23 height 10
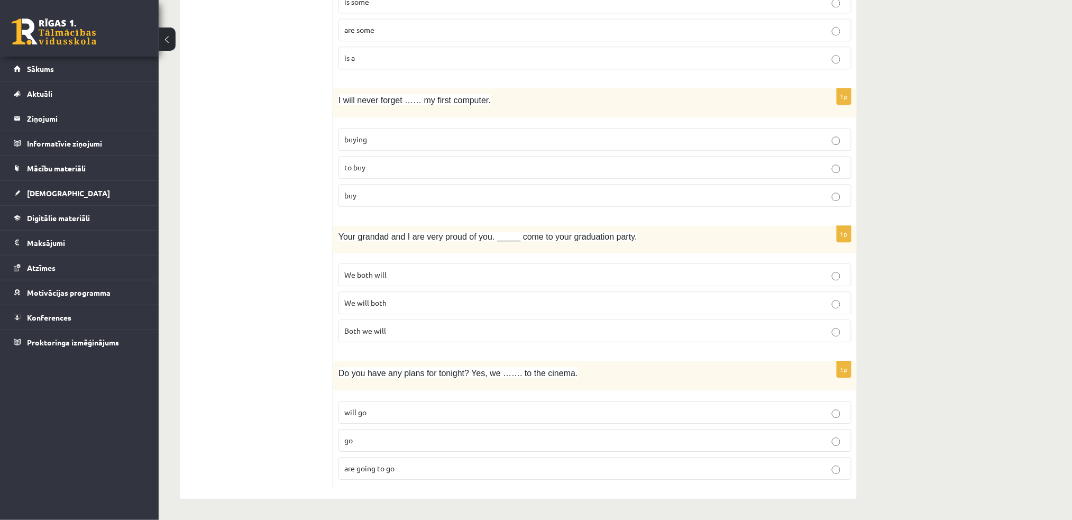
scroll to position [2433, 0]
click at [519, 313] on label "We will both" at bounding box center [594, 302] width 513 height 23
click at [505, 433] on p "are going to go" at bounding box center [594, 468] width 501 height 11
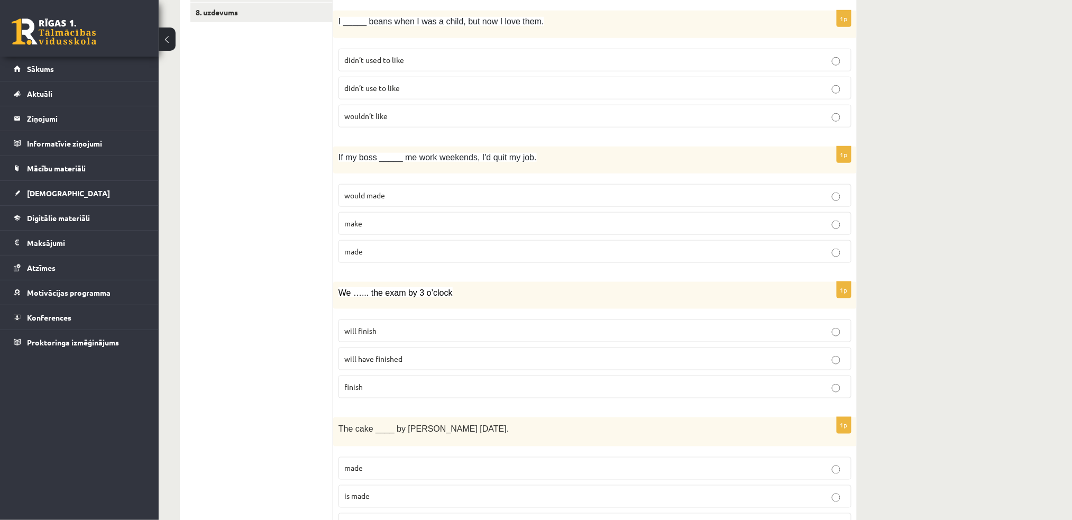
scroll to position [0, 0]
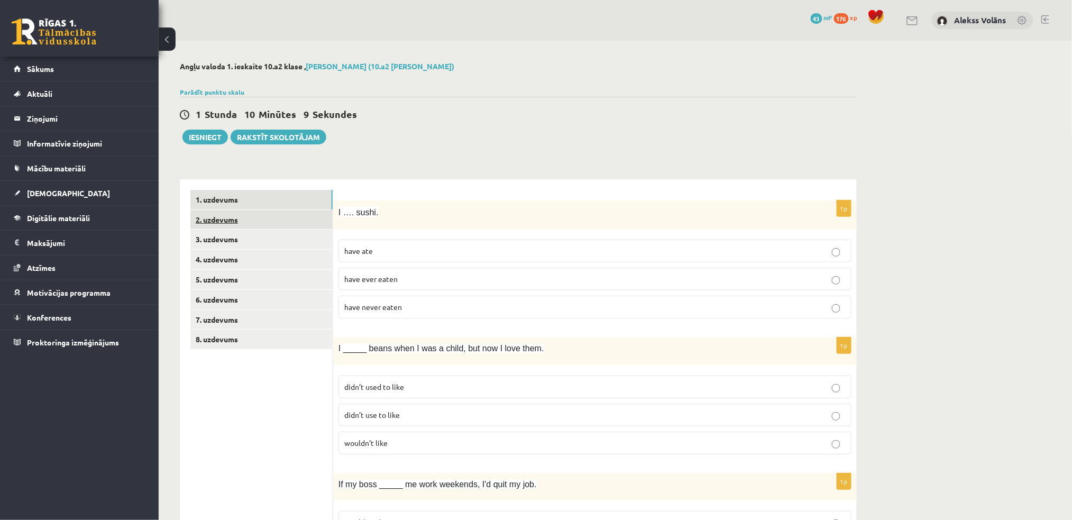
click at [275, 221] on link "2. uzdevums" at bounding box center [261, 220] width 142 height 20
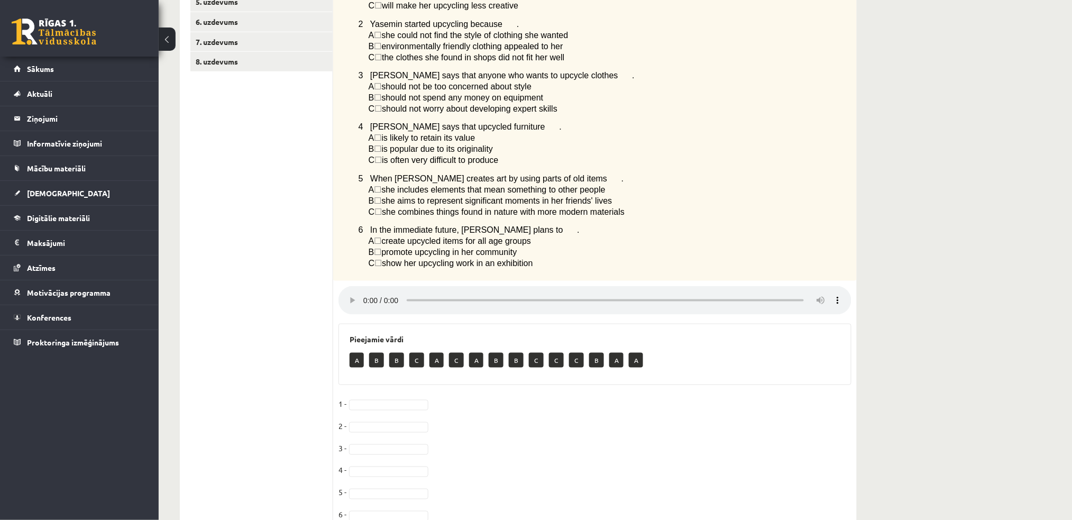
scroll to position [335, 0]
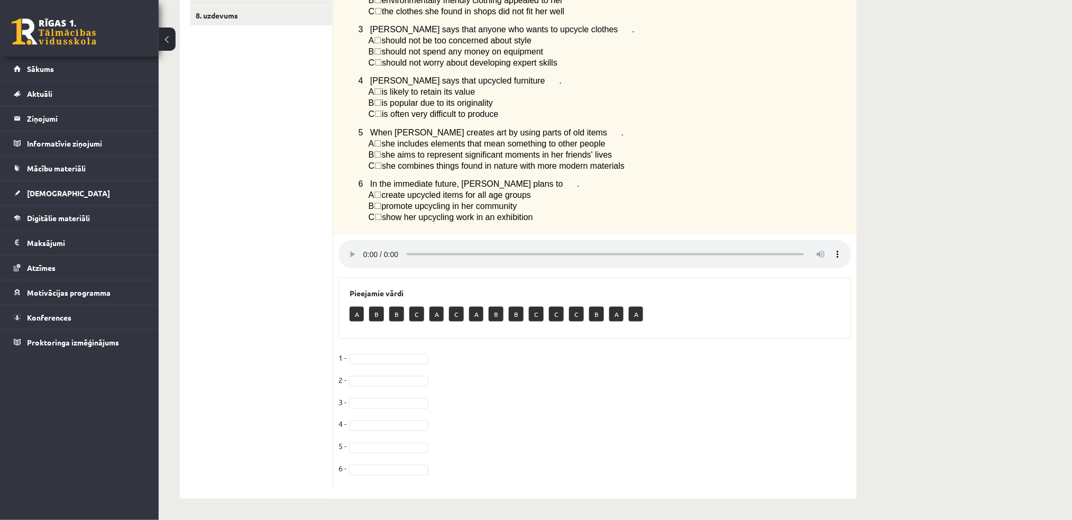
drag, startPoint x: 379, startPoint y: 313, endPoint x: 383, endPoint y: 357, distance: 44.6
click at [383, 357] on div "6p Listen to a radio interview with a girl called [PERSON_NAME] who has a hobby…" at bounding box center [594, 182] width 523 height 611
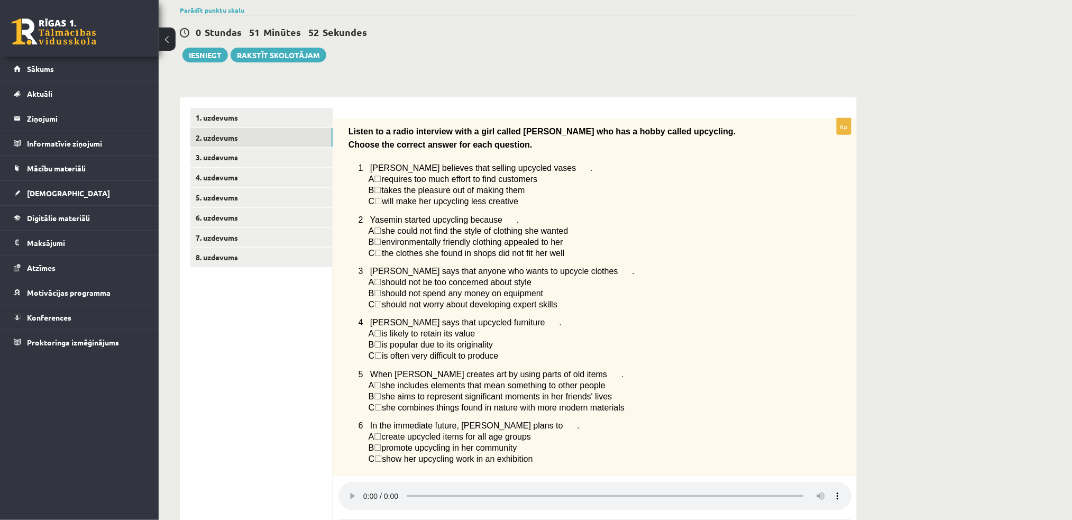
scroll to position [46, 0]
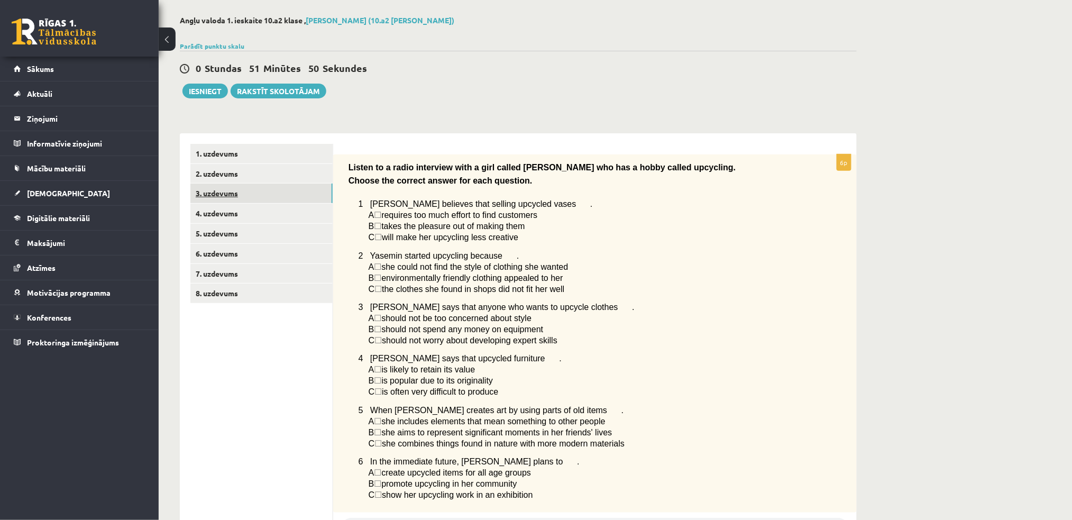
click at [280, 199] on link "3. uzdevums" at bounding box center [261, 193] width 142 height 20
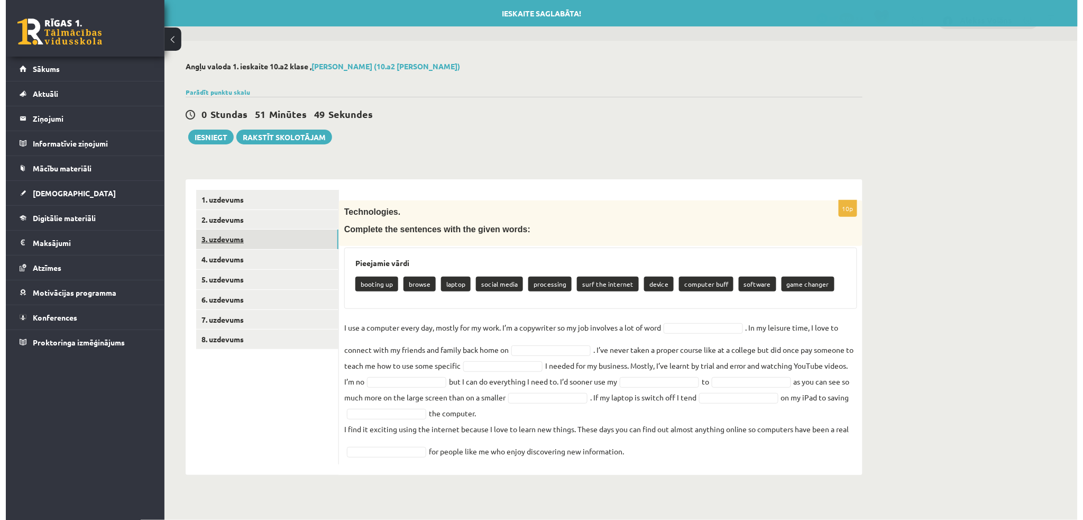
scroll to position [0, 0]
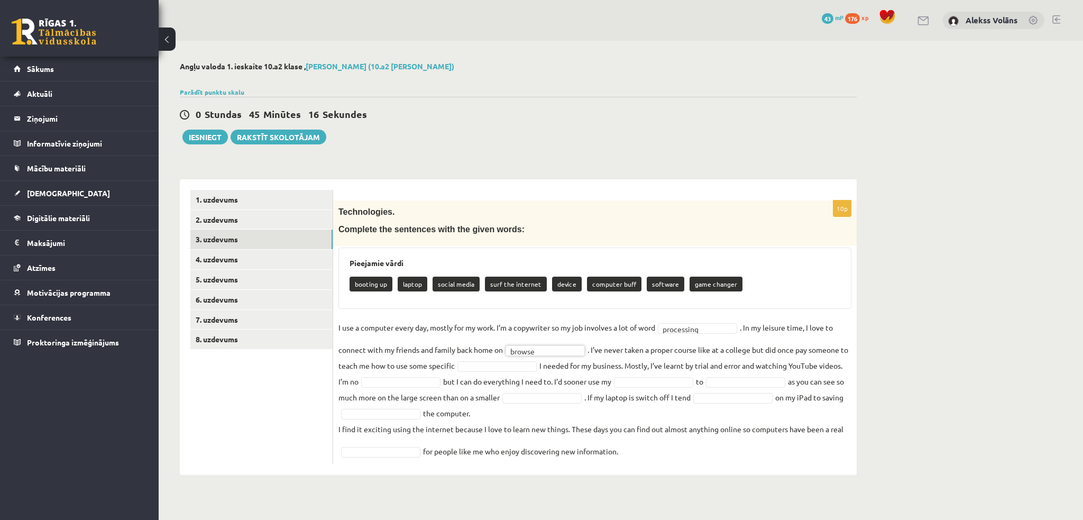
click at [689, 334] on fieldset "**********" at bounding box center [594, 389] width 513 height 140
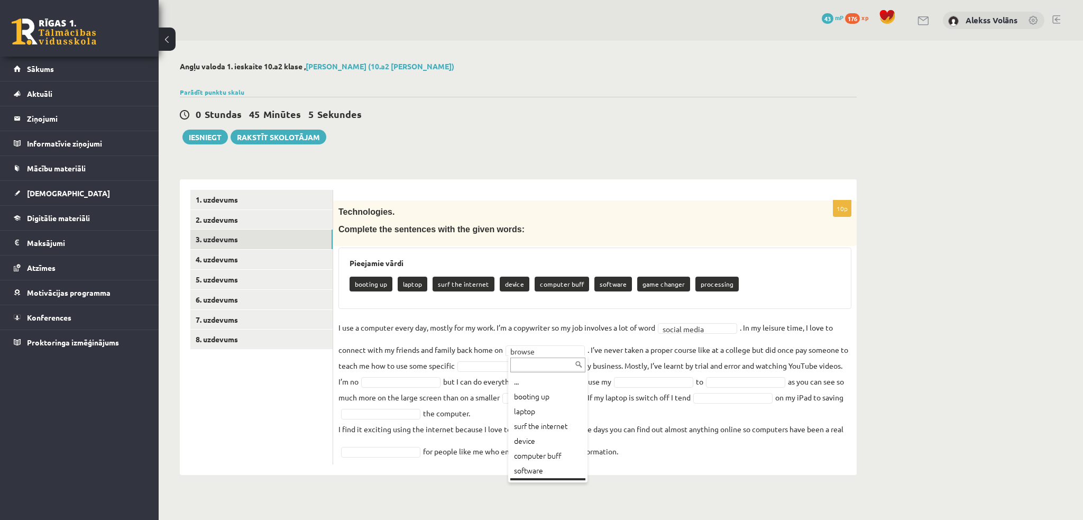
scroll to position [13, 0]
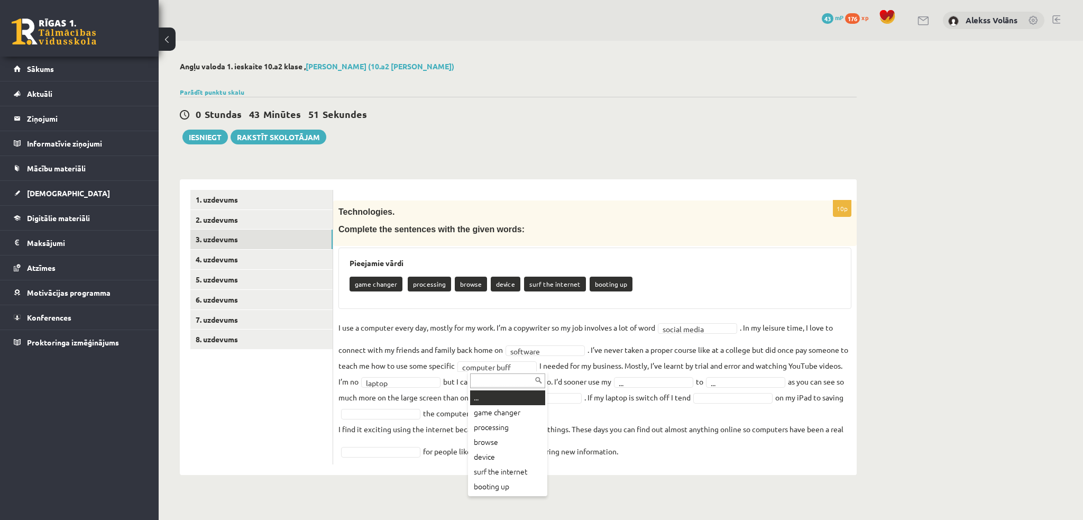
drag, startPoint x: 502, startPoint y: 393, endPoint x: 518, endPoint y: 393, distance: 15.3
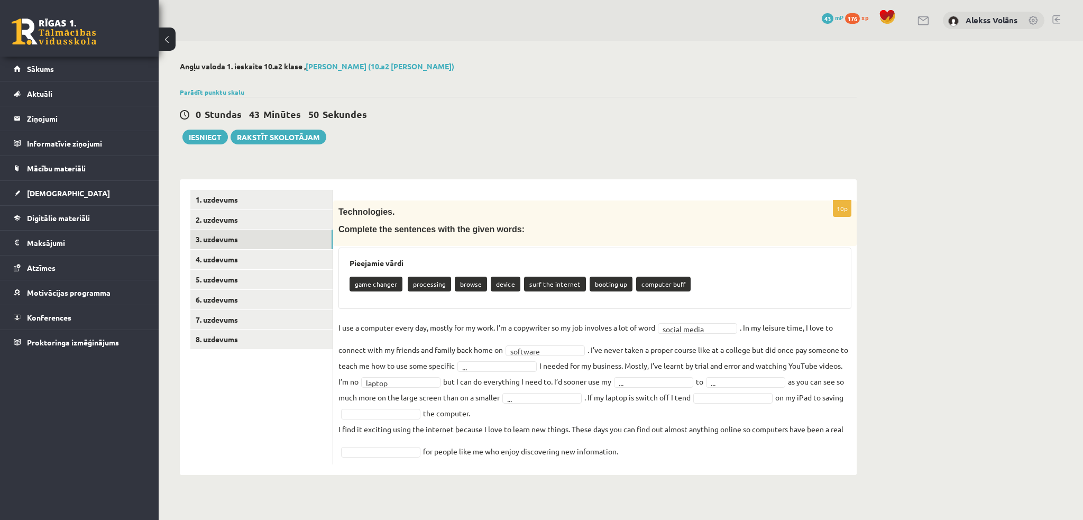
click at [518, 393] on fieldset "**********" at bounding box center [594, 389] width 513 height 140
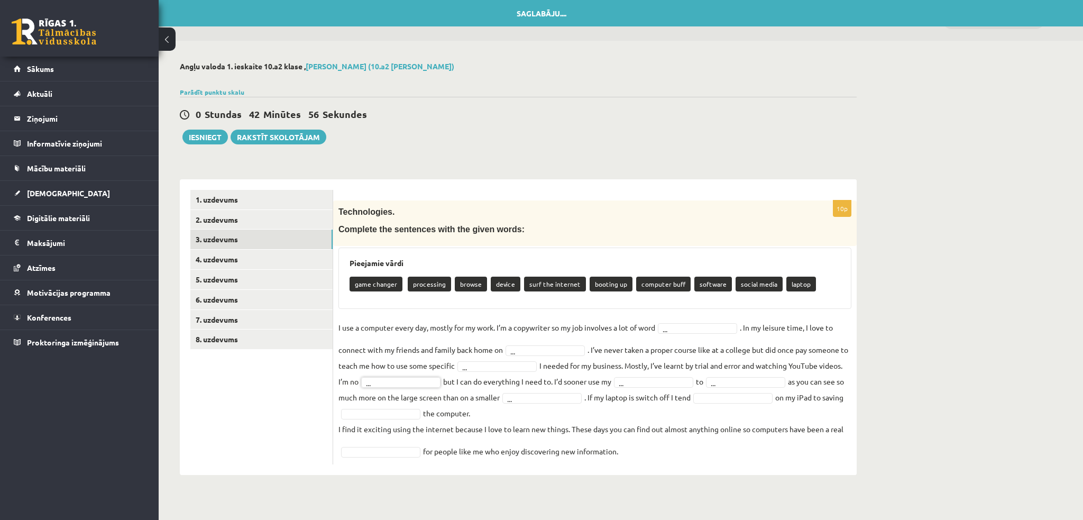
click at [717, 345] on fieldset "I use a computer every day, mostly for my work. I’m a copywriter so my job invo…" at bounding box center [594, 389] width 513 height 140
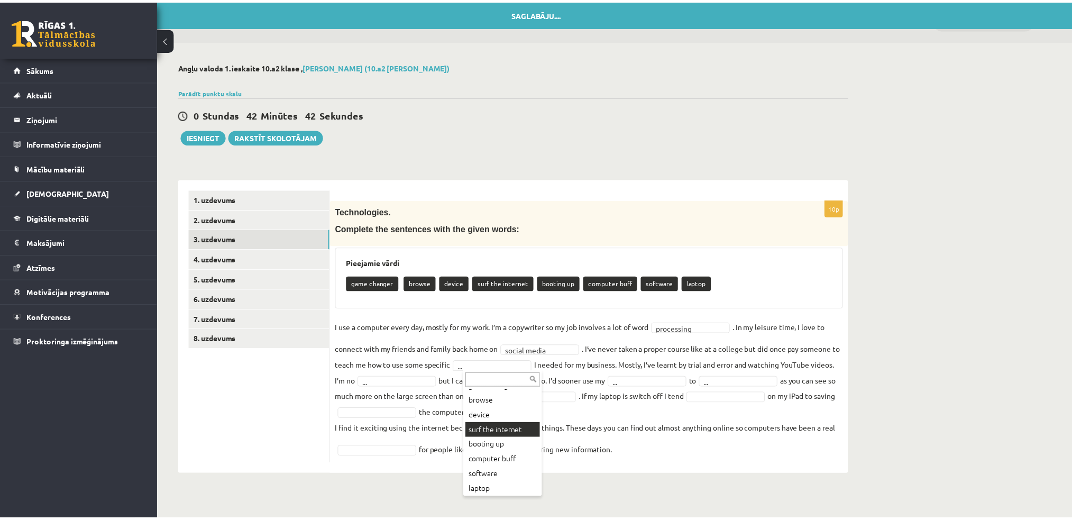
scroll to position [27, 0]
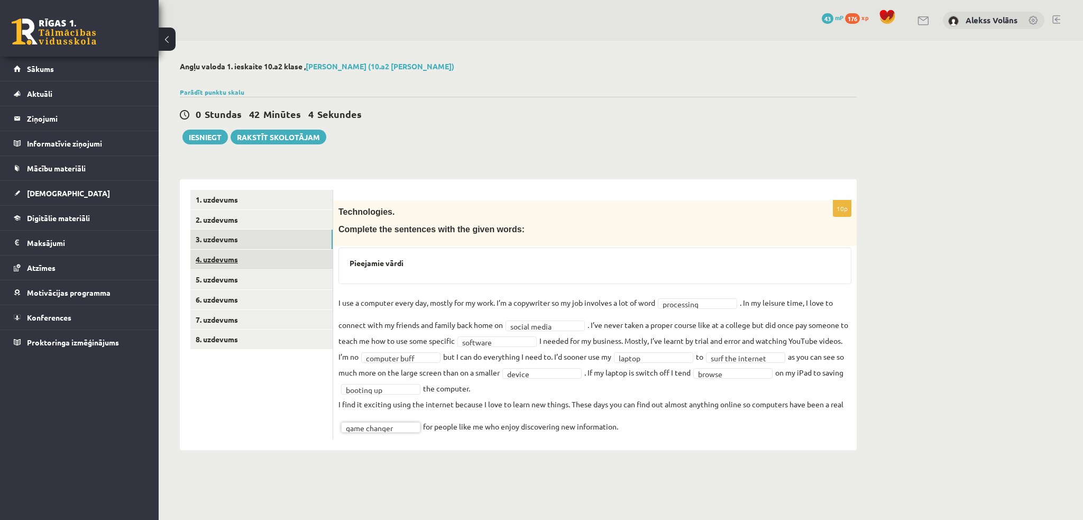
click at [211, 261] on link "4. uzdevums" at bounding box center [261, 260] width 142 height 20
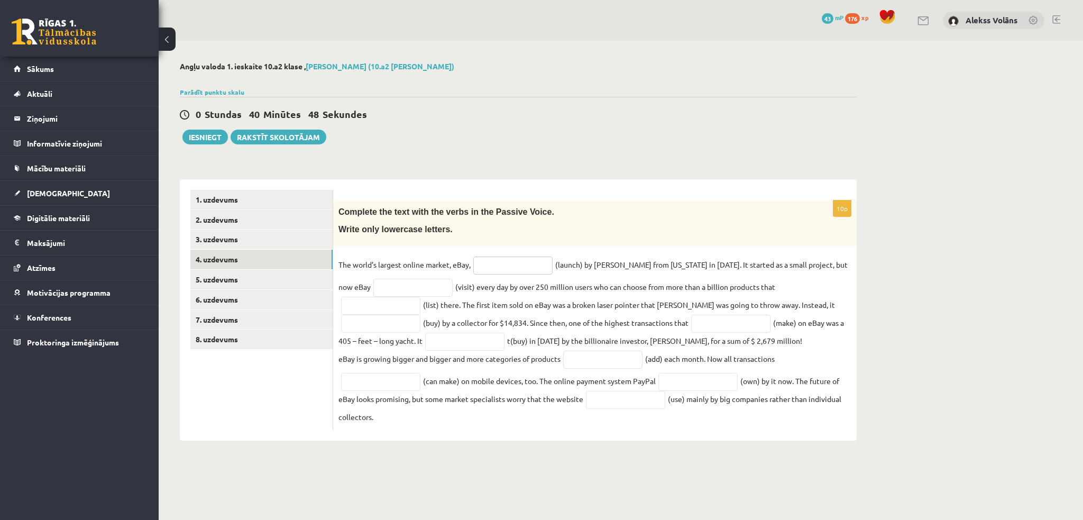
click at [475, 263] on input "text" at bounding box center [512, 265] width 79 height 18
type input "**********"
click at [399, 287] on input "text" at bounding box center [412, 288] width 79 height 18
type input "**********"
click at [420, 297] on input "text" at bounding box center [380, 306] width 79 height 18
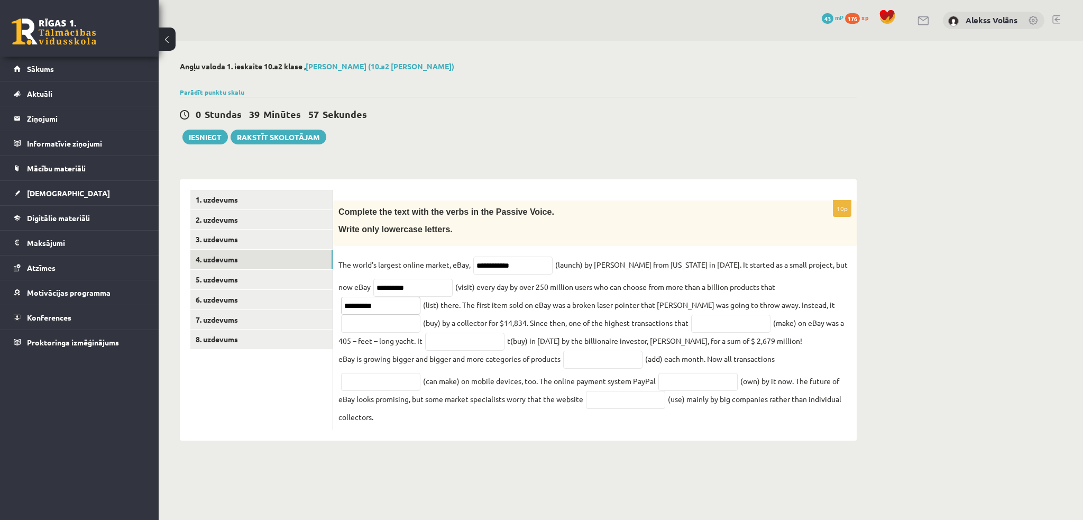
type input "**********"
click at [420, 315] on input "text" at bounding box center [380, 324] width 79 height 18
type input "**********"
click at [691, 321] on input "text" at bounding box center [730, 324] width 79 height 18
type input "********"
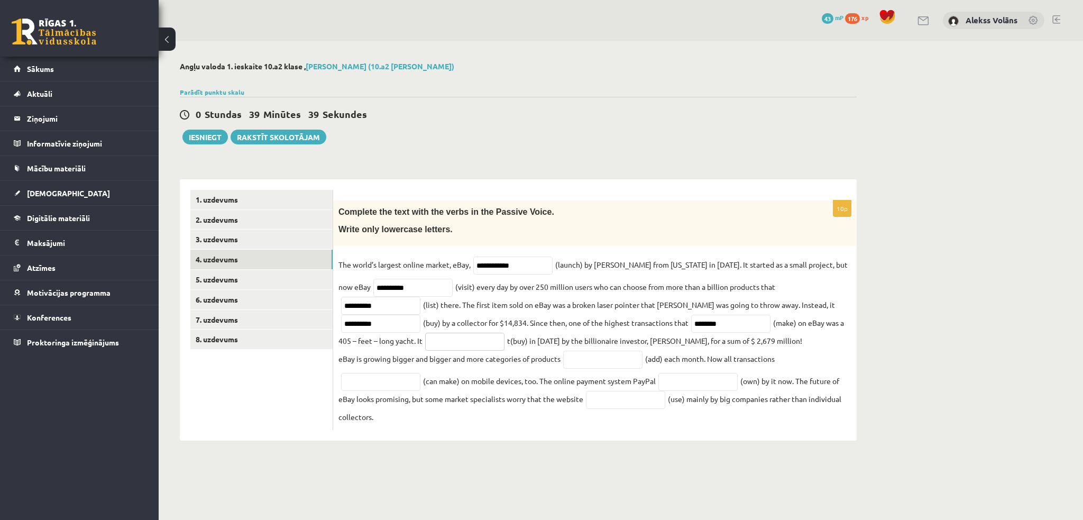
click at [425, 339] on input "text" at bounding box center [464, 342] width 79 height 18
type input "**********"
click at [580, 357] on input "text" at bounding box center [602, 359] width 79 height 18
type input "*********"
click at [394, 380] on input "text" at bounding box center [380, 382] width 79 height 18
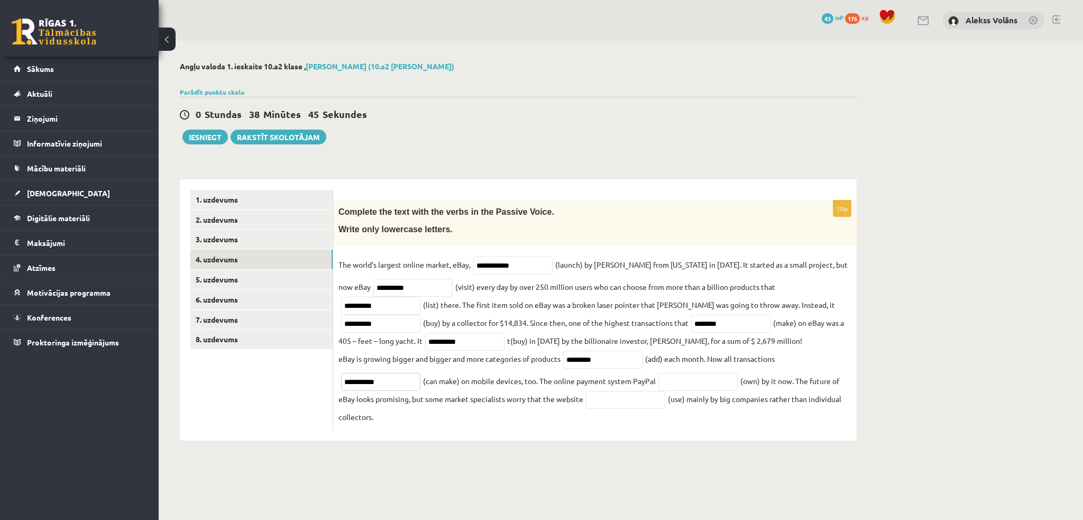
type input "**********"
click at [671, 384] on input "text" at bounding box center [697, 382] width 79 height 18
type input "********"
click at [606, 407] on input "text" at bounding box center [625, 400] width 79 height 18
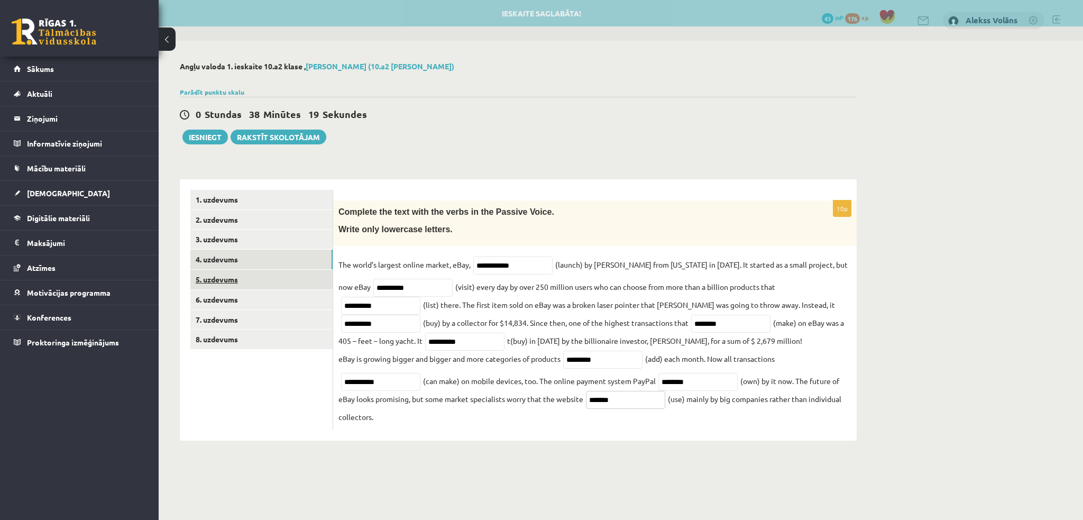
type input "*******"
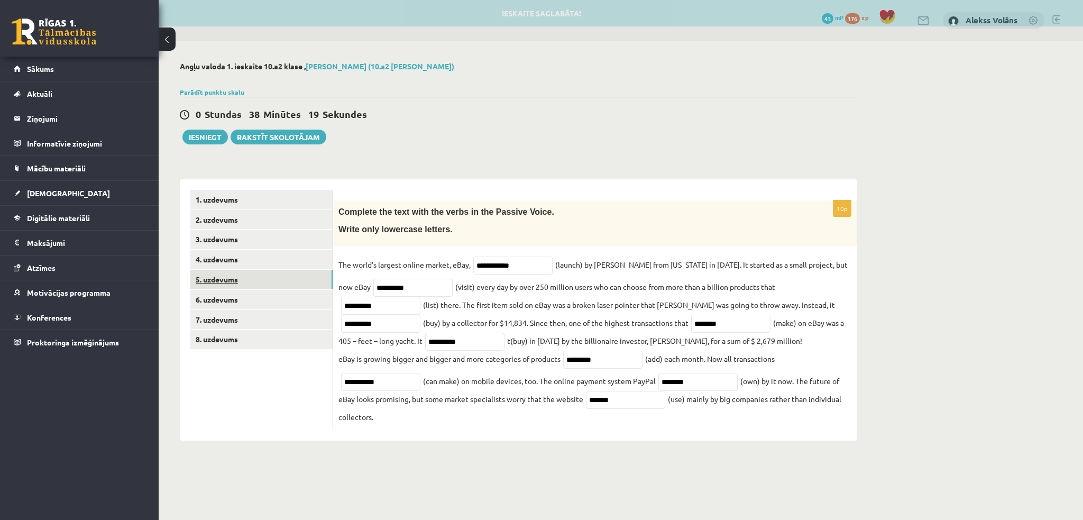
click at [287, 282] on link "5. uzdevums" at bounding box center [261, 280] width 142 height 20
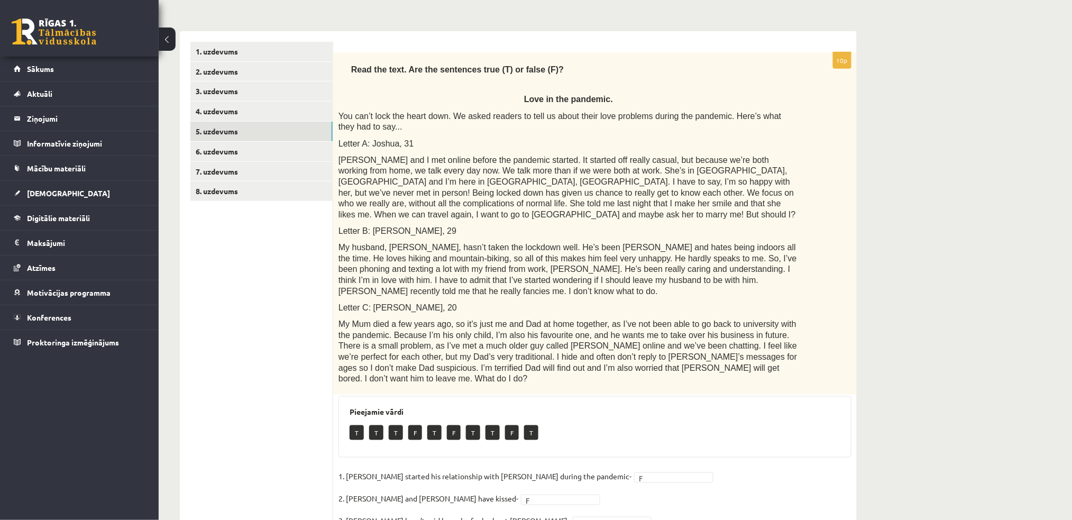
scroll to position [140, 0]
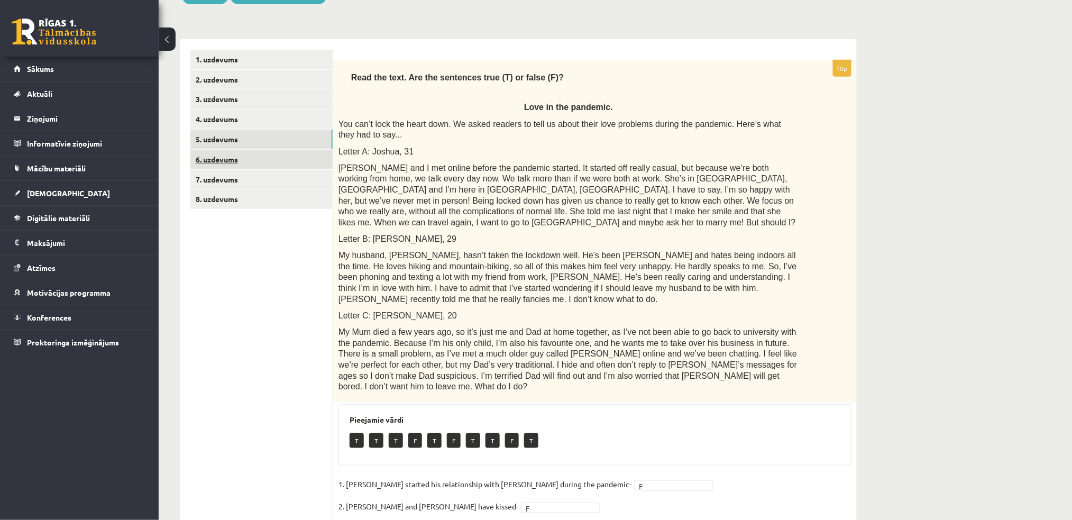
click at [286, 159] on link "6. uzdevums" at bounding box center [261, 160] width 142 height 20
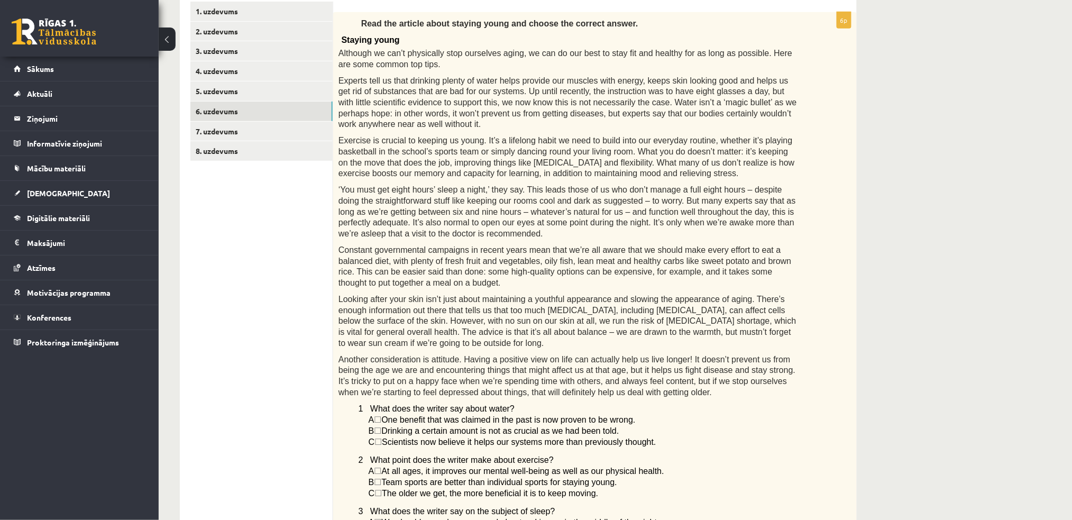
scroll to position [187, 0]
click at [263, 127] on link "7. uzdevums" at bounding box center [261, 133] width 142 height 20
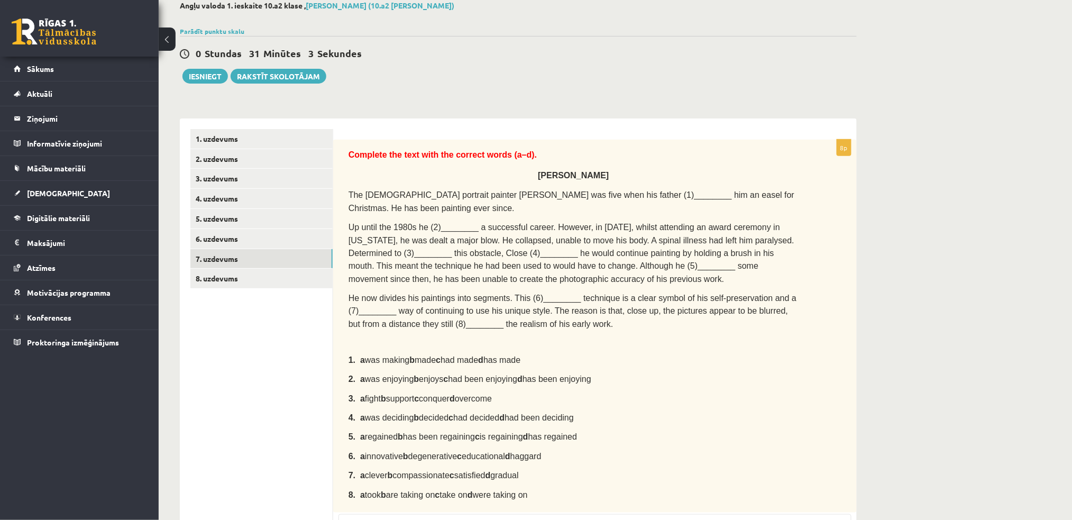
scroll to position [55, 0]
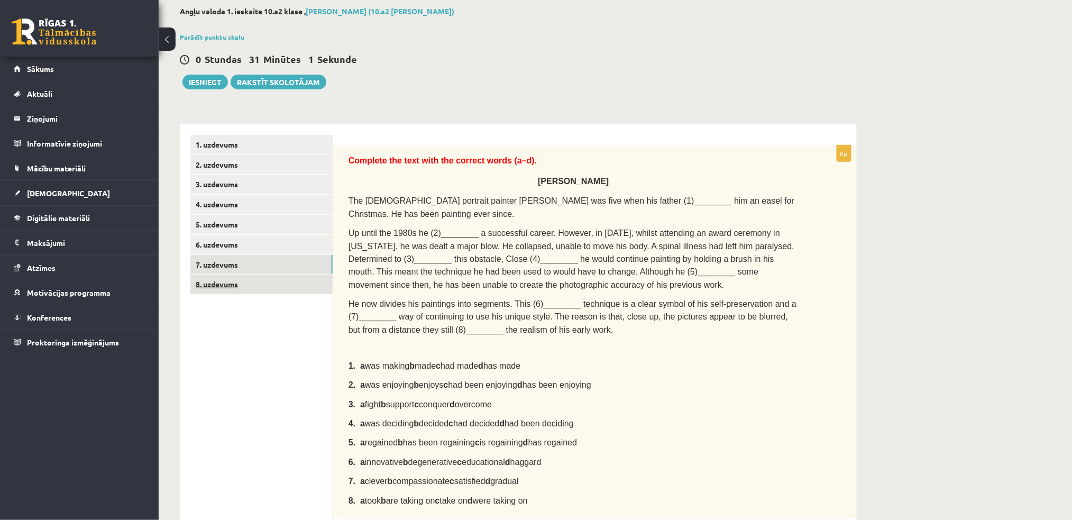
click at [303, 287] on link "8. uzdevums" at bounding box center [261, 284] width 142 height 20
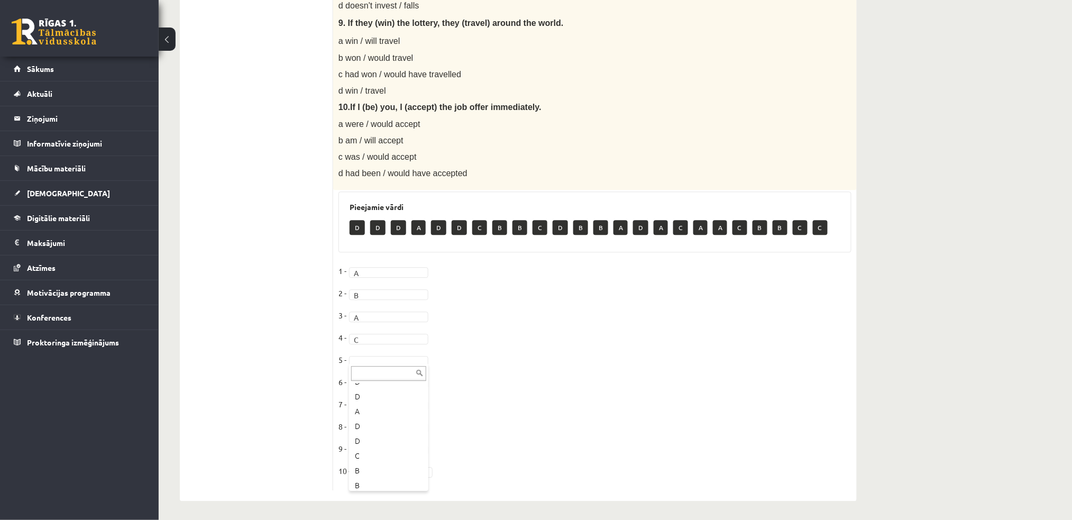
scroll to position [119, 0]
click at [426, 353] on div "... D D D D D C B C D B B A D A C A A C B B C C" at bounding box center [388, 334] width 79 height 127
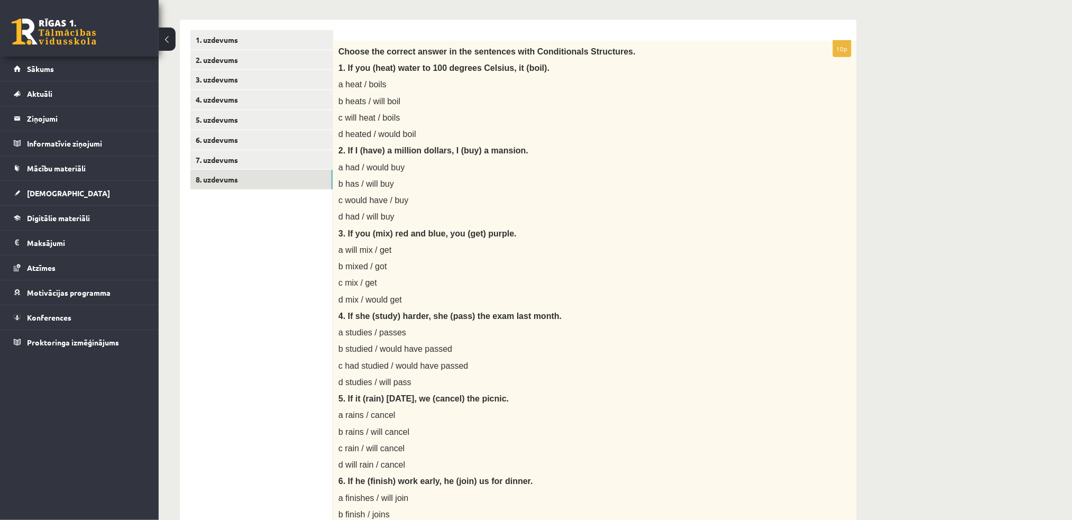
scroll to position [0, 0]
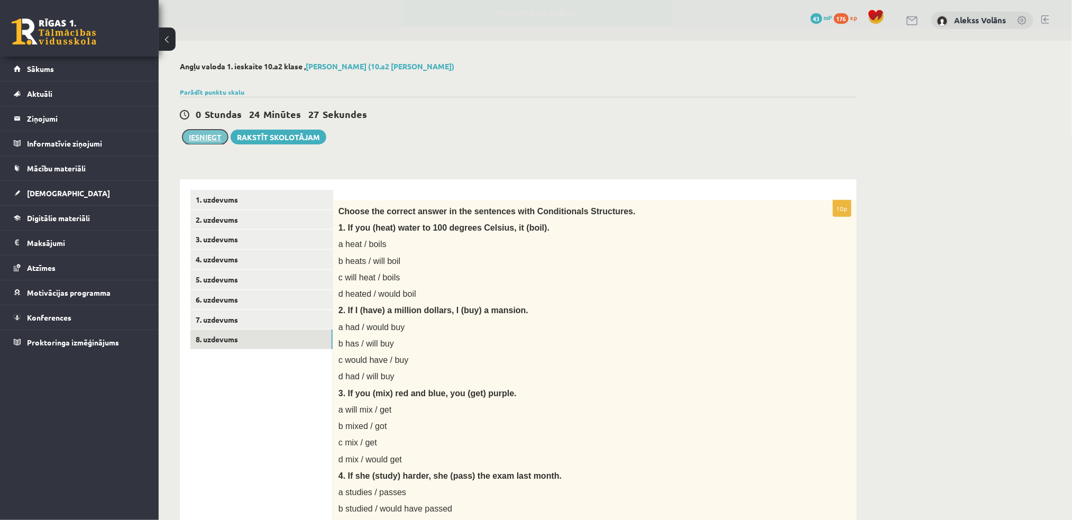
click at [213, 130] on button "Iesniegt" at bounding box center [204, 137] width 45 height 15
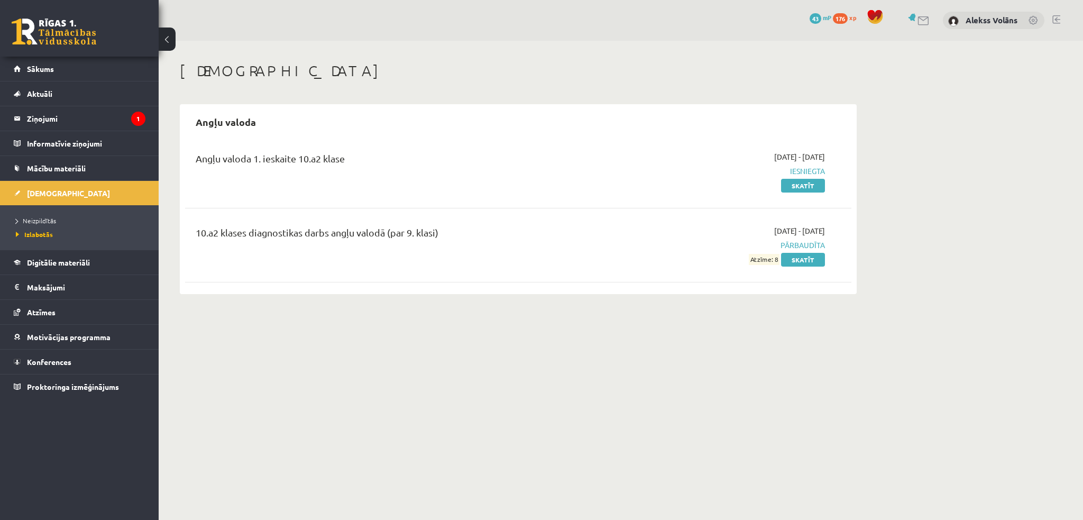
drag, startPoint x: 0, startPoint y: 0, endPoint x: 594, endPoint y: 75, distance: 598.3
click at [594, 75] on h1 "[DEMOGRAPHIC_DATA]" at bounding box center [518, 71] width 677 height 18
click at [115, 121] on legend "Ziņojumi 1" at bounding box center [86, 118] width 118 height 24
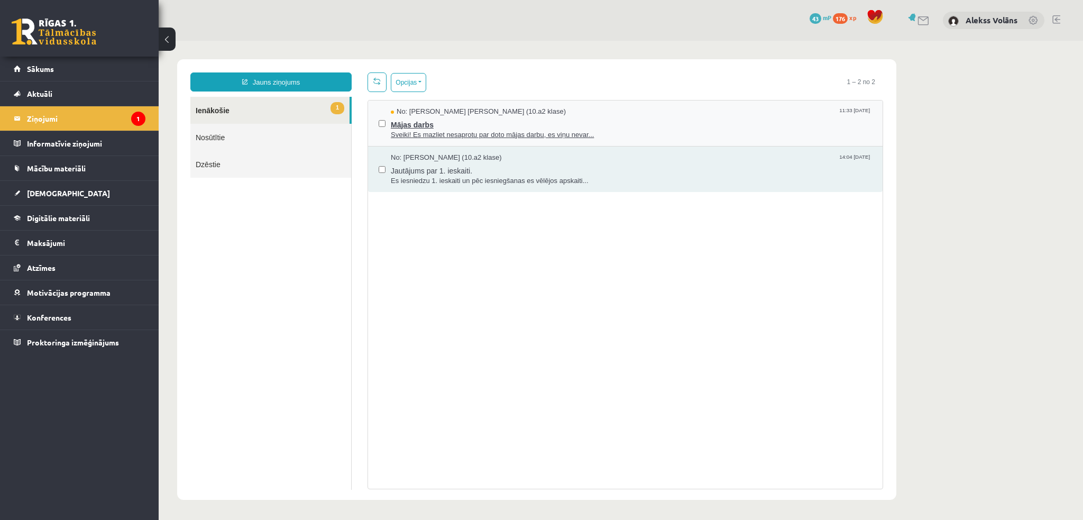
click at [616, 126] on span "Mājas darbs" at bounding box center [631, 123] width 481 height 13
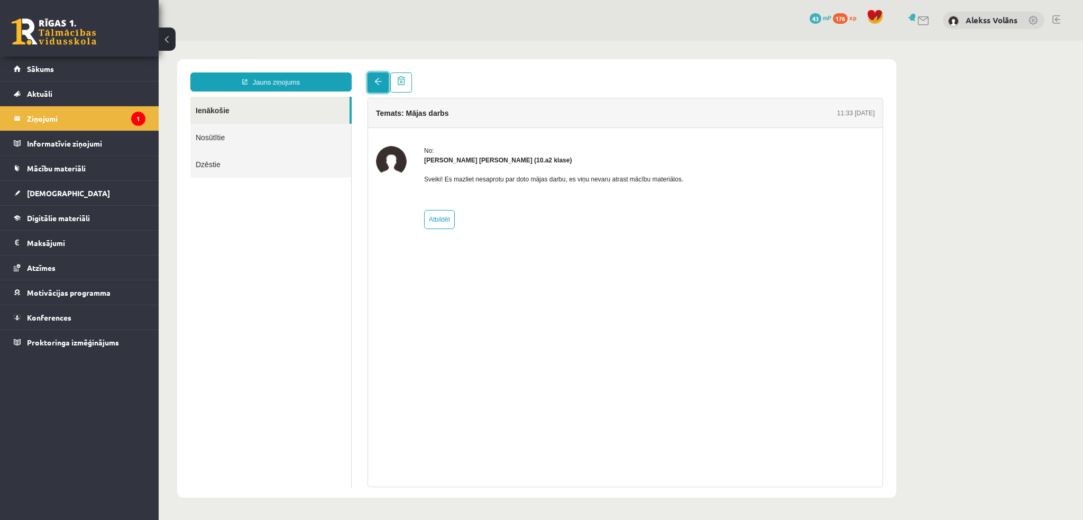
click at [385, 80] on link at bounding box center [377, 82] width 21 height 20
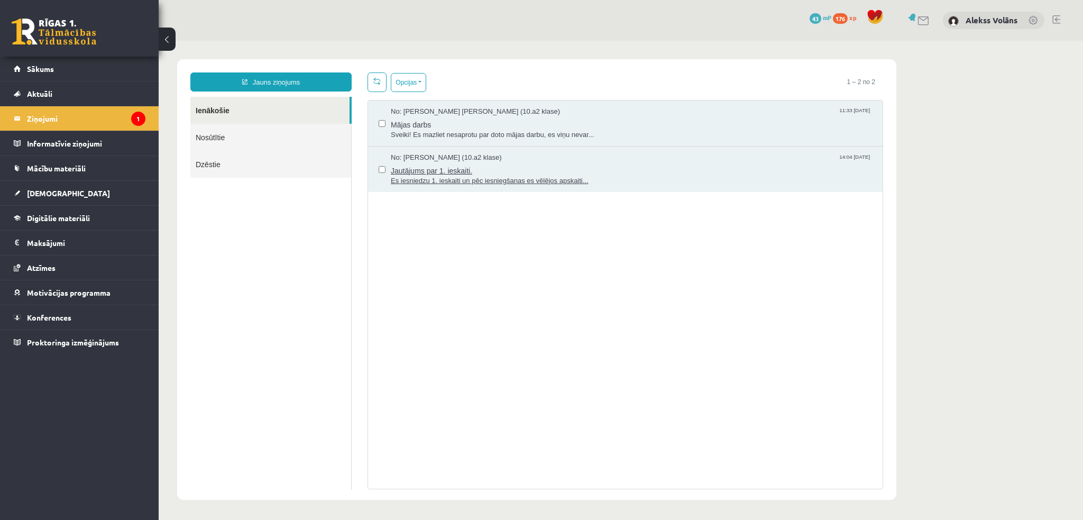
click at [572, 163] on span "Jautājums par 1. ieskaiti." at bounding box center [631, 169] width 481 height 13
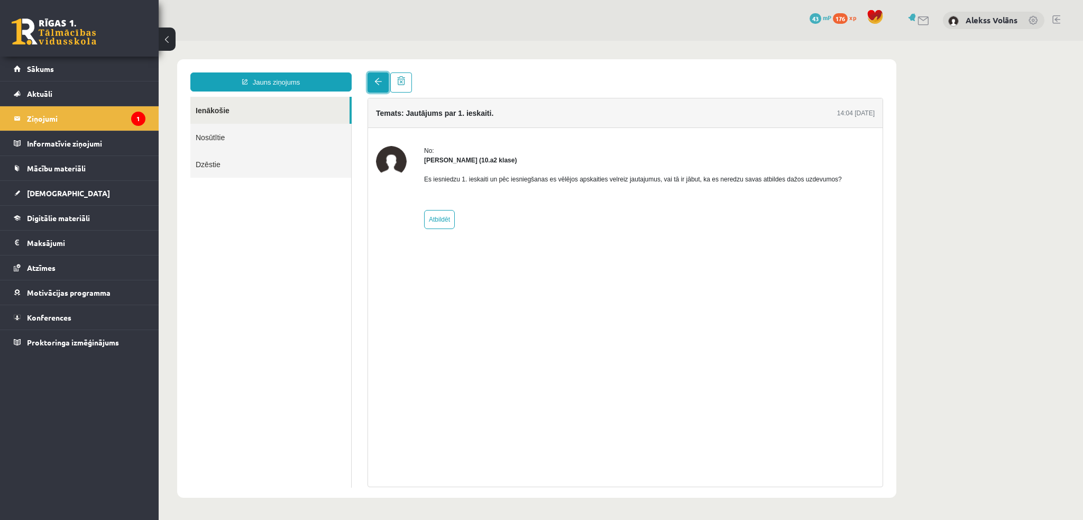
click at [381, 88] on link at bounding box center [377, 82] width 21 height 20
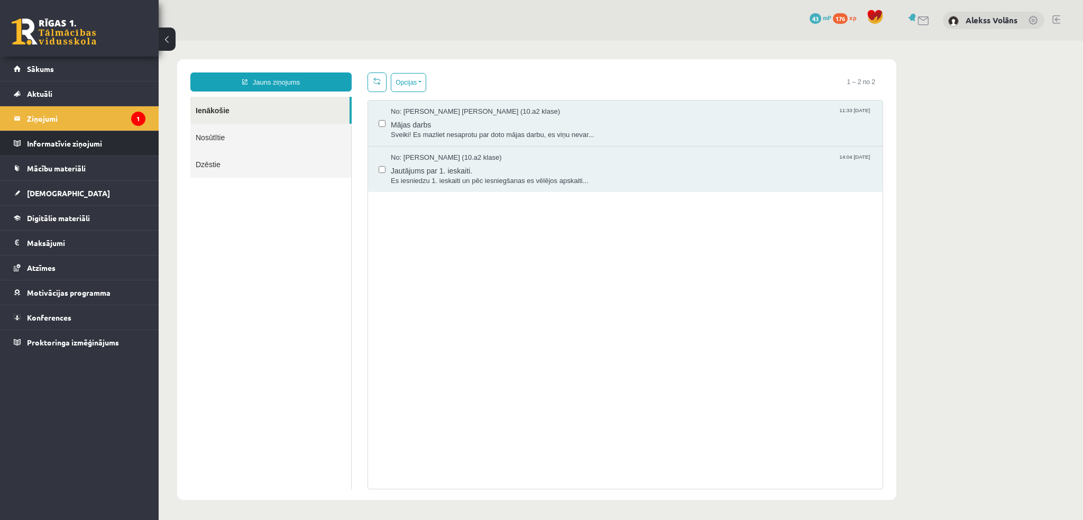
click at [145, 137] on li "Informatīvie ziņojumi 0" at bounding box center [79, 143] width 159 height 25
click at [215, 133] on link "Nosūtītie" at bounding box center [270, 137] width 161 height 27
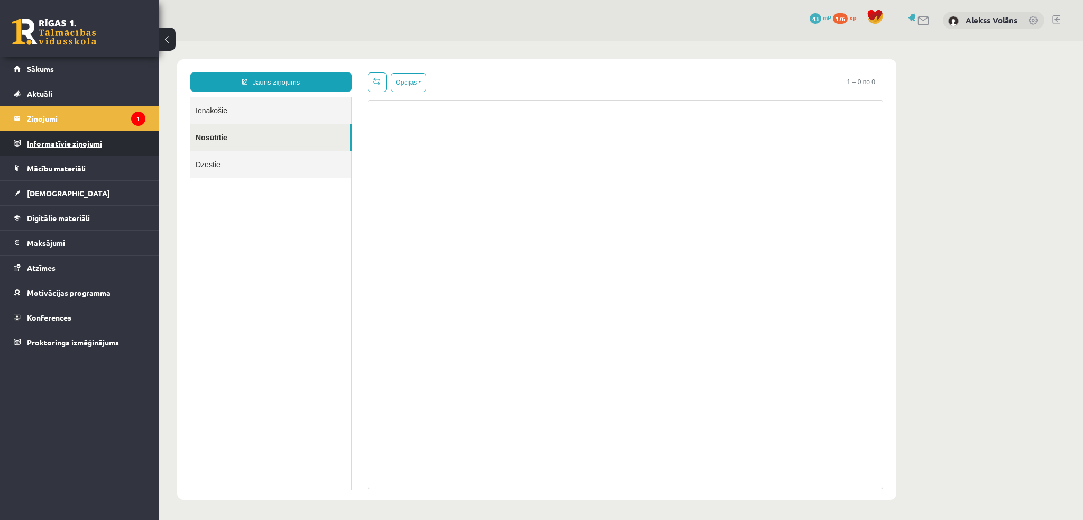
click at [101, 154] on legend "Informatīvie ziņojumi 0" at bounding box center [86, 143] width 118 height 24
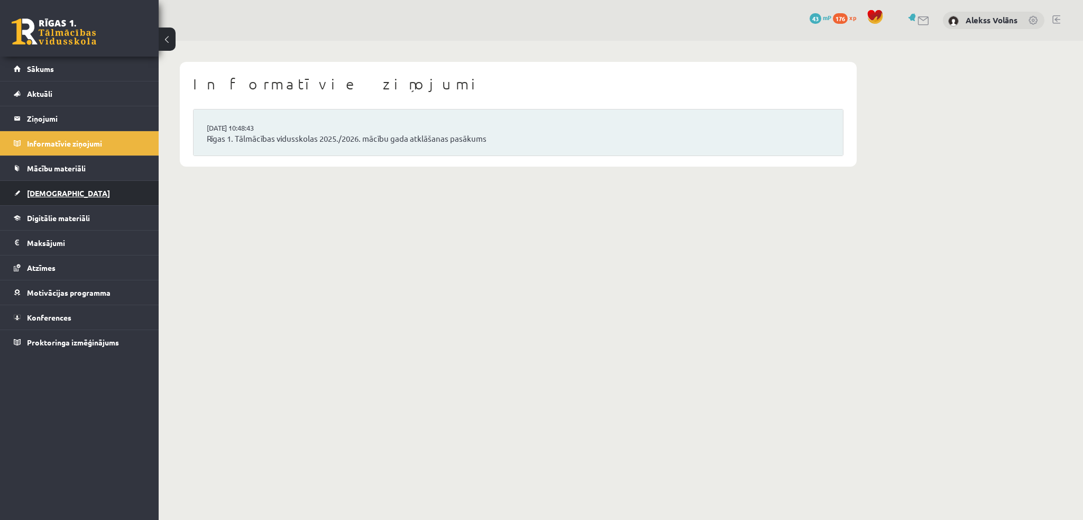
click at [99, 186] on link "[DEMOGRAPHIC_DATA]" at bounding box center [80, 193] width 132 height 24
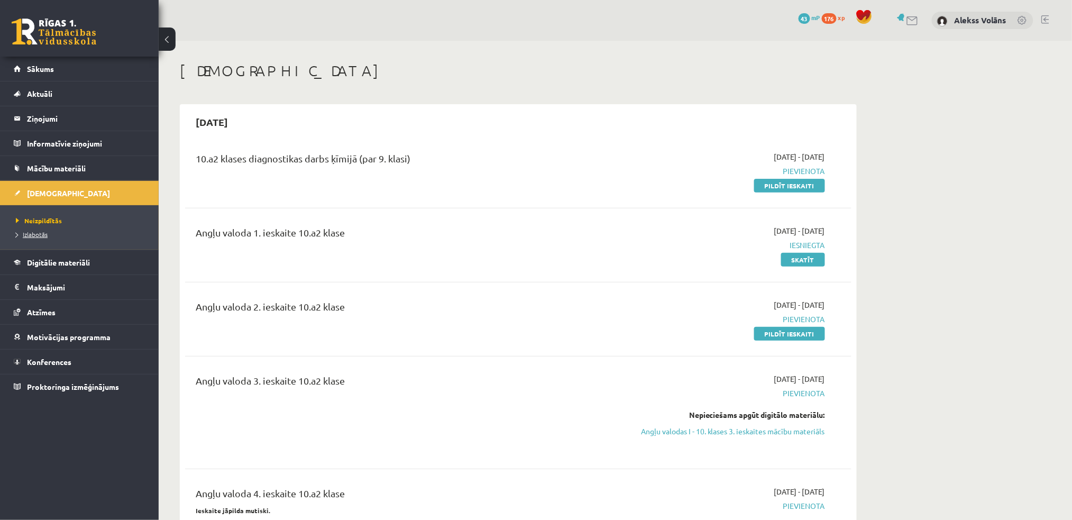
click at [43, 234] on span "Izlabotās" at bounding box center [32, 234] width 32 height 8
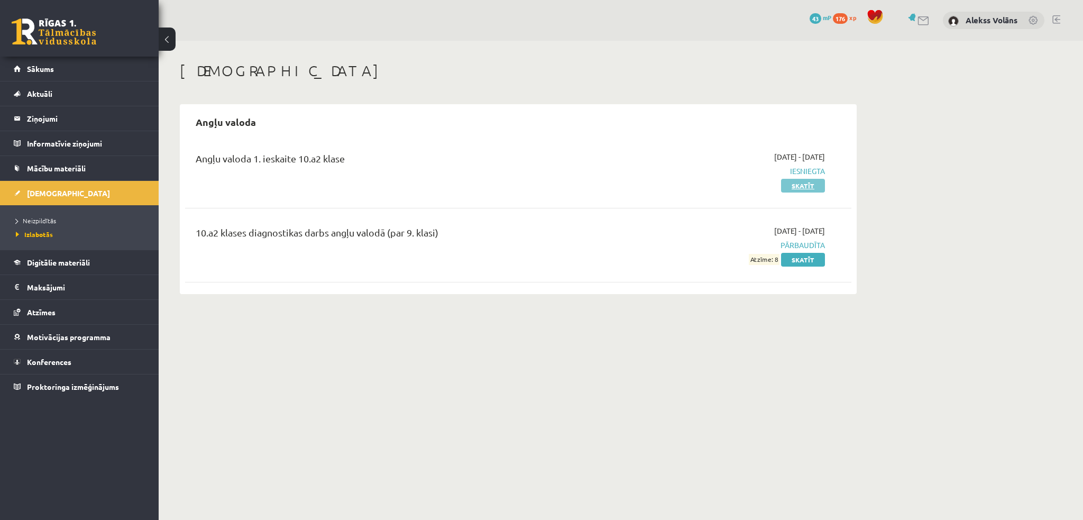
click at [793, 187] on link "Skatīt" at bounding box center [803, 186] width 44 height 14
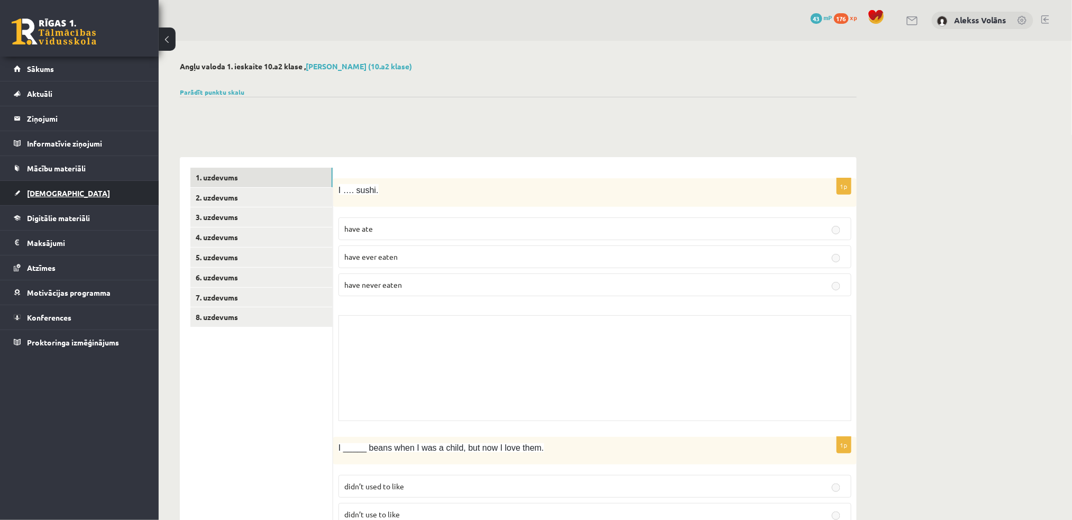
click at [97, 191] on link "[DEMOGRAPHIC_DATA]" at bounding box center [80, 193] width 132 height 24
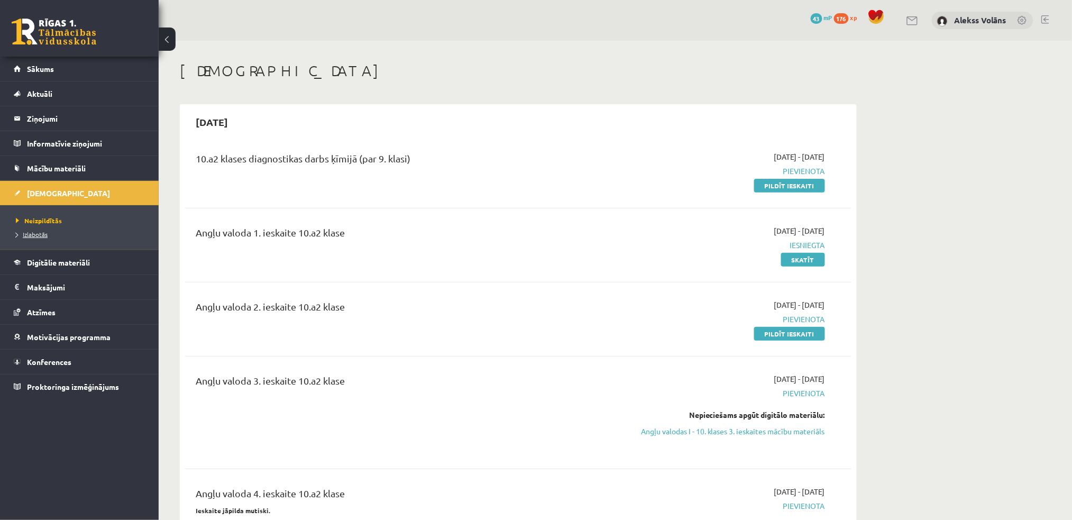
click at [47, 237] on span "Izlabotās" at bounding box center [32, 234] width 32 height 8
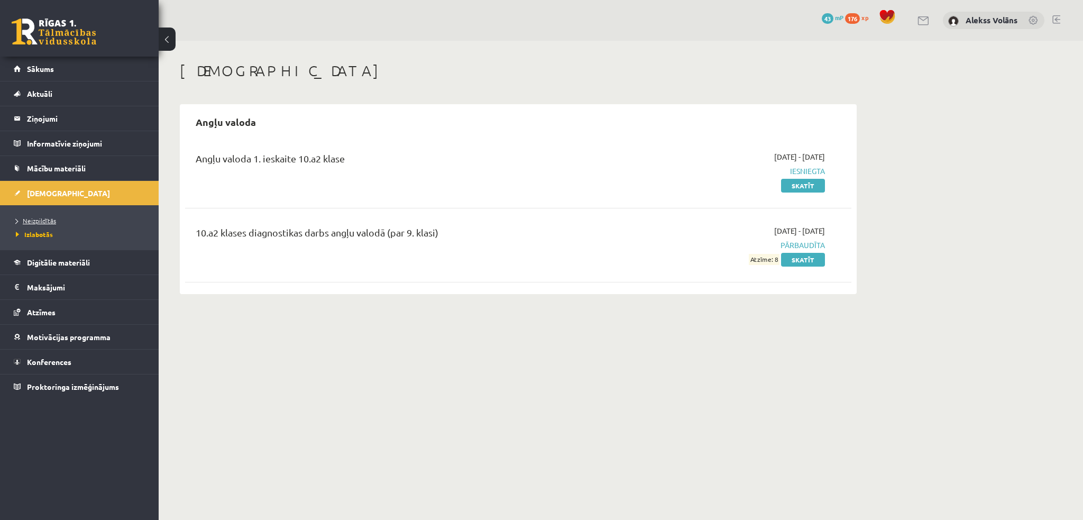
click at [35, 221] on span "Neizpildītās" at bounding box center [36, 220] width 40 height 8
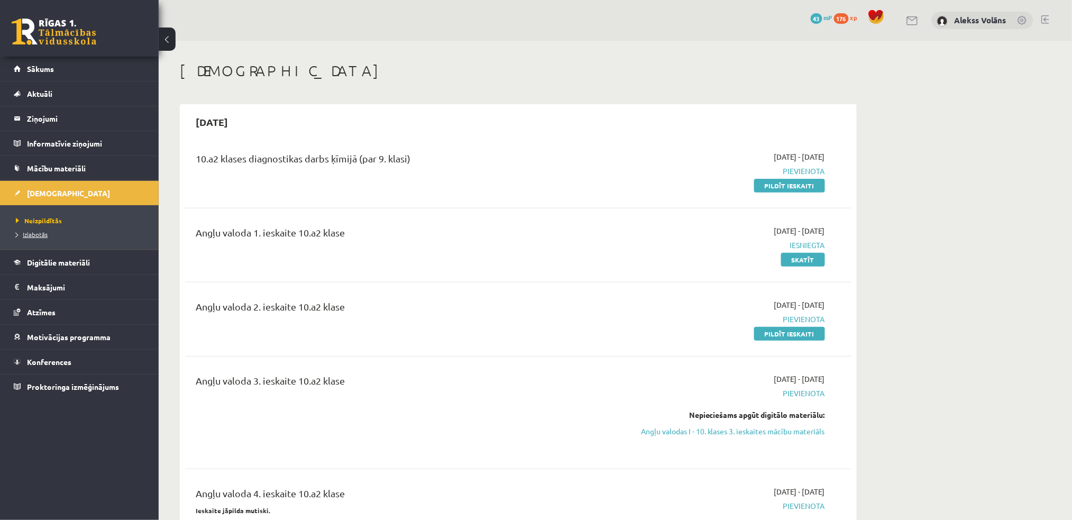
click at [35, 232] on span "Izlabotās" at bounding box center [32, 234] width 32 height 8
